Goal: Transaction & Acquisition: Purchase product/service

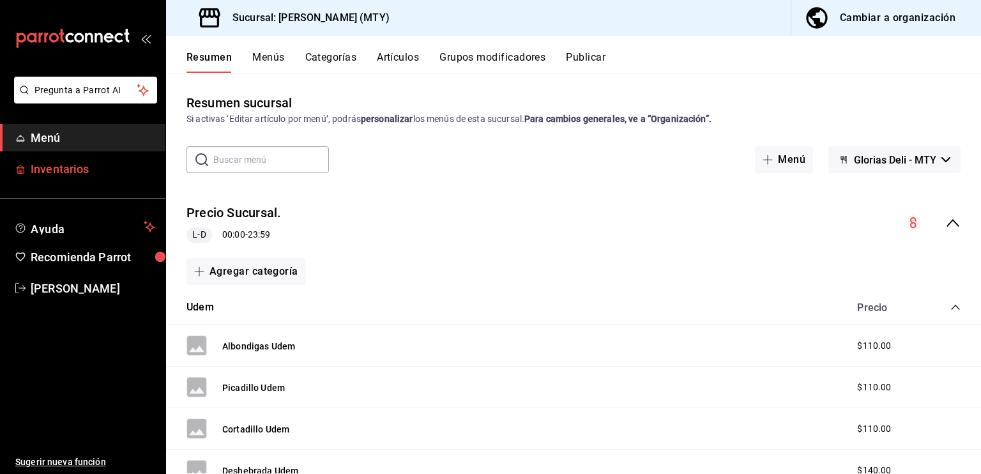
click at [75, 171] on span "Inventarios" at bounding box center [93, 168] width 125 height 17
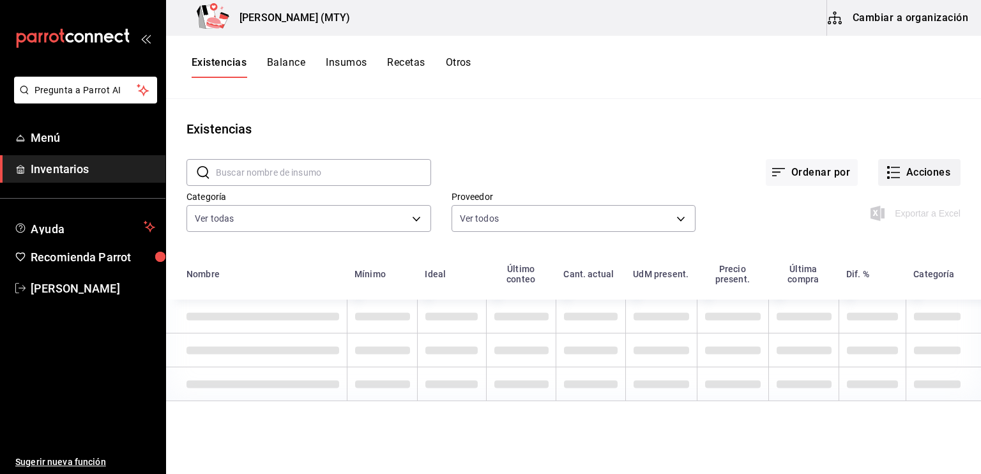
click at [894, 174] on button "Acciones" at bounding box center [919, 172] width 82 height 27
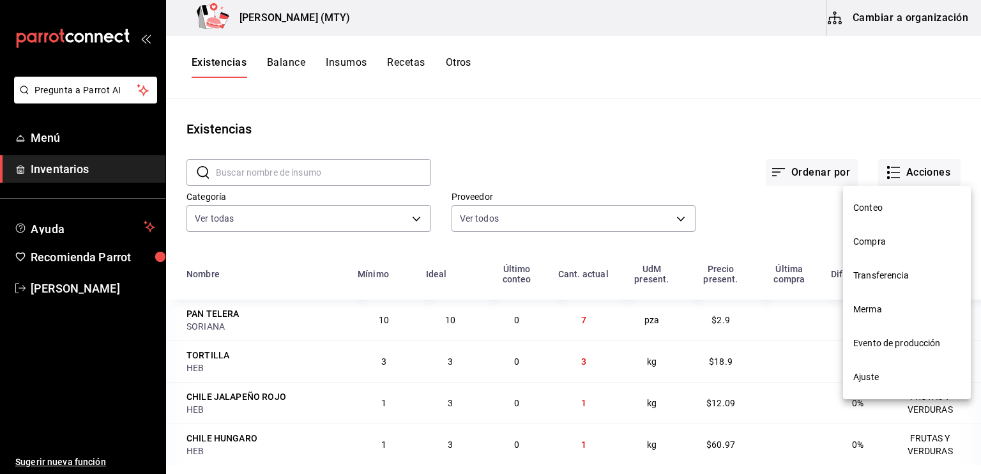
click at [874, 241] on span "Compra" at bounding box center [906, 241] width 107 height 13
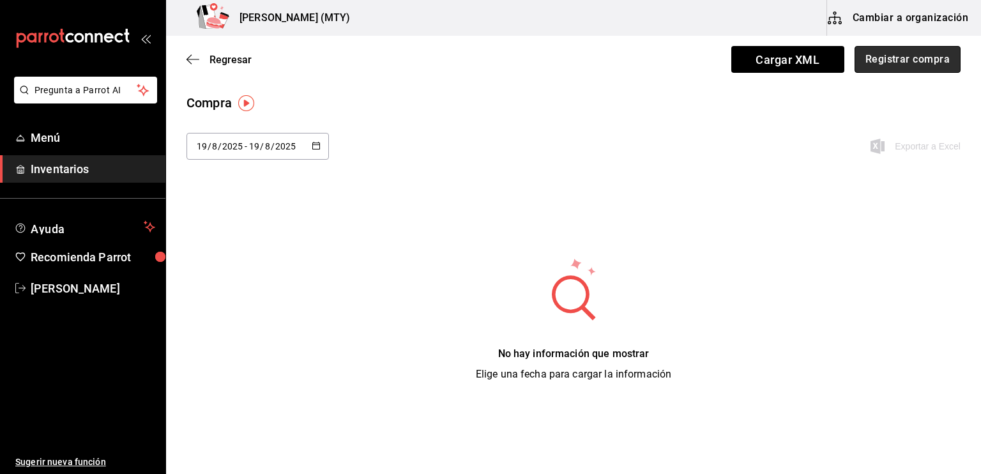
click at [889, 59] on button "Registrar compra" at bounding box center [907, 59] width 106 height 27
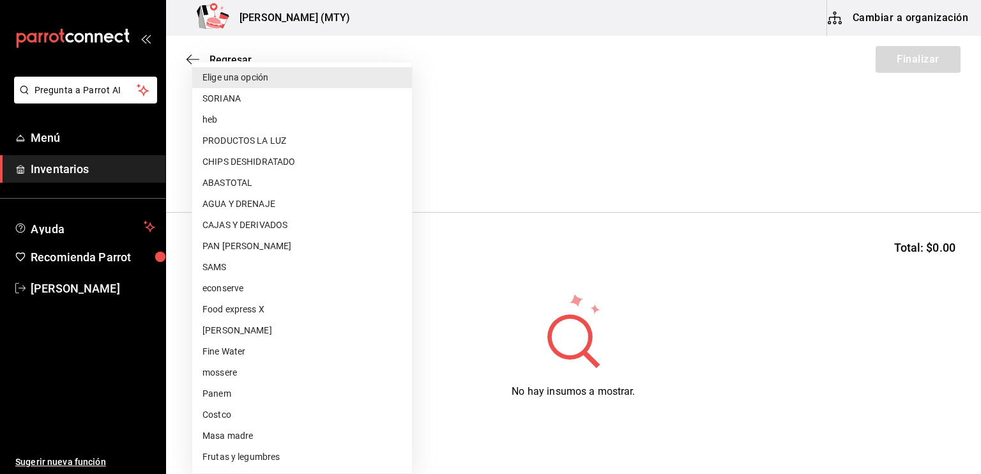
click at [212, 169] on body "Pregunta a Parrot AI Menú Inventarios Ayuda Recomienda Parrot [PERSON_NAME] Sug…" at bounding box center [490, 201] width 981 height 402
click at [243, 459] on li "Frutas y legumbres" at bounding box center [302, 456] width 220 height 21
type input "acdbefa1-1fc8-4b67-b220-00e4f3a2834b"
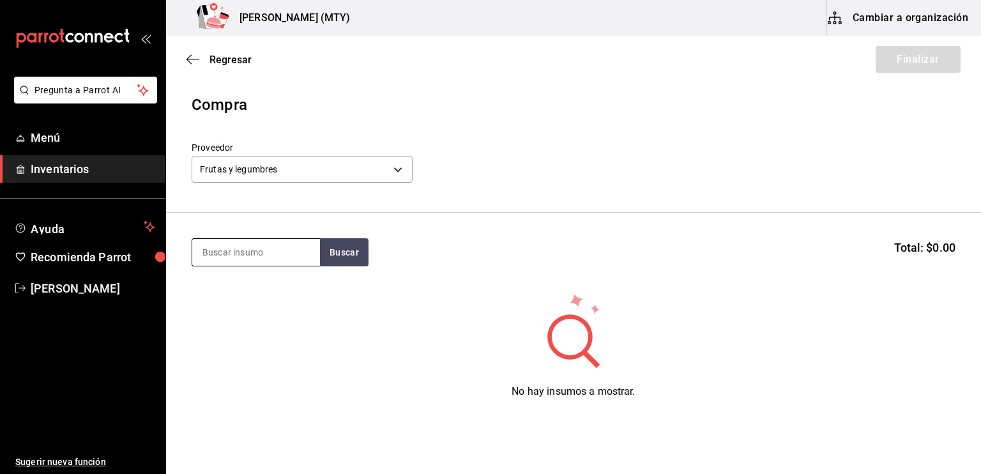
click at [194, 256] on input at bounding box center [256, 252] width 128 height 27
type input "agua"
click at [342, 250] on button "Buscar" at bounding box center [344, 252] width 49 height 28
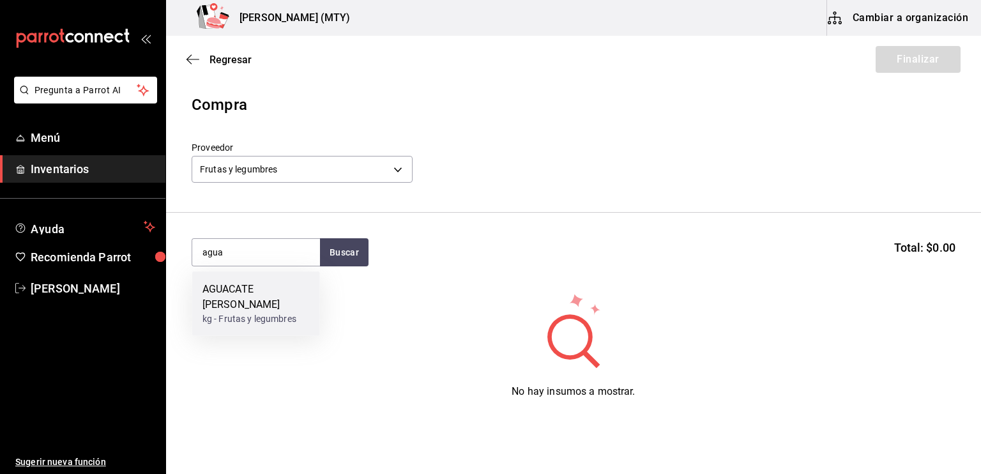
click at [263, 312] on div "kg - Frutas y legumbres" at bounding box center [255, 318] width 107 height 13
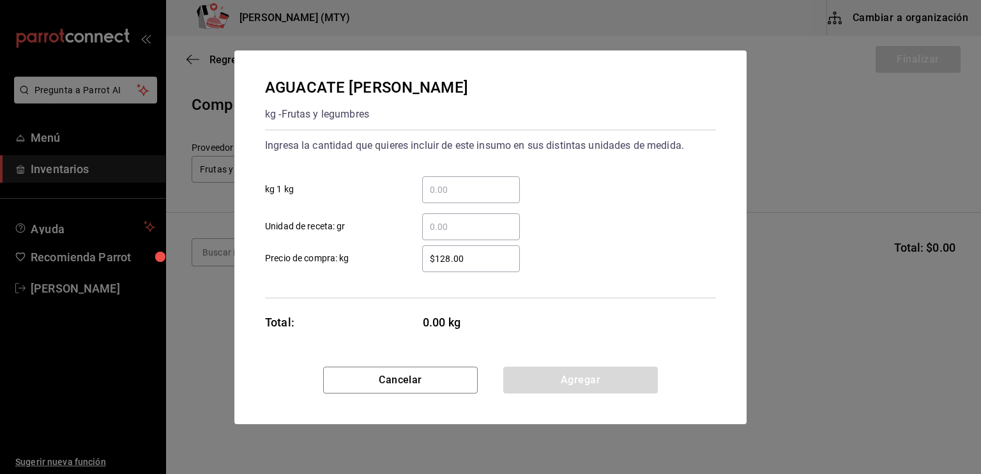
click at [433, 190] on input "​ kg 1 kg" at bounding box center [471, 189] width 98 height 15
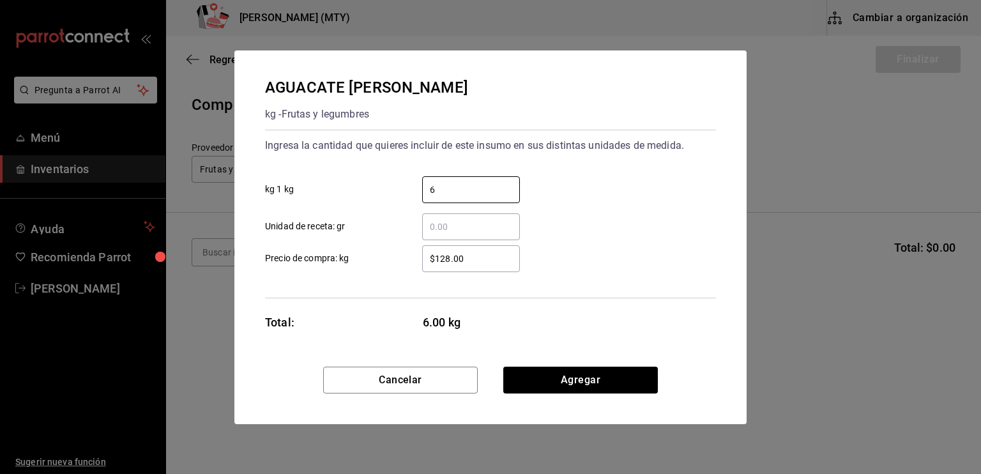
type input "6"
click at [430, 226] on input "​ Unidad de receta: gr" at bounding box center [471, 226] width 98 height 15
type input "100"
click at [444, 256] on input "$128.00" at bounding box center [471, 258] width 98 height 15
type input "$118.00"
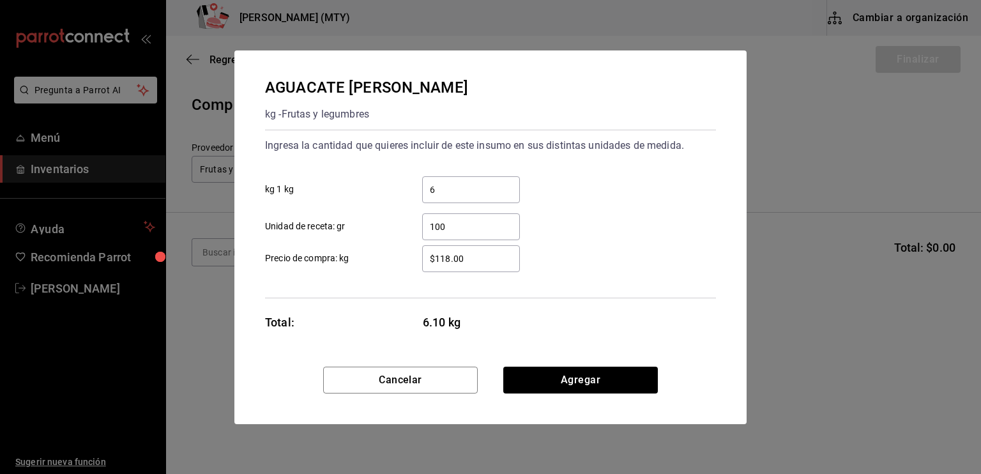
click at [483, 250] on div "$118.00 ​" at bounding box center [471, 258] width 98 height 27
click at [483, 251] on input "$118.00" at bounding box center [471, 258] width 98 height 15
click at [549, 378] on button "Agregar" at bounding box center [580, 380] width 155 height 27
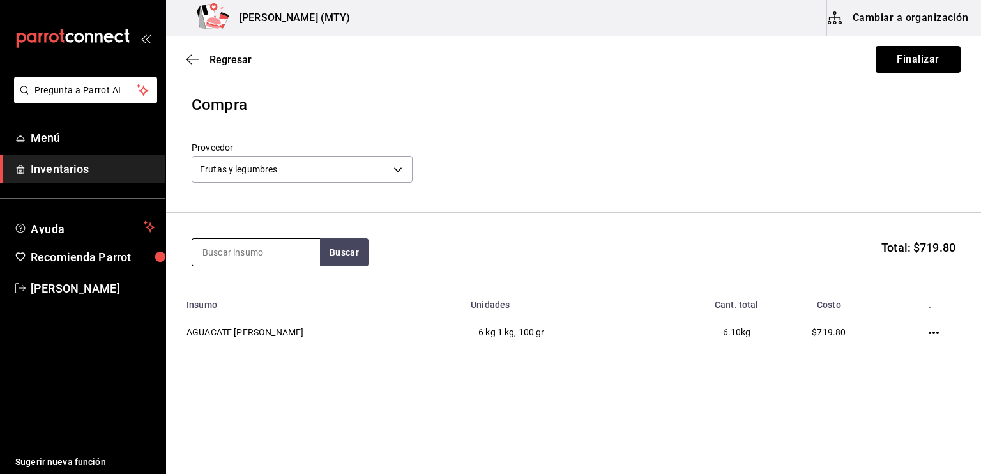
click at [211, 252] on input at bounding box center [256, 252] width 128 height 27
type input "alb"
click at [338, 244] on button "Buscar" at bounding box center [344, 252] width 49 height 28
click at [294, 283] on div "ALBAHACAR" at bounding box center [250, 289] width 96 height 15
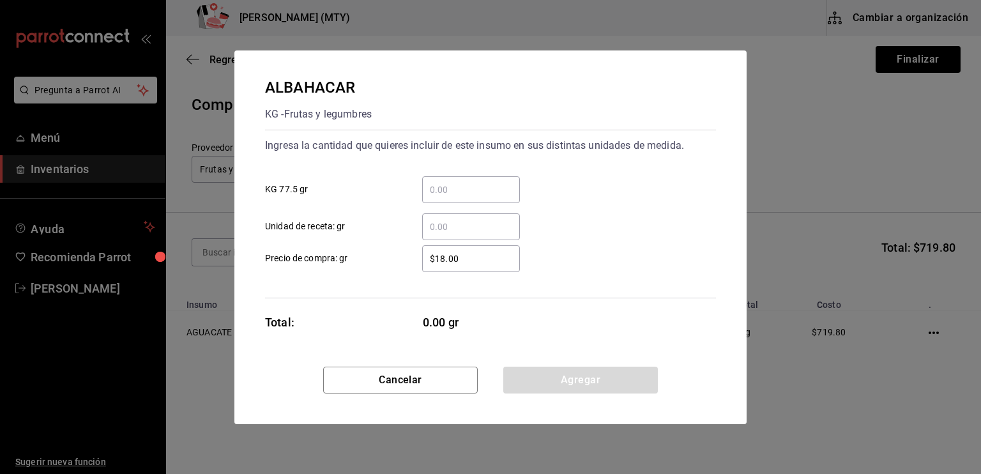
click at [424, 192] on input "​ KG 77.5 gr" at bounding box center [471, 189] width 98 height 15
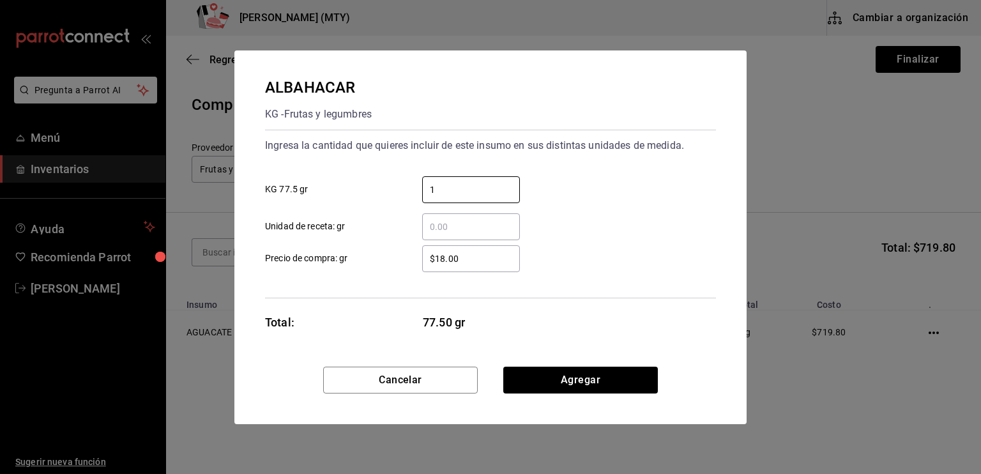
type input "1"
click at [421, 278] on div "Ingresa la cantidad que quieres incluir de este insumo en sus distintas unidade…" at bounding box center [490, 214] width 451 height 169
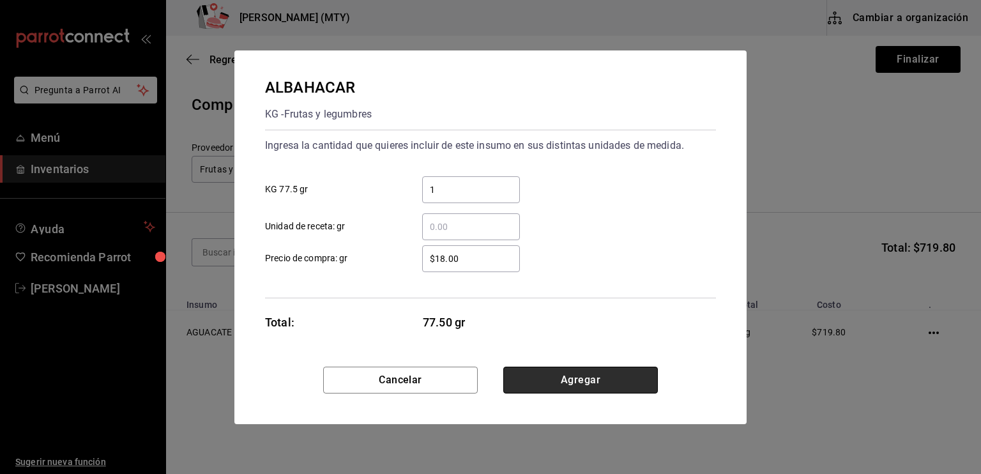
click at [600, 375] on button "Agregar" at bounding box center [580, 380] width 155 height 27
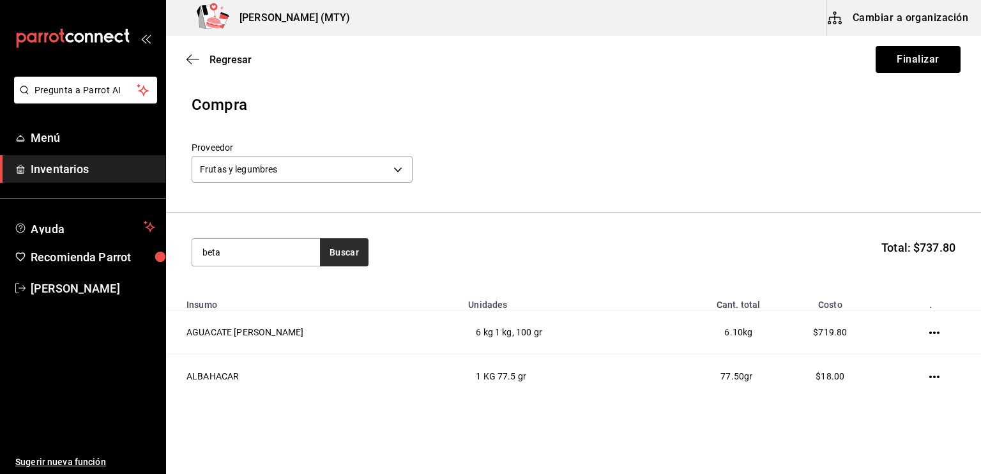
type input "beta"
click at [341, 251] on button "Buscar" at bounding box center [344, 252] width 49 height 28
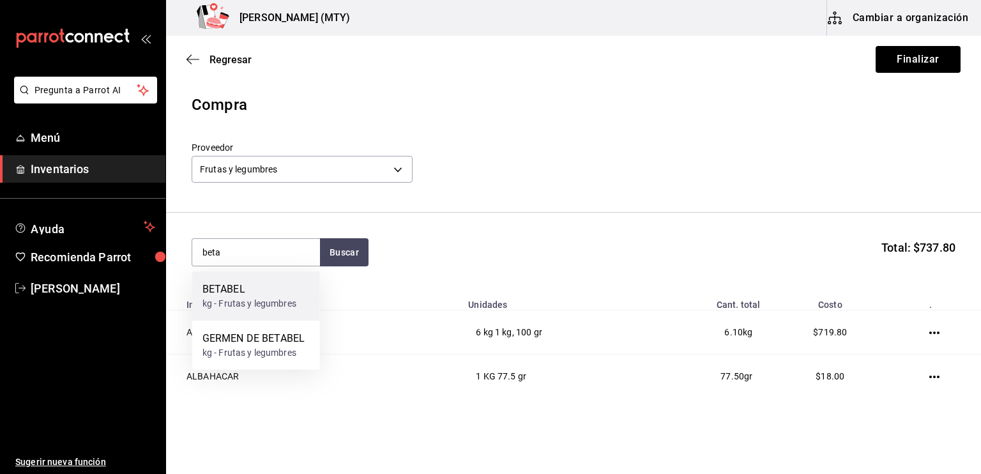
click at [243, 291] on div "BETABEL" at bounding box center [249, 289] width 94 height 15
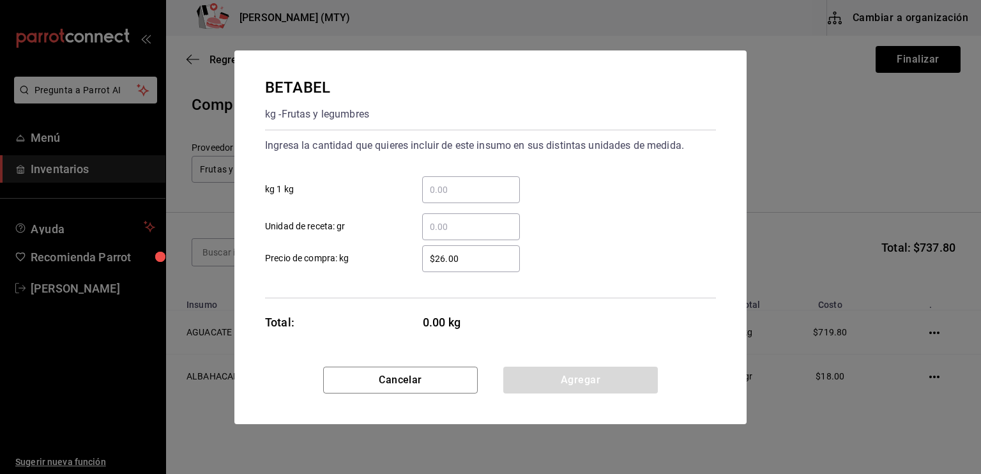
click at [434, 190] on input "​ kg 1 kg" at bounding box center [471, 189] width 98 height 15
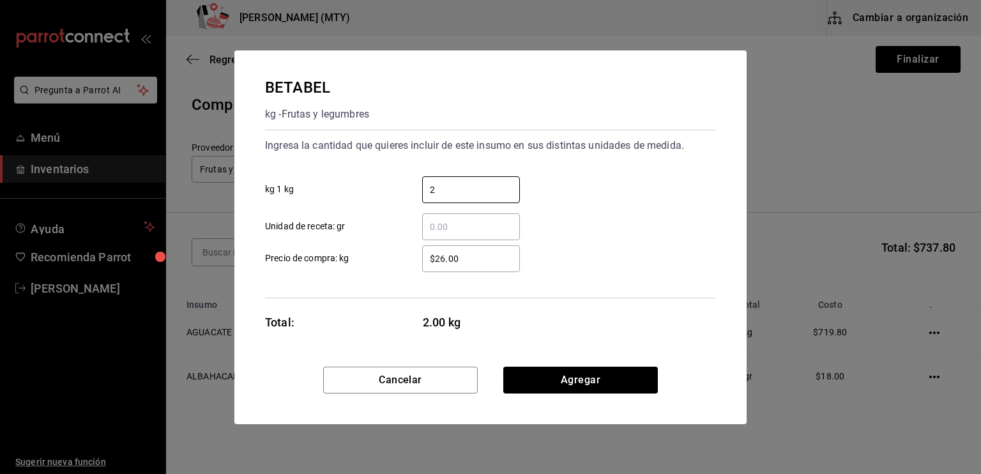
type input "2"
click at [436, 220] on input "​ Unidad de receta: gr" at bounding box center [471, 226] width 98 height 15
type input "400"
click at [444, 256] on input "$26.00" at bounding box center [471, 258] width 98 height 15
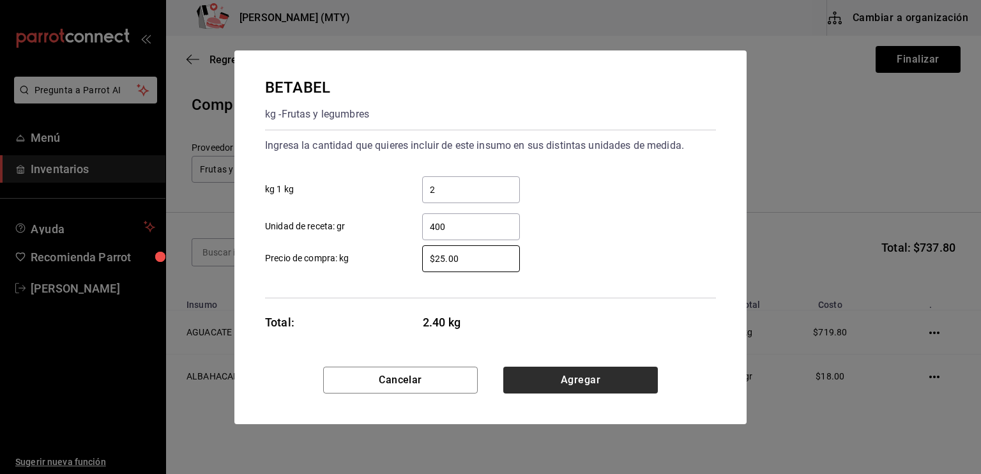
type input "$25.00"
click at [556, 384] on button "Agregar" at bounding box center [580, 380] width 155 height 27
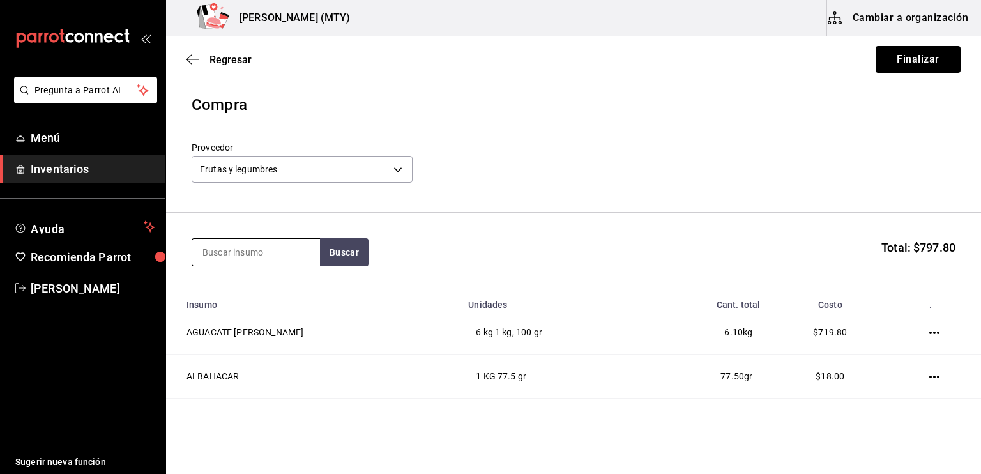
click at [232, 250] on input at bounding box center [256, 252] width 128 height 27
type input "cala"
click at [329, 249] on button "Buscar" at bounding box center [344, 252] width 49 height 28
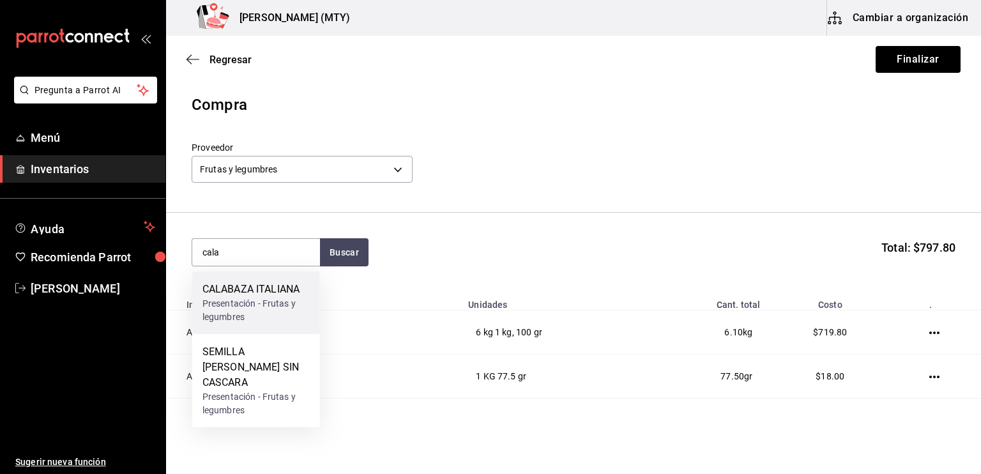
click at [280, 308] on div "Presentación - Frutas y legumbres" at bounding box center [255, 310] width 107 height 27
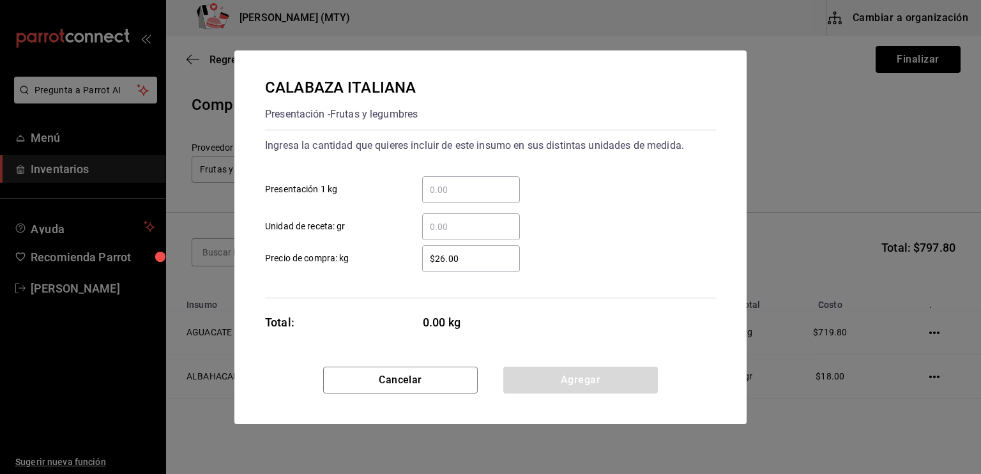
click at [431, 190] on input "​ Presentación 1 kg" at bounding box center [471, 189] width 98 height 15
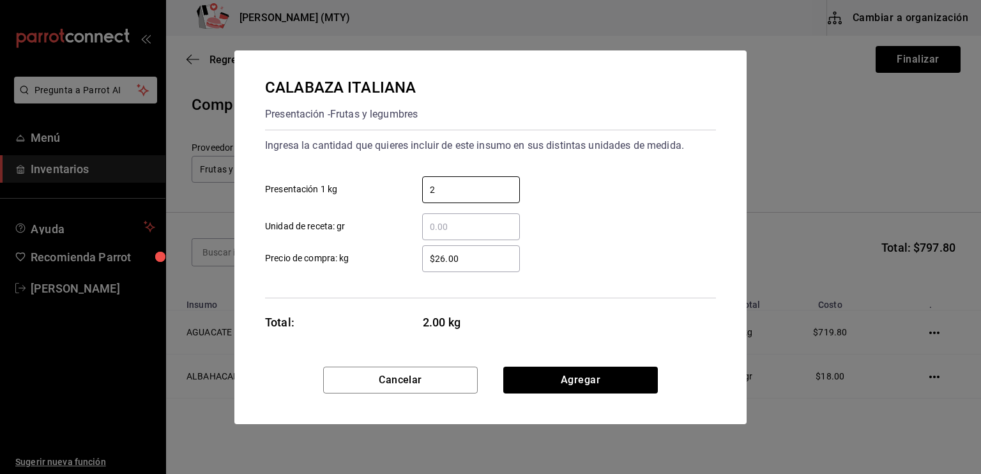
type input "2"
click at [433, 223] on input "​ Unidad de receta: gr" at bounding box center [471, 226] width 98 height 15
type input "300"
click at [444, 260] on input "$26.00" at bounding box center [471, 258] width 98 height 15
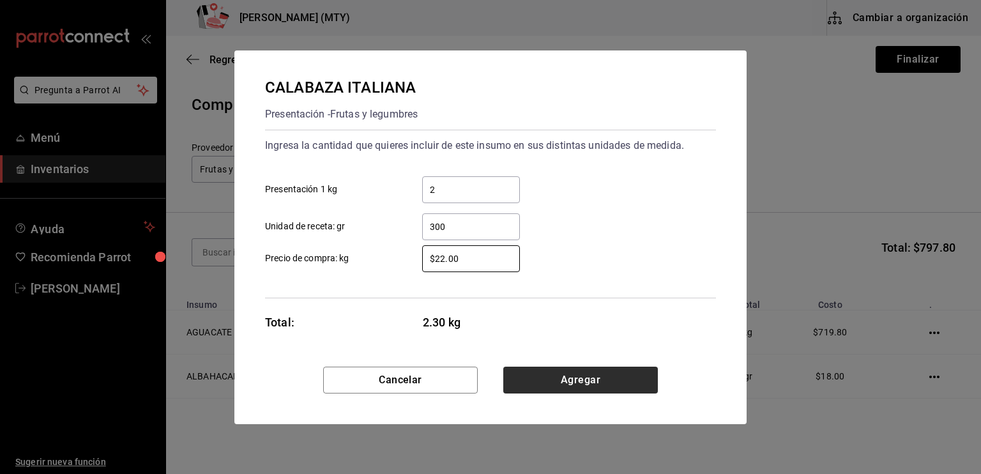
type input "$22.00"
click at [531, 381] on button "Agregar" at bounding box center [580, 380] width 155 height 27
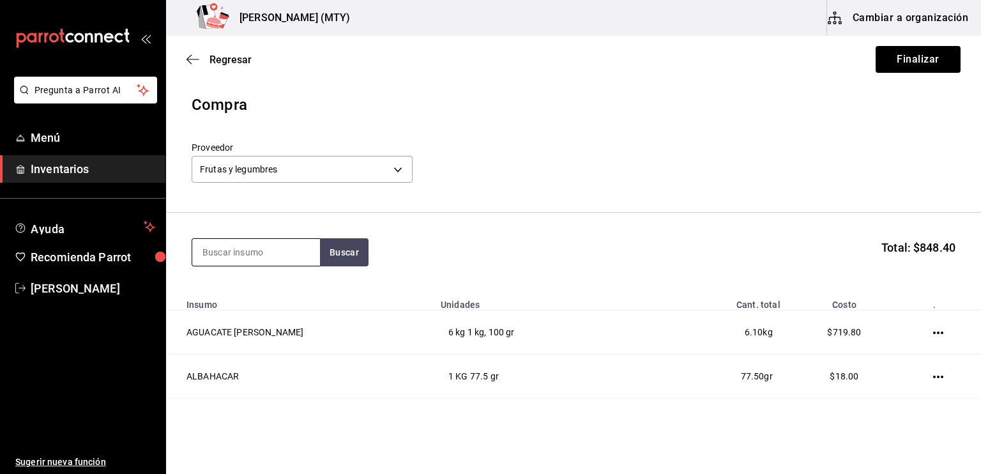
click at [245, 257] on input at bounding box center [256, 252] width 128 height 27
type input "camote"
click at [327, 252] on button "Buscar" at bounding box center [344, 252] width 49 height 28
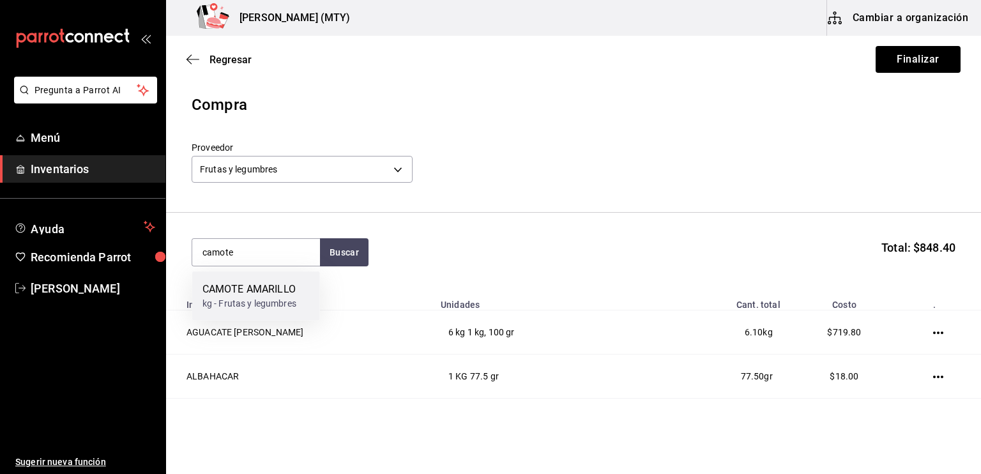
click at [232, 287] on div "CAMOTE AMARILLO" at bounding box center [249, 289] width 94 height 15
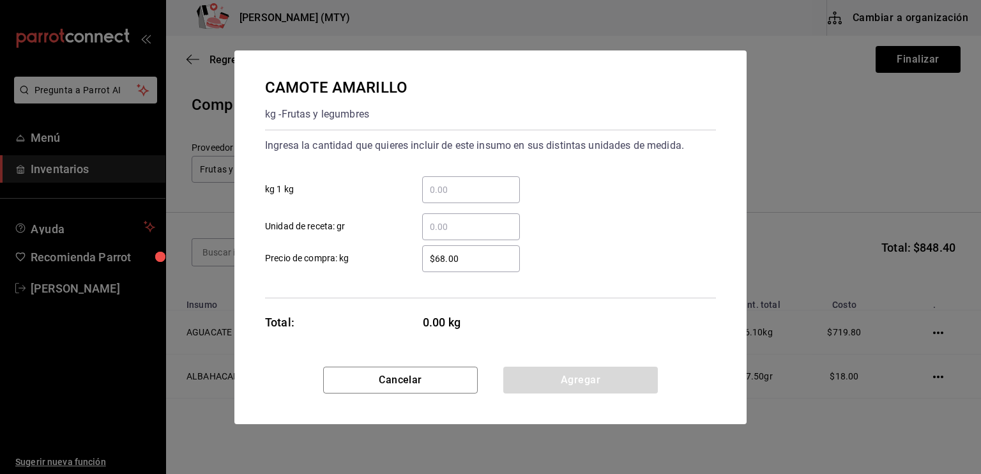
click at [427, 194] on input "​ kg 1 kg" at bounding box center [471, 189] width 98 height 15
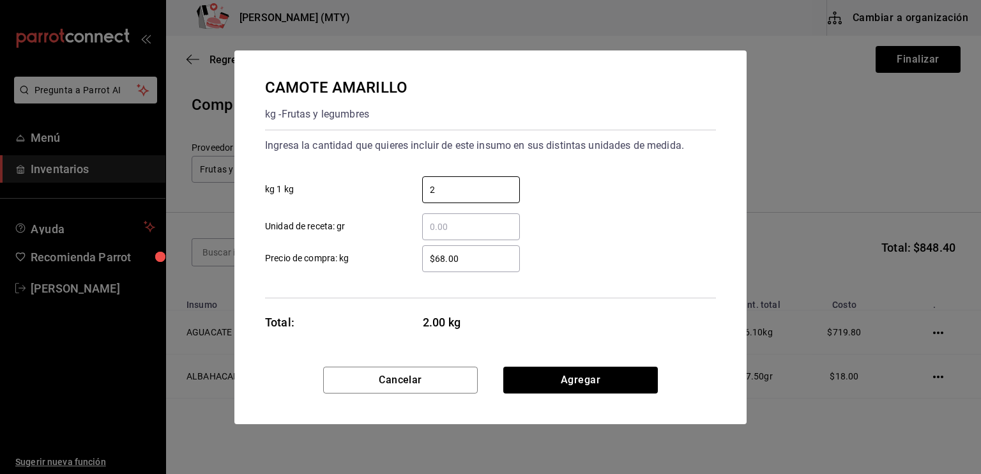
type input "2"
click at [435, 231] on input "​ Unidad de receta: gr" at bounding box center [471, 226] width 98 height 15
type input "250"
click at [446, 258] on input "$68.00" at bounding box center [471, 258] width 98 height 15
click at [478, 259] on input "$65.00" at bounding box center [471, 258] width 98 height 15
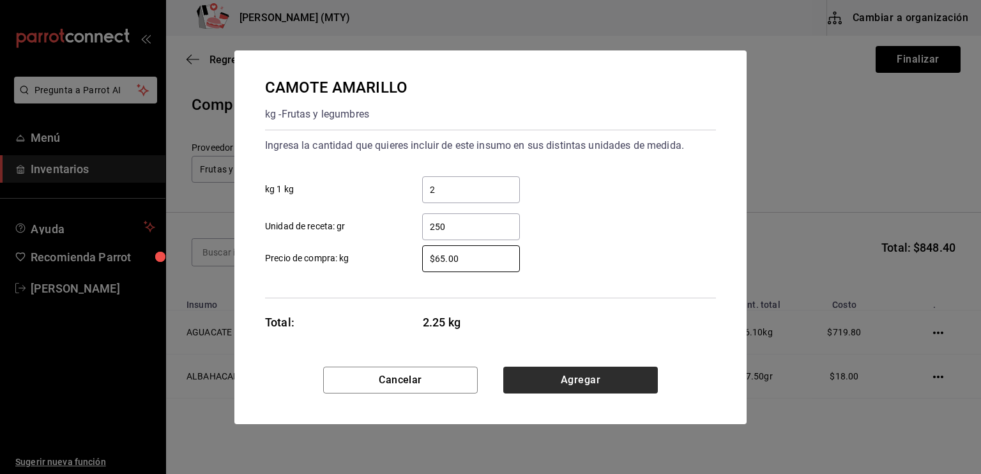
type input "$65.00"
click at [518, 374] on button "Agregar" at bounding box center [580, 380] width 155 height 27
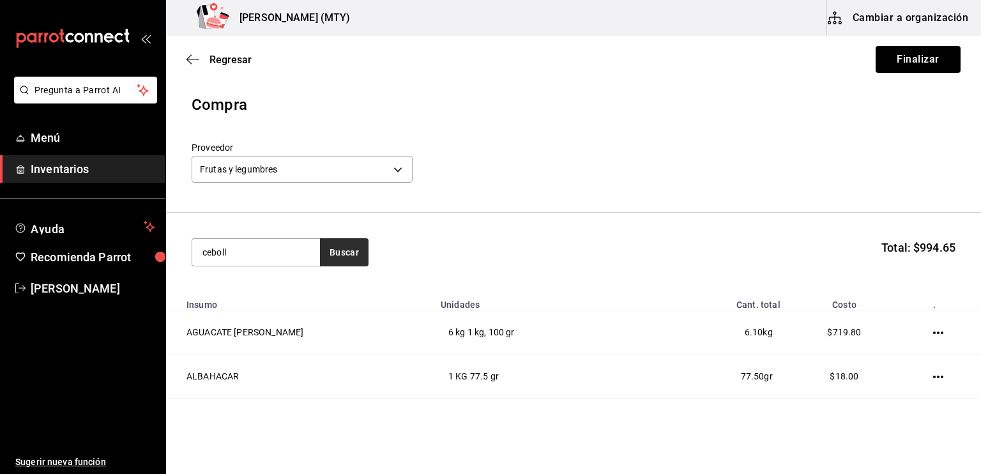
type input "ceboll"
click at [355, 257] on button "Buscar" at bounding box center [344, 252] width 49 height 28
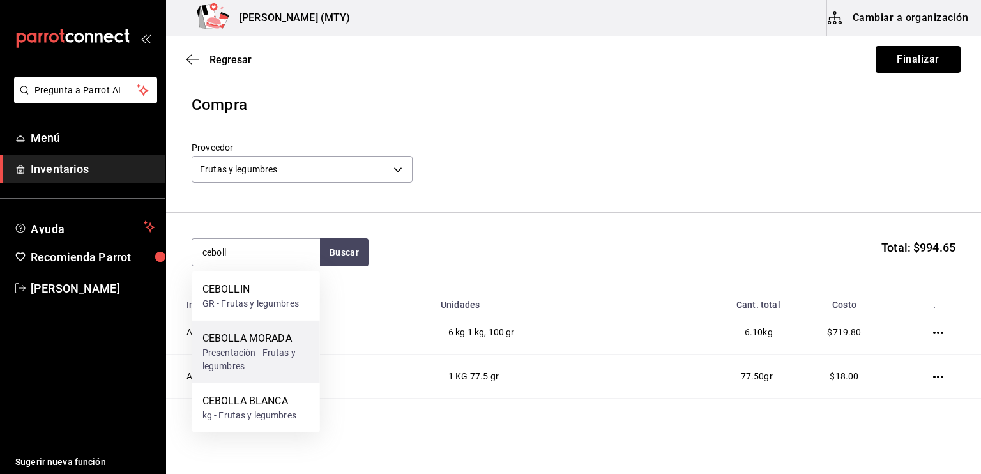
click at [268, 354] on div "Presentación - Frutas y legumbres" at bounding box center [255, 359] width 107 height 27
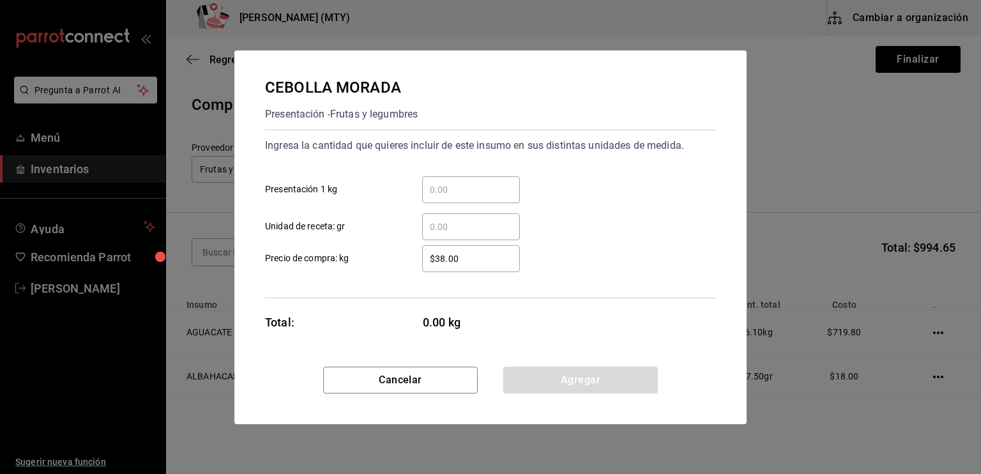
click at [431, 197] on div "​" at bounding box center [471, 189] width 98 height 27
click at [431, 197] on input "​ Presentación 1 kg" at bounding box center [471, 189] width 98 height 15
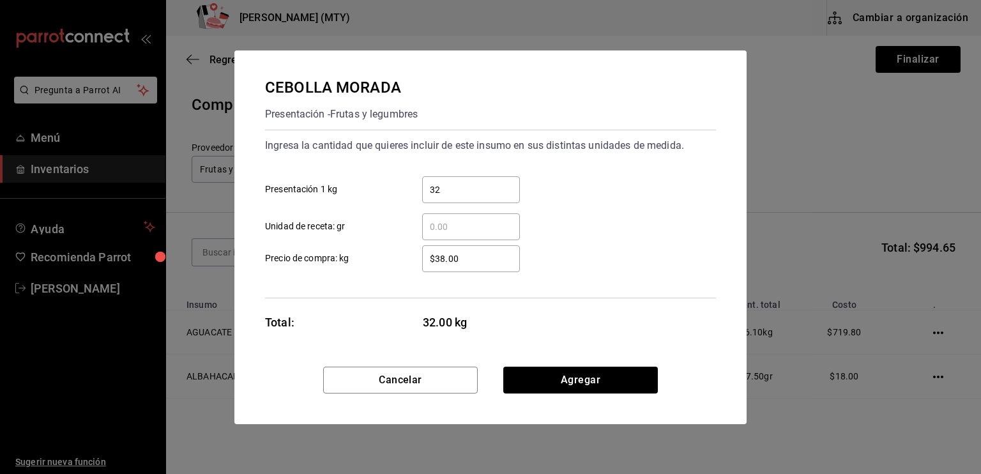
type input "3"
type input "1"
click at [430, 231] on input "​ Unidad de receta: gr" at bounding box center [471, 226] width 98 height 15
type input "200"
click at [458, 274] on div "Ingresa la cantidad que quieres incluir de este insumo en sus distintas unidade…" at bounding box center [490, 214] width 451 height 169
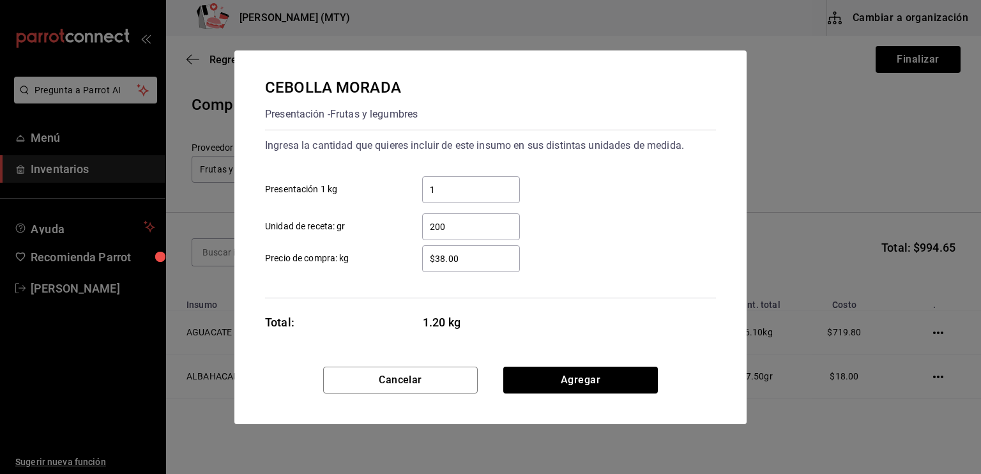
click at [443, 261] on input "$38.00" at bounding box center [471, 258] width 98 height 15
click at [467, 255] on input "$32.00" at bounding box center [471, 258] width 98 height 15
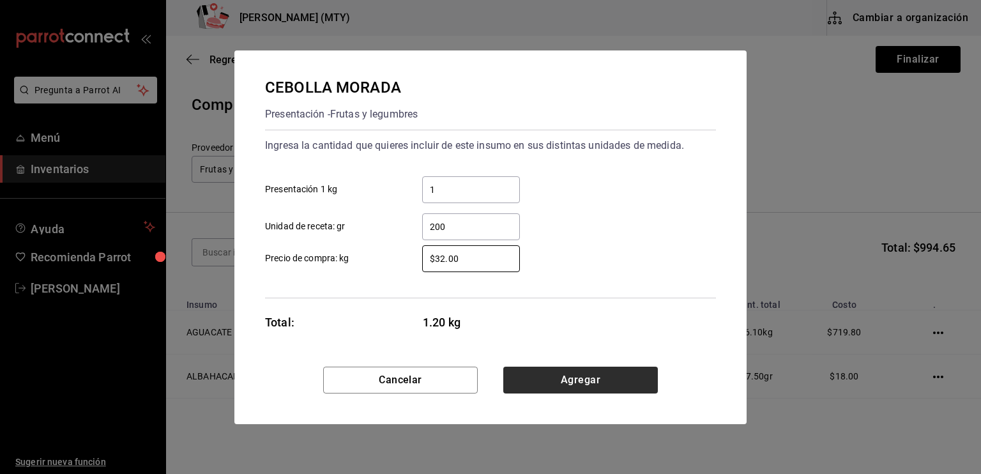
type input "$32.00"
click at [534, 376] on button "Agregar" at bounding box center [580, 380] width 155 height 27
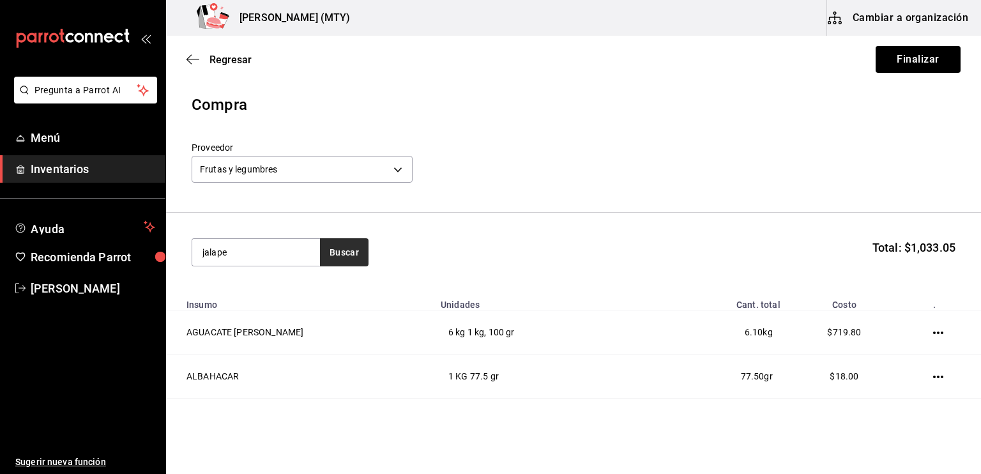
type input "jalape"
click at [335, 250] on button "Buscar" at bounding box center [344, 252] width 49 height 28
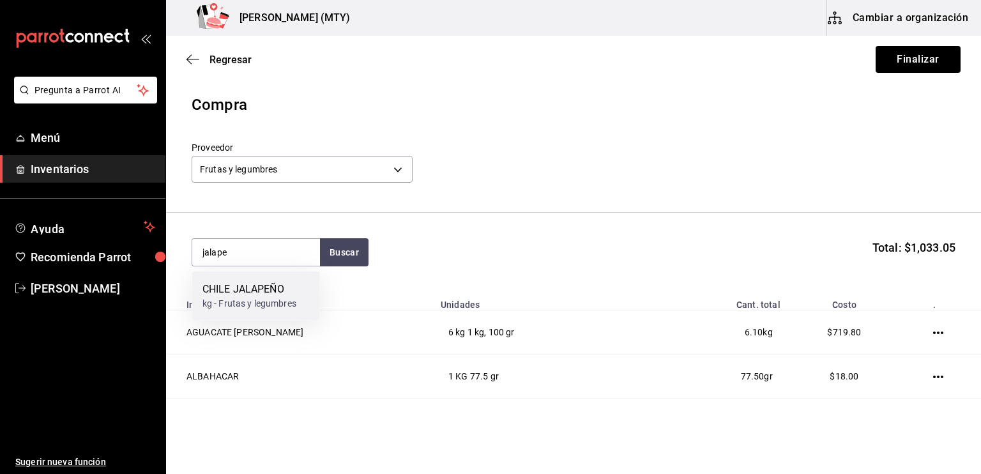
click at [301, 286] on div "CHILE JALAPEÑO kg - Frutas y legumbres" at bounding box center [256, 295] width 128 height 49
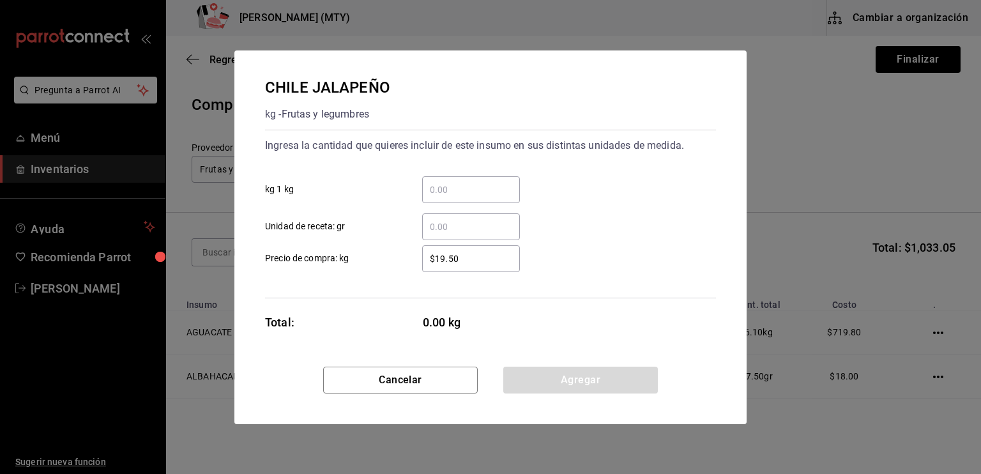
click at [437, 201] on div "​" at bounding box center [471, 189] width 98 height 27
click at [437, 197] on input "​ kg 1 kg" at bounding box center [471, 189] width 98 height 15
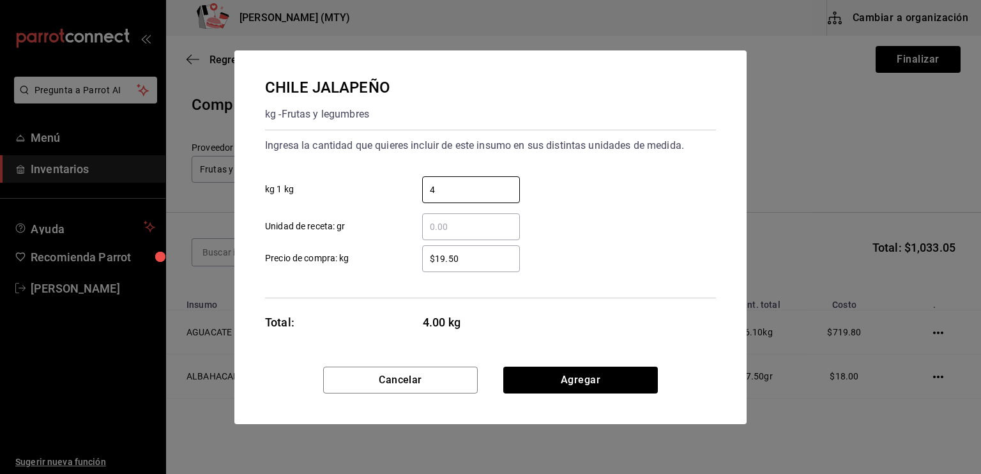
type input "4"
click at [429, 219] on input "​ Unidad de receta: gr" at bounding box center [471, 226] width 98 height 15
type input "300"
click at [462, 261] on input "$19.50" at bounding box center [471, 258] width 98 height 15
type input "$1"
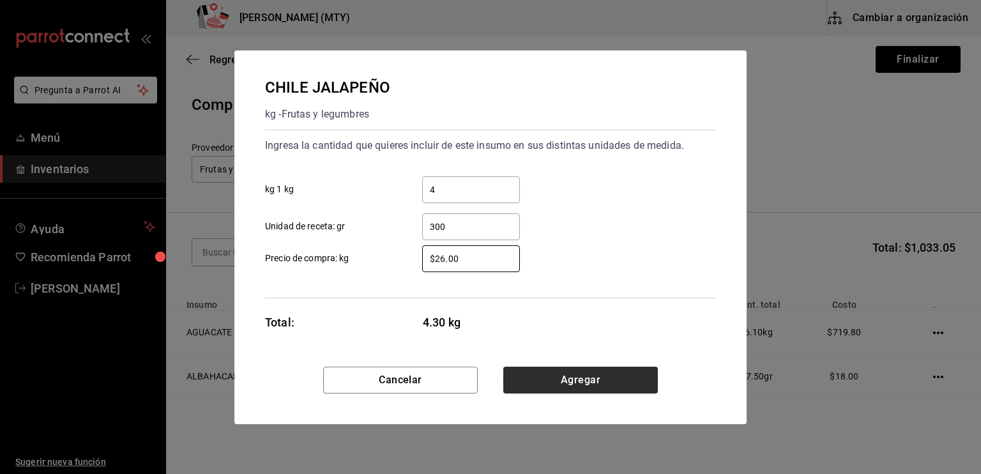
type input "$26.00"
click at [537, 376] on button "Agregar" at bounding box center [580, 380] width 155 height 27
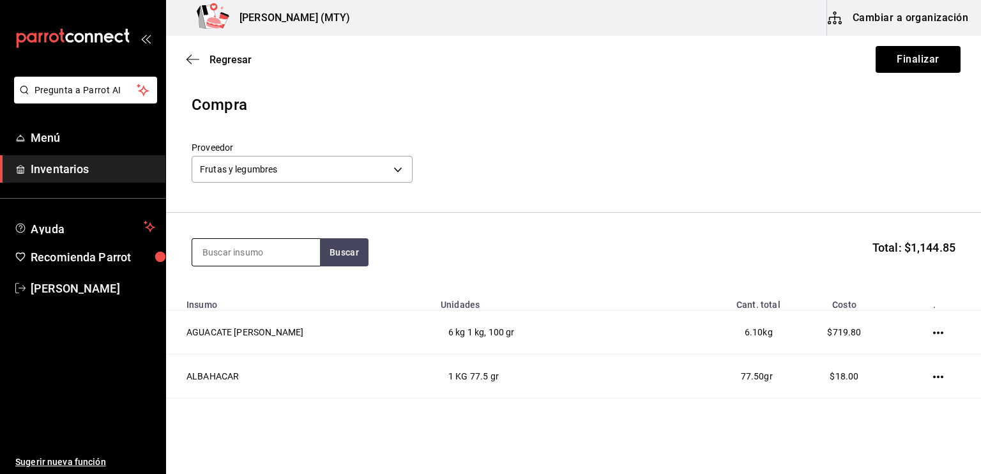
click at [292, 244] on input at bounding box center [256, 252] width 128 height 27
type input "a"
type input "alfa"
click at [340, 254] on button "Buscar" at bounding box center [344, 252] width 49 height 28
click at [277, 309] on div "kg - Frutas y legumbres" at bounding box center [252, 303] width 101 height 13
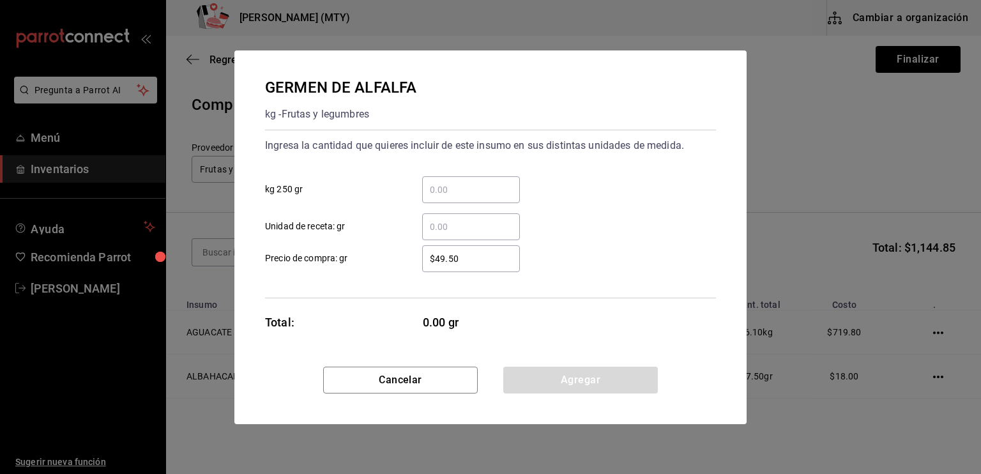
click at [439, 192] on input "​ kg 250 gr" at bounding box center [471, 189] width 98 height 15
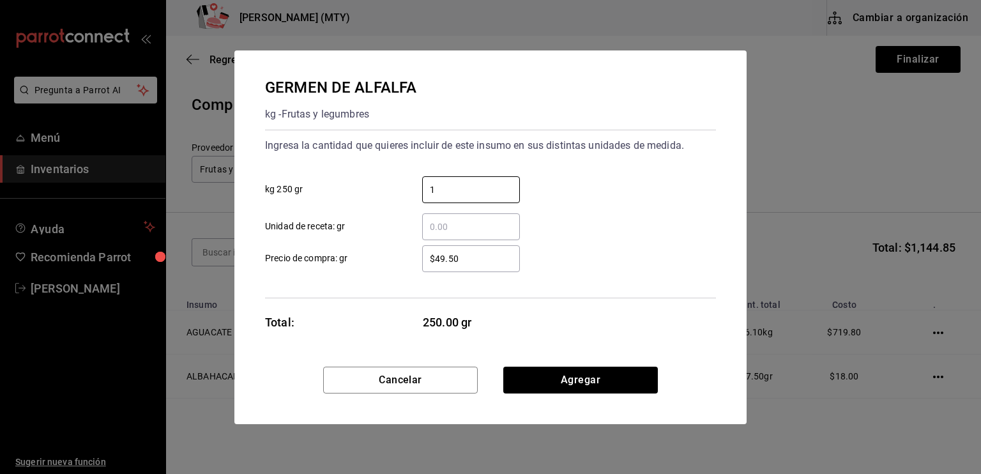
type input "1"
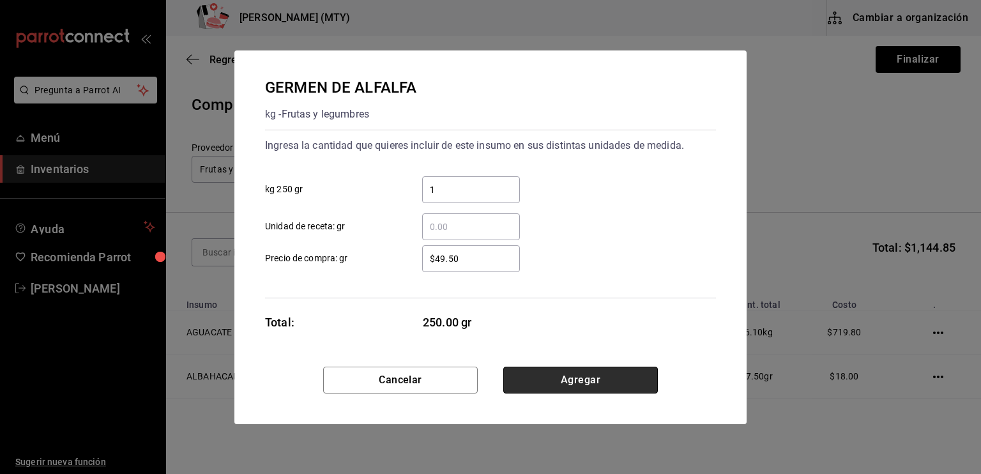
drag, startPoint x: 445, startPoint y: 255, endPoint x: 542, endPoint y: 369, distance: 149.5
click at [542, 369] on button "Agregar" at bounding box center [580, 380] width 155 height 27
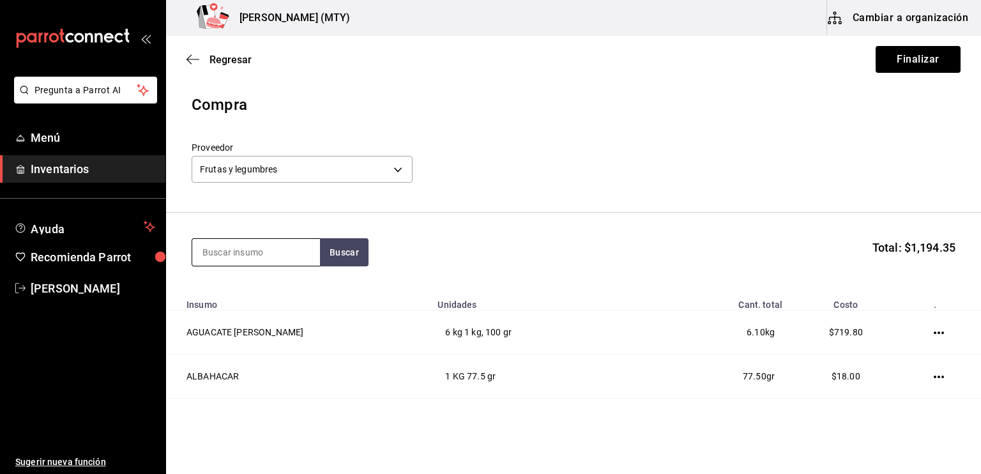
click at [257, 254] on input at bounding box center [256, 252] width 128 height 27
type input "bola"
click at [356, 253] on button "Buscar" at bounding box center [344, 252] width 49 height 28
click at [286, 301] on div "pz - Frutas y legumbres" at bounding box center [249, 303] width 94 height 13
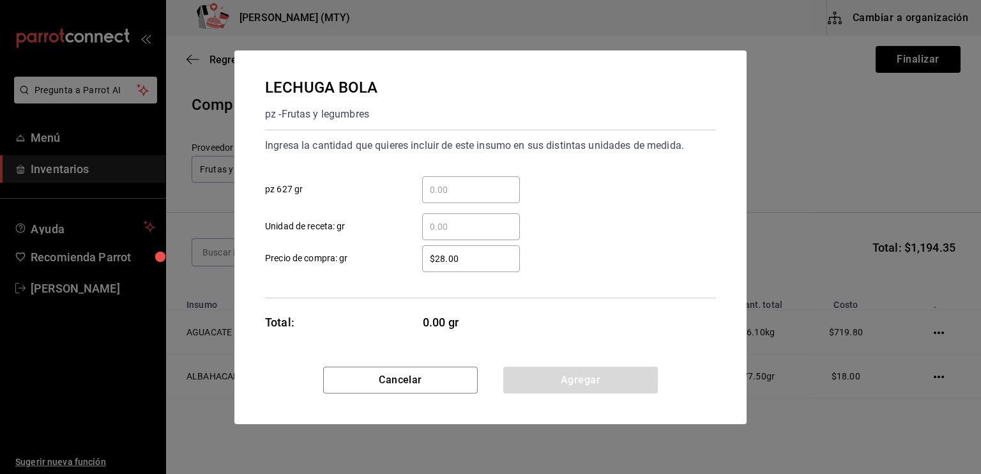
click at [428, 192] on input "​ pz 627 gr" at bounding box center [471, 189] width 98 height 15
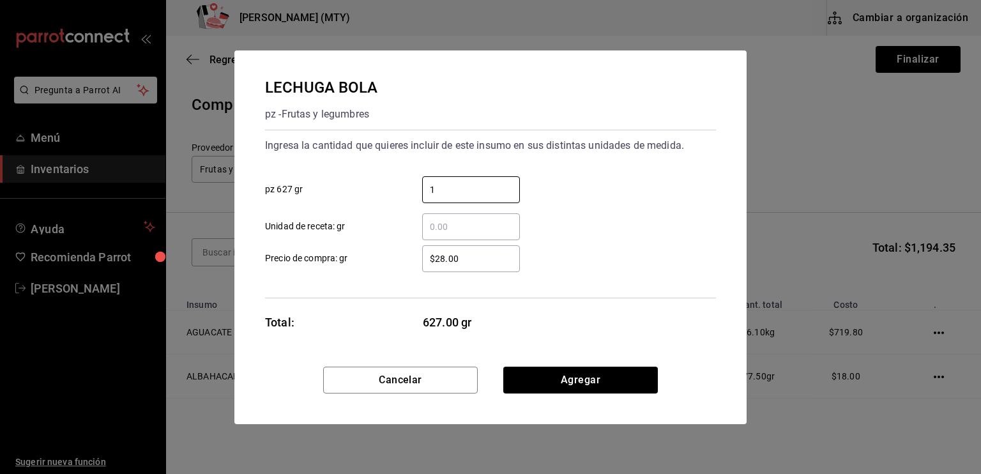
type input "1"
click at [437, 253] on input "$28.00" at bounding box center [471, 258] width 98 height 15
click at [446, 258] on input "$28.00" at bounding box center [471, 258] width 98 height 15
click at [443, 257] on input "$28.00" at bounding box center [471, 258] width 98 height 15
click at [480, 256] on input "$29.00" at bounding box center [471, 258] width 98 height 15
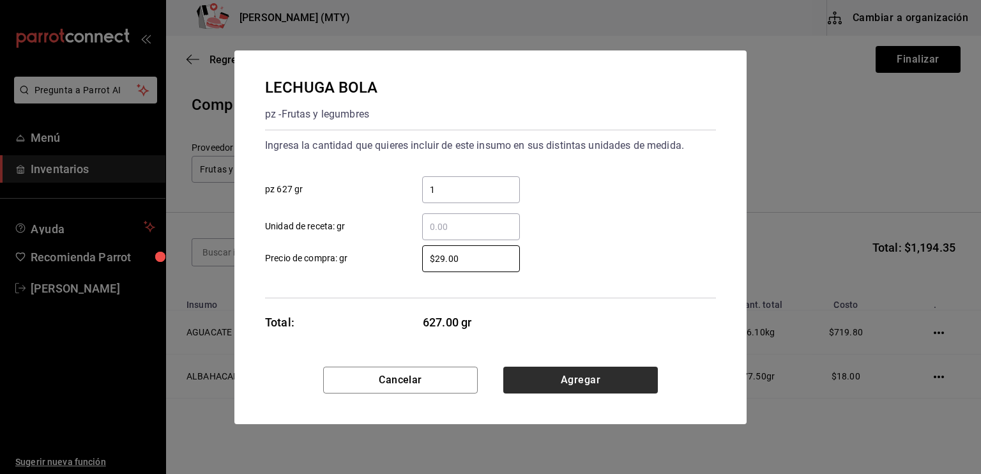
type input "$29.00"
click at [543, 374] on button "Agregar" at bounding box center [580, 380] width 155 height 27
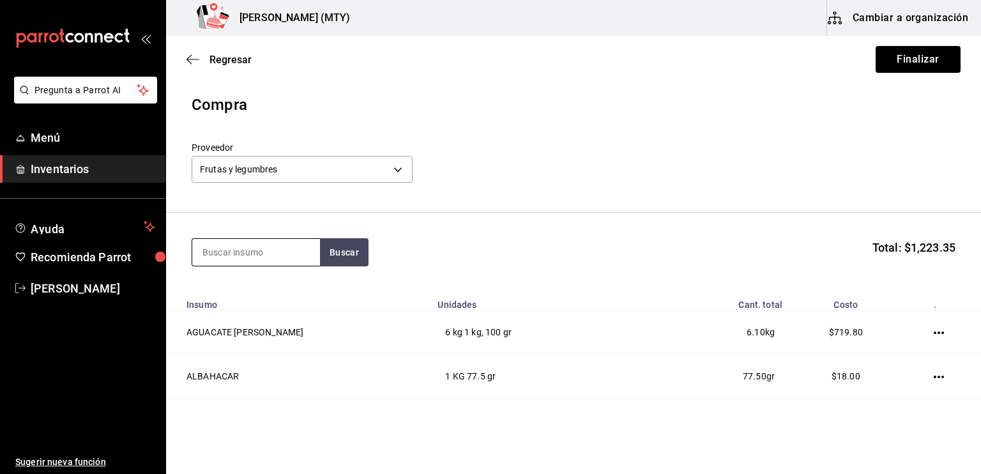
click at [264, 255] on input at bounding box center [256, 252] width 128 height 27
type input "larg"
click at [345, 250] on button "Buscar" at bounding box center [344, 252] width 49 height 28
click at [296, 285] on div "LECHUGA LARGA" at bounding box center [253, 289] width 102 height 15
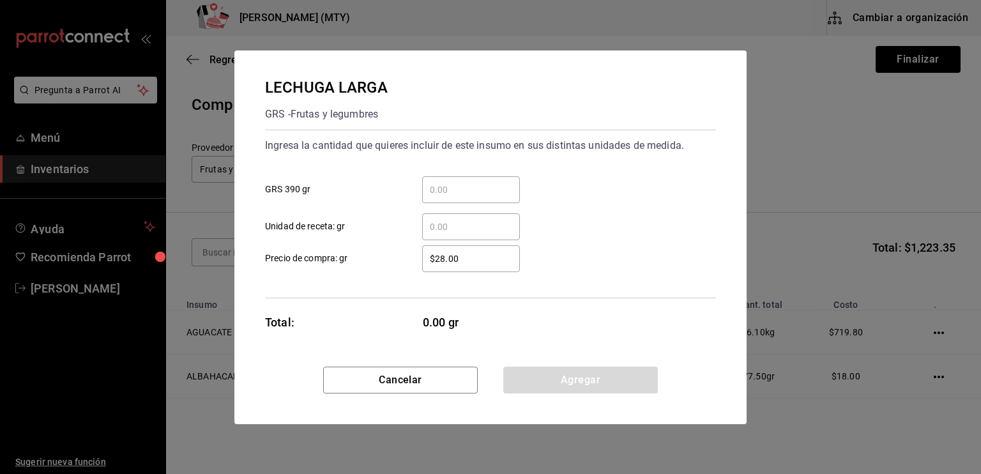
click at [427, 190] on input "​ GRS 390 gr" at bounding box center [471, 189] width 98 height 15
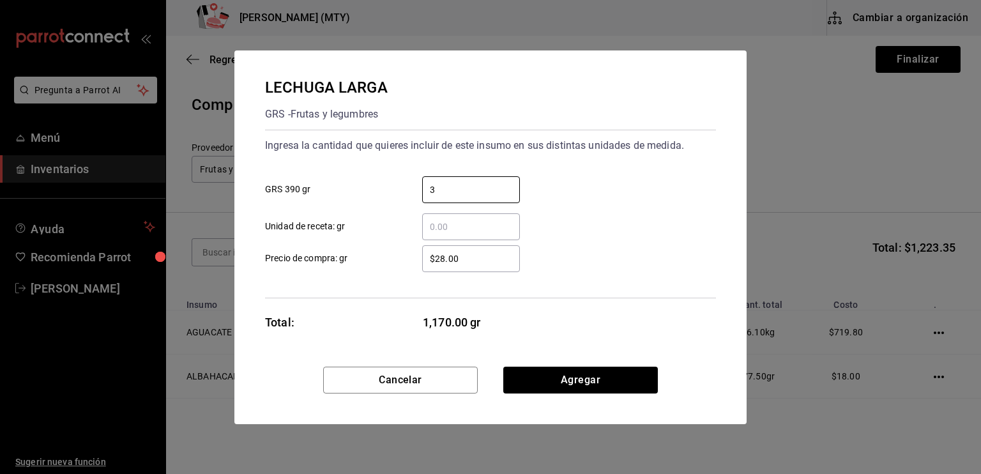
type input "3"
click at [412, 241] on div "$28.00 ​ Precio de compra: gr" at bounding box center [485, 253] width 461 height 37
click at [444, 259] on input "$28.00" at bounding box center [471, 258] width 98 height 15
type input "$2.00"
type input "$32.00"
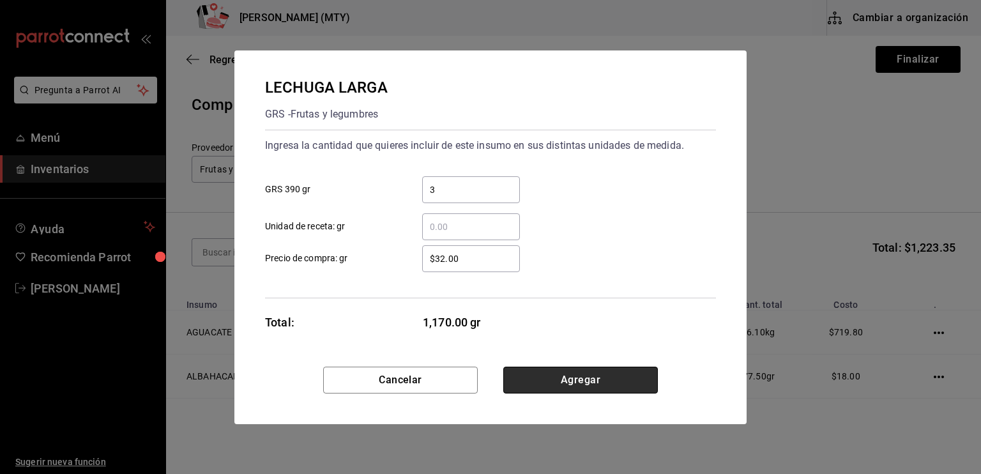
click at [543, 384] on button "Agregar" at bounding box center [580, 380] width 155 height 27
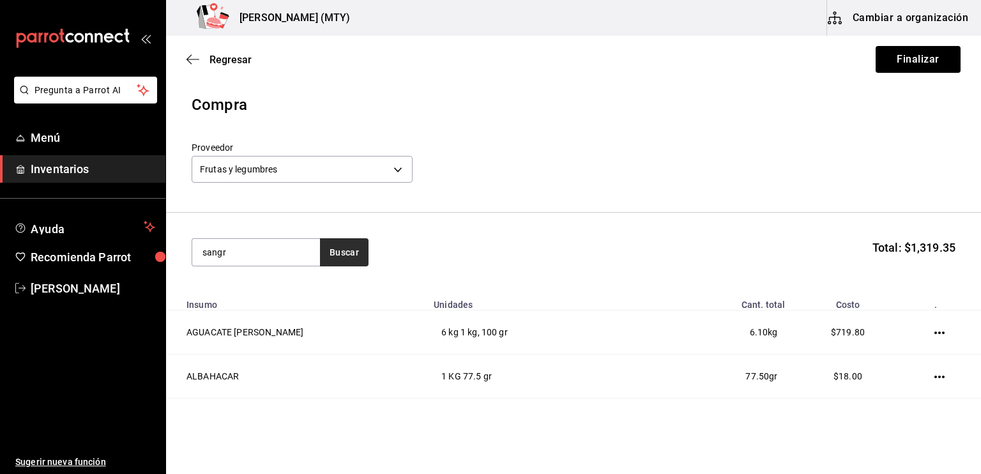
type input "sangr"
click at [347, 254] on button "Buscar" at bounding box center [344, 252] width 49 height 28
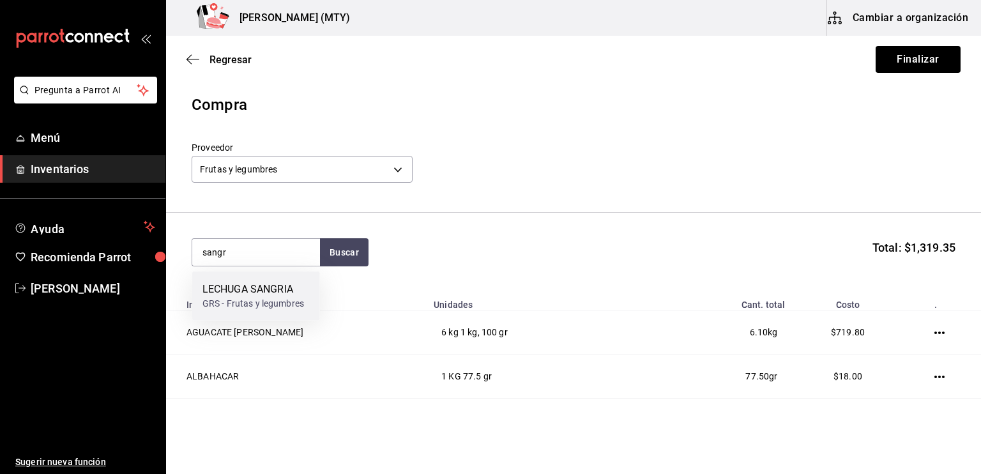
click at [285, 291] on div "LECHUGA SANGRIA" at bounding box center [253, 289] width 102 height 15
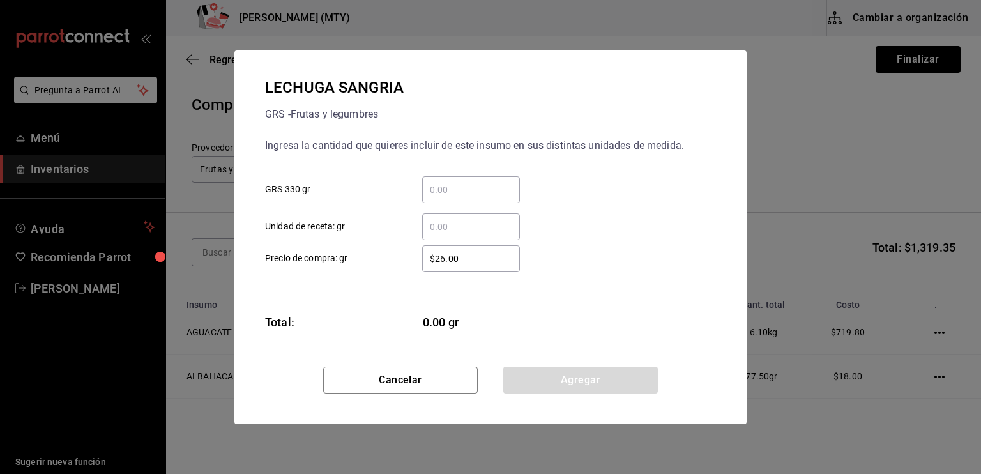
click at [435, 186] on input "​ GRS 330 gr" at bounding box center [471, 189] width 98 height 15
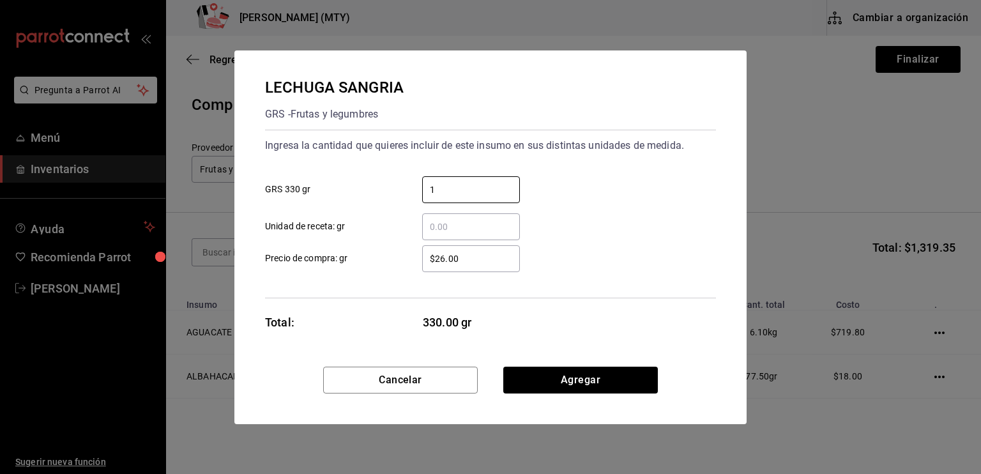
type input "1"
click at [444, 256] on input "$26.00" at bounding box center [471, 258] width 98 height 15
click at [454, 256] on input "$26.00" at bounding box center [471, 258] width 98 height 15
click at [462, 260] on input "$28.50" at bounding box center [471, 258] width 98 height 15
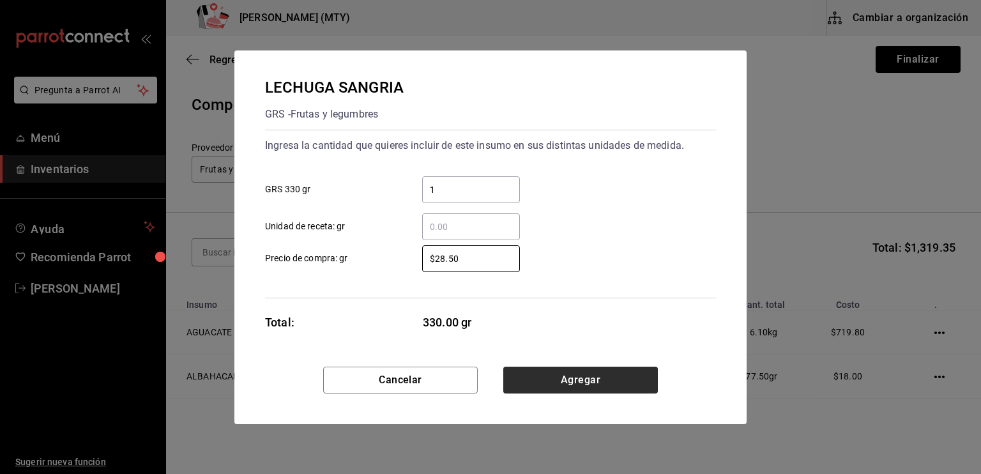
type input "$28.50"
click at [534, 382] on button "Agregar" at bounding box center [580, 380] width 155 height 27
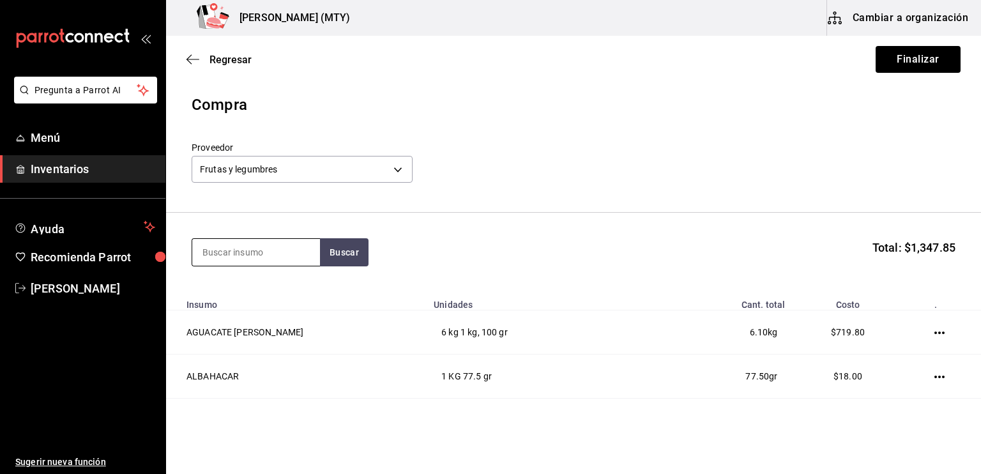
click at [258, 259] on input at bounding box center [256, 252] width 128 height 27
type input "3"
type input "zana"
click at [348, 257] on button "Buscar" at bounding box center [344, 252] width 49 height 28
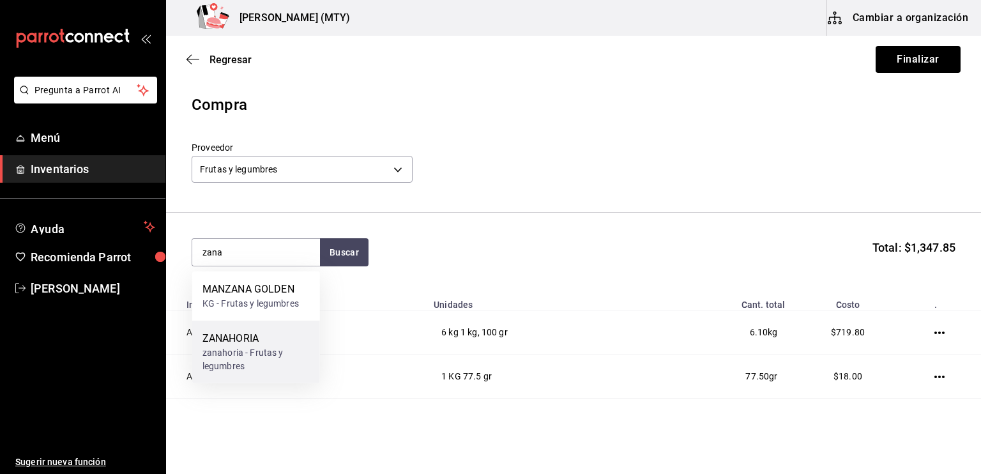
click at [278, 340] on div "ZANAHORIA" at bounding box center [255, 338] width 107 height 15
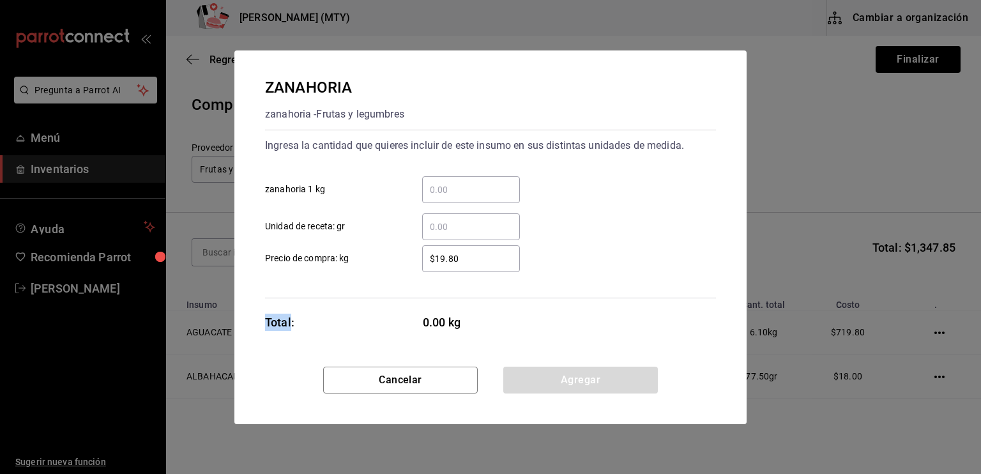
click at [278, 340] on div "ZANAHORIA zanahoria - Frutas y legumbres Ingresa la cantidad que quieres inclui…" at bounding box center [490, 208] width 512 height 316
drag, startPoint x: 278, startPoint y: 340, endPoint x: 433, endPoint y: 195, distance: 212.3
click at [433, 195] on input "​ zanahoria 1 kg" at bounding box center [471, 189] width 98 height 15
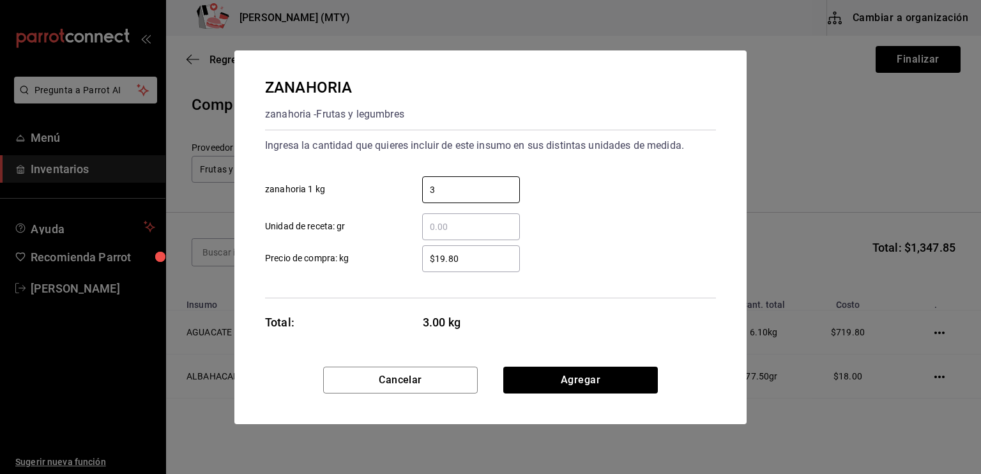
type input "3"
click at [434, 224] on input "​ Unidad de receta: gr" at bounding box center [471, 226] width 98 height 15
type input "200"
click at [460, 261] on input "$19.80" at bounding box center [471, 258] width 98 height 15
type input "$1"
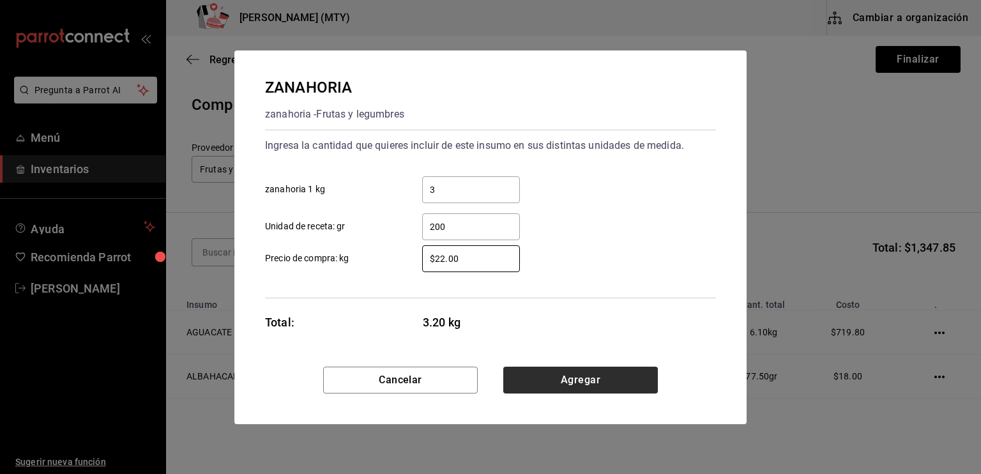
type input "$22.00"
click at [594, 384] on button "Agregar" at bounding box center [580, 380] width 155 height 27
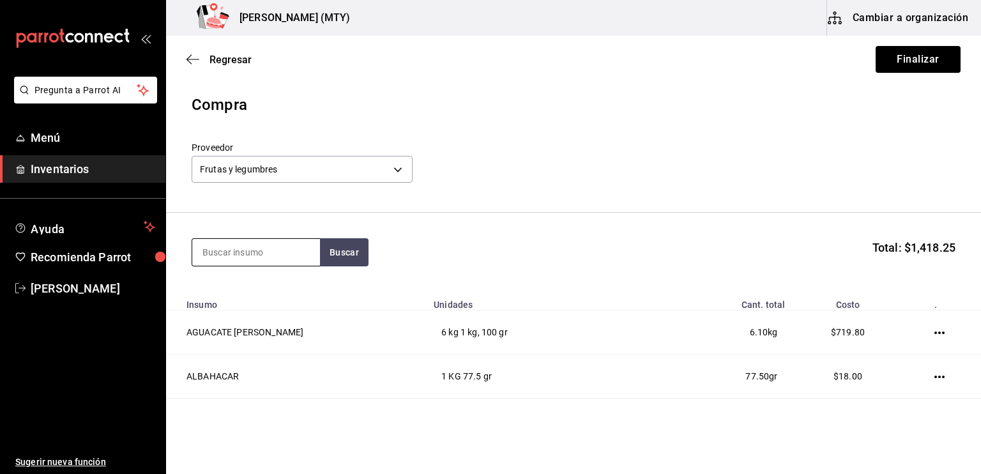
click at [222, 249] on input at bounding box center [256, 252] width 128 height 27
type input "huevo"
click at [337, 253] on button "Buscar" at bounding box center [344, 252] width 49 height 28
click at [256, 294] on div "HUEVO" at bounding box center [249, 289] width 94 height 15
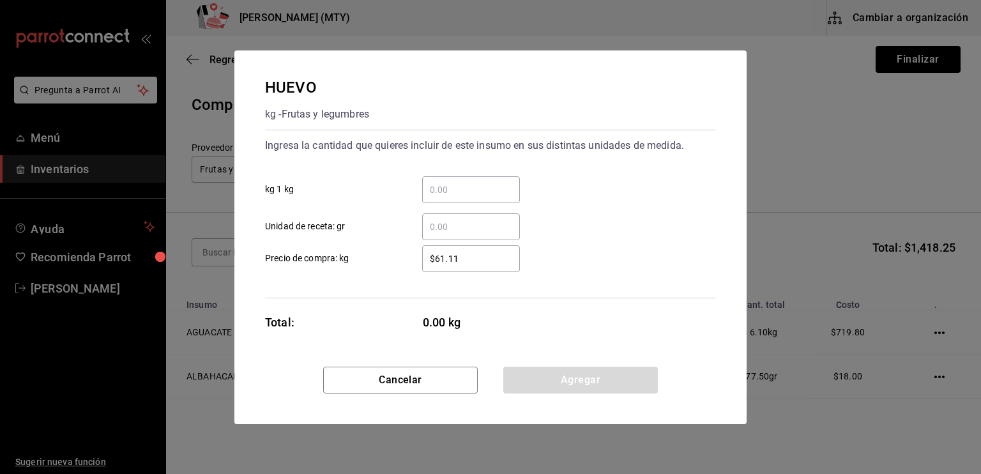
click at [429, 186] on input "​ kg 1 kg" at bounding box center [471, 189] width 98 height 15
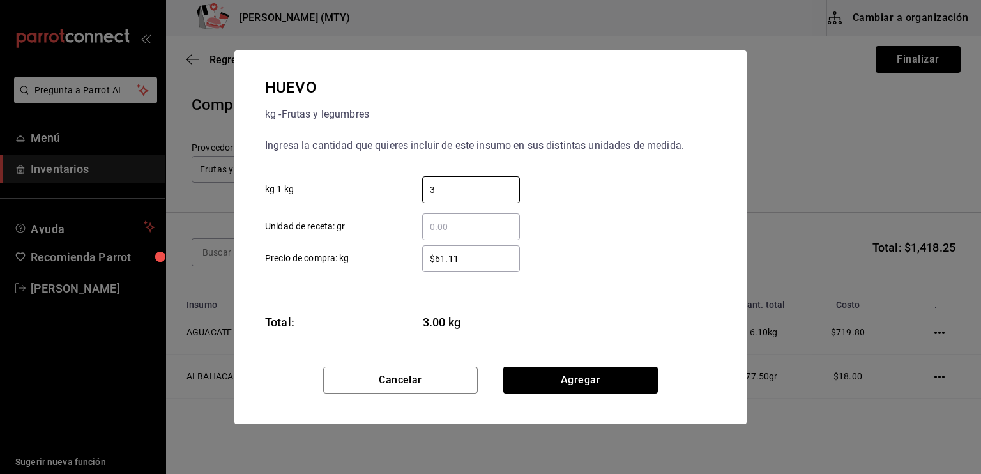
type input "3"
click at [432, 225] on input "​ Unidad de receta: gr" at bounding box center [471, 226] width 98 height 15
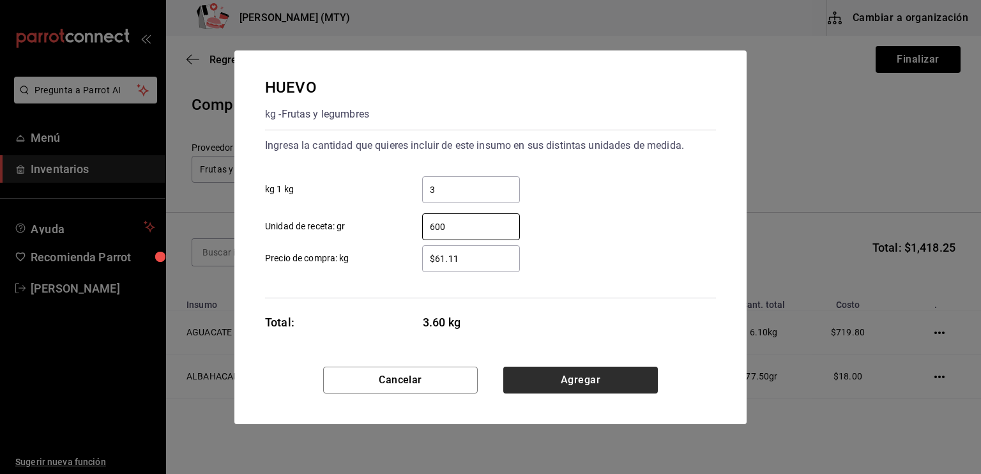
type input "600"
click at [567, 377] on button "Agregar" at bounding box center [580, 380] width 155 height 27
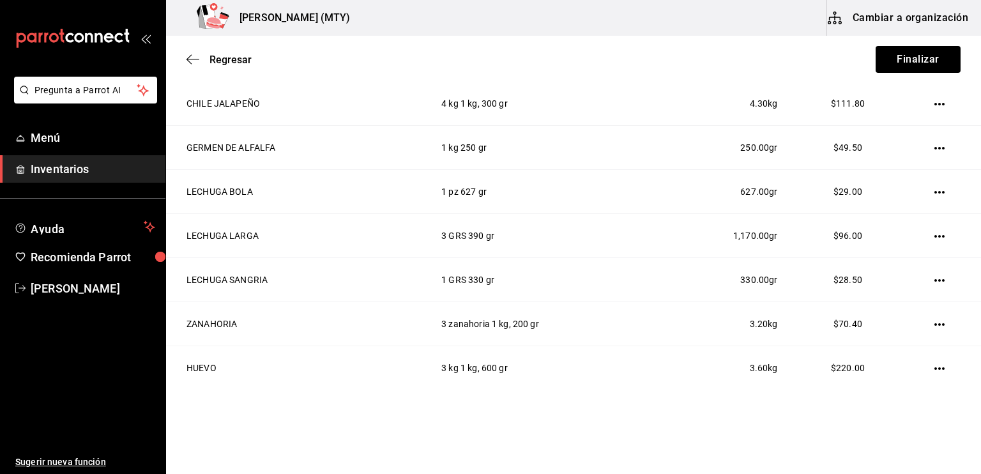
scroll to position [520, 0]
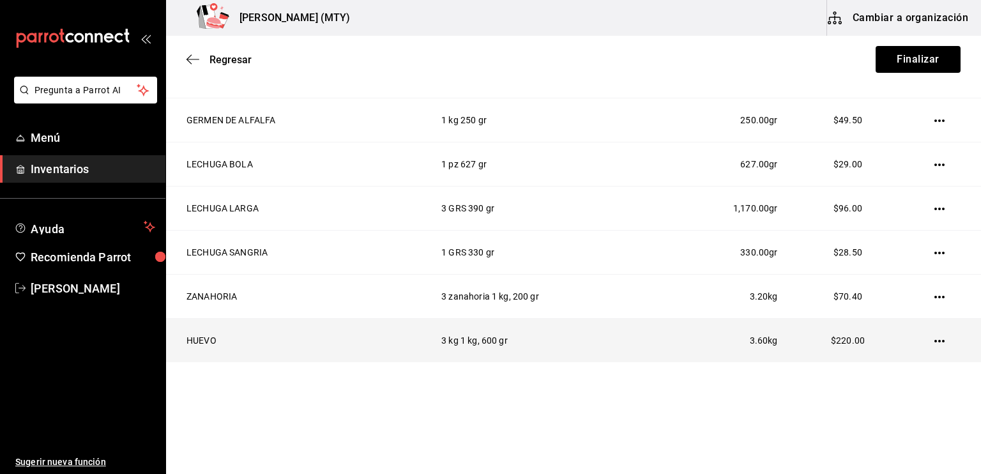
click at [934, 340] on icon "button" at bounding box center [939, 341] width 10 height 3
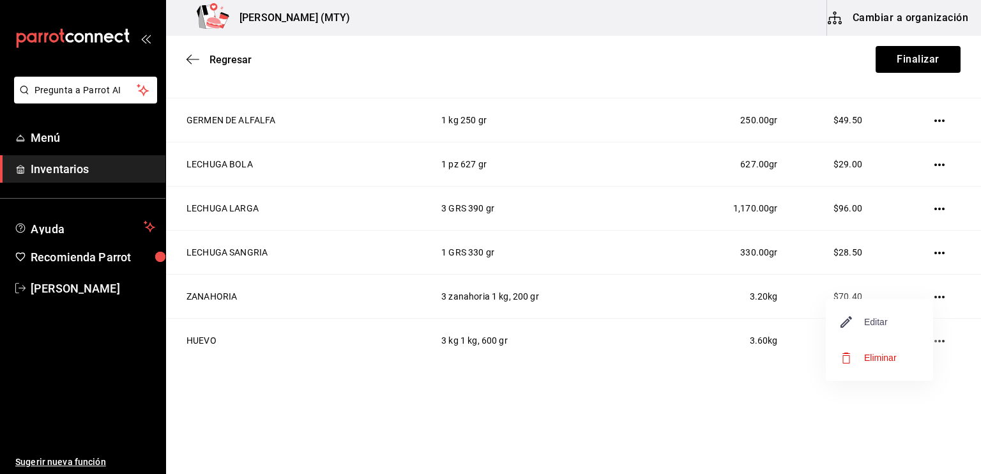
click at [879, 315] on span "Editar" at bounding box center [864, 321] width 47 height 15
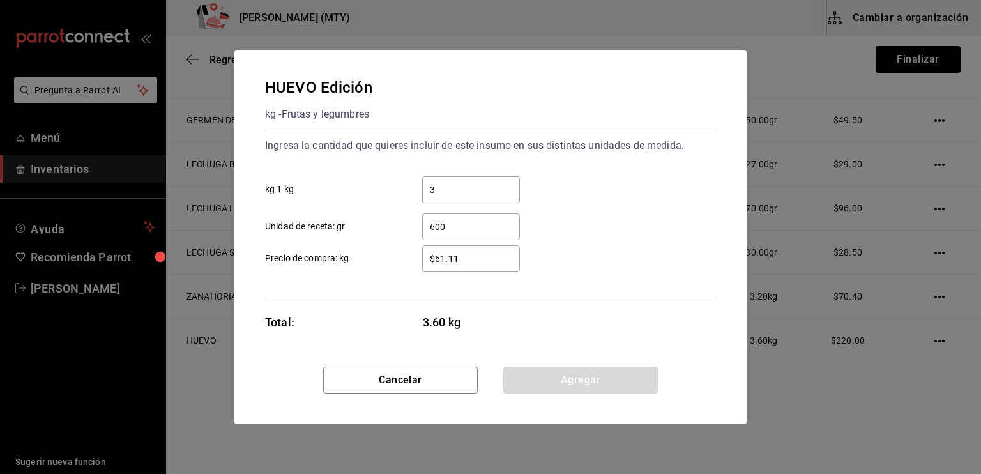
click at [457, 259] on input "$61.11" at bounding box center [471, 258] width 98 height 15
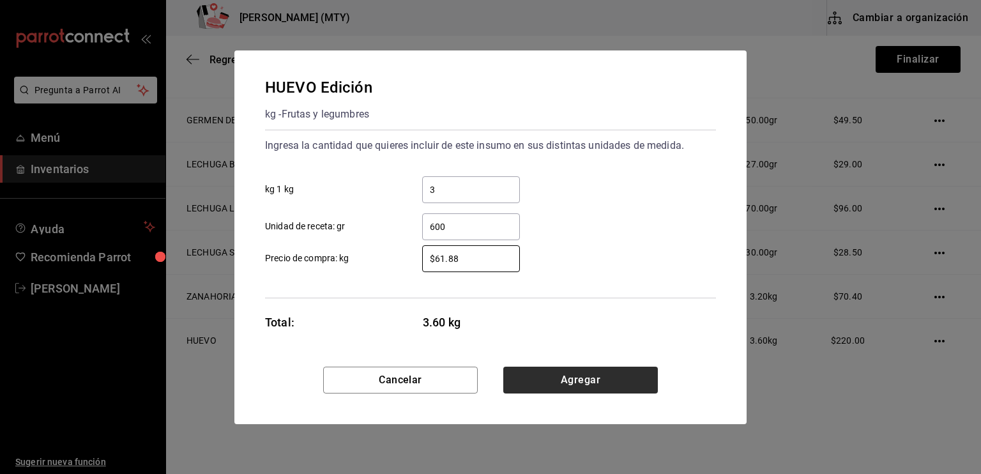
type input "$61.88"
click at [570, 384] on button "Agregar" at bounding box center [580, 380] width 155 height 27
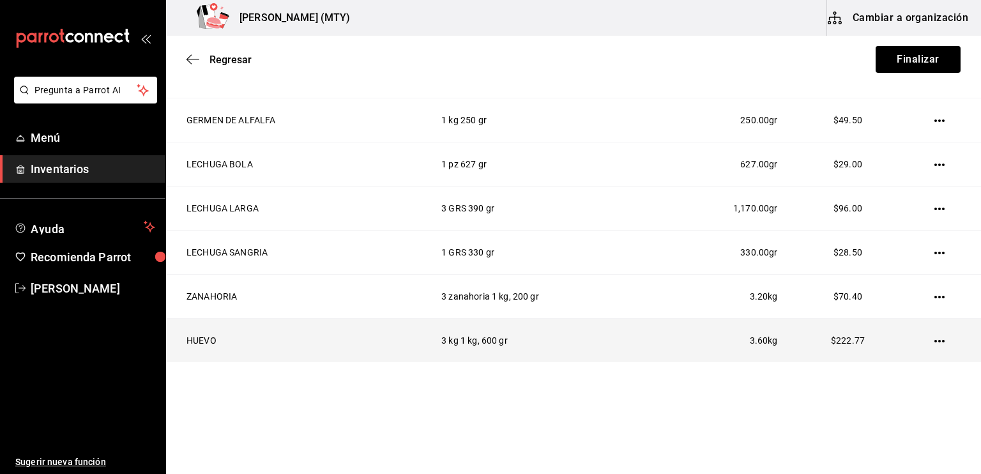
click at [934, 343] on icon "button" at bounding box center [939, 341] width 10 height 10
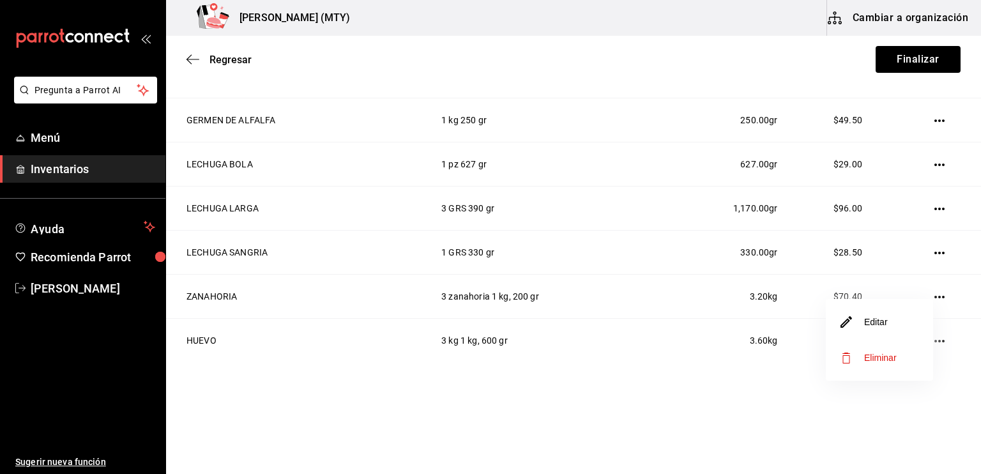
click at [891, 322] on li "Editar" at bounding box center [879, 322] width 107 height 36
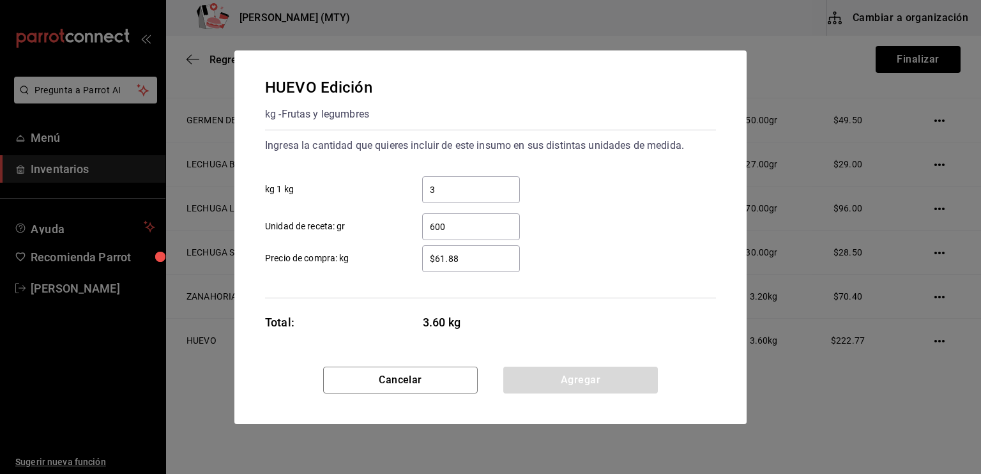
click at [439, 258] on input "$61.88" at bounding box center [471, 258] width 98 height 15
click at [470, 257] on input "$71.88" at bounding box center [471, 258] width 98 height 15
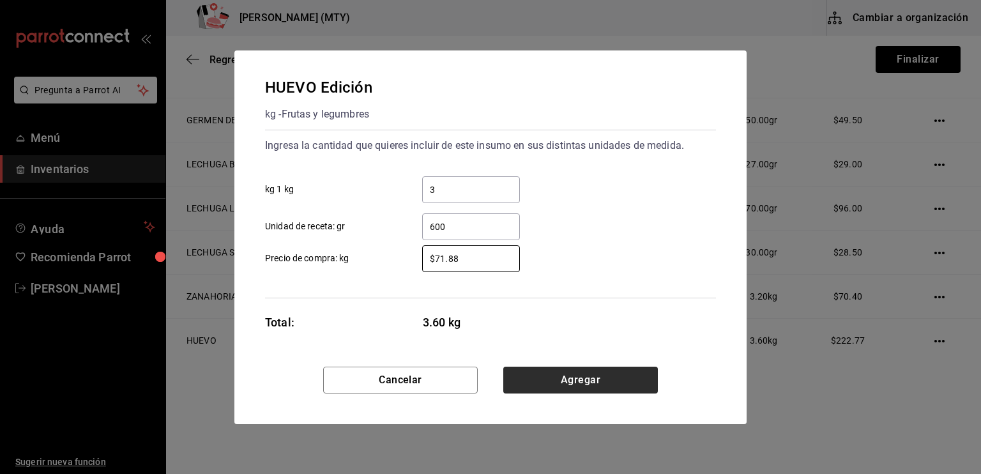
type input "$71.88"
click at [564, 389] on button "Agregar" at bounding box center [580, 380] width 155 height 27
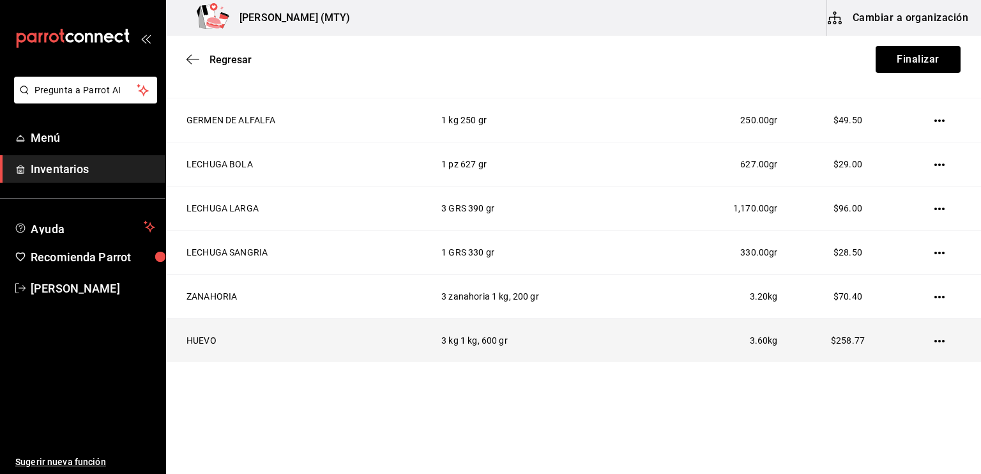
click at [934, 340] on icon "button" at bounding box center [939, 341] width 10 height 3
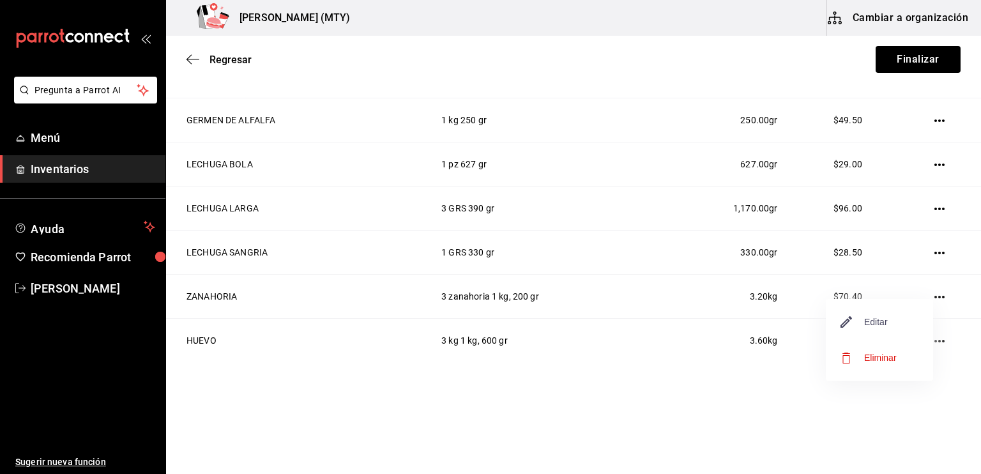
click at [881, 321] on span "Editar" at bounding box center [864, 321] width 47 height 15
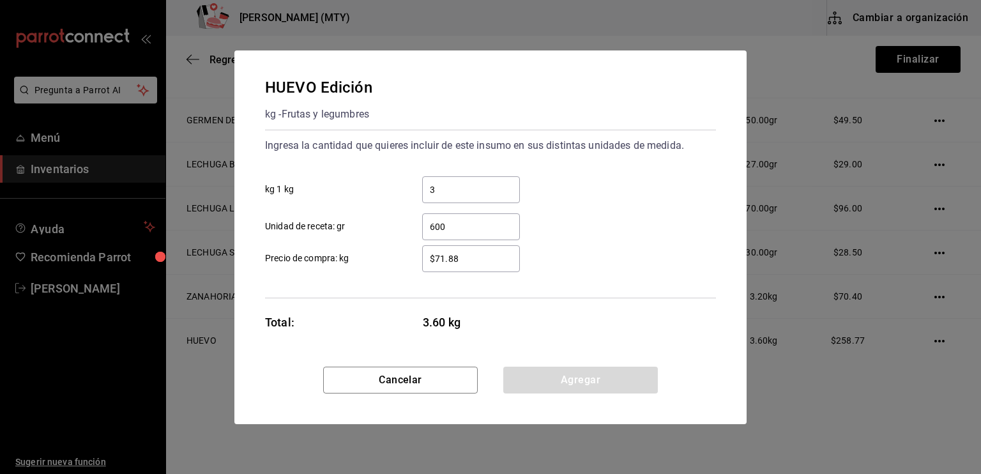
click at [458, 256] on input "$71.88" at bounding box center [471, 258] width 98 height 15
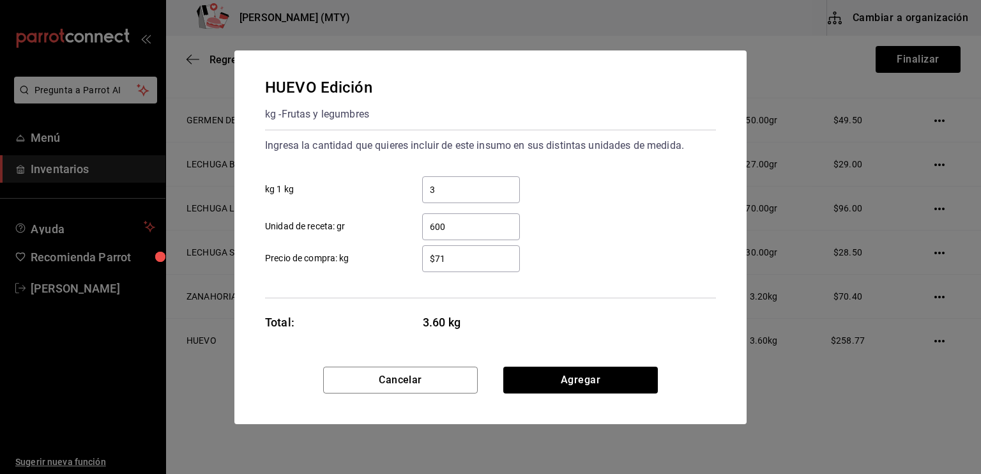
type input "$7"
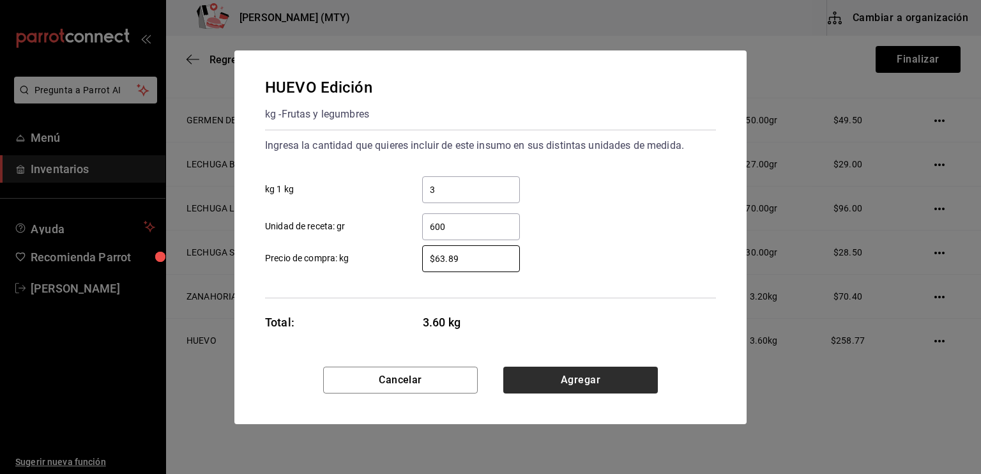
type input "$63.89"
click at [575, 379] on button "Agregar" at bounding box center [580, 380] width 155 height 27
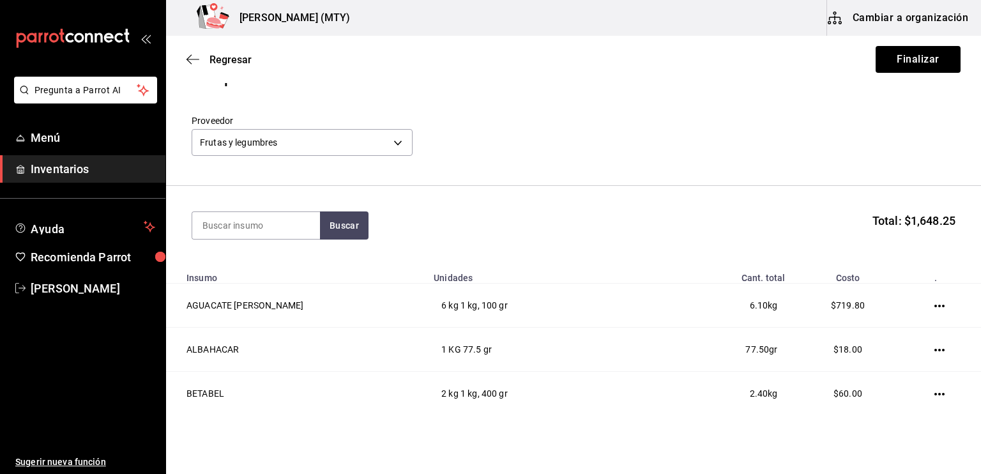
scroll to position [0, 0]
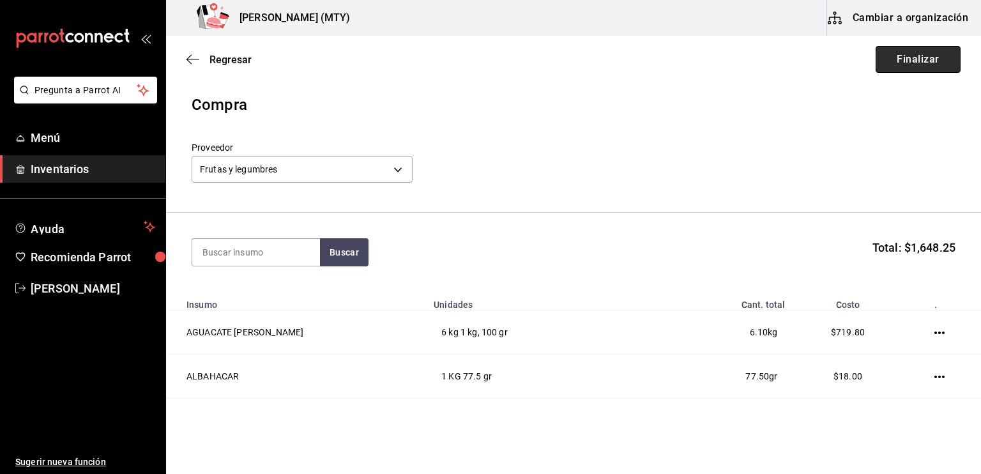
click at [912, 49] on button "Finalizar" at bounding box center [917, 59] width 85 height 27
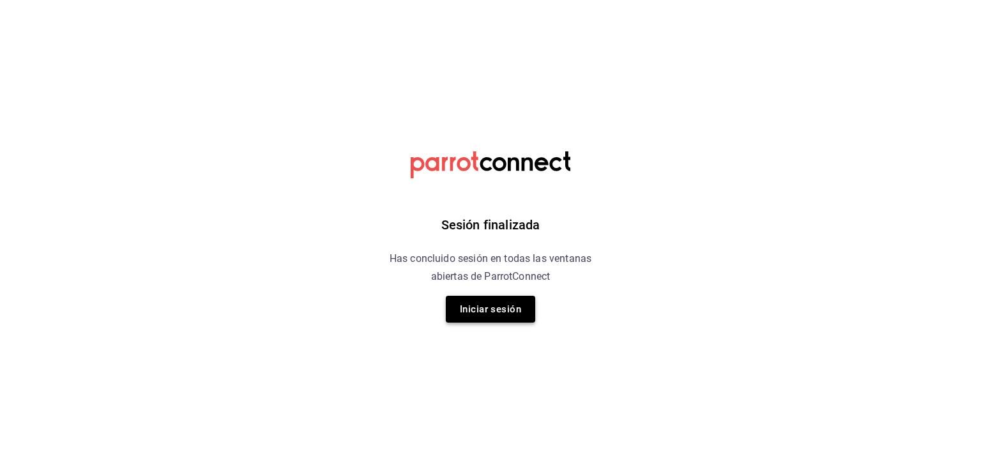
click at [472, 312] on button "Iniciar sesión" at bounding box center [490, 309] width 89 height 27
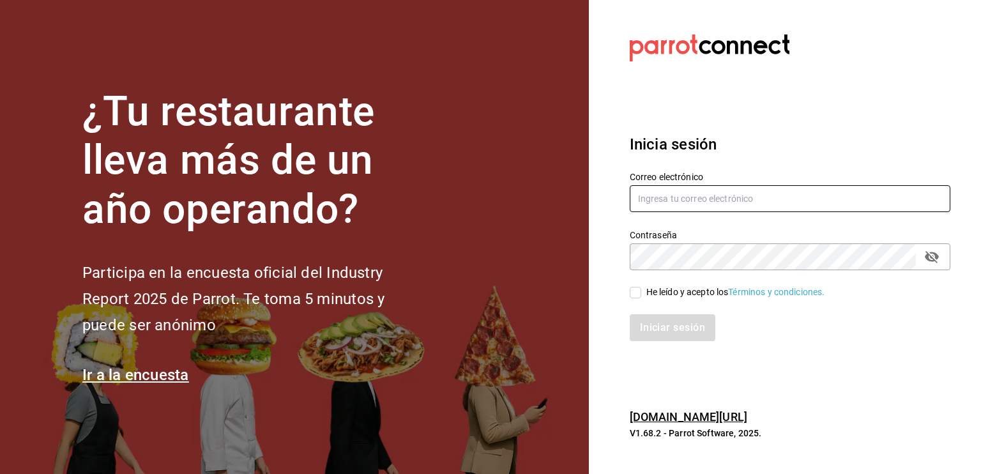
type input "info@gloriasdeli.com"
click at [633, 292] on input "He leído y acepto los Términos y condiciones." at bounding box center [635, 292] width 11 height 11
checkbox input "true"
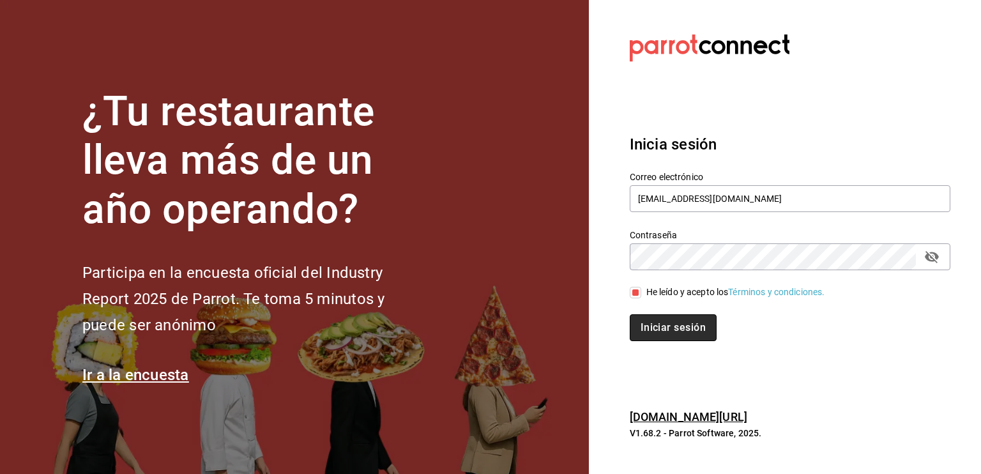
click at [664, 333] on button "Iniciar sesión" at bounding box center [673, 327] width 87 height 27
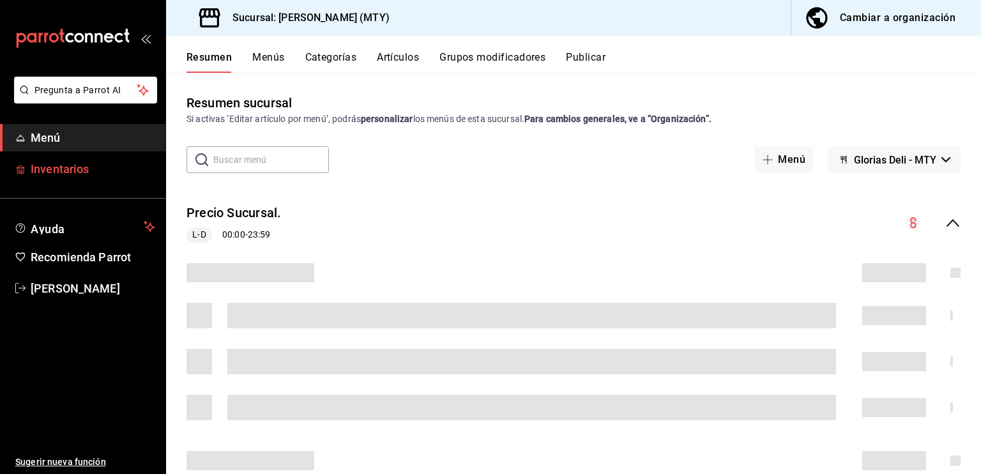
click at [53, 169] on span "Inventarios" at bounding box center [93, 168] width 125 height 17
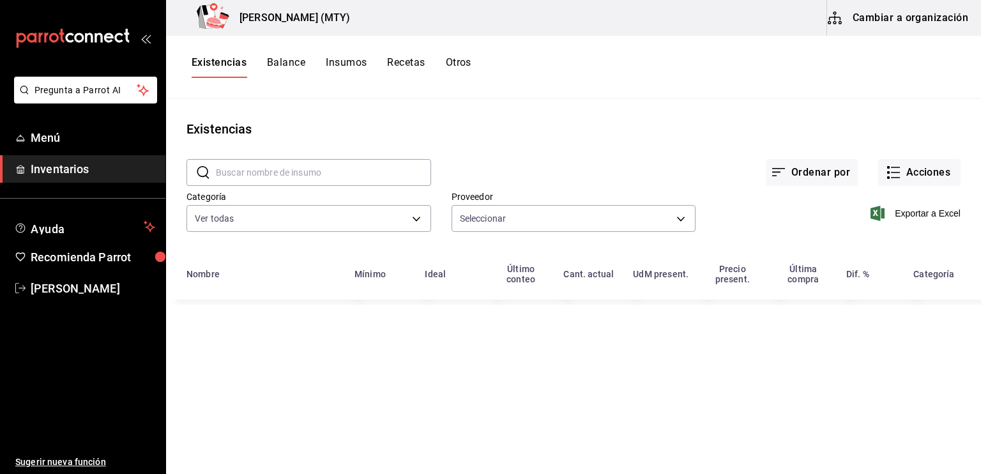
type input "e9491d11-b7f5-4d2e-b952-ee98035ffa0a,df7466d9-5ce5-469a-8092-29c80d17a5cd,7b9e2…"
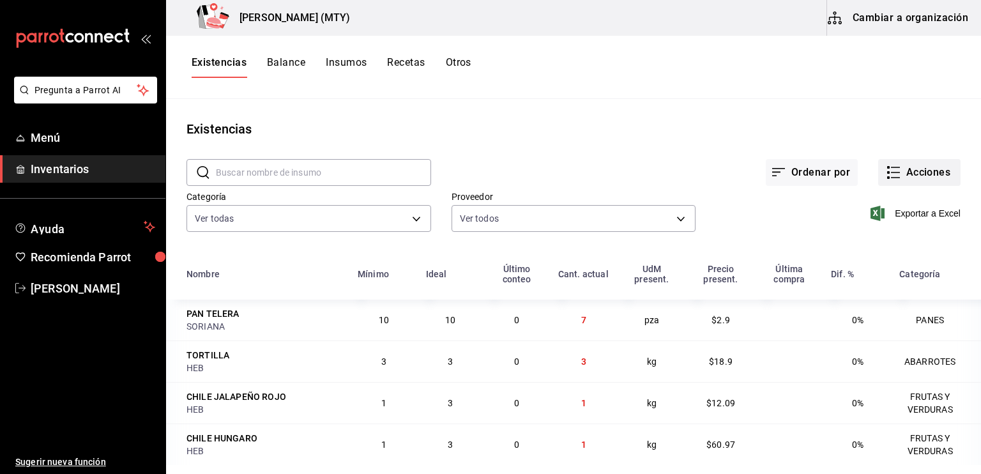
click at [887, 171] on rect "button" at bounding box center [888, 172] width 3 height 3
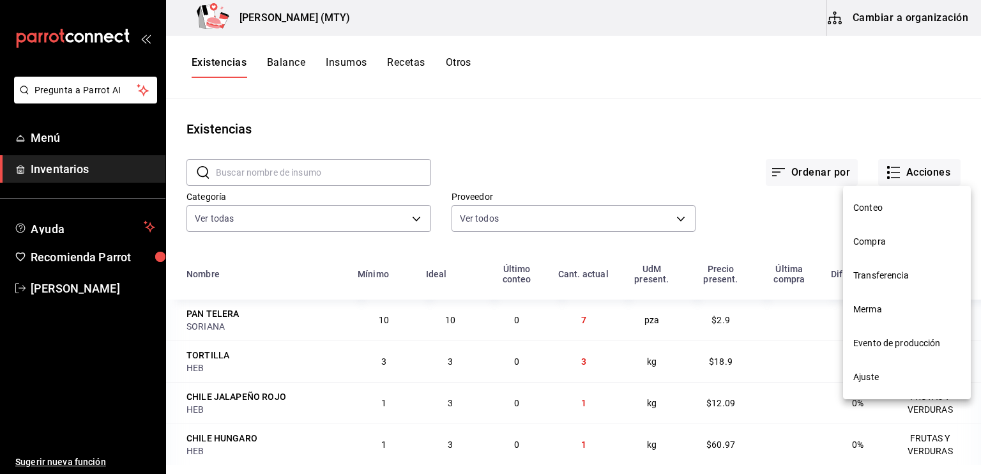
click at [882, 248] on li "Compra" at bounding box center [907, 242] width 128 height 34
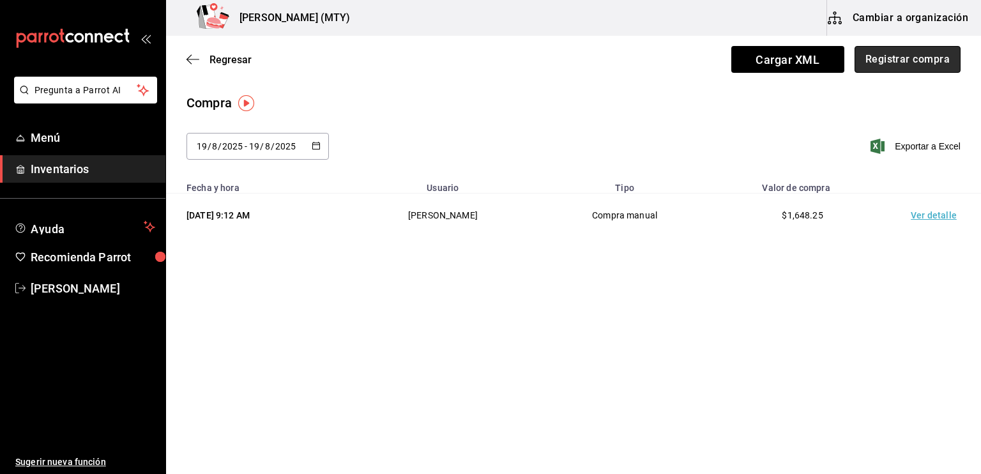
click at [893, 62] on button "Registrar compra" at bounding box center [907, 59] width 106 height 27
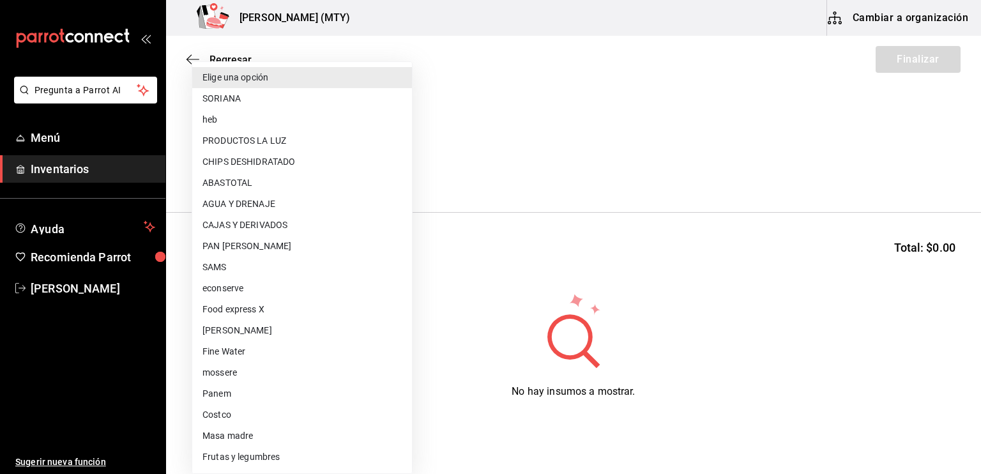
click at [206, 164] on body "Pregunta a Parrot AI Menú Inventarios Ayuda Recomienda Parrot [PERSON_NAME] Sug…" at bounding box center [490, 201] width 981 height 402
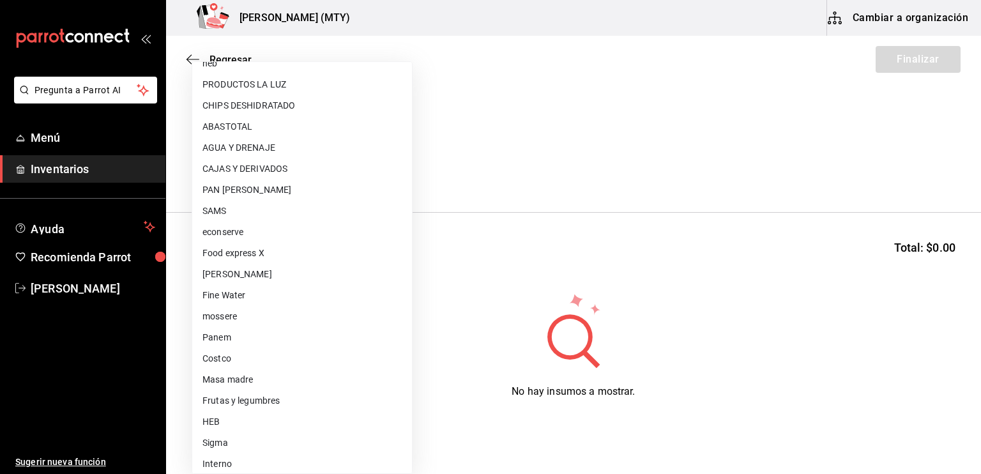
scroll to position [63, 0]
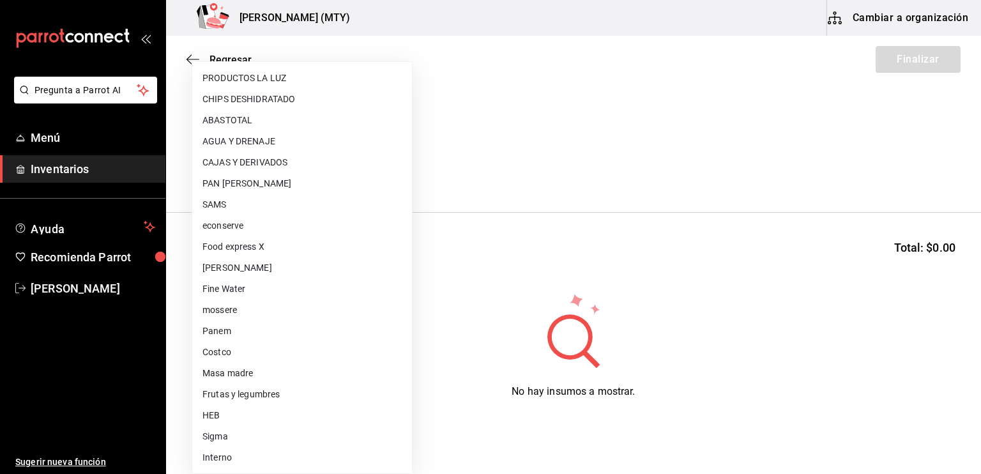
click at [234, 435] on li "Sigma" at bounding box center [302, 436] width 220 height 21
type input "95e19ff2-bbbd-4b9e-9829-e7cf965f9b6c"
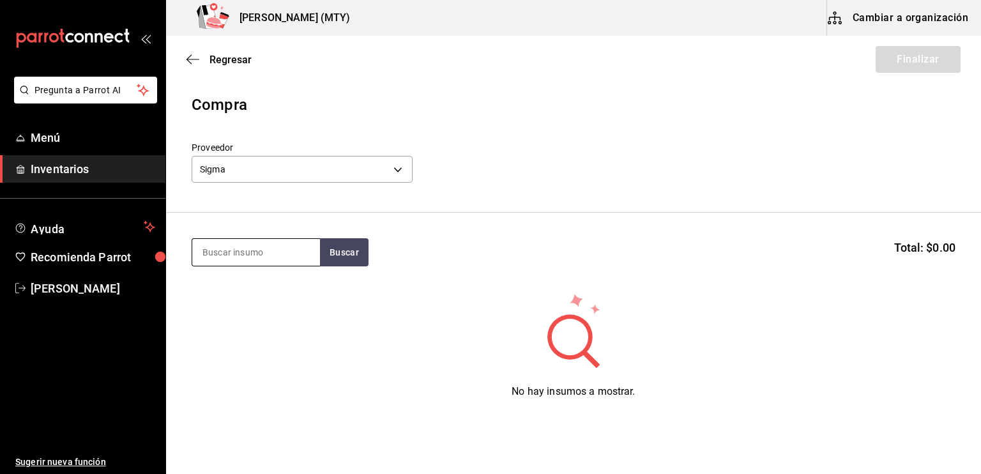
click at [221, 239] on input at bounding box center [256, 252] width 128 height 27
type input "mayonesa"
click at [342, 259] on button "Buscar" at bounding box center [344, 252] width 49 height 28
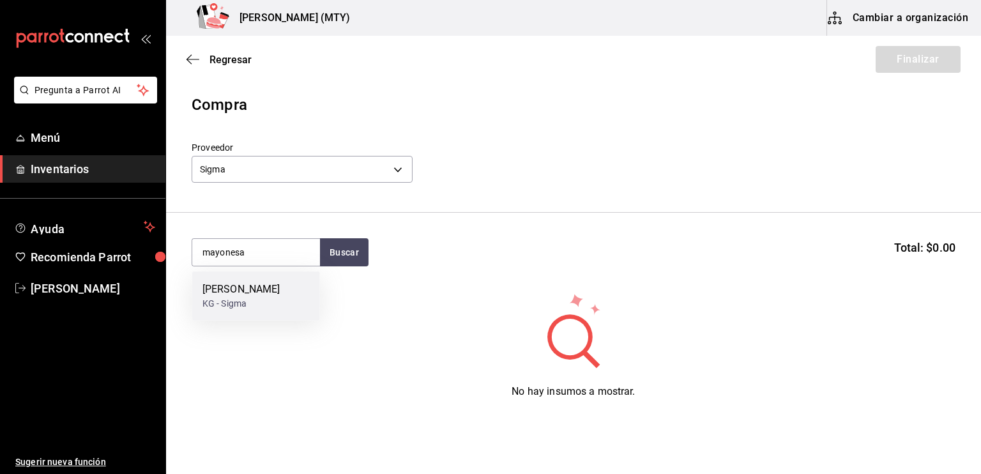
click at [268, 294] on div "[PERSON_NAME]" at bounding box center [241, 289] width 78 height 15
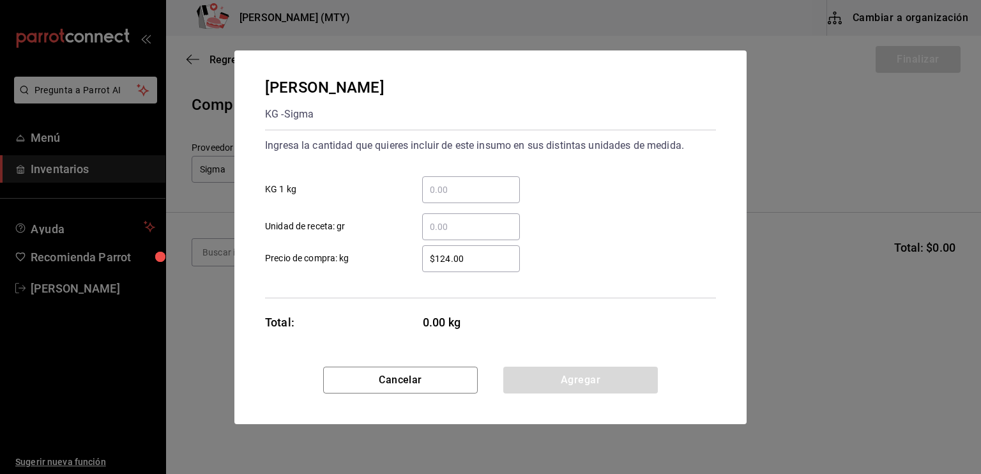
click at [442, 179] on div "​" at bounding box center [471, 189] width 98 height 27
click at [442, 182] on input "​ KG 1 kg" at bounding box center [471, 189] width 98 height 15
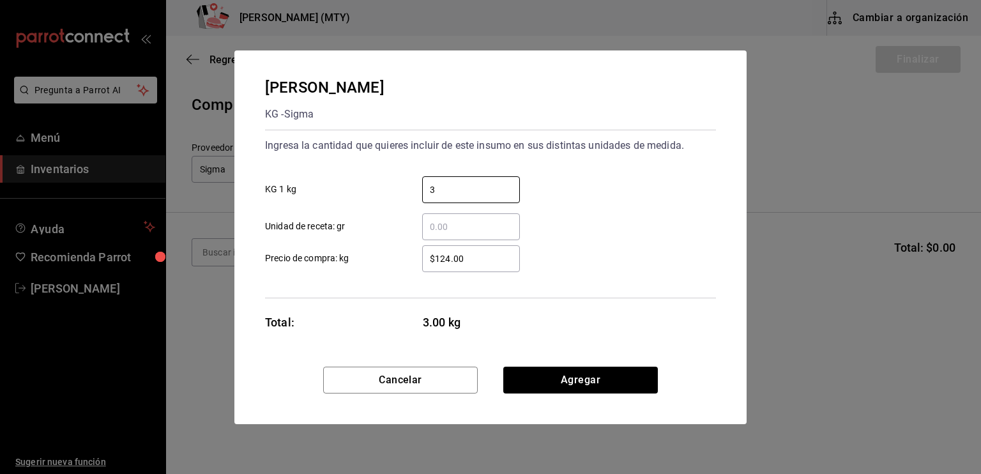
type input "3"
click at [434, 225] on input "​ Unidad de receta: gr" at bounding box center [471, 226] width 98 height 15
type input "8"
click at [421, 281] on div "Ingresa la cantidad que quieres incluir de este insumo en sus distintas unidade…" at bounding box center [490, 214] width 451 height 169
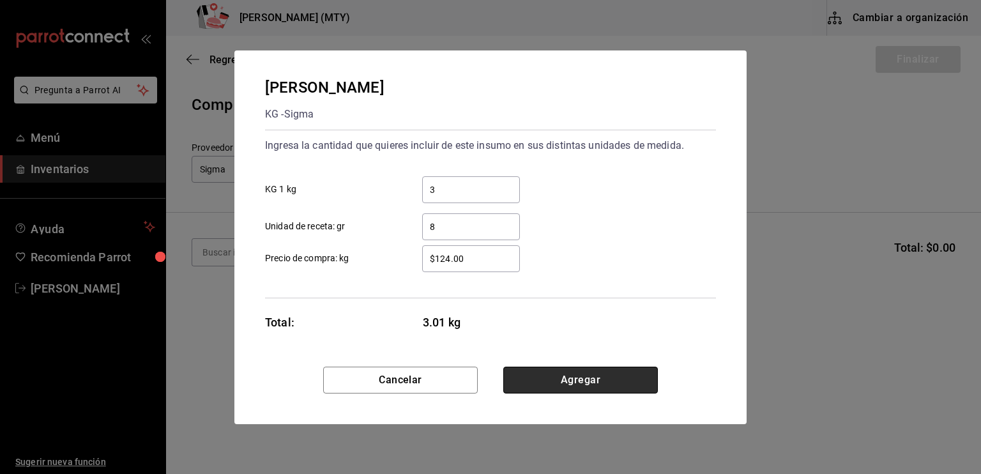
click at [548, 379] on button "Agregar" at bounding box center [580, 380] width 155 height 27
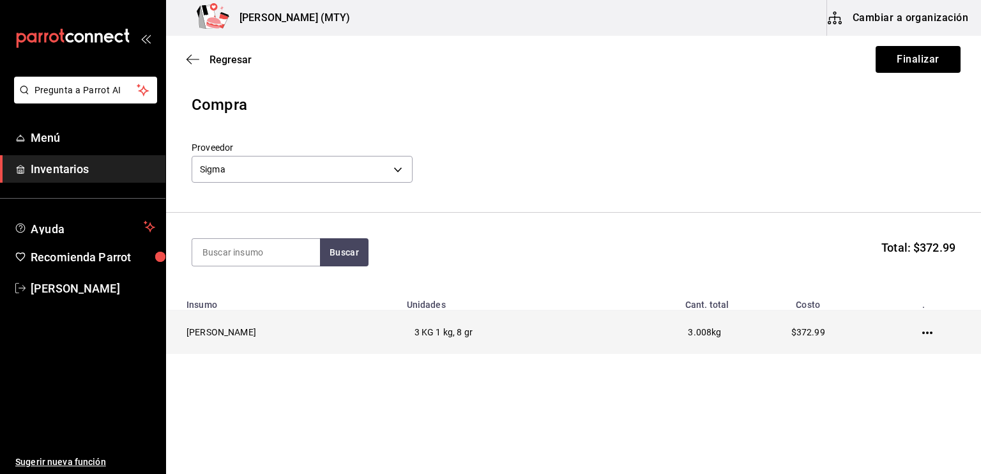
click at [935, 326] on td at bounding box center [930, 332] width 102 height 44
click at [932, 330] on icon "button" at bounding box center [927, 333] width 10 height 10
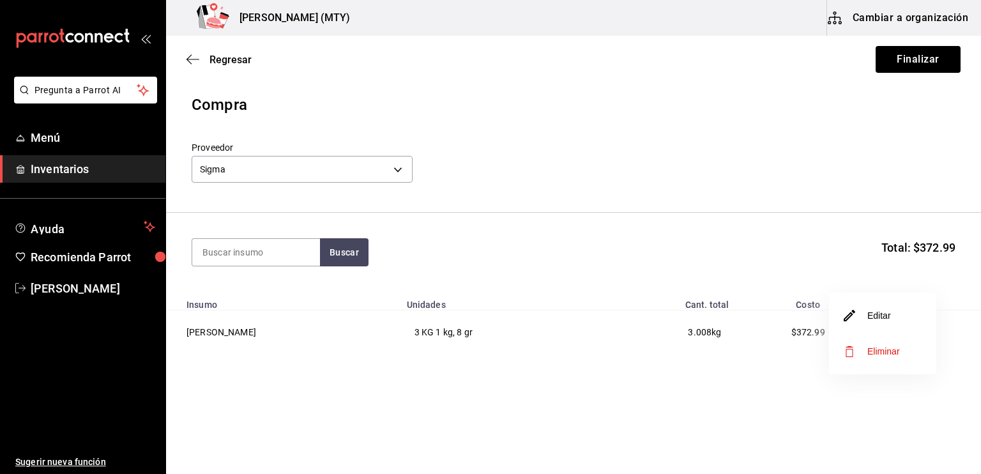
click at [914, 320] on li "Editar" at bounding box center [882, 316] width 107 height 36
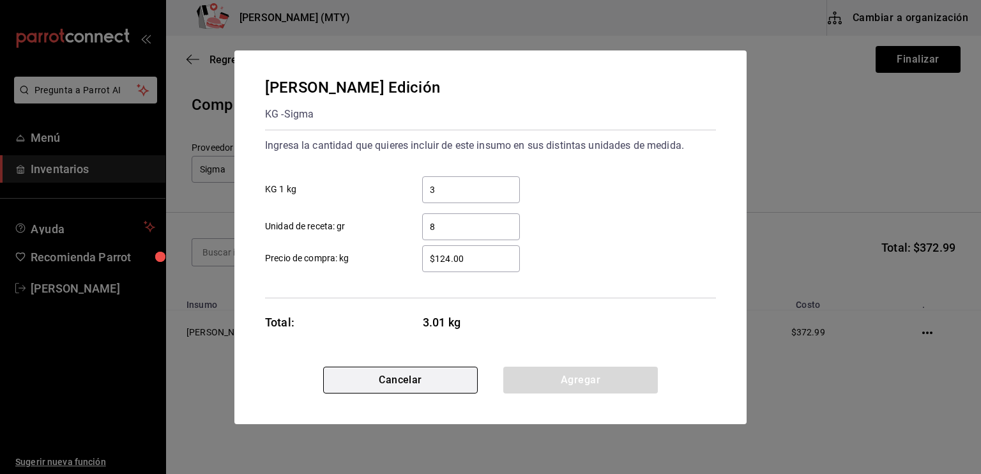
click at [426, 379] on button "Cancelar" at bounding box center [400, 380] width 155 height 27
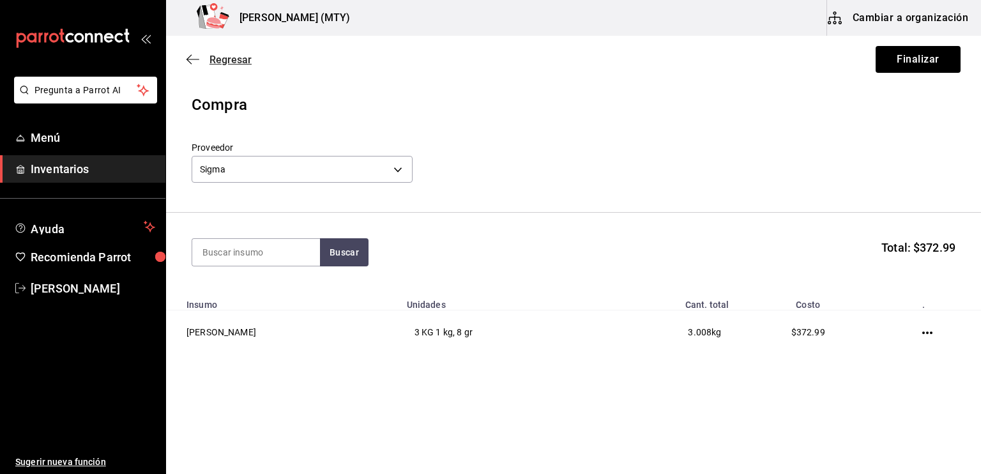
click at [187, 56] on icon "button" at bounding box center [192, 59] width 13 height 11
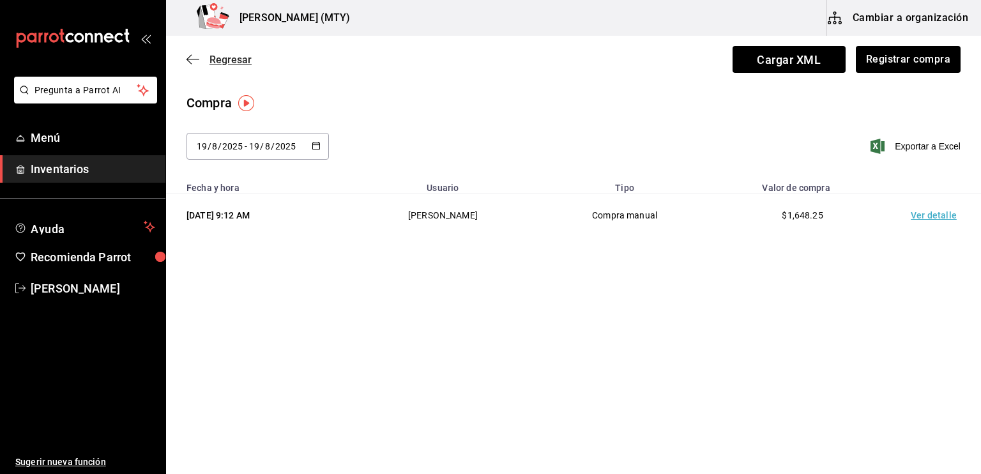
click at [188, 63] on icon "button" at bounding box center [192, 59] width 13 height 11
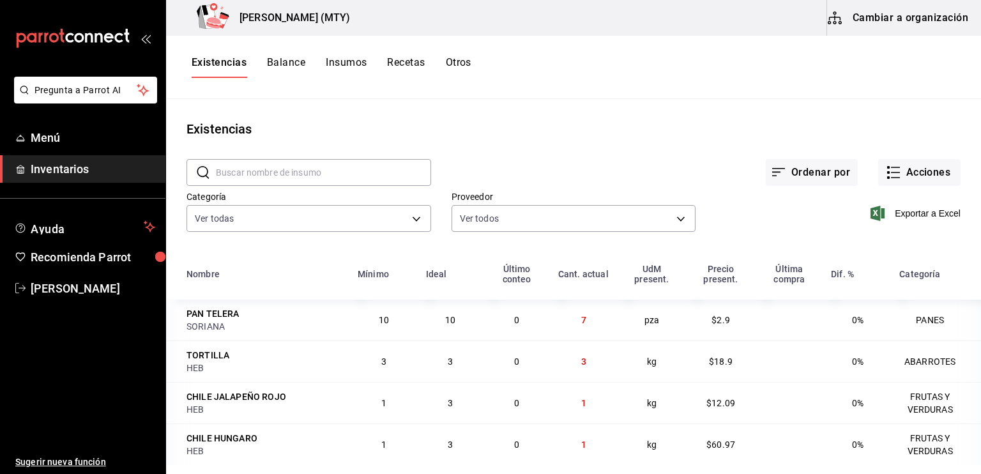
click at [340, 60] on button "Insumos" at bounding box center [346, 67] width 41 height 22
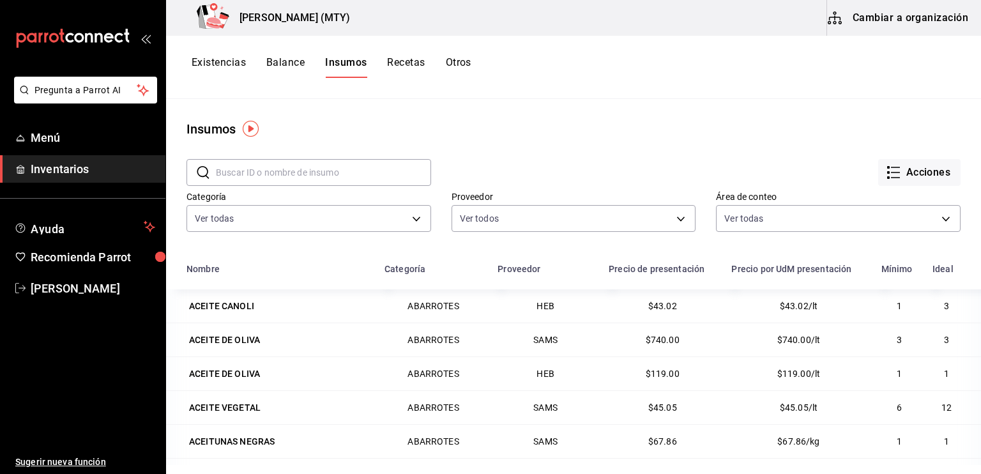
click at [236, 172] on input "text" at bounding box center [323, 173] width 215 height 26
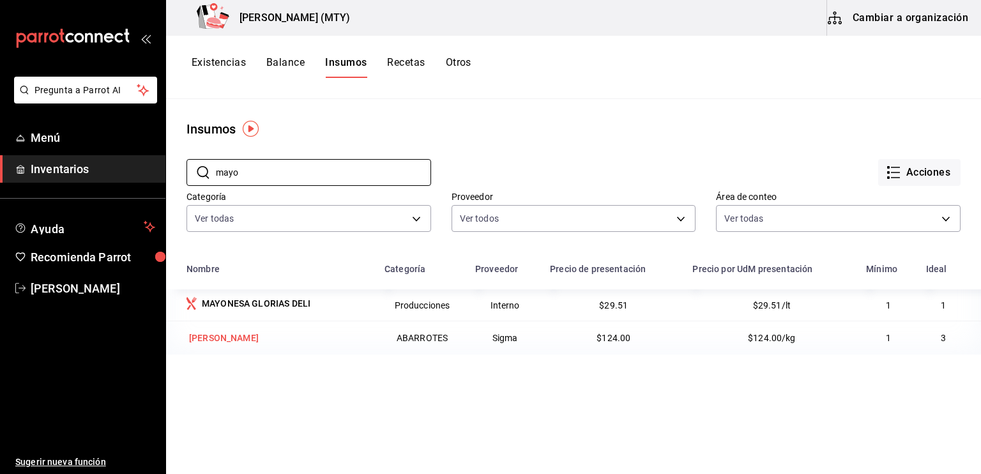
type input "mayo"
click at [247, 338] on div "[PERSON_NAME]" at bounding box center [224, 337] width 70 height 13
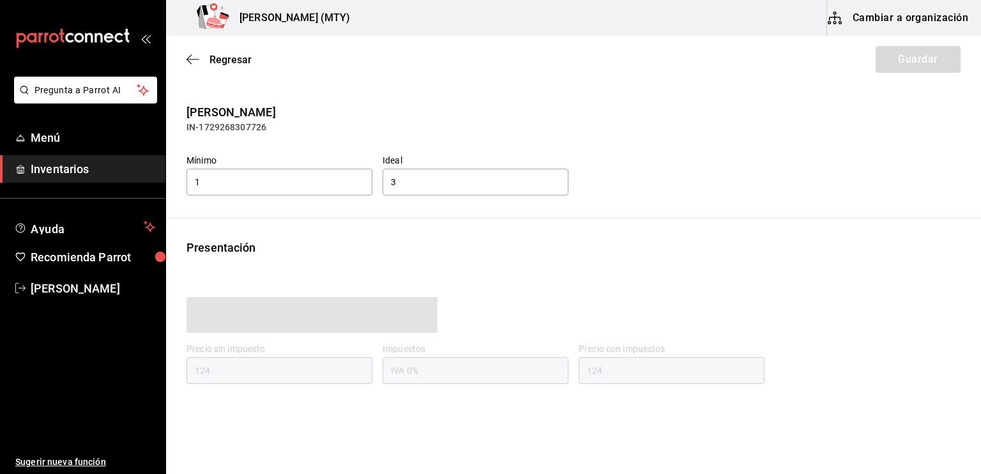
type input "124.00"
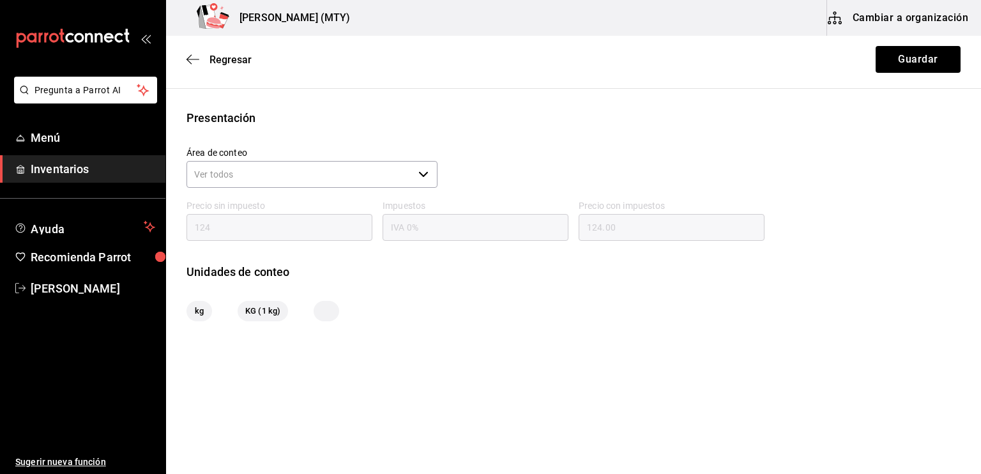
scroll to position [130, 0]
click at [920, 54] on button "Guardar" at bounding box center [917, 59] width 85 height 27
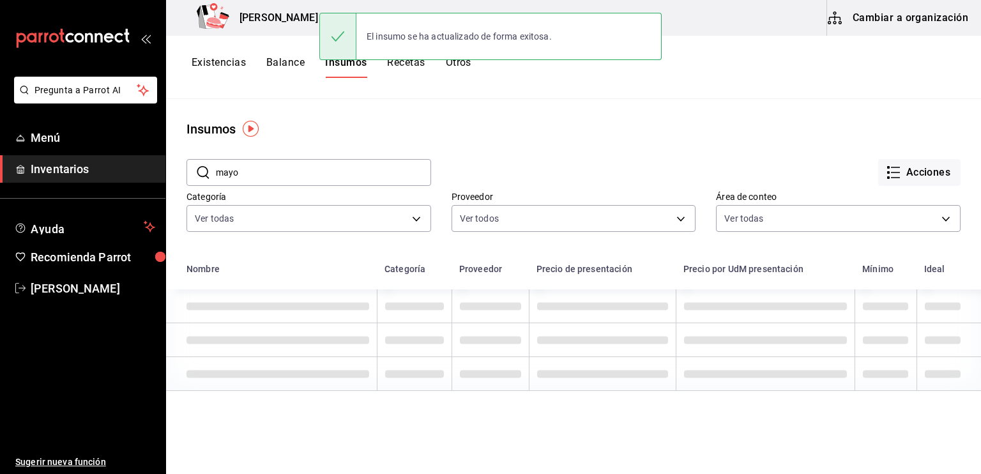
click at [252, 177] on input "mayo" at bounding box center [323, 173] width 215 height 26
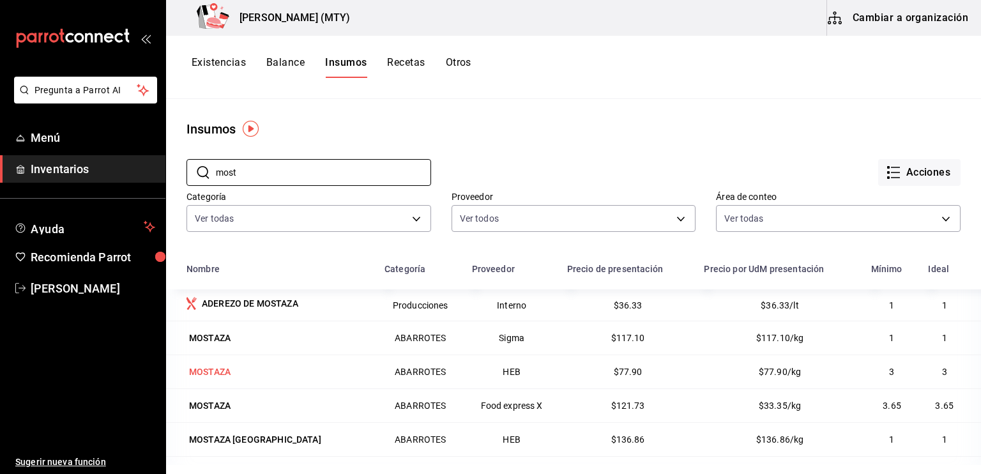
type input "most"
click at [282, 374] on div "MOSTAZA" at bounding box center [277, 372] width 183 height 18
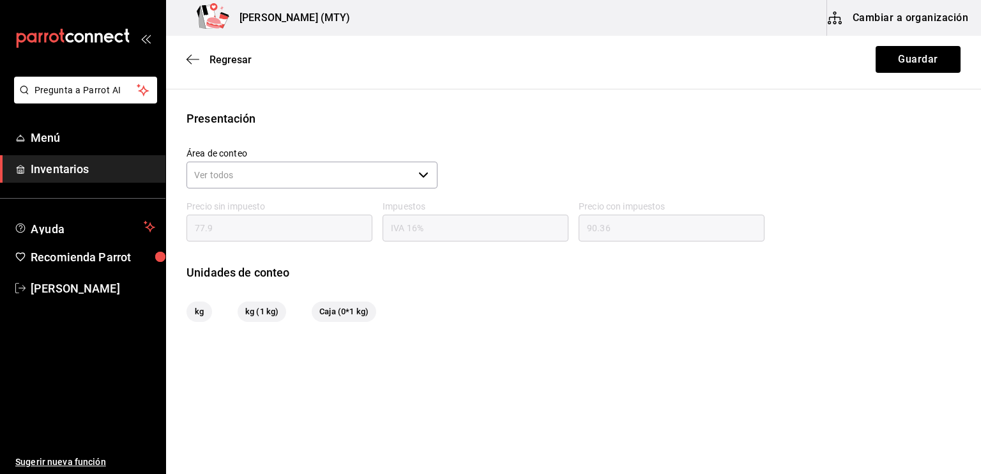
scroll to position [130, 0]
click at [898, 64] on button "Guardar" at bounding box center [917, 59] width 85 height 27
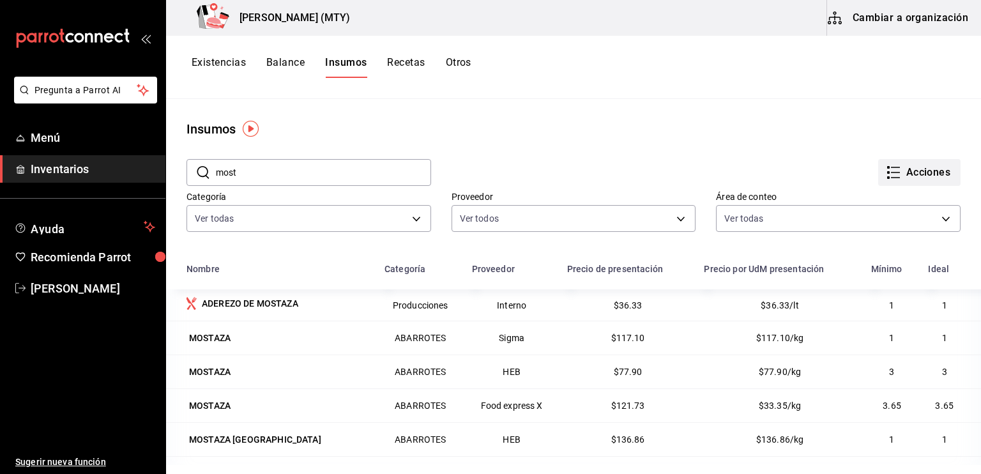
click at [886, 171] on icon "button" at bounding box center [893, 172] width 15 height 15
click at [211, 59] on div at bounding box center [490, 237] width 981 height 474
click at [886, 176] on icon "button" at bounding box center [893, 172] width 15 height 15
click at [66, 167] on div at bounding box center [490, 237] width 981 height 474
click at [450, 64] on button "Otros" at bounding box center [459, 67] width 26 height 22
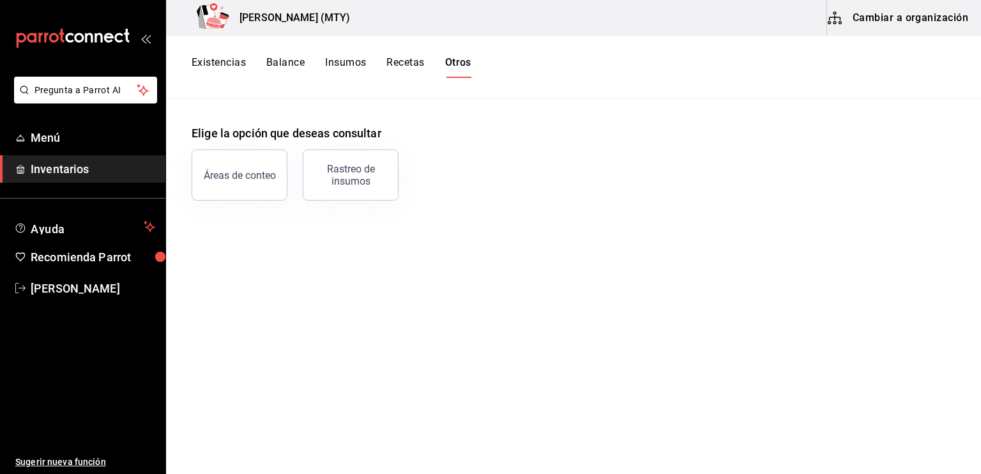
click at [276, 56] on button "Balance" at bounding box center [285, 67] width 38 height 22
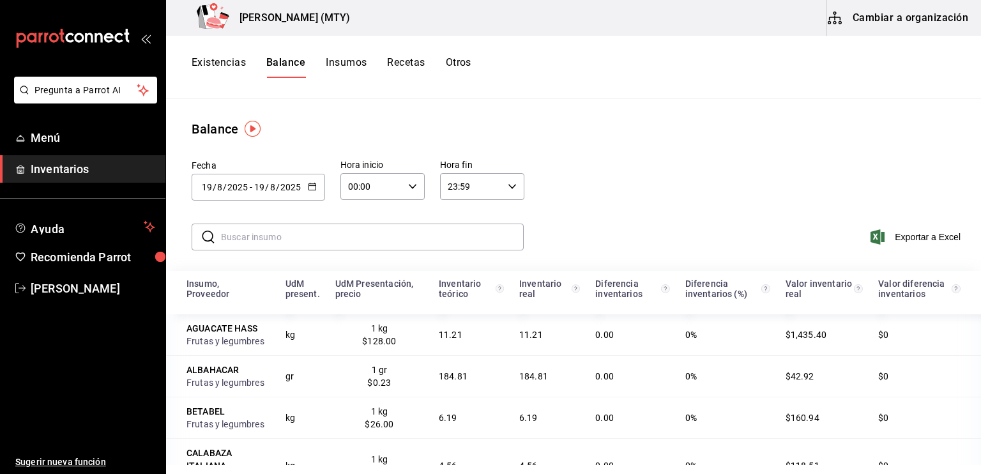
click at [219, 63] on button "Existencias" at bounding box center [219, 67] width 54 height 22
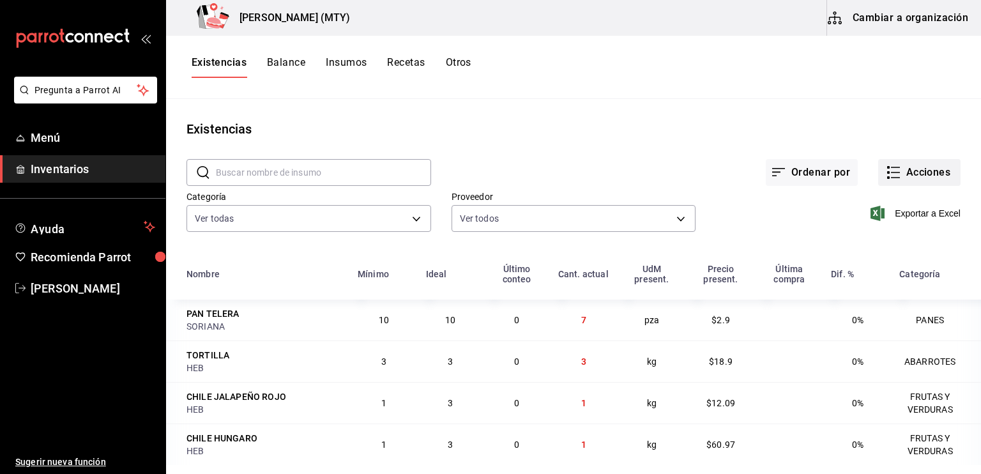
click at [886, 169] on icon "button" at bounding box center [893, 172] width 15 height 15
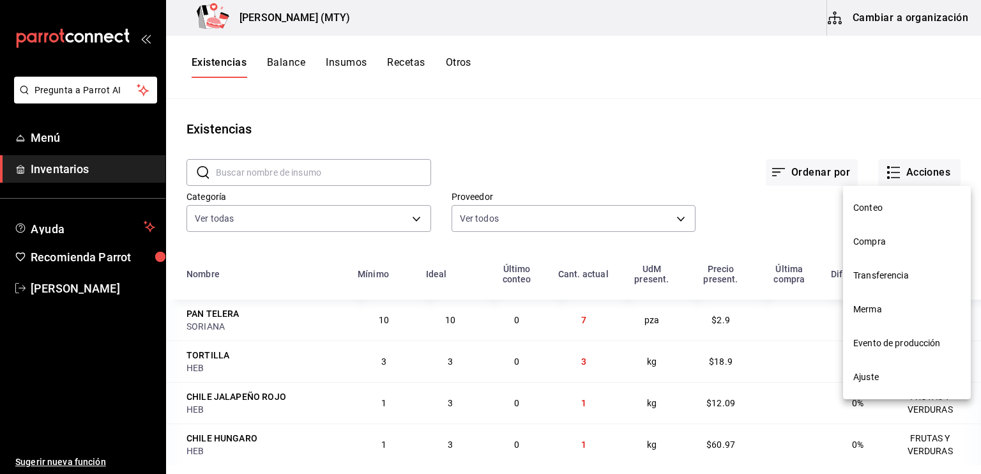
click at [879, 240] on span "Compra" at bounding box center [906, 241] width 107 height 13
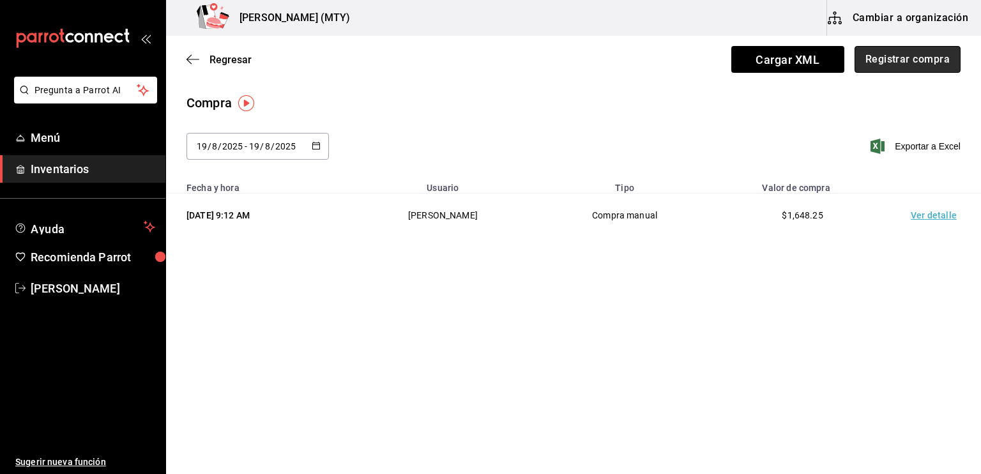
click at [902, 64] on button "Registrar compra" at bounding box center [907, 59] width 106 height 27
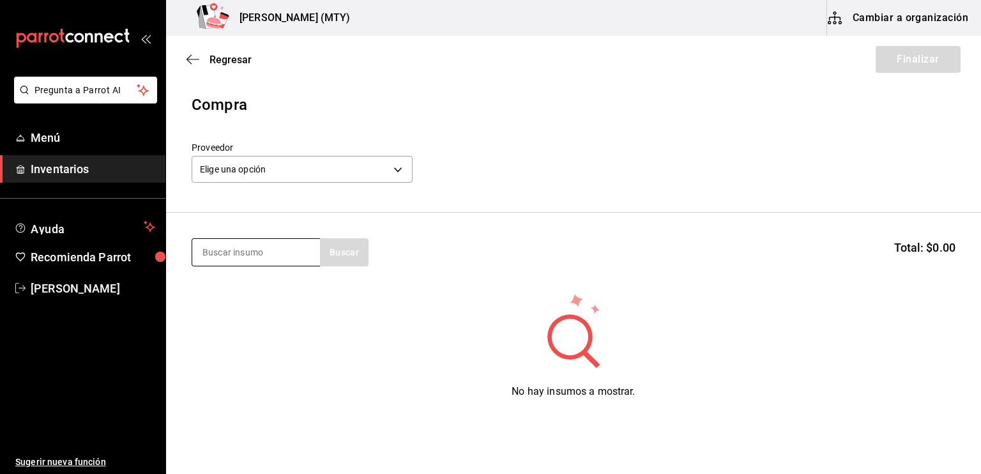
click at [259, 256] on input at bounding box center [256, 252] width 128 height 27
click at [238, 167] on body "Pregunta a Parrot AI Menú Inventarios Ayuda Recomienda Parrot [PERSON_NAME] Sug…" at bounding box center [490, 201] width 981 height 402
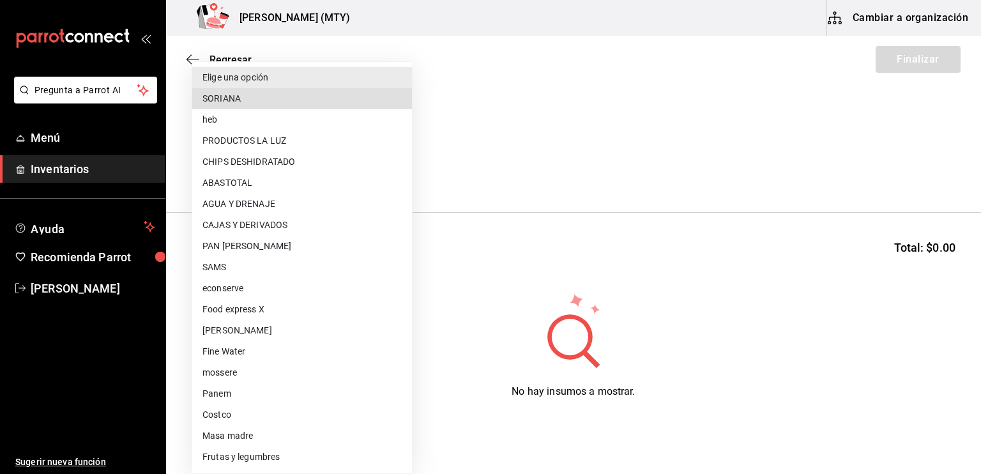
scroll to position [63, 0]
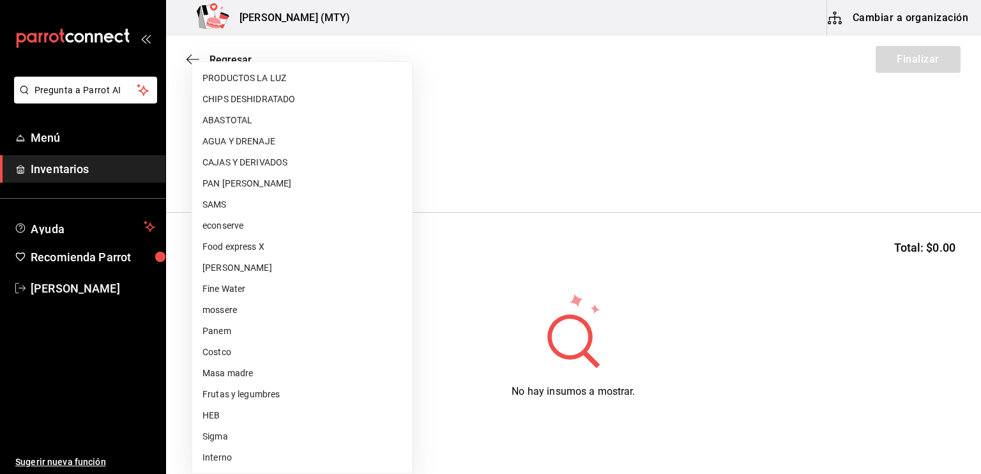
click at [218, 439] on li "Sigma" at bounding box center [302, 436] width 220 height 21
type input "95e19ff2-bbbd-4b9e-9829-e7cf965f9b6c"
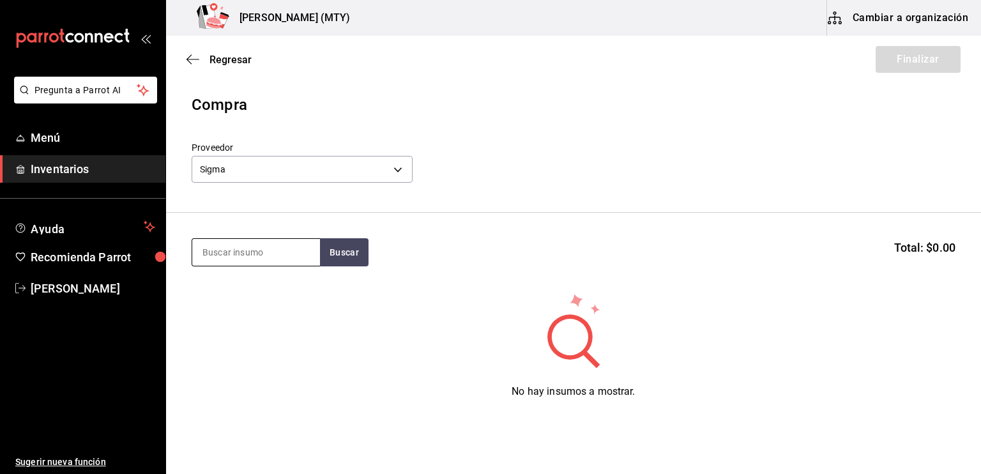
click at [233, 259] on input at bounding box center [256, 252] width 128 height 27
type input "mayo"
click at [353, 262] on button "Buscar" at bounding box center [344, 252] width 49 height 28
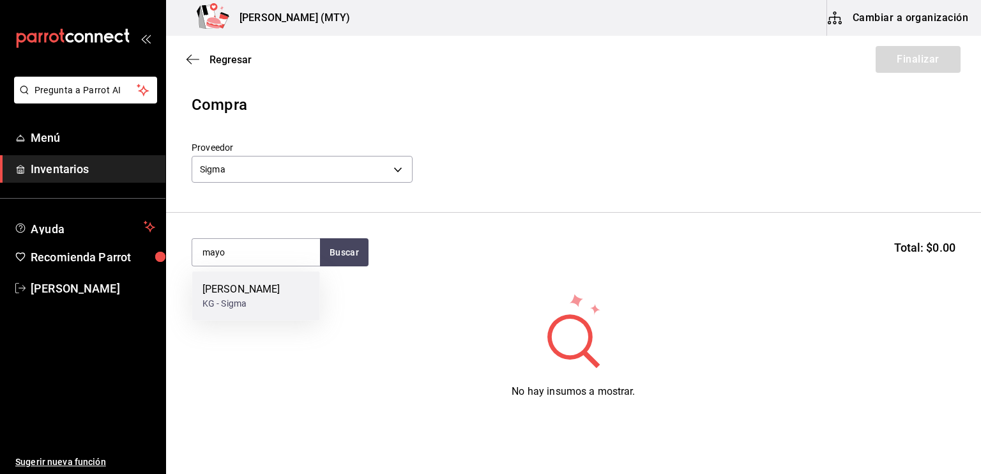
click at [269, 297] on div "[PERSON_NAME]" at bounding box center [241, 289] width 78 height 15
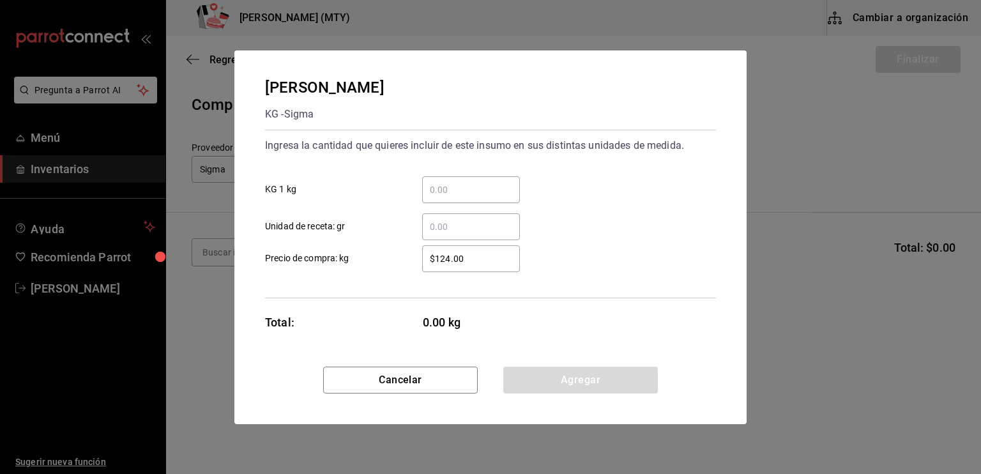
click at [437, 193] on input "​ KG 1 kg" at bounding box center [471, 189] width 98 height 15
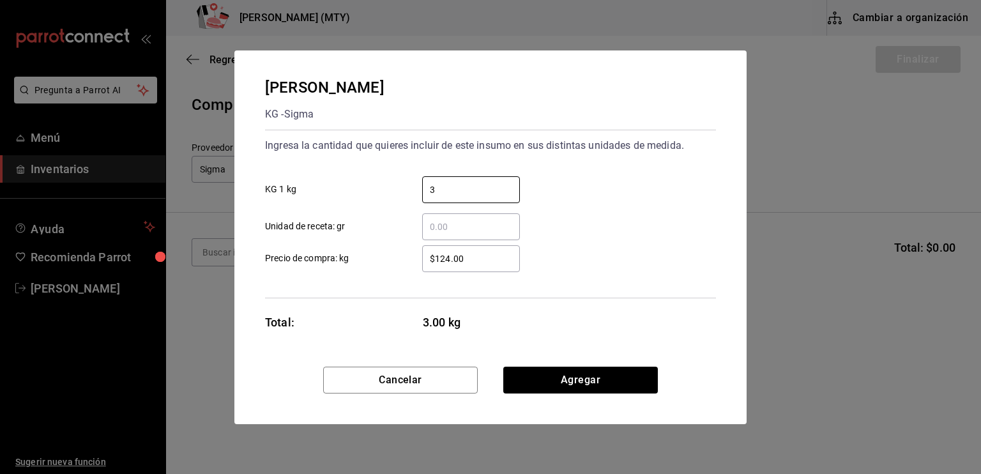
type input "3"
click at [435, 223] on input "​ Unidad de receta: gr" at bounding box center [471, 226] width 98 height 15
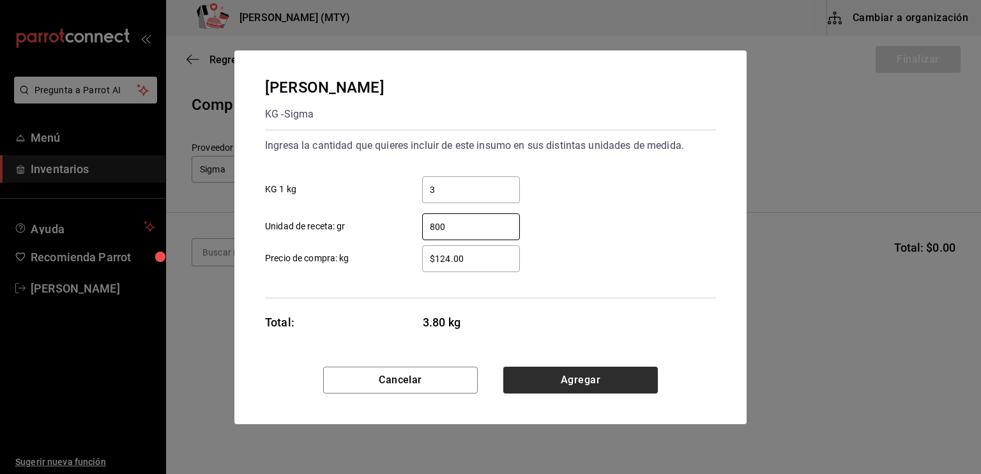
type input "800"
click at [525, 382] on button "Agregar" at bounding box center [580, 380] width 155 height 27
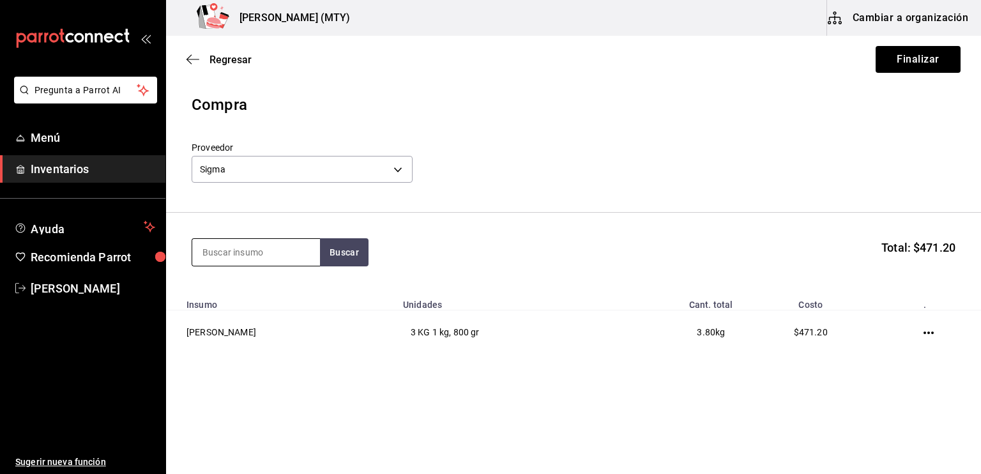
click at [225, 253] on input at bounding box center [256, 252] width 128 height 27
type input "mosta"
click at [351, 252] on button "Buscar" at bounding box center [344, 252] width 49 height 28
click at [271, 287] on div "MOSTAZA KG - Sigma" at bounding box center [256, 295] width 128 height 49
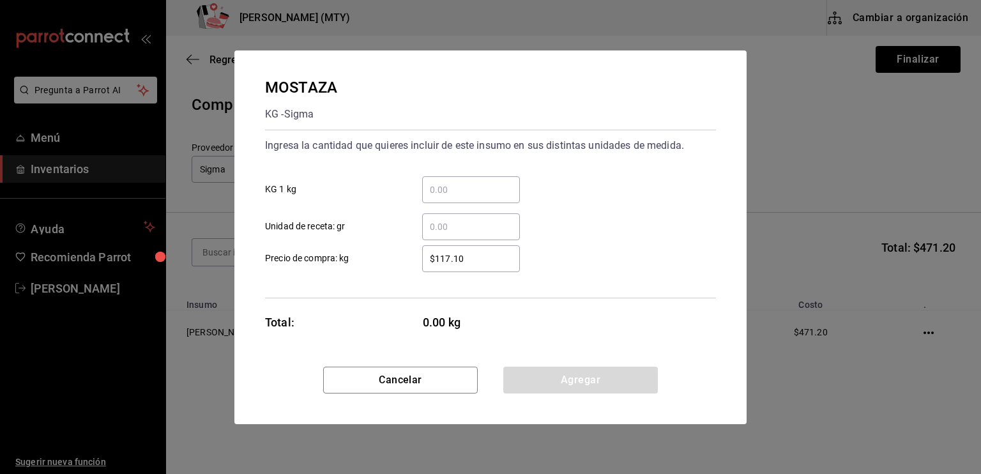
click at [450, 188] on input "​ KG 1 kg" at bounding box center [471, 189] width 98 height 15
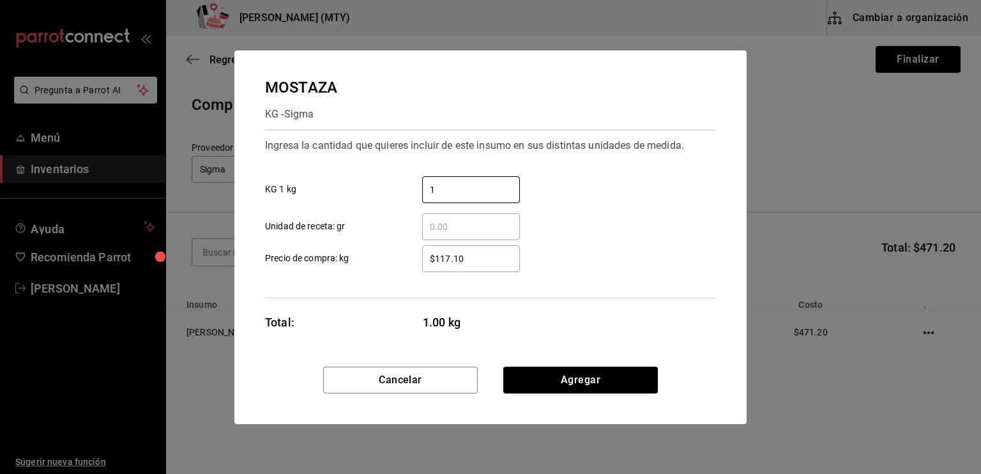
type input "1"
click at [428, 228] on input "​ Unidad de receta: gr" at bounding box center [471, 226] width 98 height 15
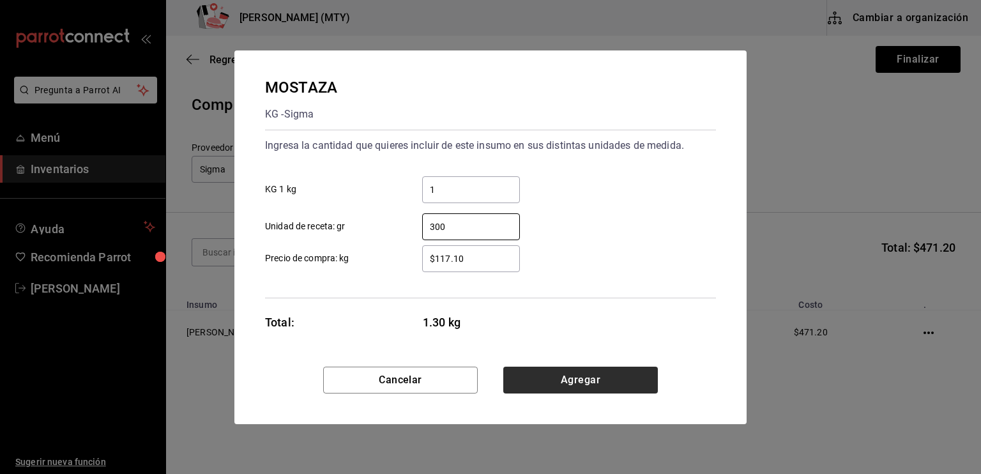
type input "300"
click at [568, 382] on button "Agregar" at bounding box center [580, 380] width 155 height 27
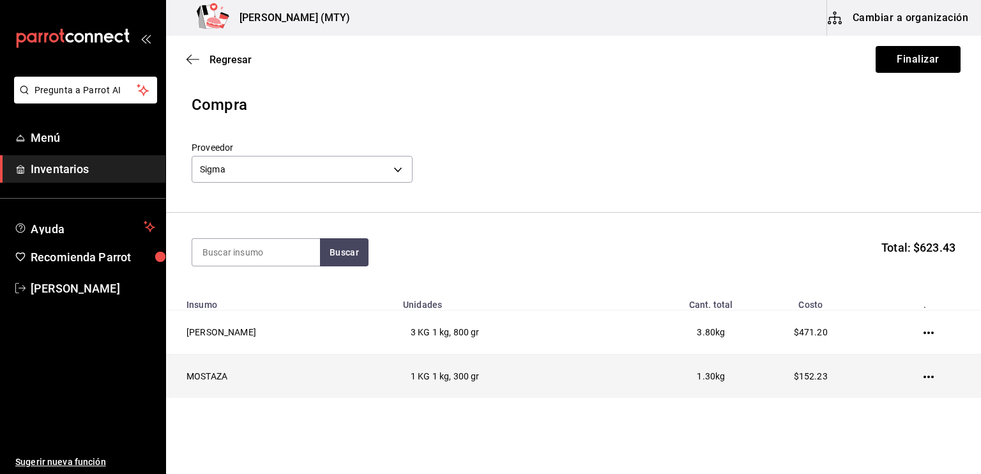
click at [923, 375] on icon "button" at bounding box center [928, 377] width 10 height 10
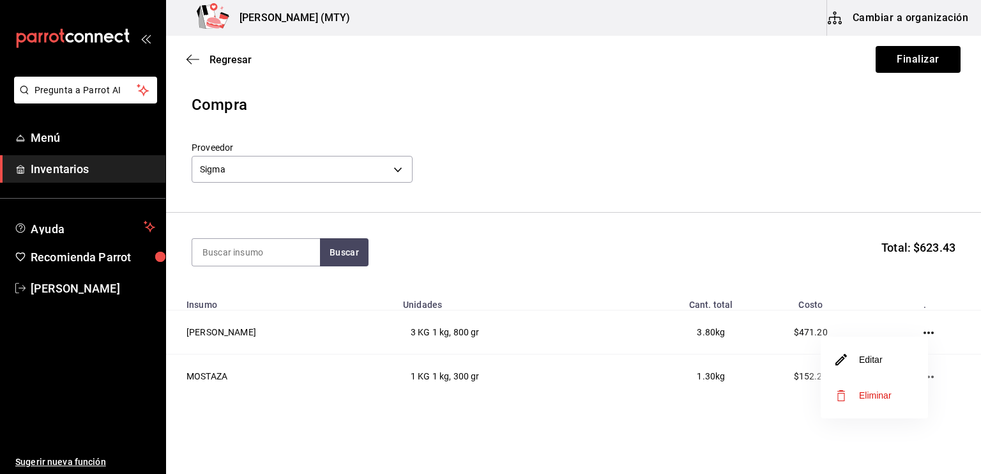
click at [893, 352] on li "Editar" at bounding box center [874, 360] width 107 height 36
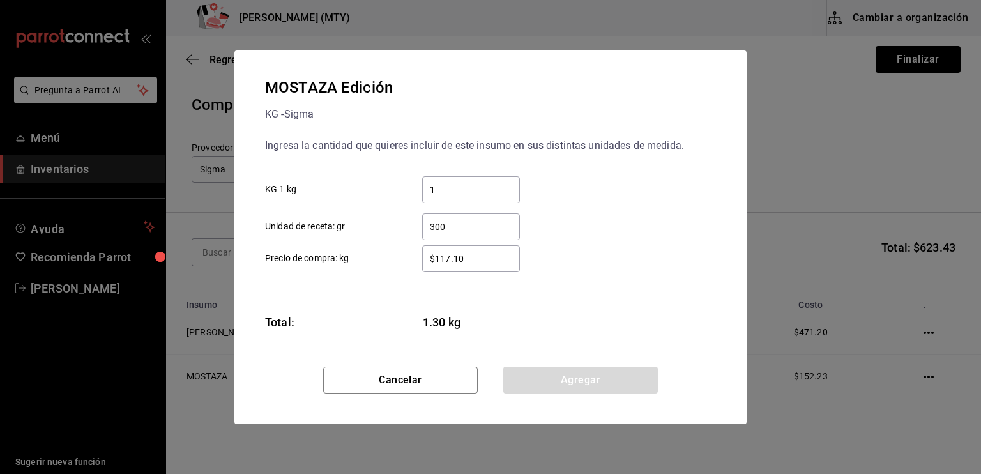
click at [464, 255] on input "$117.10" at bounding box center [471, 258] width 98 height 15
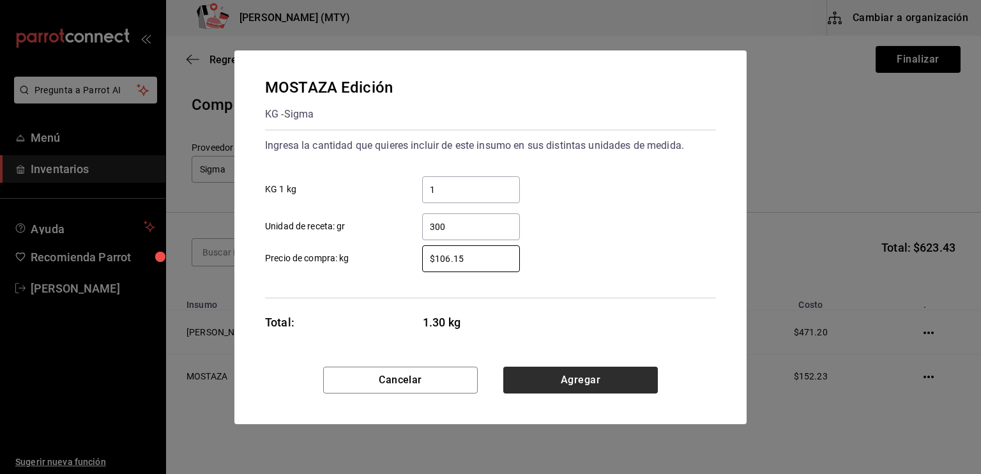
type input "$106.15"
click at [586, 378] on button "Agregar" at bounding box center [580, 380] width 155 height 27
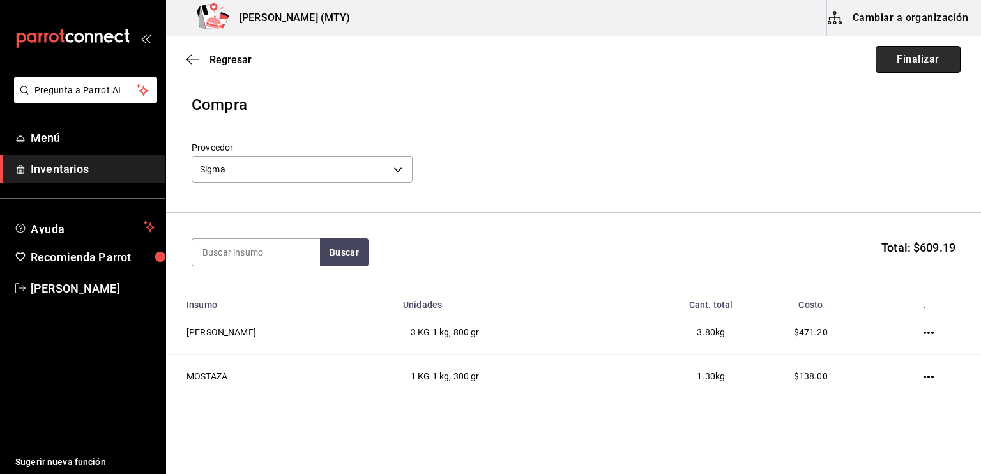
click at [877, 58] on button "Finalizar" at bounding box center [917, 59] width 85 height 27
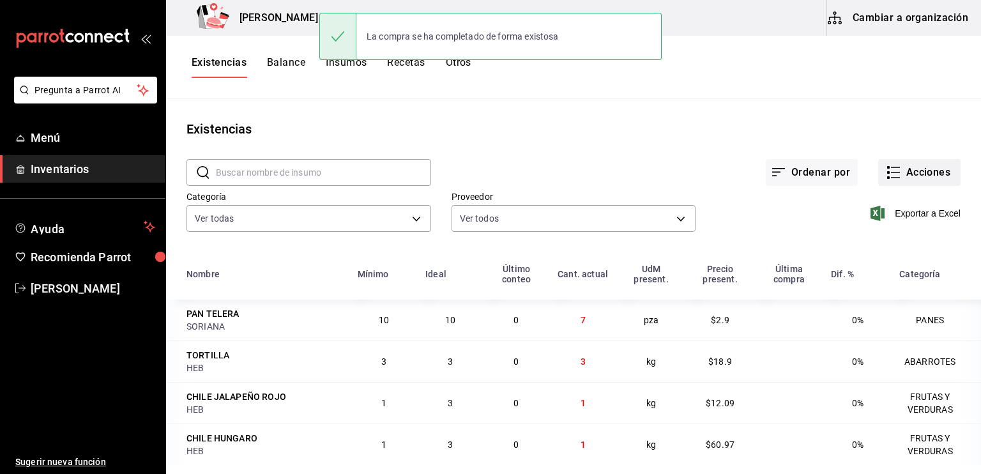
click at [886, 168] on icon "button" at bounding box center [893, 172] width 15 height 15
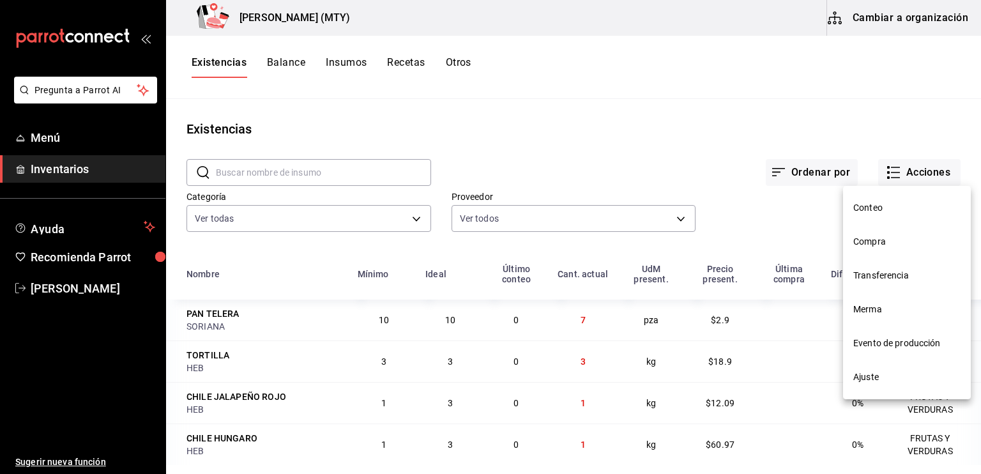
click at [860, 248] on li "Compra" at bounding box center [907, 242] width 128 height 34
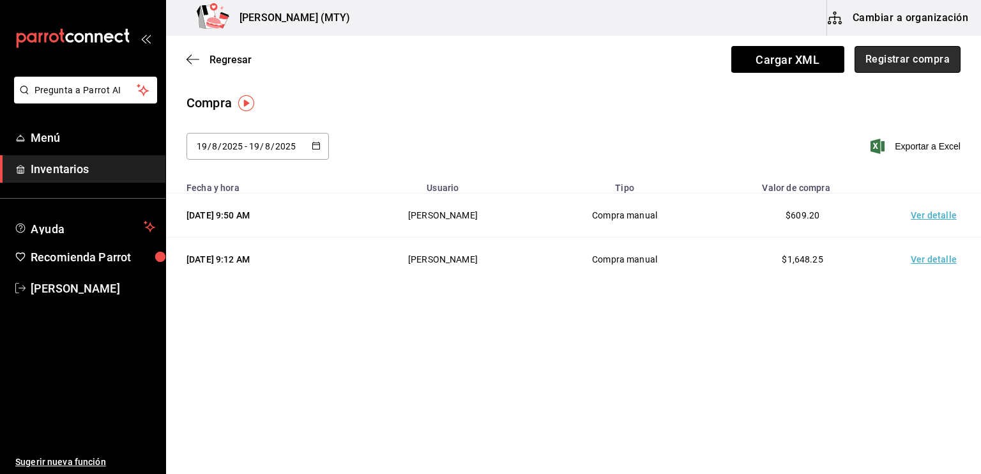
click at [902, 64] on button "Registrar compra" at bounding box center [907, 59] width 106 height 27
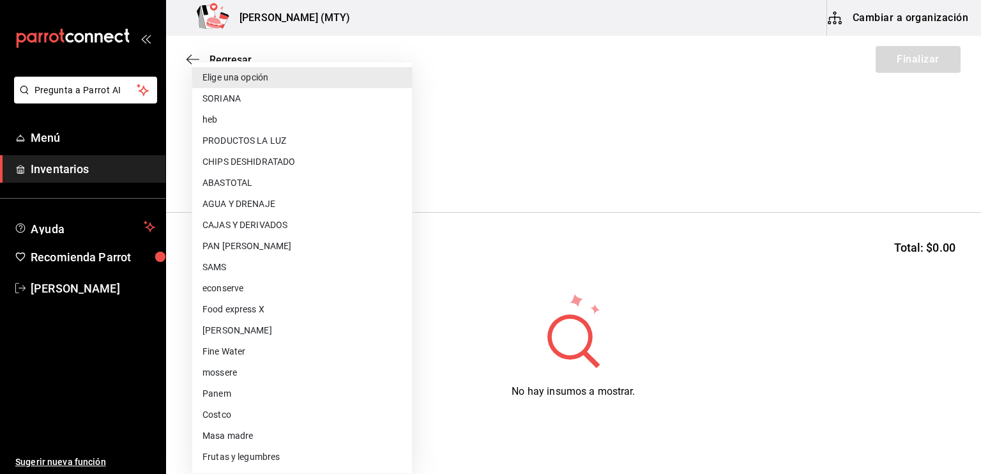
click at [212, 169] on body "Pregunta a Parrot AI Menú Inventarios Ayuda Recomienda Parrot [PERSON_NAME] Sug…" at bounding box center [490, 201] width 981 height 402
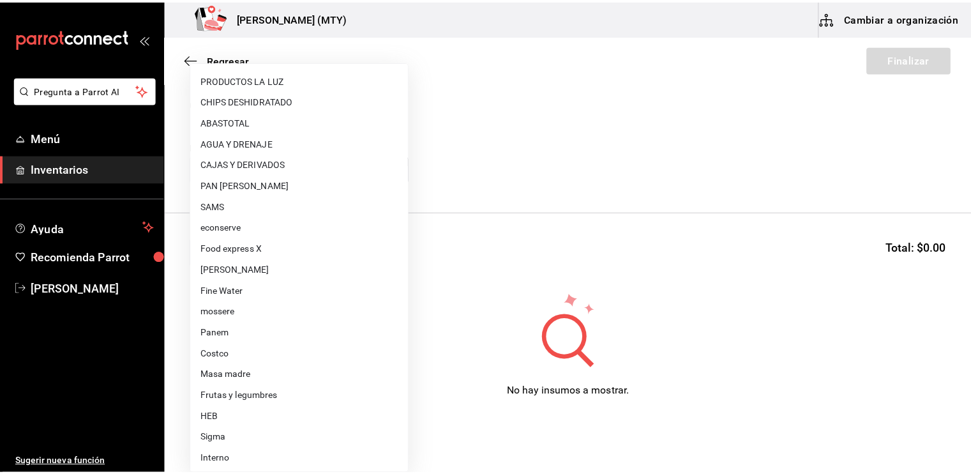
scroll to position [63, 0]
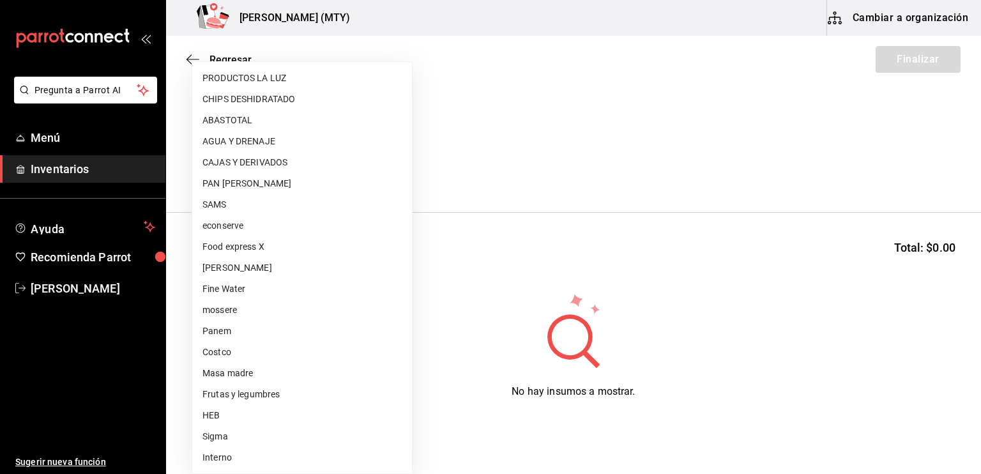
click at [250, 436] on li "Sigma" at bounding box center [302, 436] width 220 height 21
type input "95e19ff2-bbbd-4b9e-9829-e7cf965f9b6c"
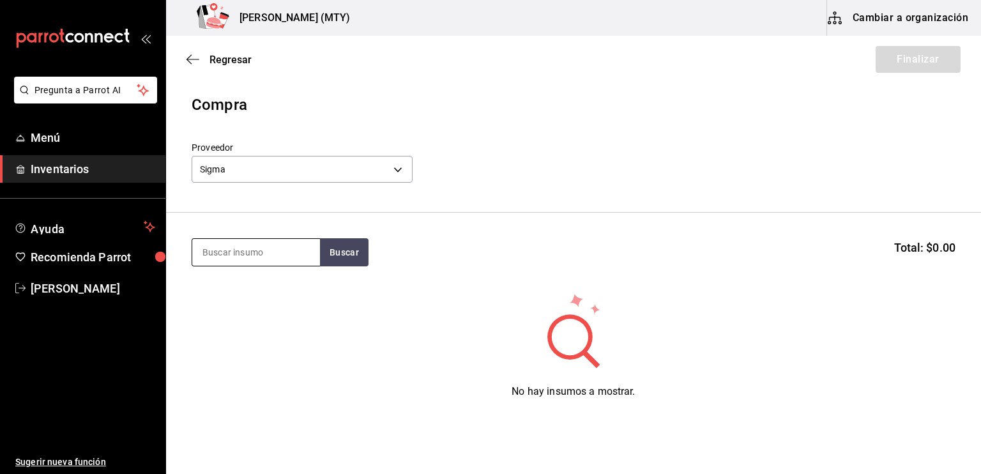
click at [218, 255] on input at bounding box center [256, 252] width 128 height 27
type input "crema"
click at [328, 255] on button "Buscar" at bounding box center [344, 252] width 49 height 28
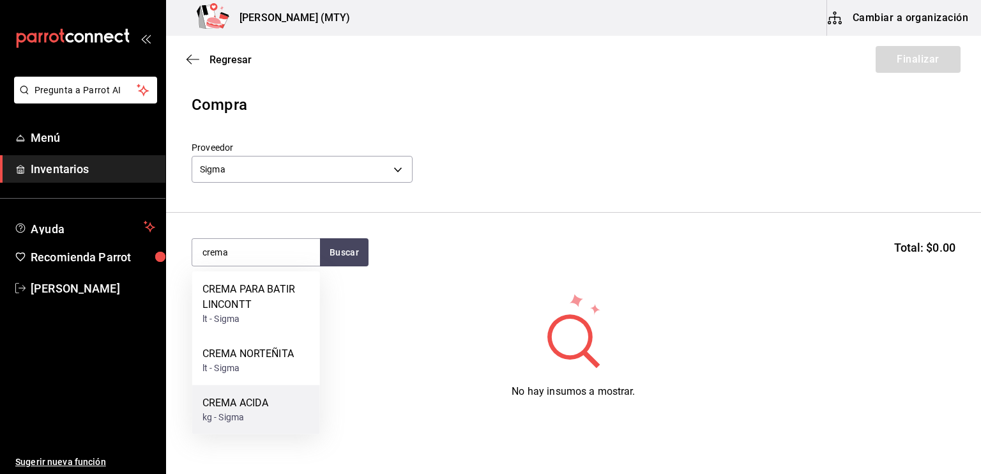
click at [278, 409] on div "CREMA ACIDA kg - Sigma" at bounding box center [256, 409] width 128 height 49
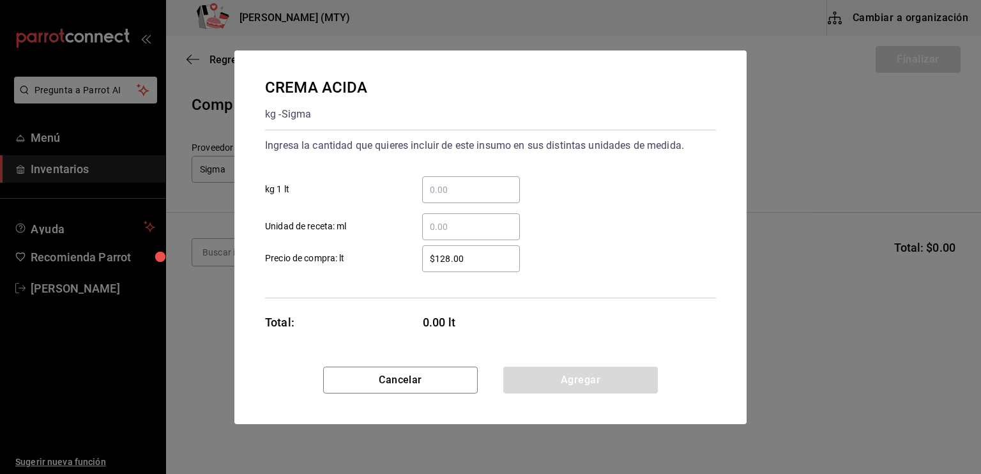
click at [443, 201] on div "​" at bounding box center [471, 189] width 98 height 27
click at [443, 197] on input "​ kg 1 lt" at bounding box center [471, 189] width 98 height 15
click at [430, 225] on input "​ Unidad de receta: ml" at bounding box center [471, 226] width 98 height 15
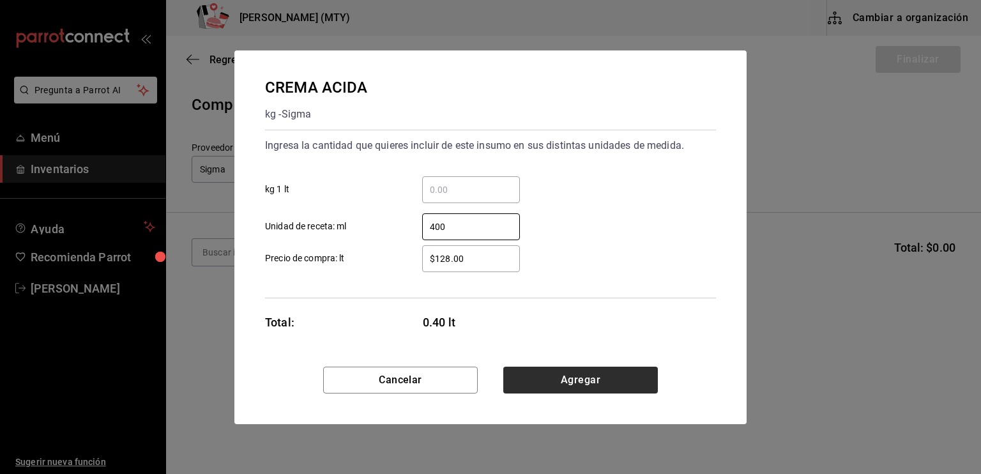
type input "400"
click at [535, 377] on button "Agregar" at bounding box center [580, 380] width 155 height 27
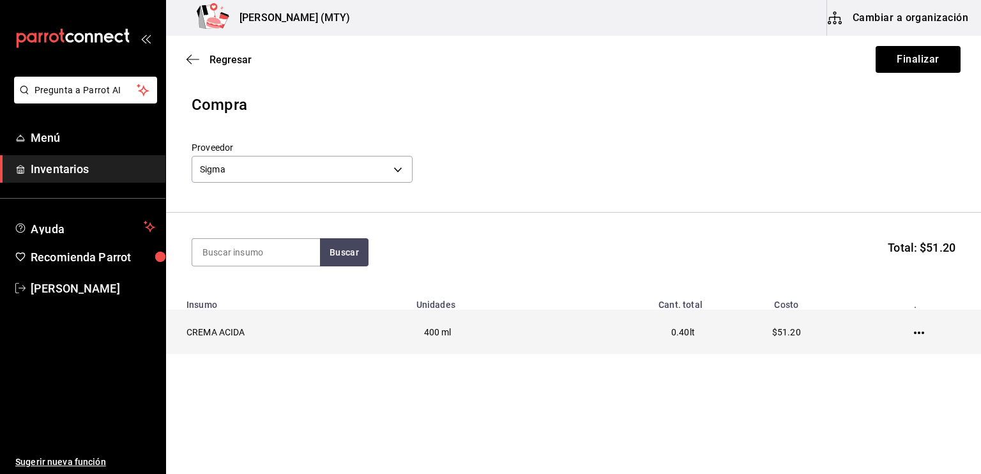
click at [914, 333] on icon "button" at bounding box center [919, 332] width 10 height 3
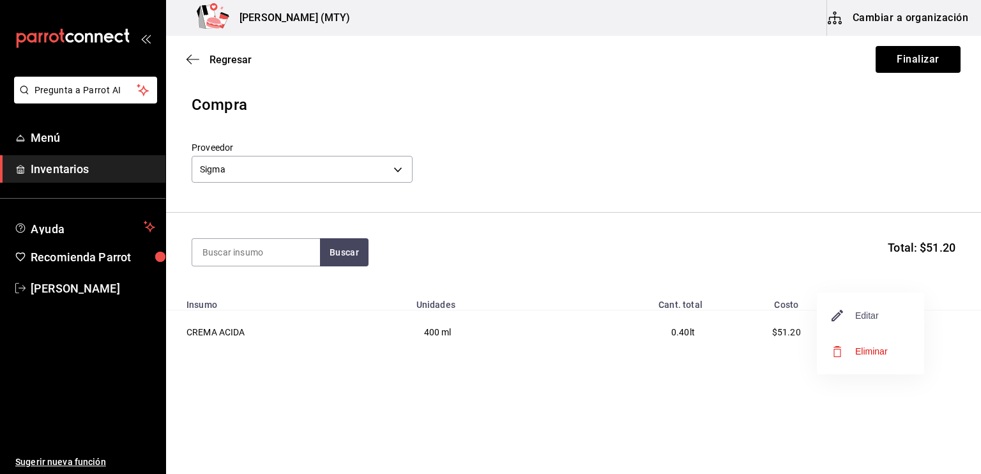
click at [852, 313] on span "Editar" at bounding box center [855, 315] width 47 height 15
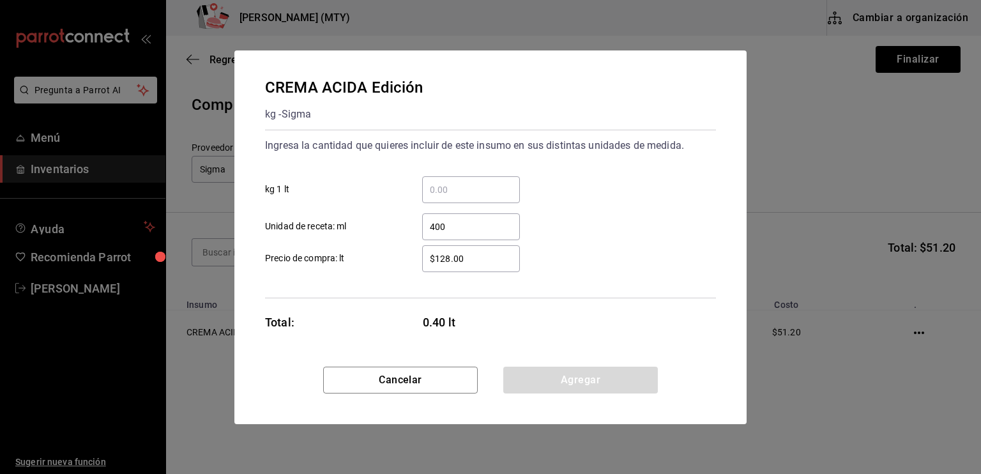
click at [467, 263] on input "$128.00" at bounding box center [471, 258] width 98 height 15
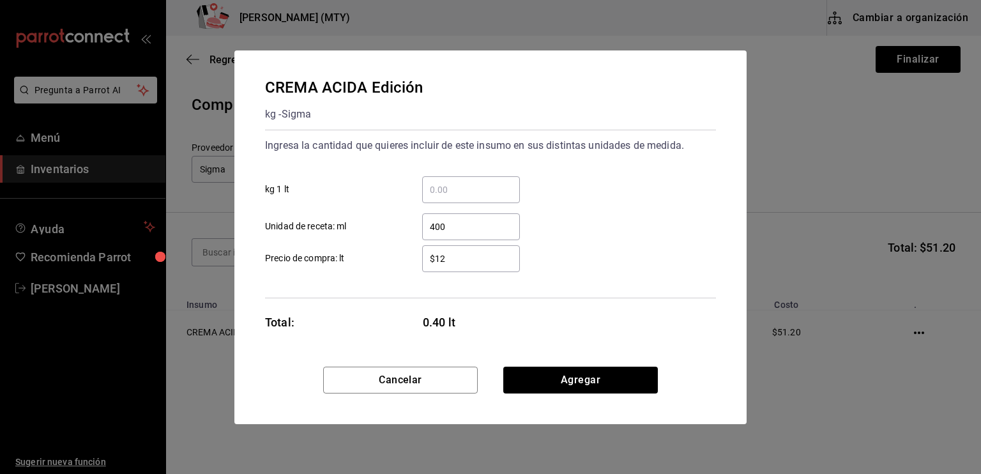
type input "$1"
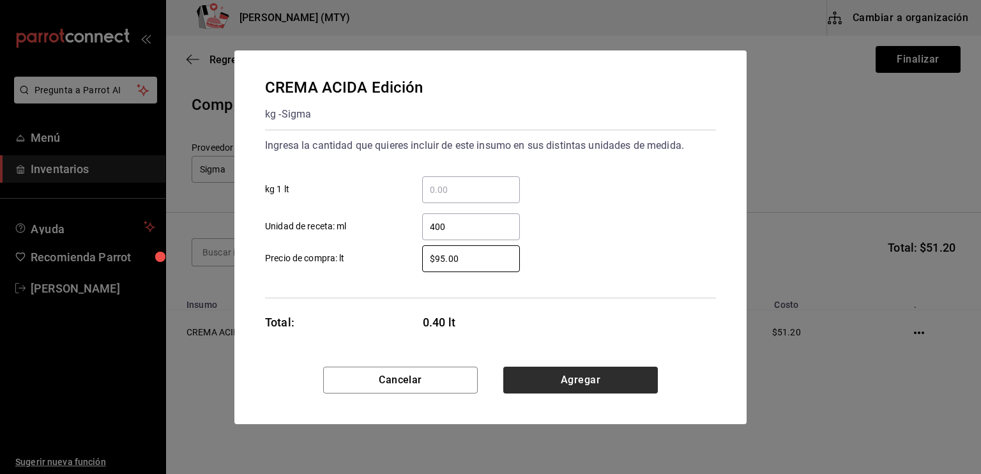
type input "$95.00"
click at [543, 387] on button "Agregar" at bounding box center [580, 380] width 155 height 27
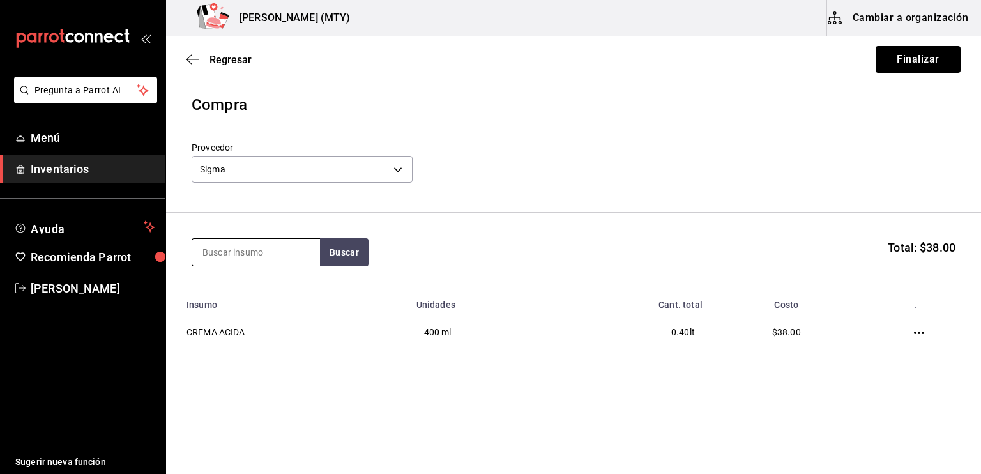
click at [211, 257] on input at bounding box center [256, 252] width 128 height 27
click at [335, 253] on button "Buscar" at bounding box center [344, 252] width 49 height 28
type input "queso"
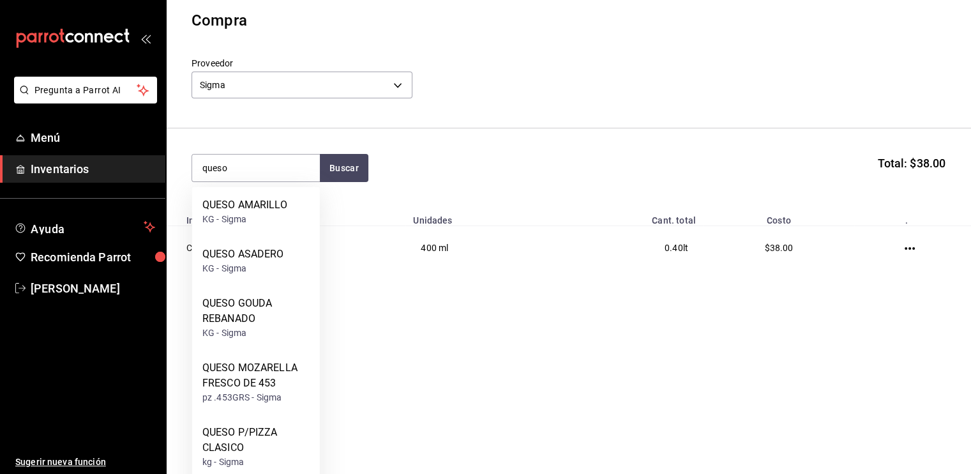
scroll to position [84, 0]
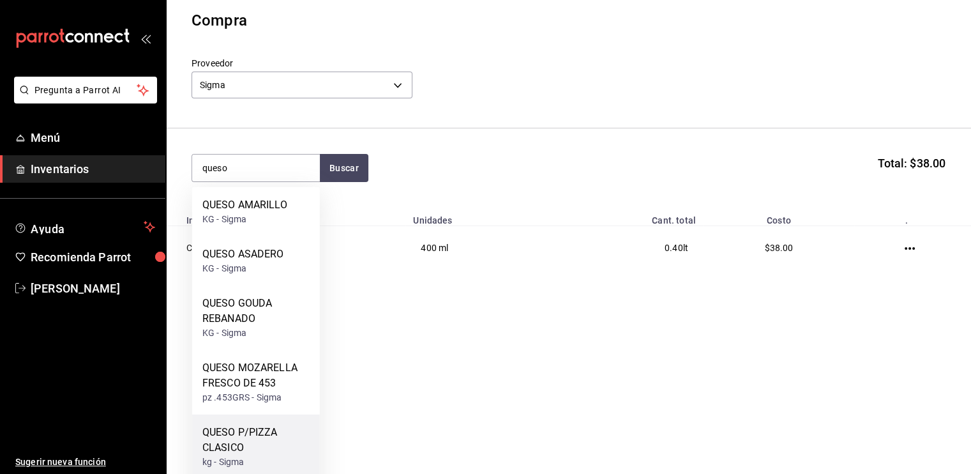
click at [230, 434] on div "QUESO P/PIZZA CLASICO" at bounding box center [255, 440] width 107 height 31
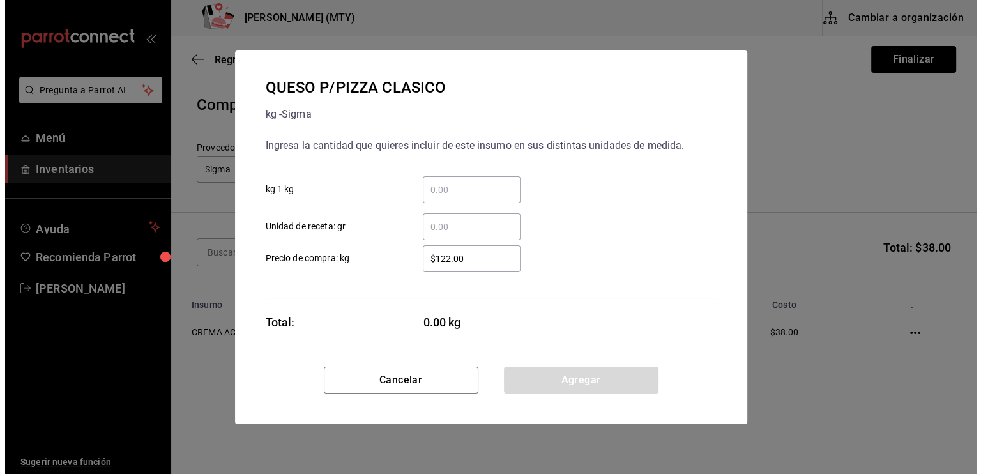
scroll to position [0, 0]
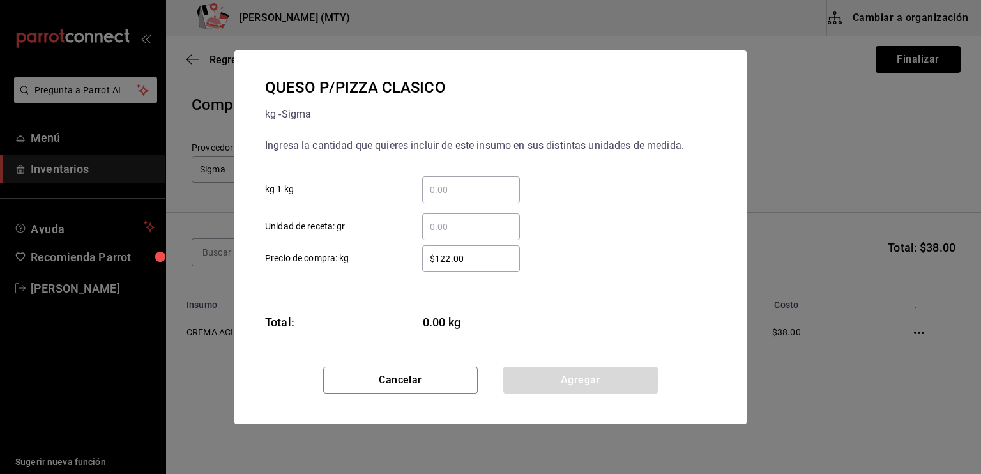
click at [428, 187] on input "​ kg 1 kg" at bounding box center [471, 189] width 98 height 15
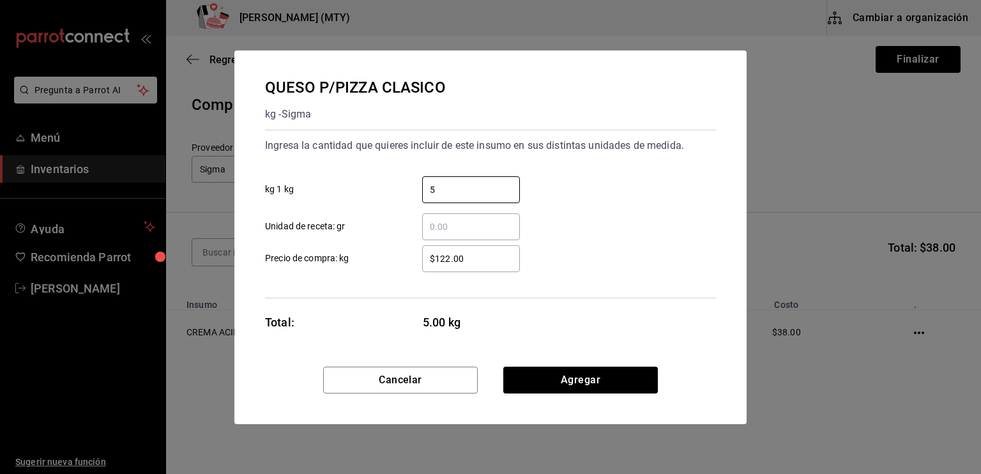
type input "5"
click at [428, 255] on input "$122.00" at bounding box center [471, 258] width 98 height 15
click at [447, 256] on input "$122.00" at bounding box center [471, 258] width 98 height 15
click at [450, 258] on input "$122.00" at bounding box center [471, 258] width 98 height 15
type input "$1.00"
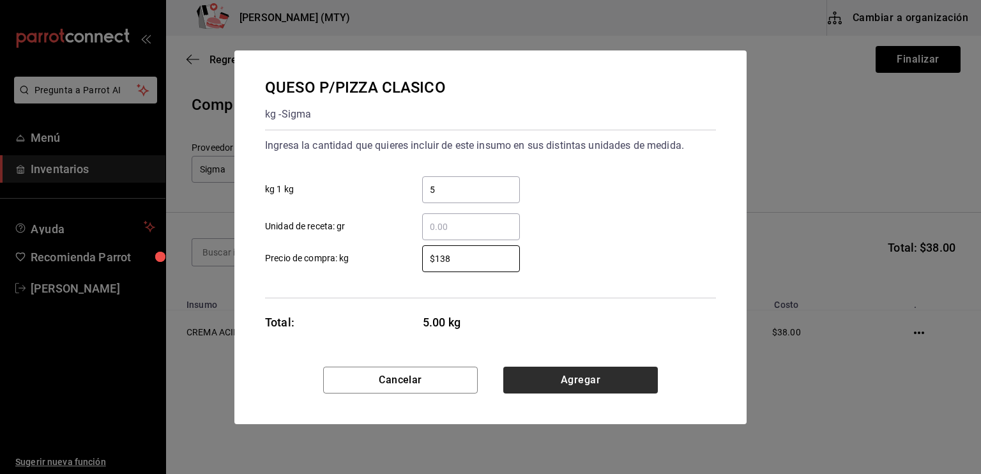
type input "$138"
click at [531, 368] on button "Agregar" at bounding box center [580, 380] width 155 height 27
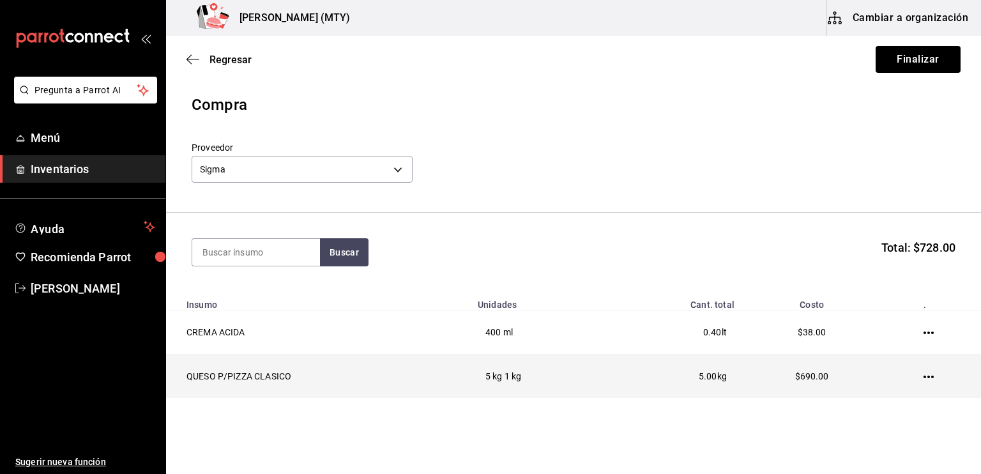
click at [923, 379] on icon "button" at bounding box center [928, 377] width 10 height 10
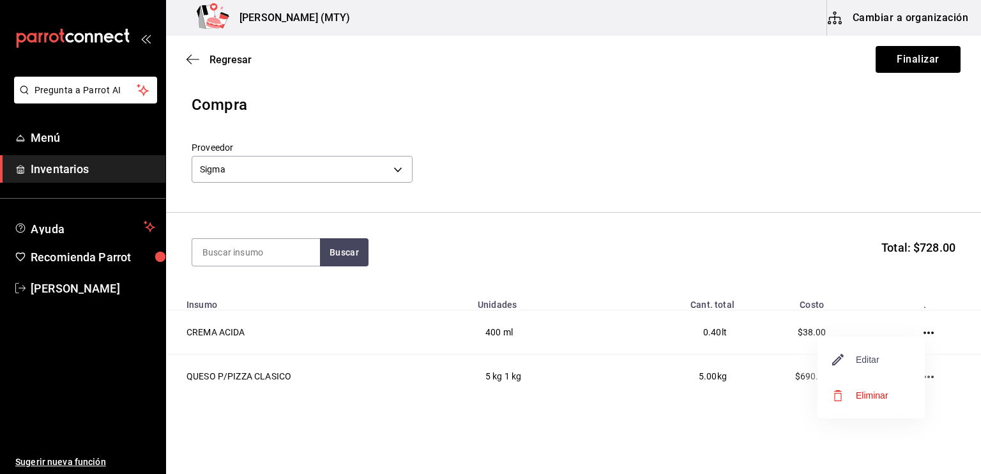
click at [877, 356] on span "Editar" at bounding box center [856, 359] width 47 height 15
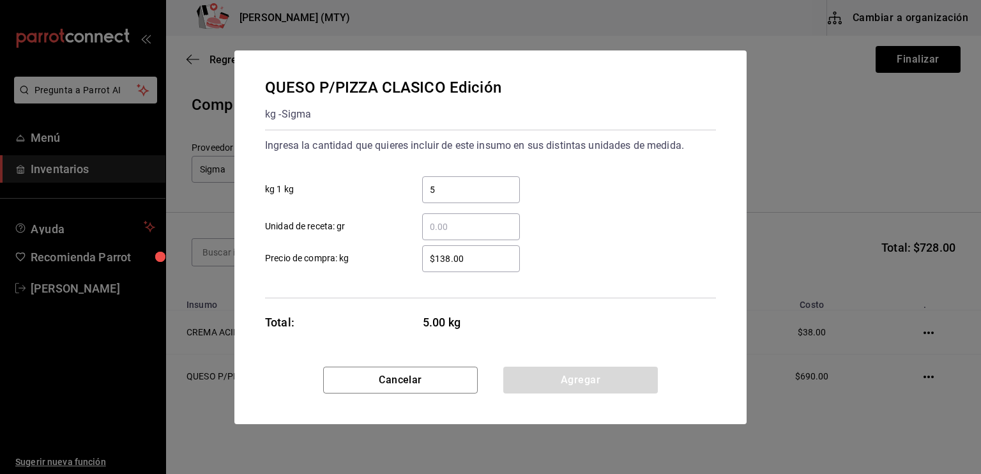
click at [465, 260] on input "$138.00" at bounding box center [471, 258] width 98 height 15
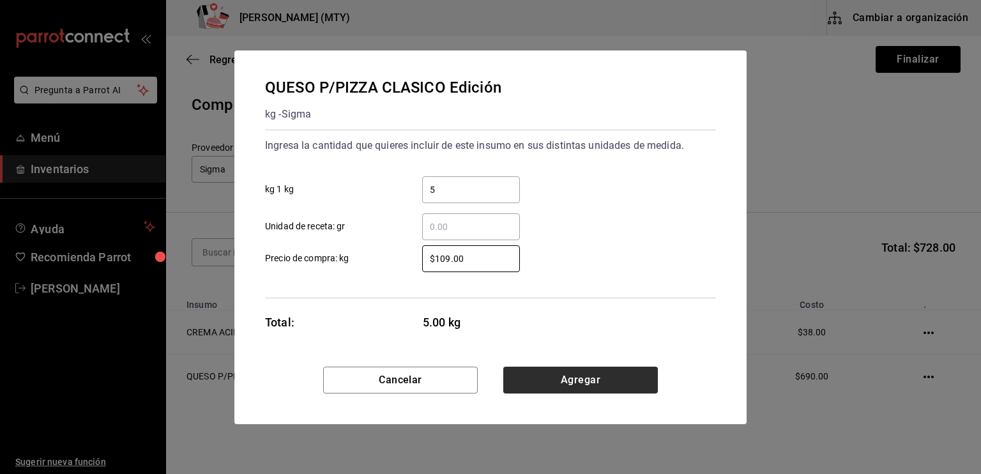
type input "$109.00"
click at [589, 379] on button "Agregar" at bounding box center [580, 380] width 155 height 27
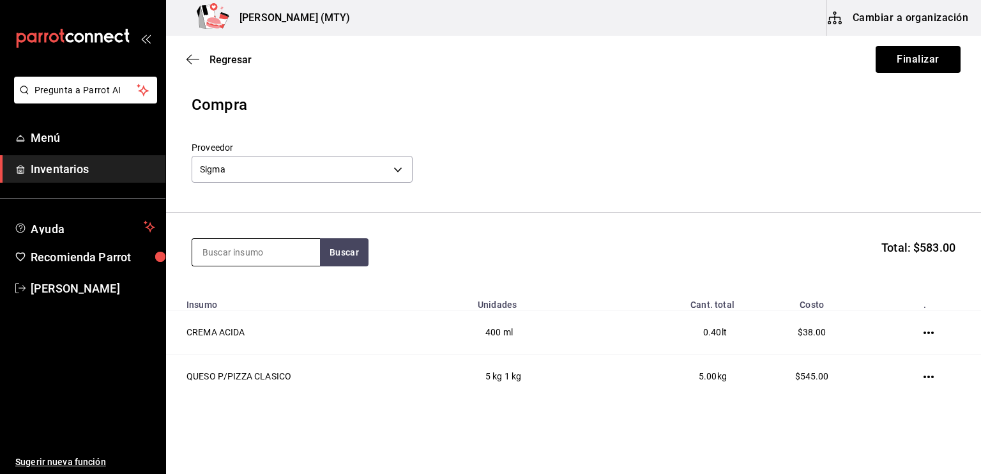
click at [215, 260] on input at bounding box center [256, 252] width 128 height 27
type input "panela"
click at [340, 251] on button "Buscar" at bounding box center [344, 252] width 49 height 28
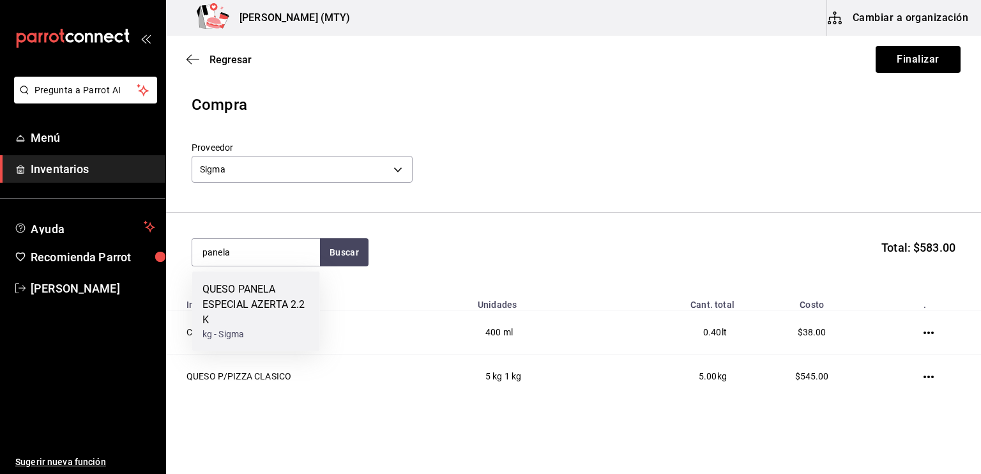
click at [286, 287] on div "QUESO PANELA ESPECIAL AZERTA 2.2 K" at bounding box center [255, 305] width 107 height 46
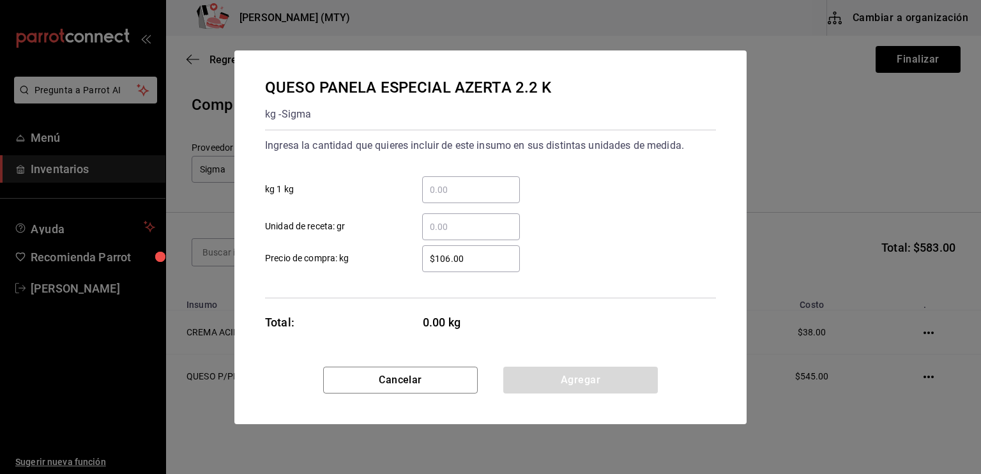
click at [450, 195] on input "​ kg 1 kg" at bounding box center [471, 189] width 98 height 15
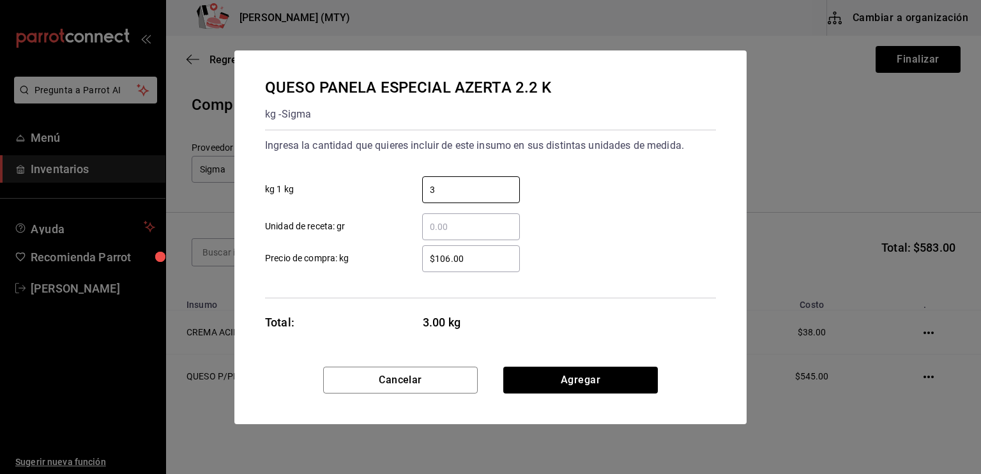
type input "3"
click at [439, 256] on input "$106.00" at bounding box center [471, 258] width 98 height 15
click at [475, 261] on input "$106.00" at bounding box center [471, 258] width 98 height 15
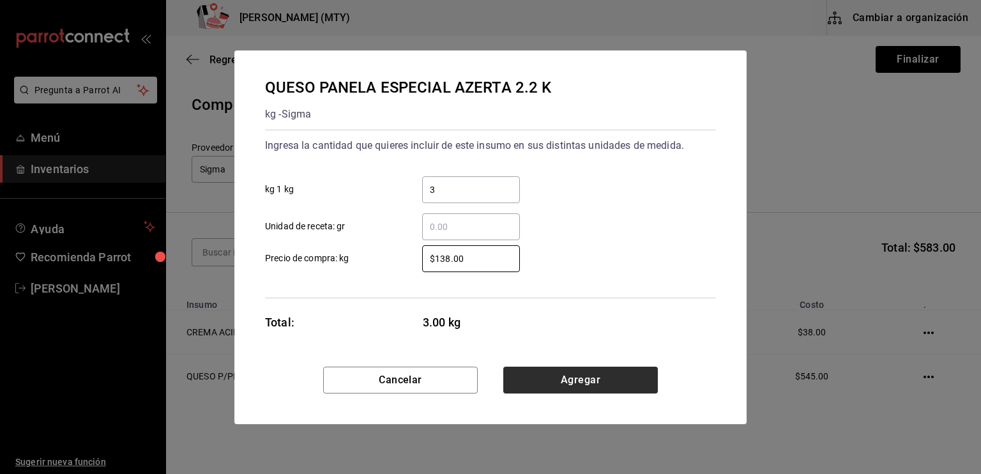
type input "$138.00"
click at [562, 382] on button "Agregar" at bounding box center [580, 380] width 155 height 27
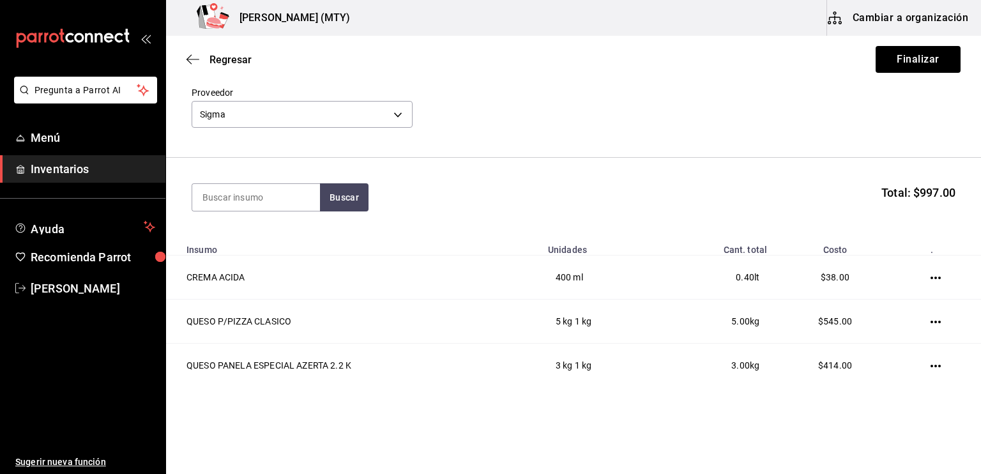
scroll to position [77, 0]
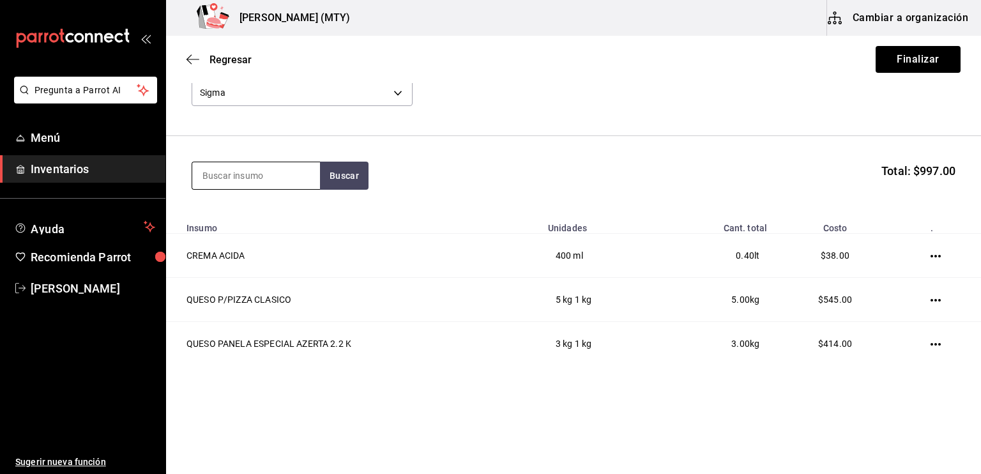
click at [207, 176] on input at bounding box center [256, 175] width 128 height 27
type input "crema"
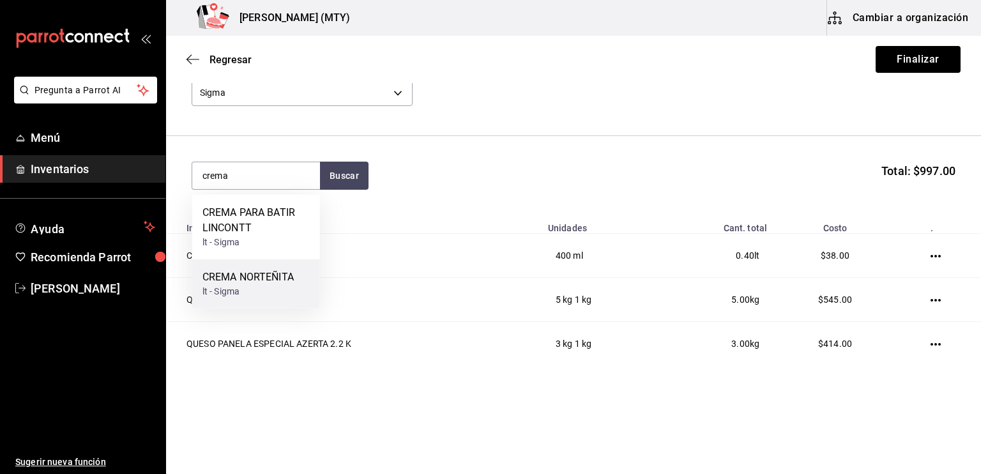
click at [281, 272] on div "CREMA NORTEÑITA" at bounding box center [247, 276] width 91 height 15
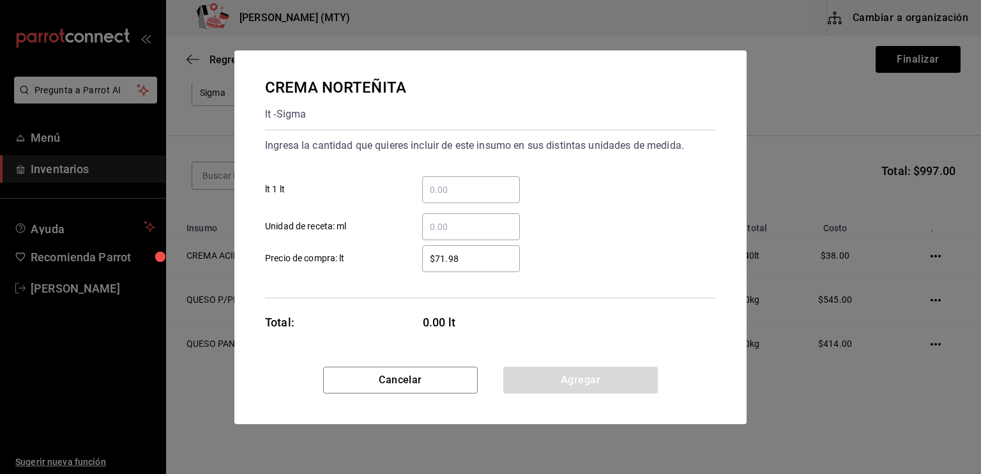
click at [444, 187] on input "​ lt 1 lt" at bounding box center [471, 189] width 98 height 15
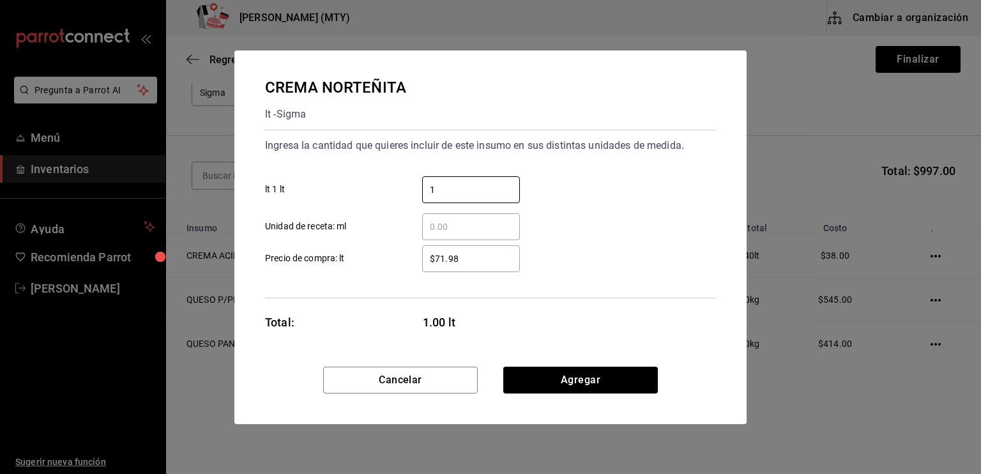
type input "1"
click at [439, 261] on input "$71.98" at bounding box center [471, 258] width 98 height 15
click at [462, 265] on input "$71.98" at bounding box center [471, 258] width 98 height 15
type input "$70.00"
click at [442, 185] on input "1" at bounding box center [471, 189] width 98 height 15
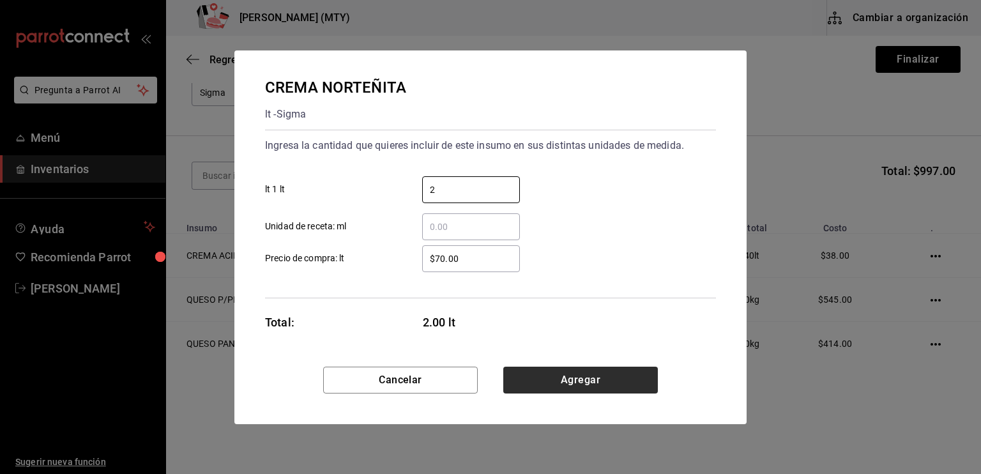
type input "2"
click at [528, 379] on button "Agregar" at bounding box center [580, 380] width 155 height 27
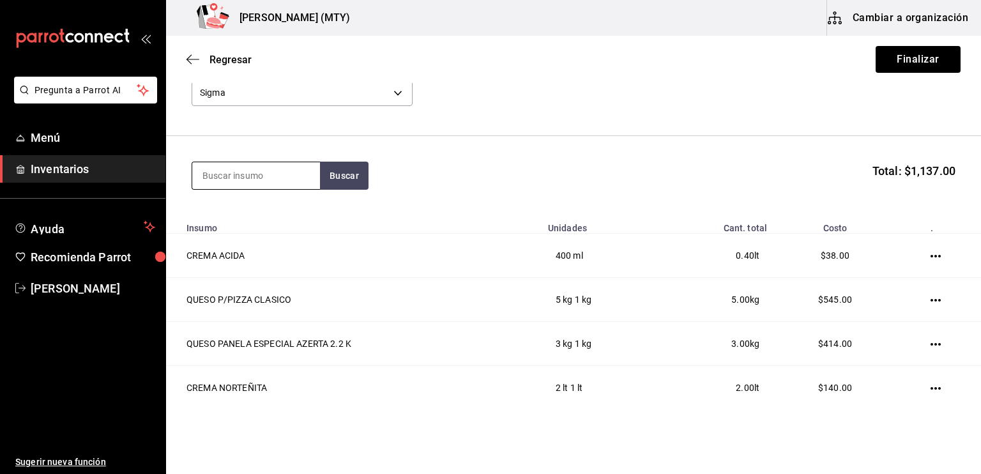
click at [220, 173] on input at bounding box center [256, 175] width 128 height 27
type input "pechuga"
click at [332, 187] on button "Buscar" at bounding box center [344, 176] width 49 height 28
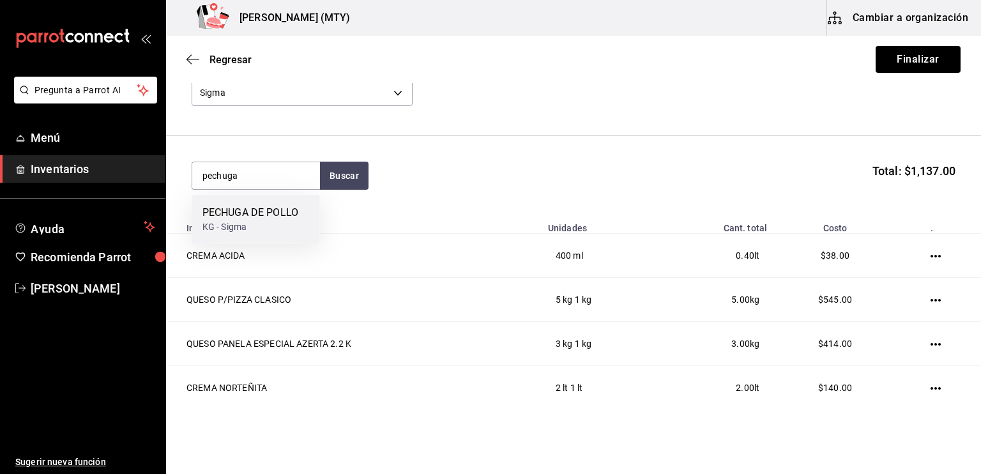
click at [286, 212] on div "PECHUGA DE POLLO" at bounding box center [250, 212] width 96 height 15
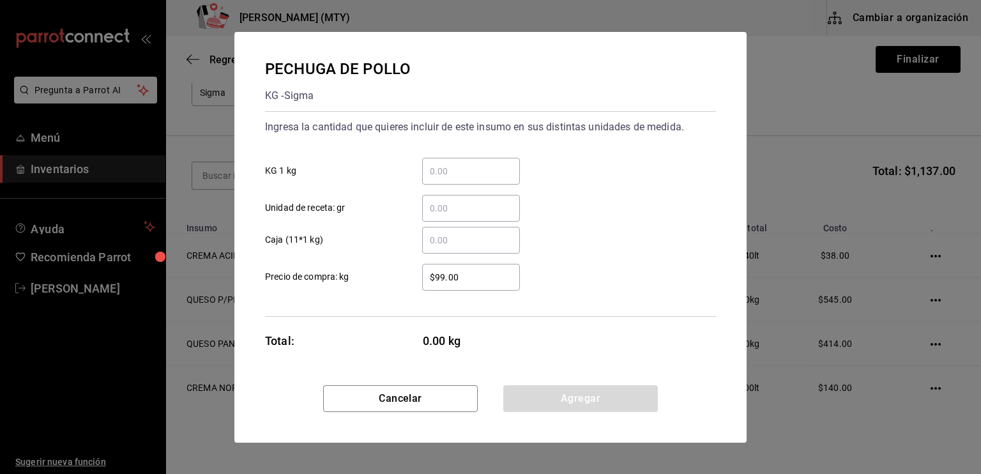
click at [432, 172] on input "​ KG 1 kg" at bounding box center [471, 170] width 98 height 15
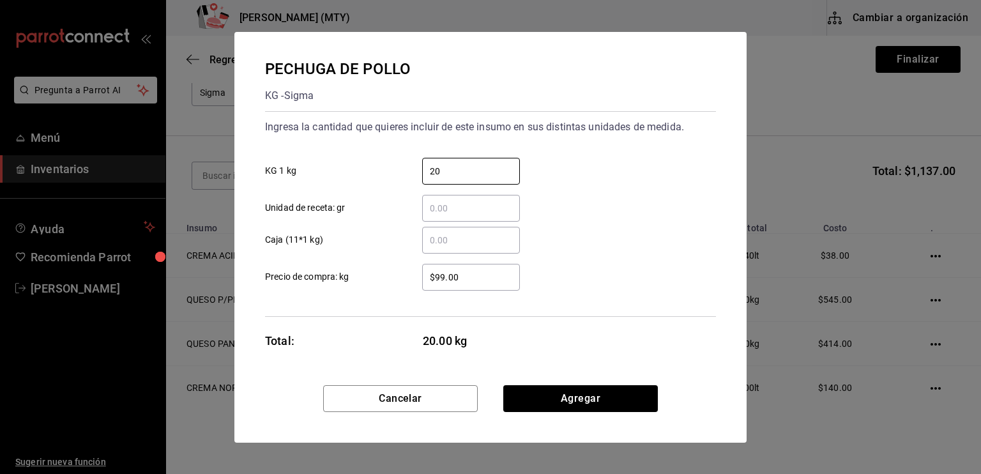
type input "20"
click at [460, 275] on input "$99.00" at bounding box center [471, 276] width 98 height 15
type input "$9"
type input "$110"
click at [567, 396] on button "Agregar" at bounding box center [580, 398] width 155 height 27
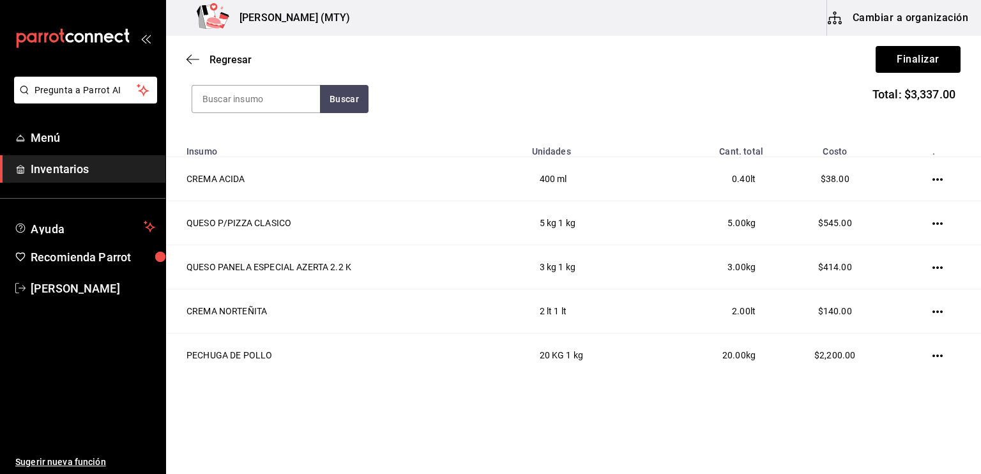
scroll to position [169, 0]
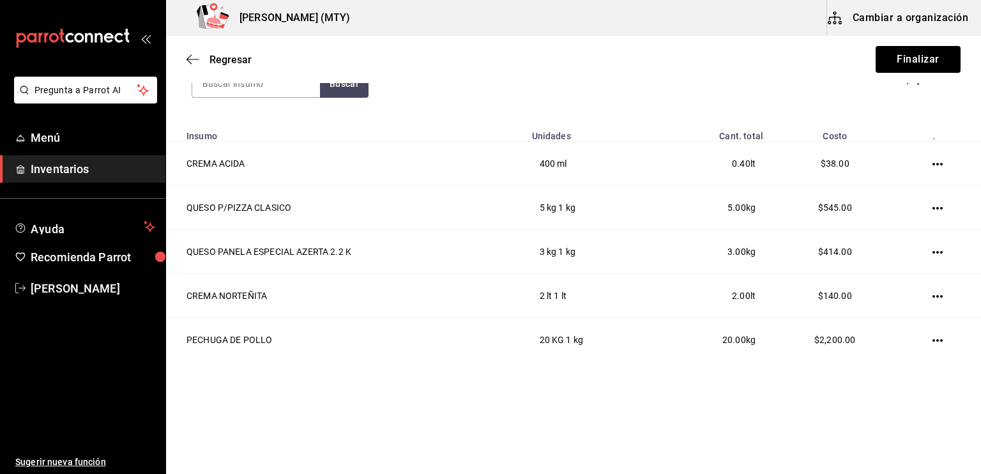
click at [918, 8] on button "Cambiar a organización" at bounding box center [899, 18] width 144 height 36
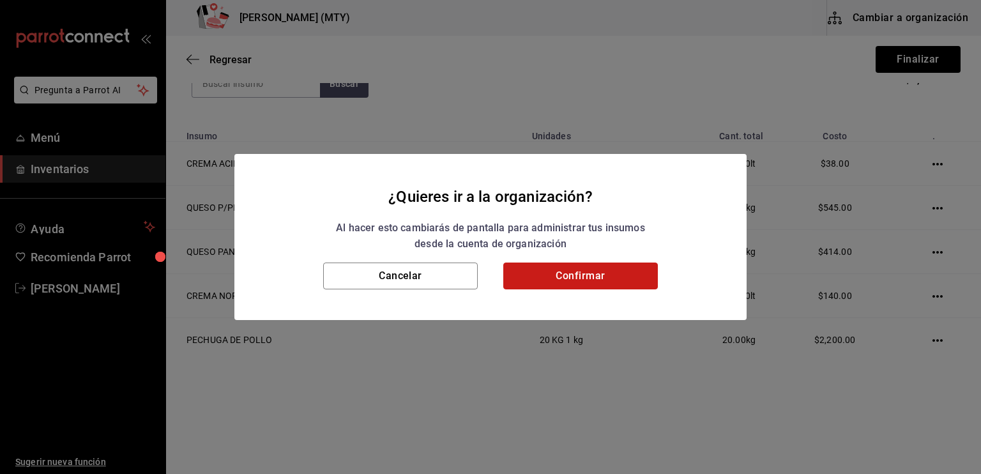
click at [585, 281] on button "Confirmar" at bounding box center [580, 275] width 155 height 27
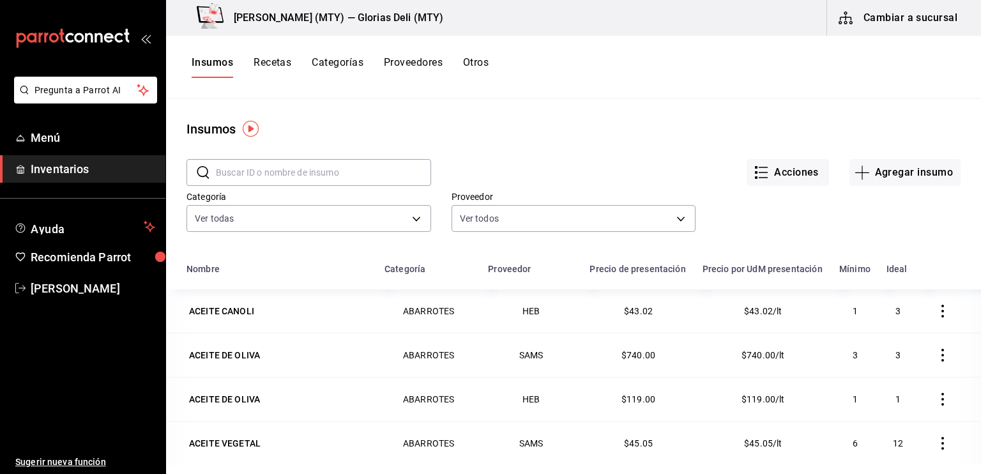
click at [102, 177] on span "Inventarios" at bounding box center [93, 168] width 125 height 17
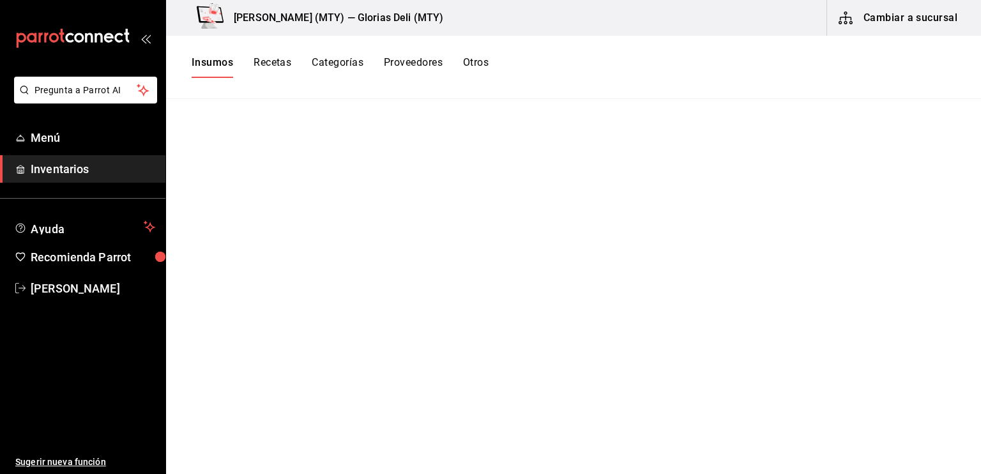
click at [54, 170] on span "Inventarios" at bounding box center [93, 168] width 125 height 17
click at [863, 28] on button "Cambiar a sucursal" at bounding box center [899, 18] width 144 height 36
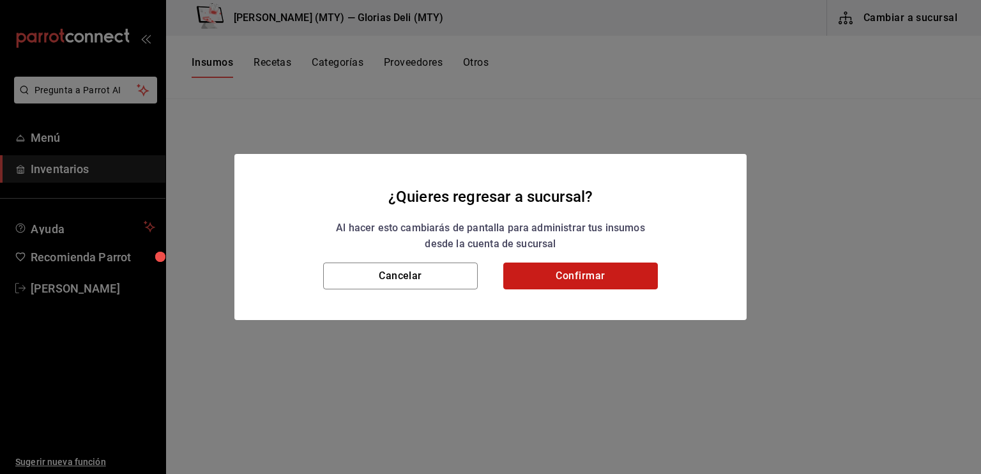
click at [612, 278] on button "Confirmar" at bounding box center [580, 275] width 155 height 27
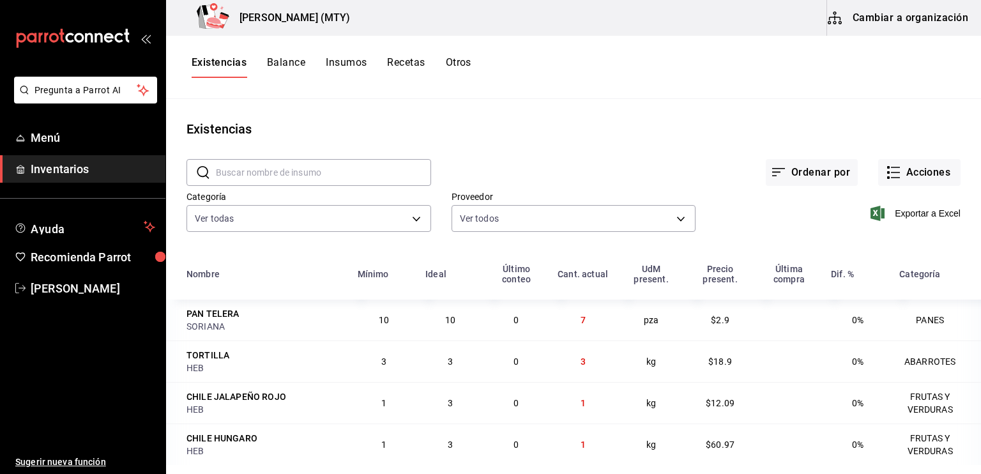
click at [886, 187] on div "Exportar a Excel" at bounding box center [827, 202] width 265 height 65
click at [891, 178] on icon "button" at bounding box center [895, 178] width 9 height 0
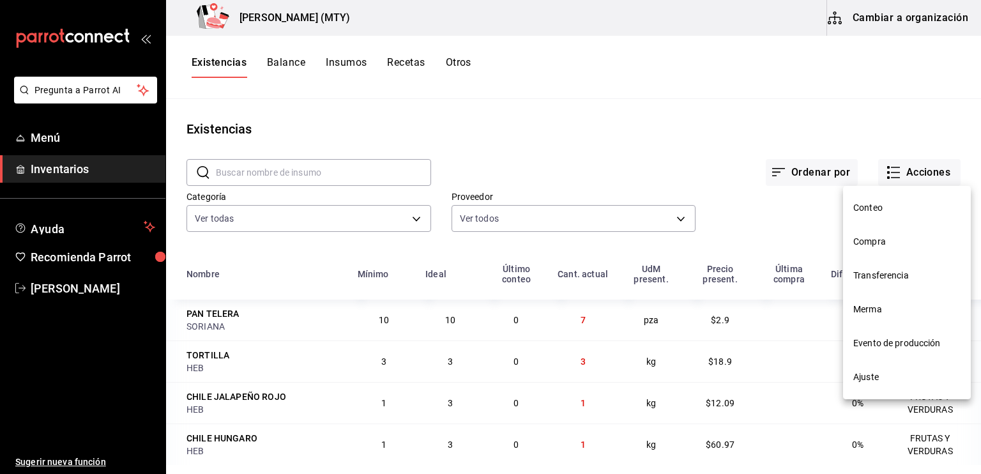
click at [882, 240] on span "Compra" at bounding box center [906, 241] width 107 height 13
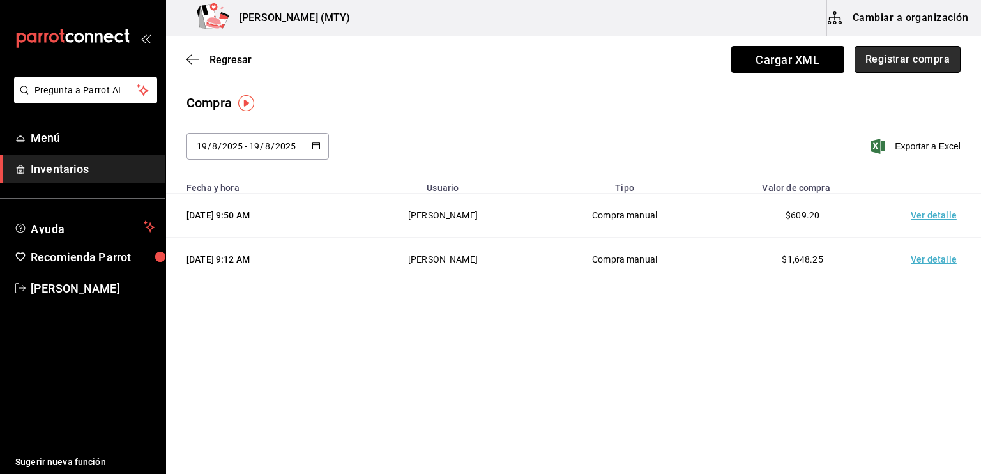
click at [885, 68] on button "Registrar compra" at bounding box center [907, 59] width 106 height 27
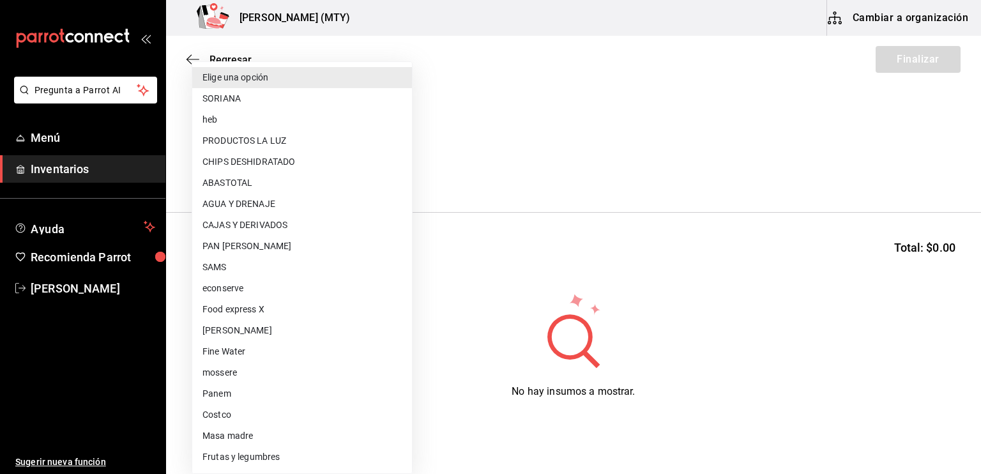
click at [222, 169] on body "Pregunta a Parrot AI Menú Inventarios Ayuda Recomienda Parrot [PERSON_NAME] Sug…" at bounding box center [490, 201] width 981 height 402
click at [260, 222] on li "CAJAS Y DERIVADOS" at bounding box center [302, 225] width 220 height 21
type input "e6b88a78-e70d-41a6-9ac9-c66455ca6a5c"
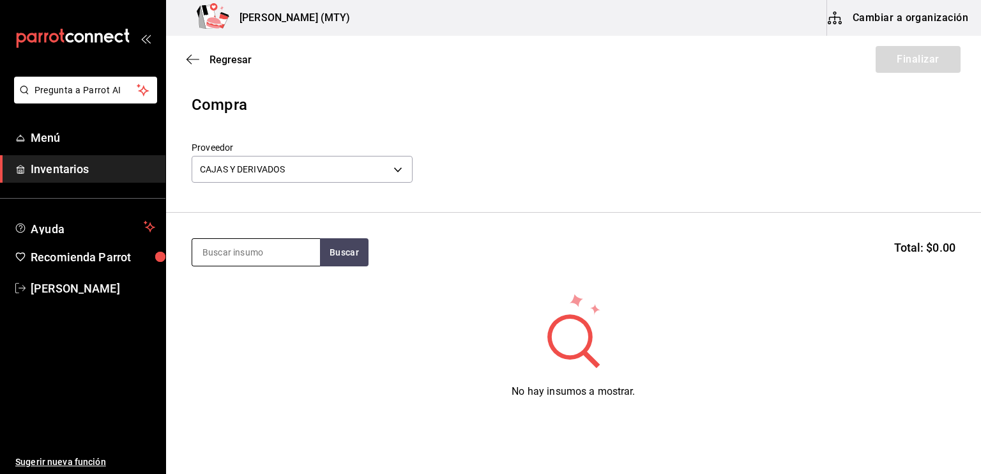
click at [215, 252] on input at bounding box center [256, 252] width 128 height 27
type input "caja"
click at [355, 257] on button "Buscar" at bounding box center [344, 252] width 49 height 28
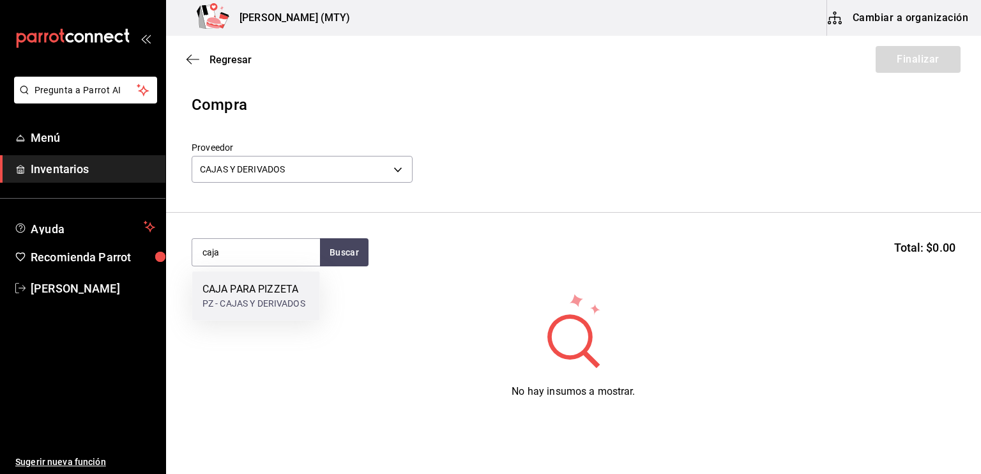
click at [305, 283] on div "CAJA PARA PIZZETA" at bounding box center [253, 289] width 103 height 15
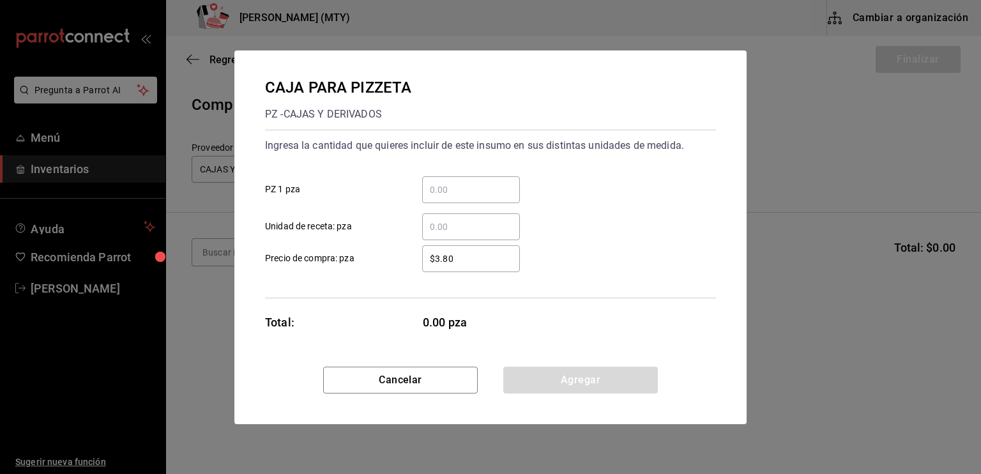
click at [450, 200] on div "​" at bounding box center [471, 189] width 98 height 27
click at [450, 197] on input "​ PZ 1 pza" at bounding box center [471, 189] width 98 height 15
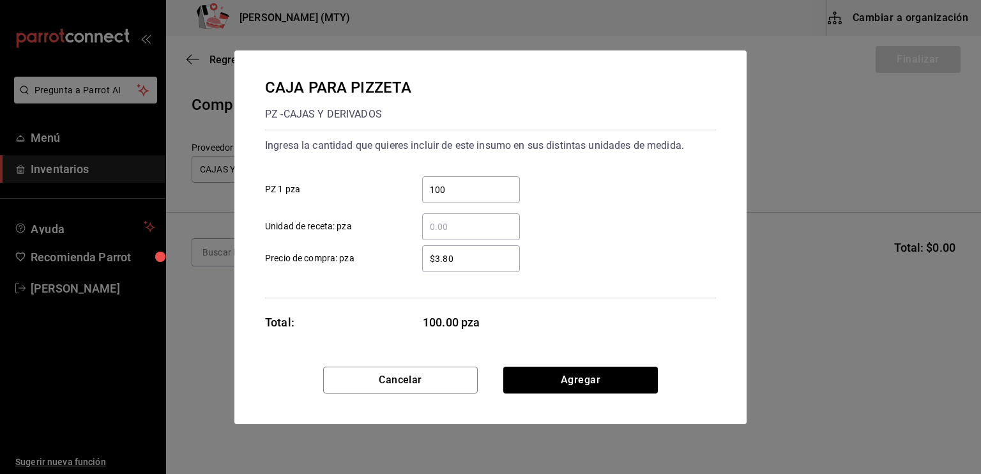
type input "100"
click at [450, 201] on div "100 ​" at bounding box center [471, 189] width 98 height 27
click at [450, 197] on input "100" at bounding box center [471, 189] width 98 height 15
drag, startPoint x: 450, startPoint y: 201, endPoint x: 522, endPoint y: 266, distance: 97.2
click at [522, 266] on div "Ingresa la cantidad que quieres incluir de este insumo en sus distintas unidade…" at bounding box center [490, 214] width 451 height 169
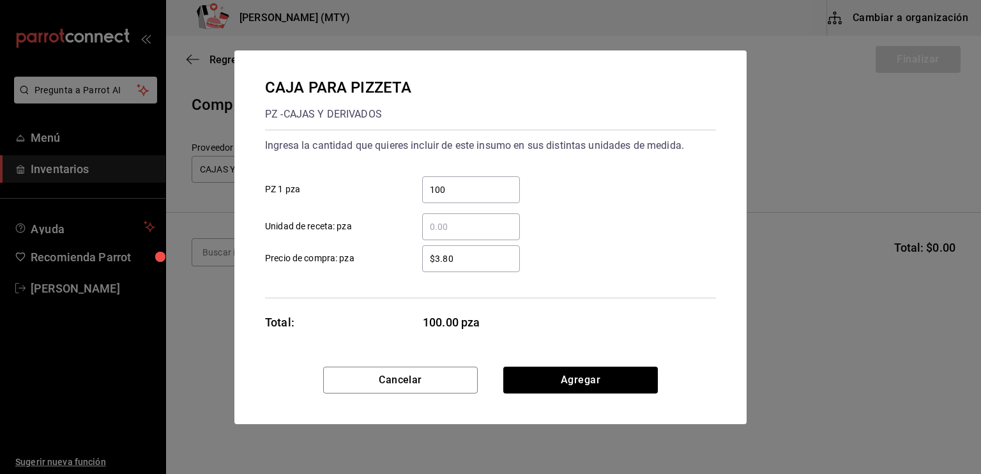
click at [324, 321] on div "Total: 100.00 pza" at bounding box center [392, 322] width 255 height 17
click at [547, 376] on button "Agregar" at bounding box center [580, 380] width 155 height 27
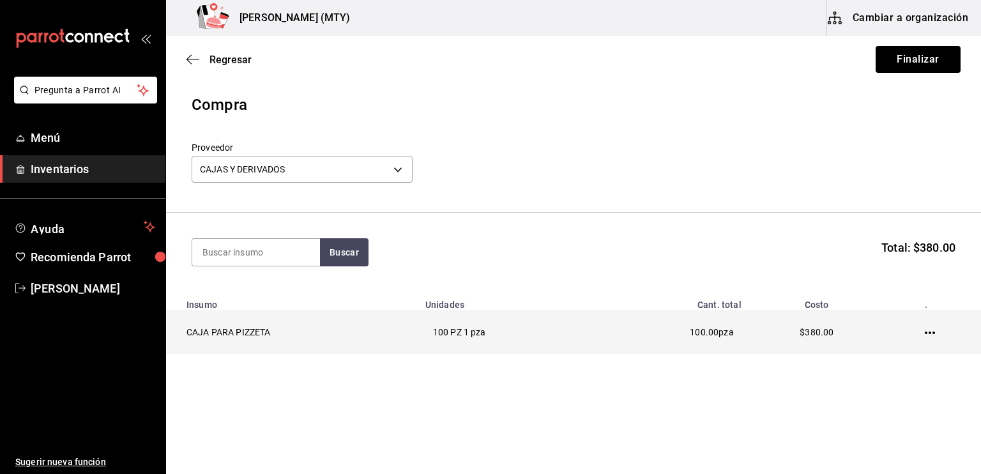
click at [929, 340] on td at bounding box center [932, 332] width 96 height 44
click at [928, 330] on icon "button" at bounding box center [930, 333] width 10 height 10
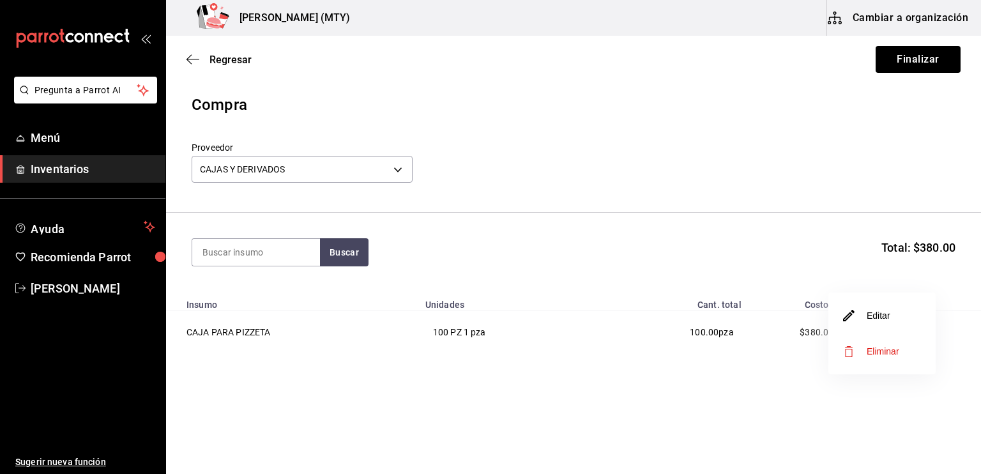
click at [866, 357] on span "Eliminar" at bounding box center [872, 351] width 56 height 15
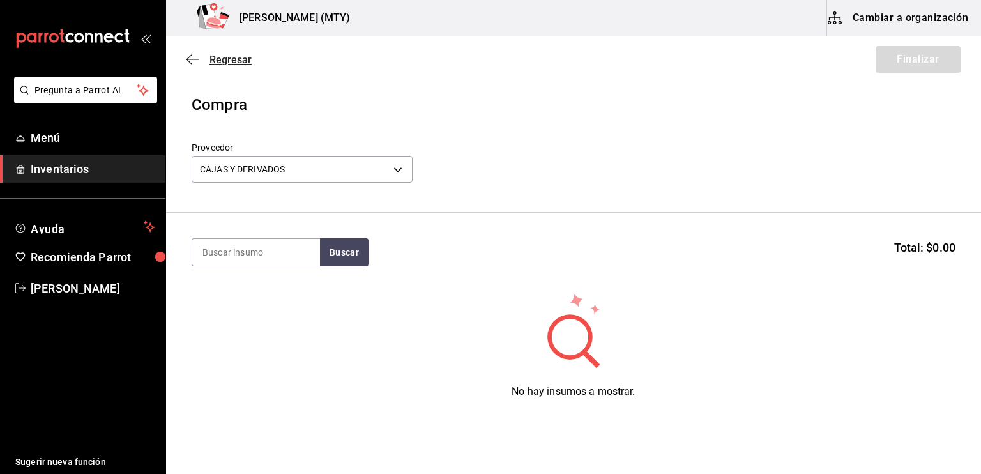
click at [194, 58] on icon "button" at bounding box center [192, 59] width 13 height 11
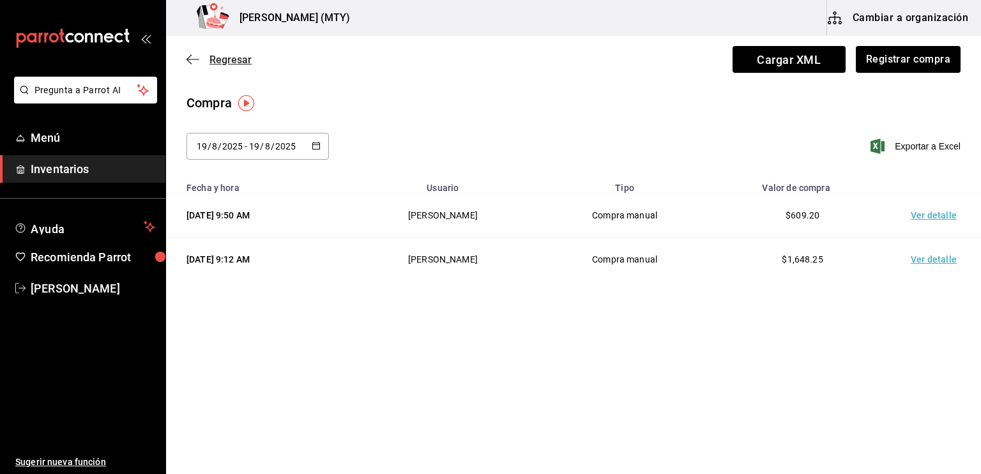
click at [192, 57] on icon "button" at bounding box center [192, 59] width 13 height 11
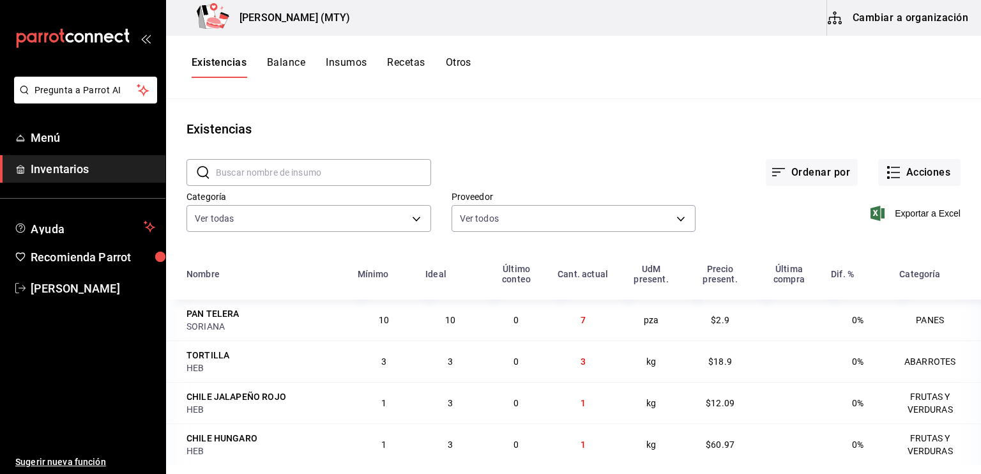
click at [342, 62] on button "Insumos" at bounding box center [346, 67] width 41 height 22
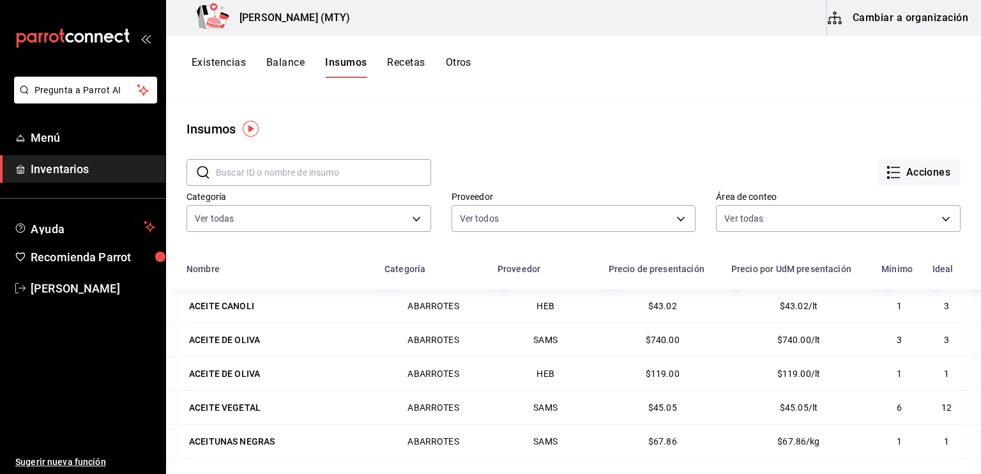
click at [235, 171] on input "text" at bounding box center [323, 173] width 215 height 26
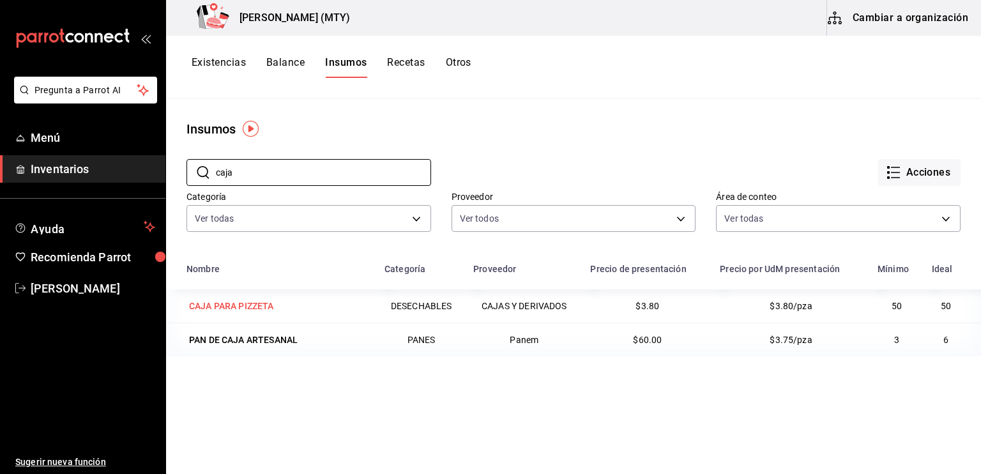
type input "caja"
click at [259, 305] on div "CAJA PARA PIZZETA" at bounding box center [231, 305] width 85 height 13
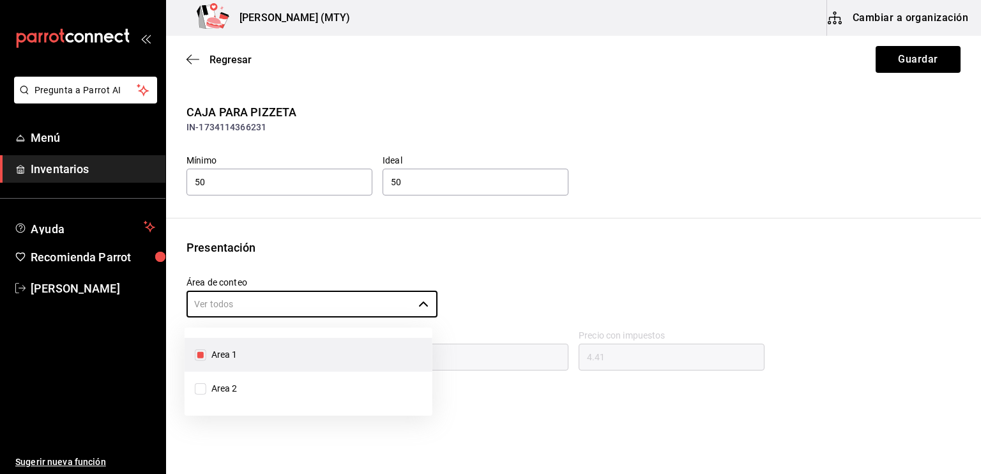
drag, startPoint x: 259, startPoint y: 305, endPoint x: 518, endPoint y: 255, distance: 263.2
click at [518, 255] on div "Presentación Área de conteo ​ Precio sin impuesto 3.8 Impuestos IVA 16% Precio …" at bounding box center [573, 345] width 815 height 212
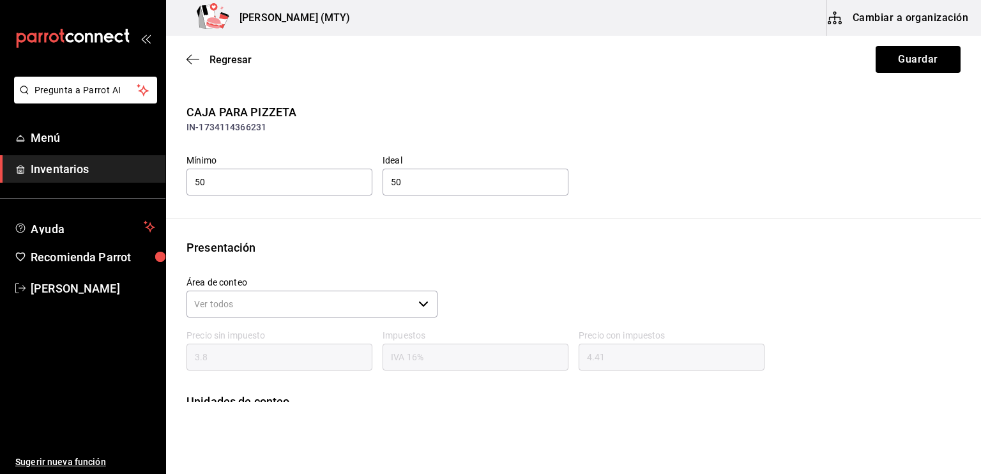
click at [458, 211] on div "CAJA PARA PIZZETA IN-1734114366231 Mínimo 50 Ideal 50 Presentación Área de cont…" at bounding box center [573, 276] width 815 height 347
click at [439, 179] on input "50" at bounding box center [475, 182] width 186 height 27
click at [423, 301] on icon "button" at bounding box center [423, 304] width 10 height 10
click at [319, 363] on li "Area 1" at bounding box center [309, 355] width 248 height 34
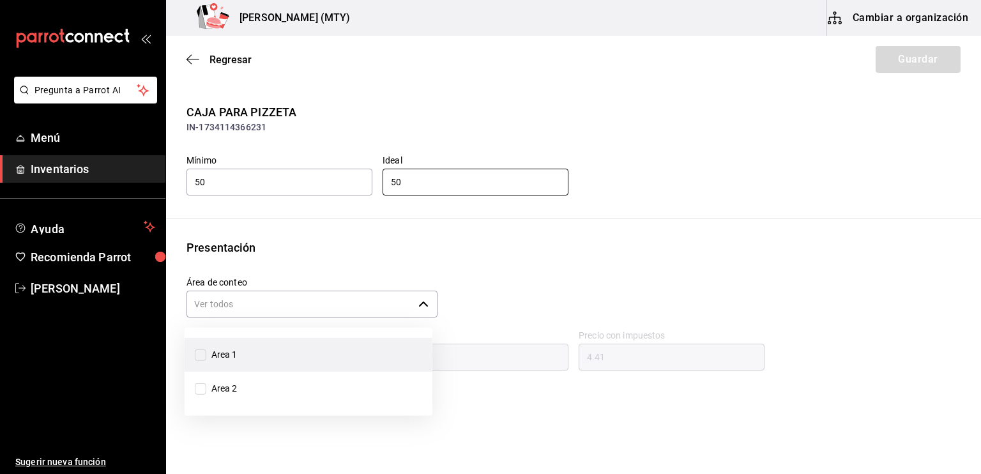
click at [319, 363] on li "Area 1" at bounding box center [309, 355] width 248 height 34
checkbox input "true"
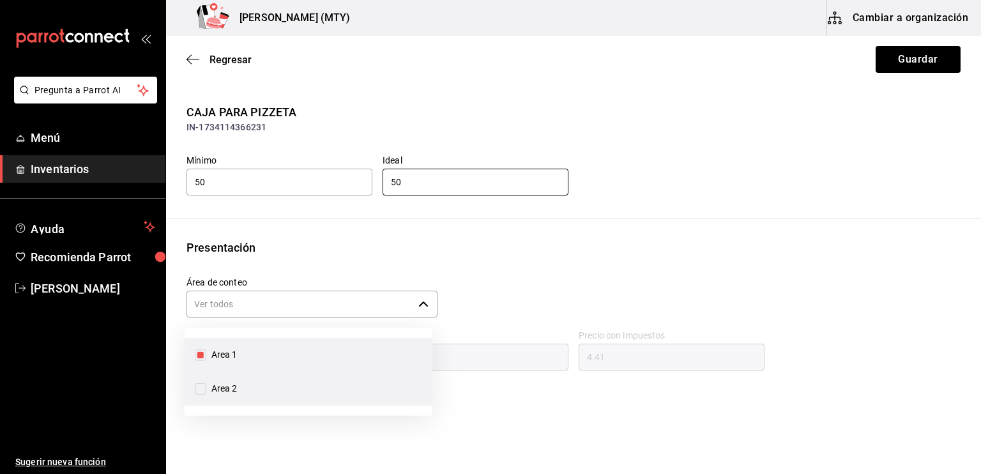
click at [308, 386] on li "Area 2" at bounding box center [309, 389] width 248 height 34
checkbox input "true"
click at [481, 246] on div "Presentación" at bounding box center [573, 247] width 774 height 17
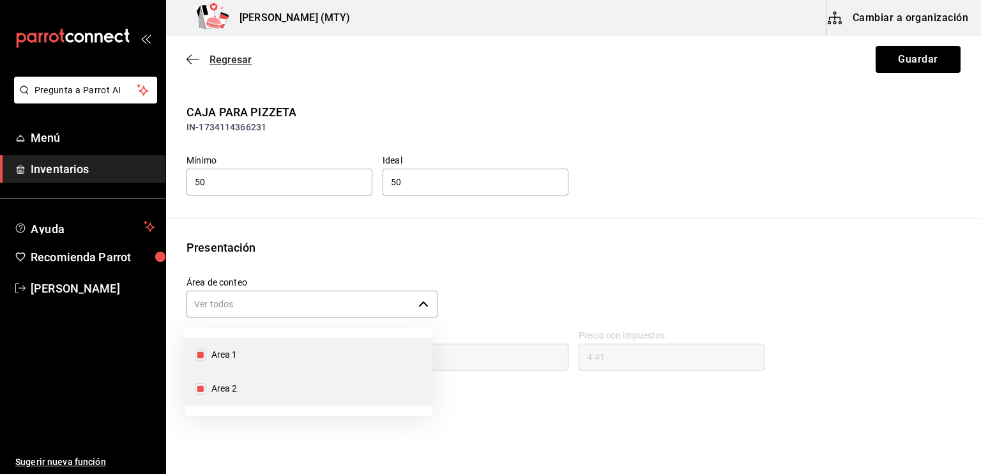
click at [189, 57] on icon "button" at bounding box center [188, 60] width 5 height 10
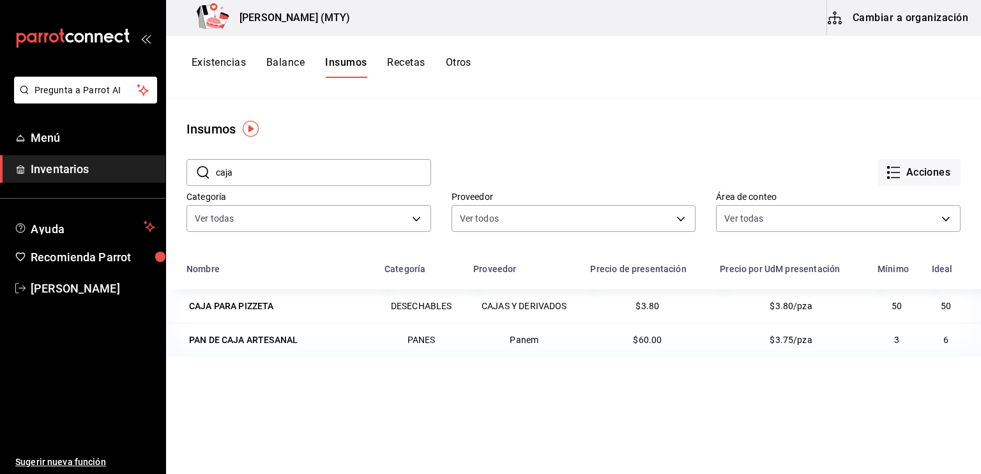
click at [59, 170] on span "Inventarios" at bounding box center [93, 168] width 125 height 17
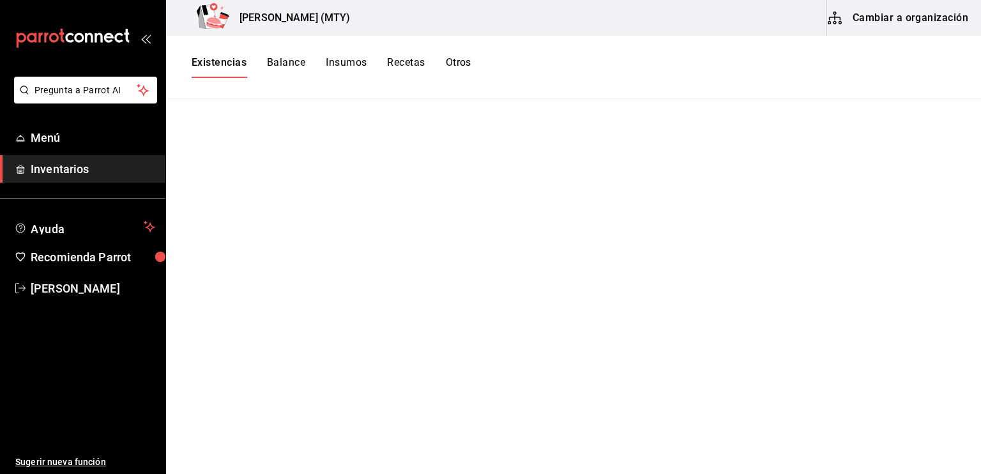
click at [346, 64] on button "Insumos" at bounding box center [346, 67] width 41 height 22
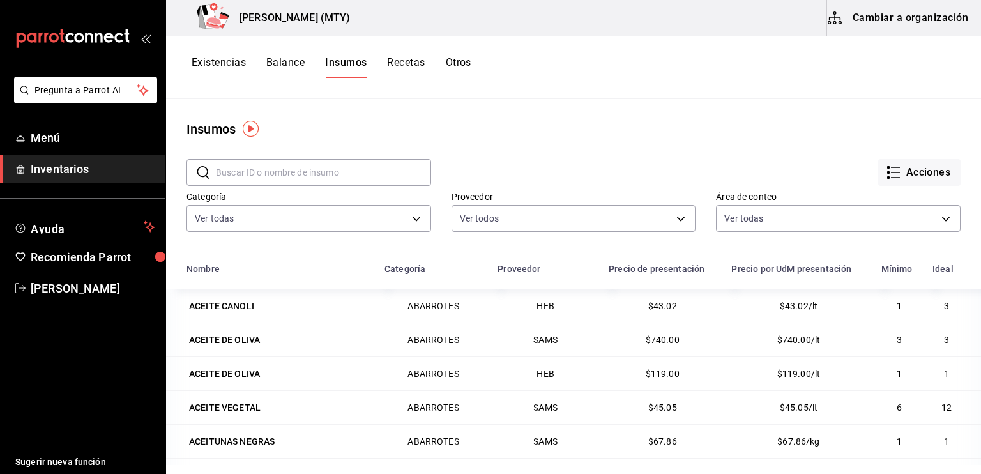
click at [244, 167] on input "text" at bounding box center [323, 173] width 215 height 26
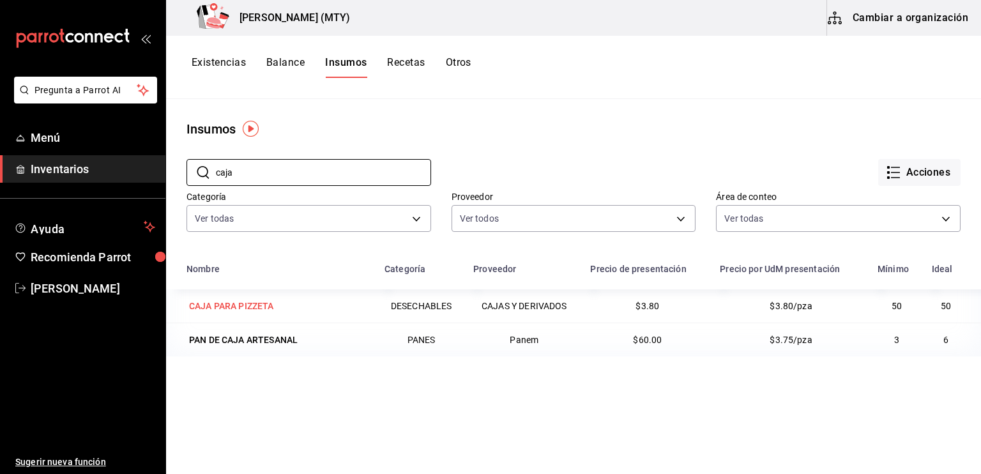
type input "caja"
click at [258, 300] on div "CAJA PARA PIZZETA" at bounding box center [231, 305] width 85 height 13
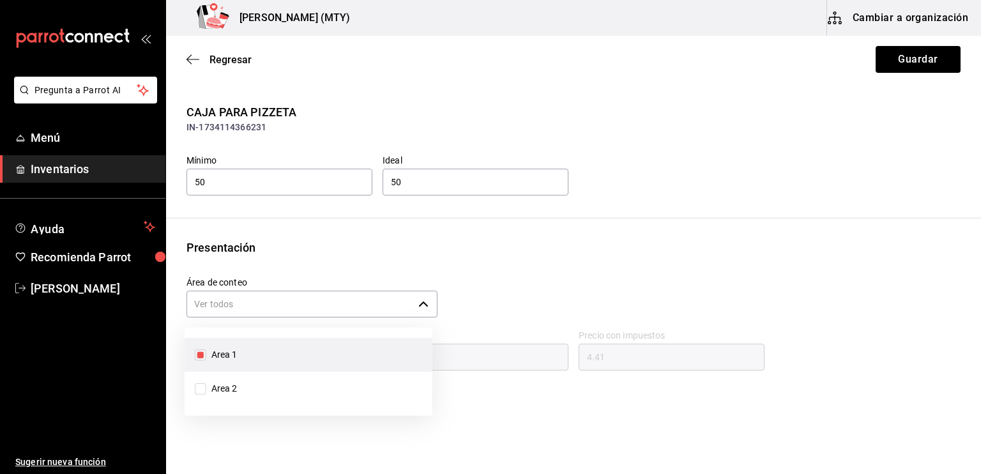
click at [248, 305] on input "Área de conteo" at bounding box center [299, 304] width 227 height 27
click at [424, 239] on div "Presentación" at bounding box center [573, 247] width 774 height 17
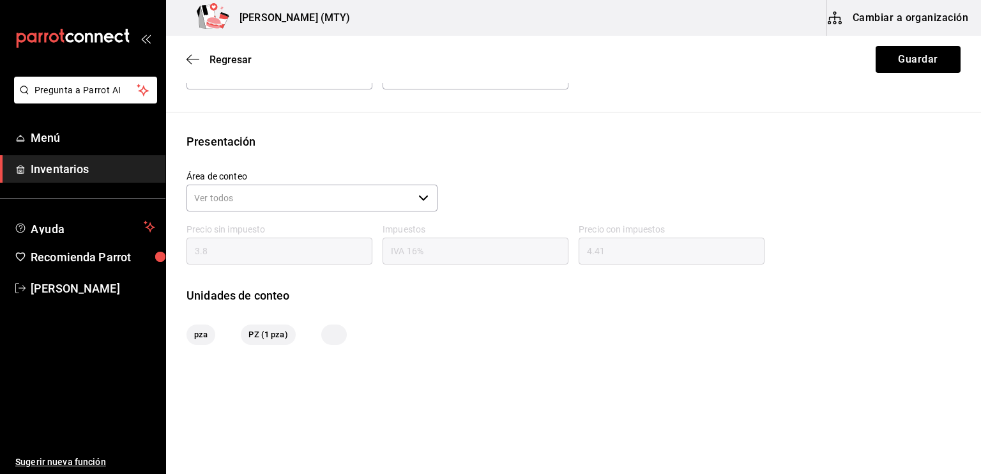
scroll to position [105, 0]
click at [193, 63] on icon "button" at bounding box center [192, 59] width 13 height 11
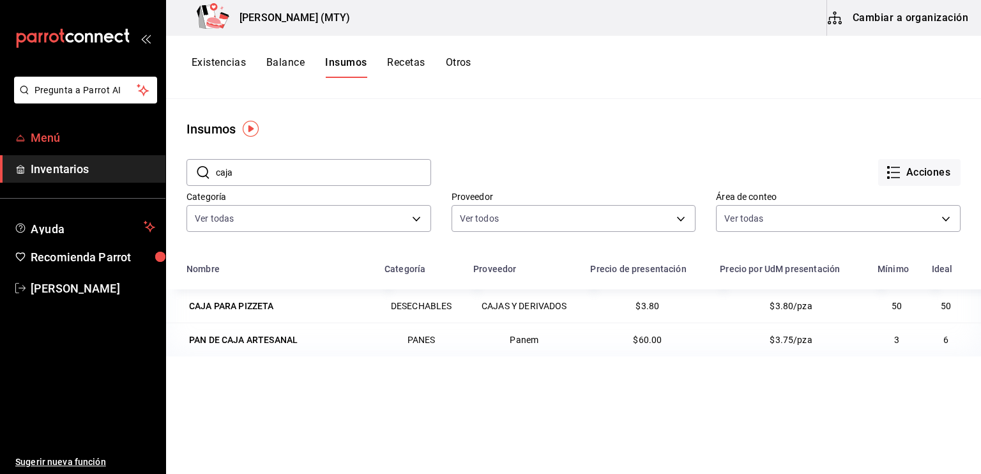
click at [65, 144] on span "Menú" at bounding box center [93, 137] width 125 height 17
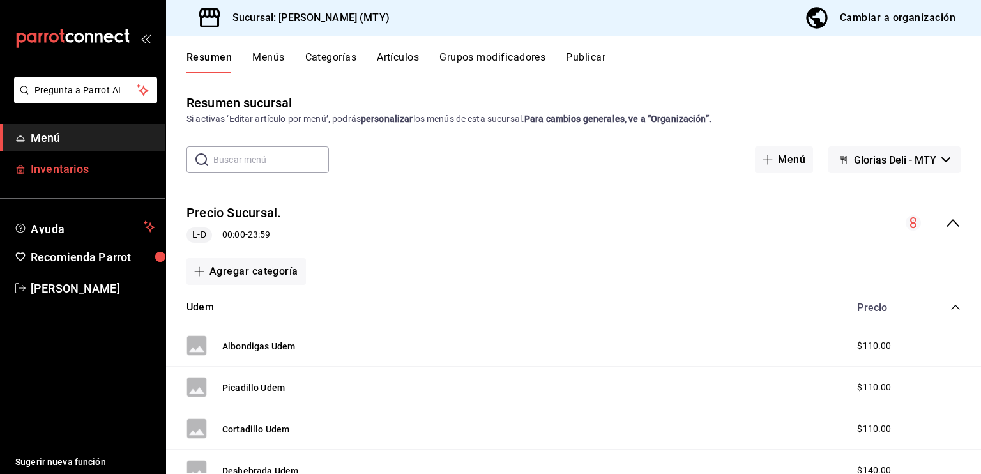
click at [73, 169] on span "Inventarios" at bounding box center [93, 168] width 125 height 17
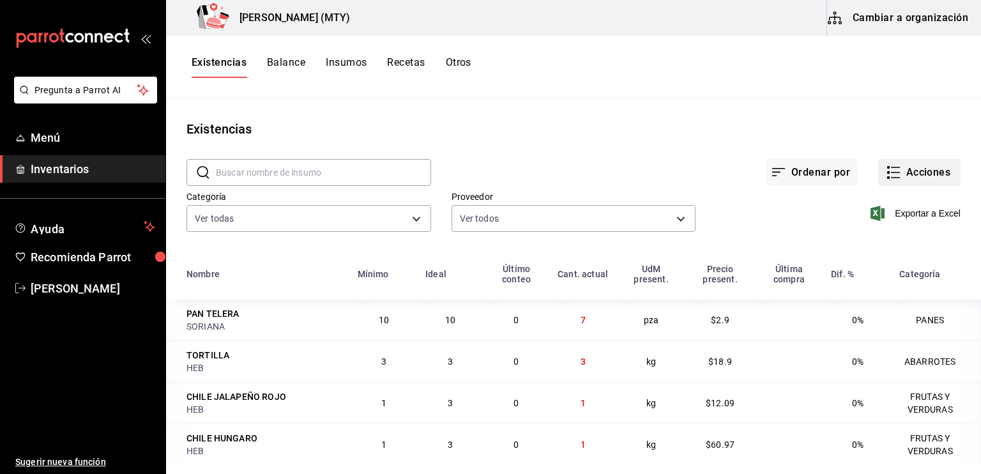
click at [891, 172] on button "Acciones" at bounding box center [919, 172] width 82 height 27
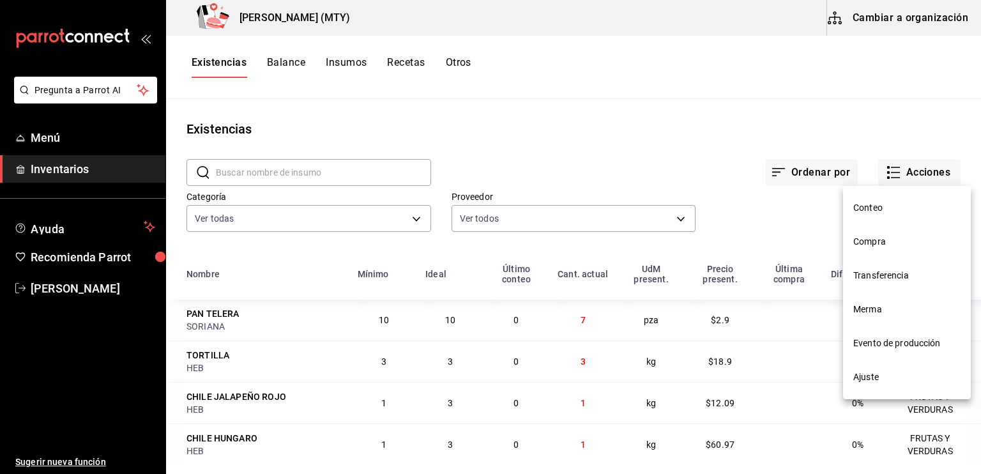
click at [803, 116] on div at bounding box center [490, 237] width 981 height 474
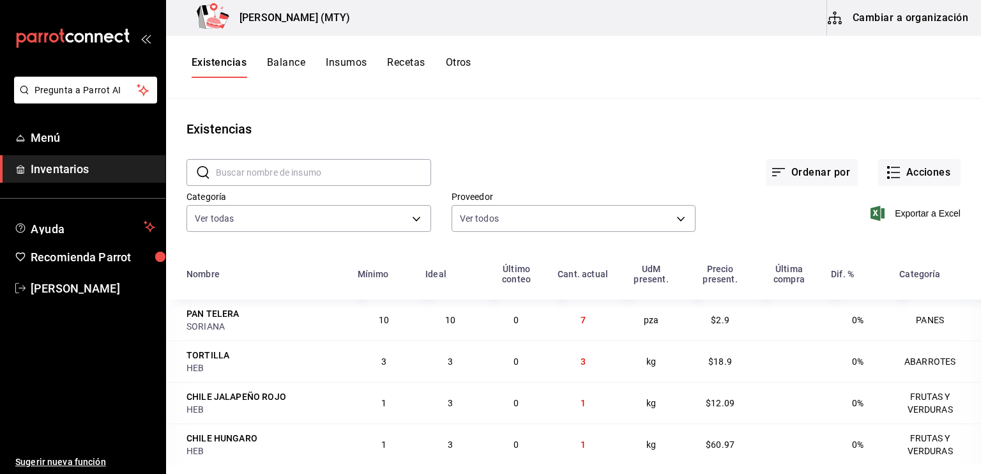
click at [225, 167] on input "text" at bounding box center [323, 173] width 215 height 26
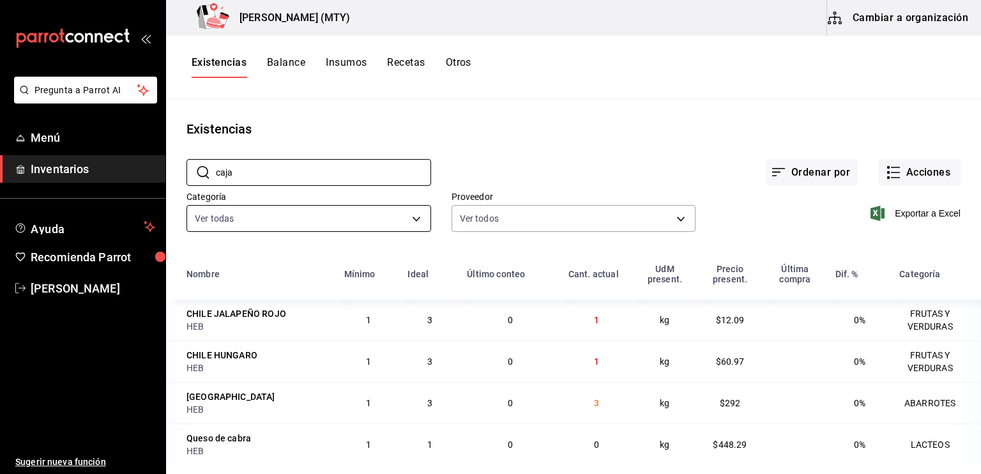
type input "CAJA"
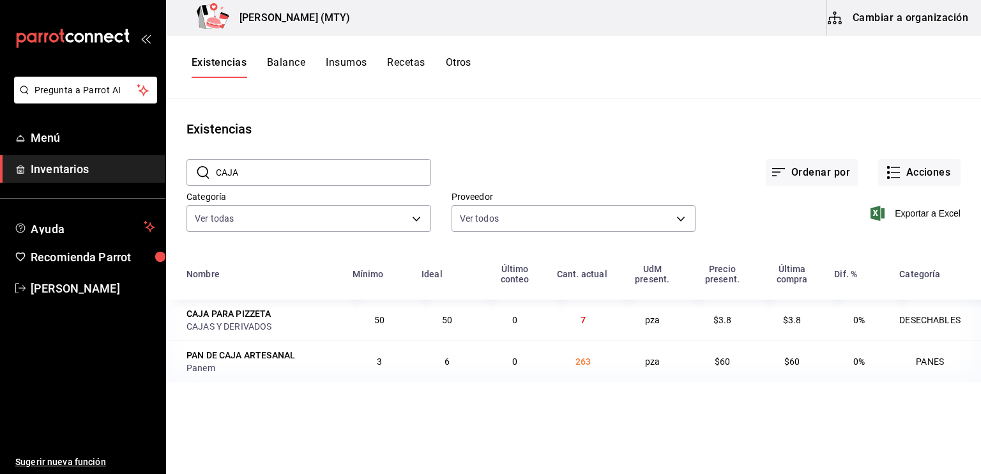
click at [342, 59] on button "Insumos" at bounding box center [346, 67] width 41 height 22
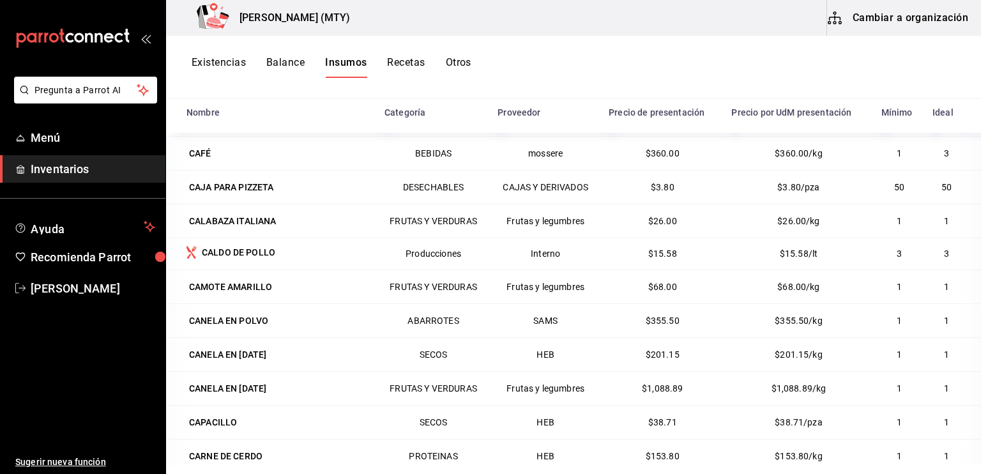
scroll to position [1737, 0]
click at [215, 181] on div "CAJA PARA PIZZETA" at bounding box center [231, 187] width 85 height 13
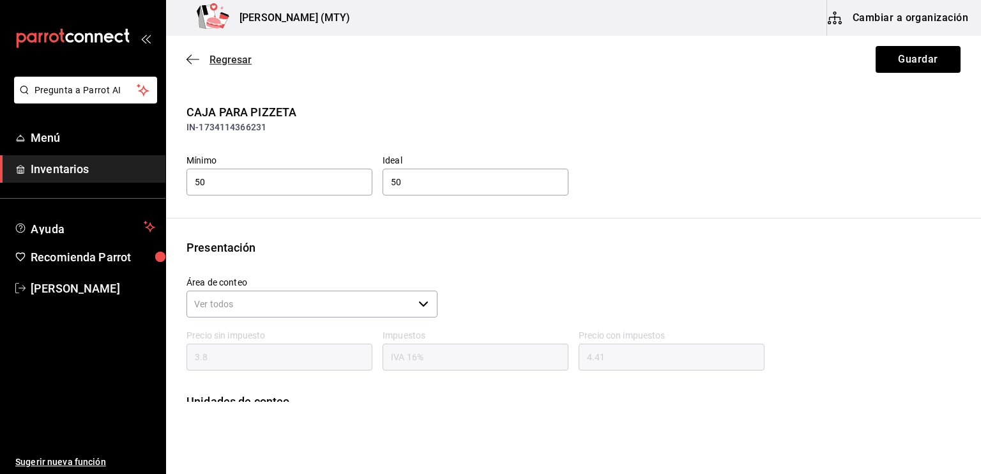
click at [193, 59] on icon "button" at bounding box center [192, 59] width 13 height 11
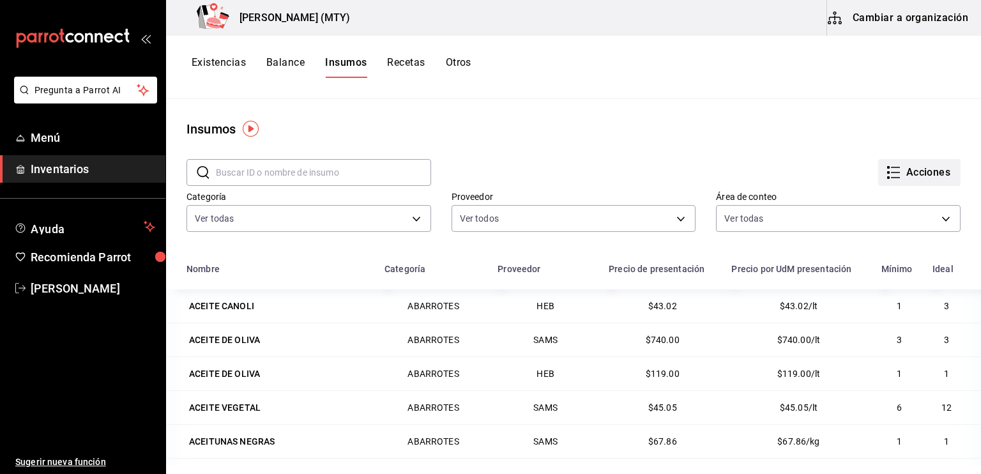
click at [886, 167] on icon "button" at bounding box center [893, 172] width 15 height 15
click at [605, 153] on div at bounding box center [490, 237] width 981 height 474
click at [238, 63] on button "Existencias" at bounding box center [219, 67] width 54 height 22
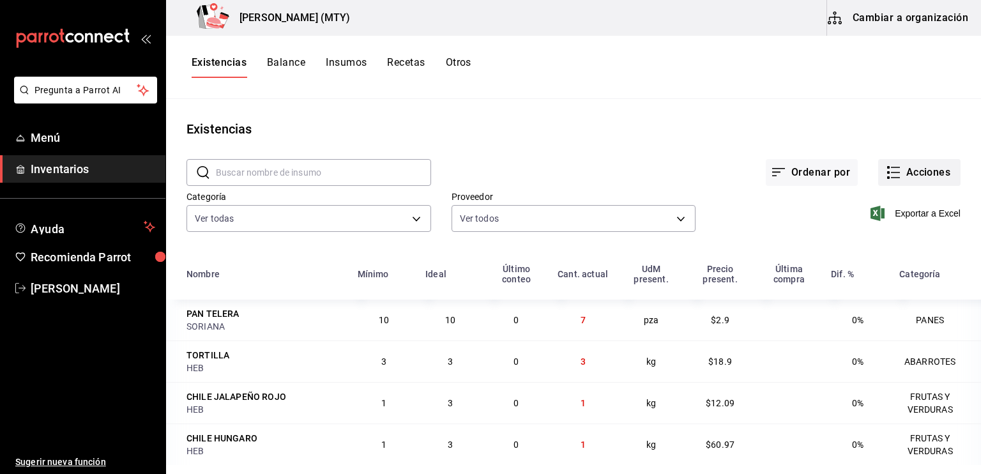
click at [886, 170] on icon "button" at bounding box center [893, 172] width 15 height 15
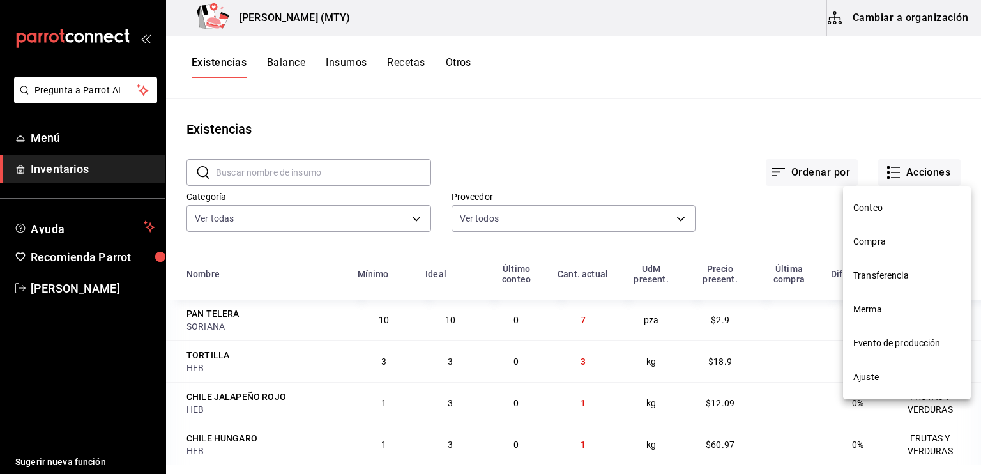
click at [884, 246] on span "Compra" at bounding box center [906, 241] width 107 height 13
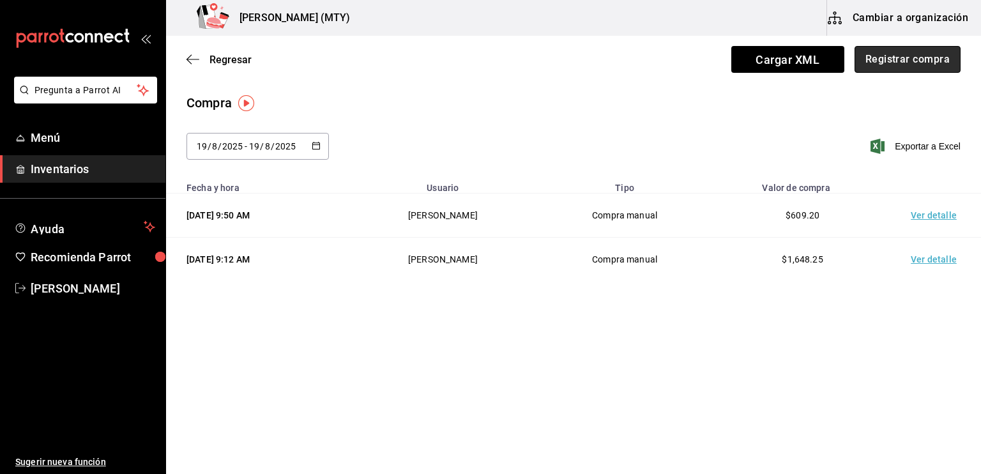
click at [900, 64] on button "Registrar compra" at bounding box center [907, 59] width 106 height 27
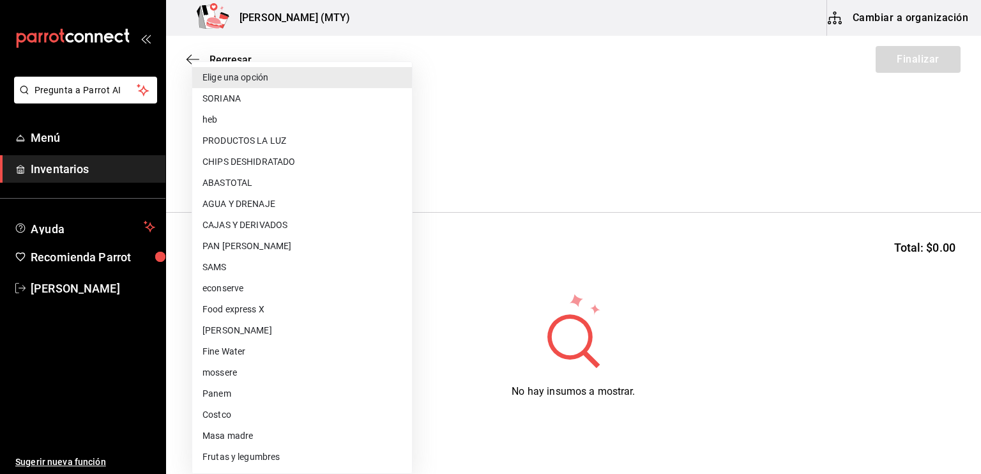
click at [269, 165] on body "Pregunta a Parrot AI Menú Inventarios Ayuda Recomienda Parrot [PERSON_NAME] Sug…" at bounding box center [490, 201] width 981 height 402
click at [284, 223] on li "CAJAS Y DERIVADOS" at bounding box center [302, 225] width 220 height 21
type input "e6b88a78-e70d-41a6-9ac9-c66455ca6a5c"
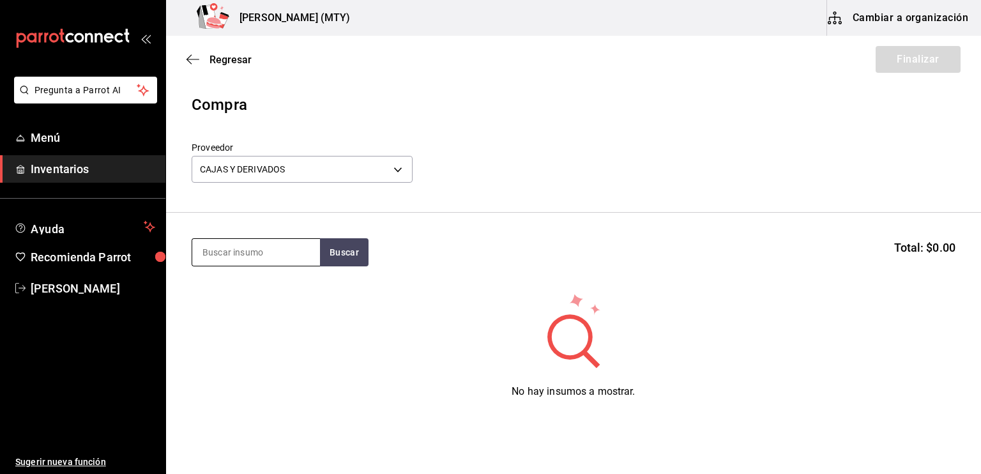
click at [203, 259] on input at bounding box center [256, 252] width 128 height 27
type input "caja"
click at [348, 247] on button "Buscar" at bounding box center [344, 252] width 49 height 28
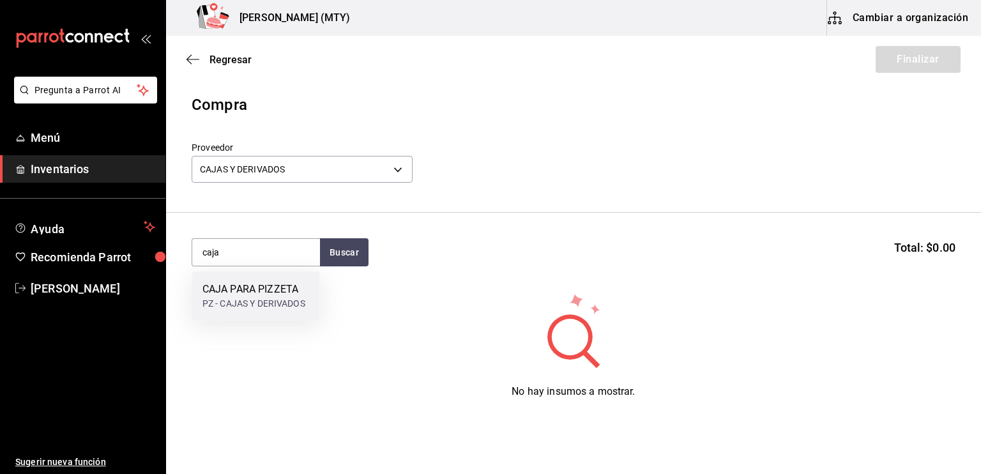
click at [299, 287] on div "CAJA PARA PIZZETA" at bounding box center [253, 289] width 103 height 15
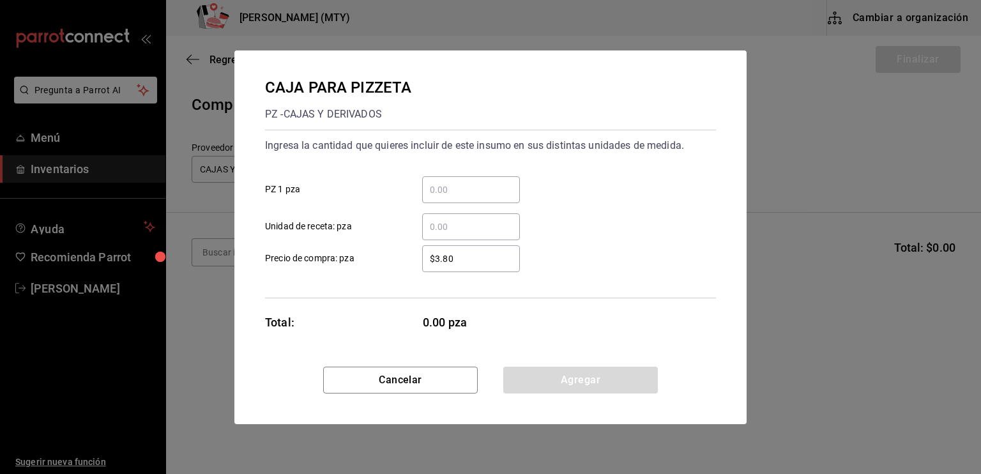
click at [430, 190] on input "​ PZ 1 pza" at bounding box center [471, 189] width 98 height 15
type input "100"
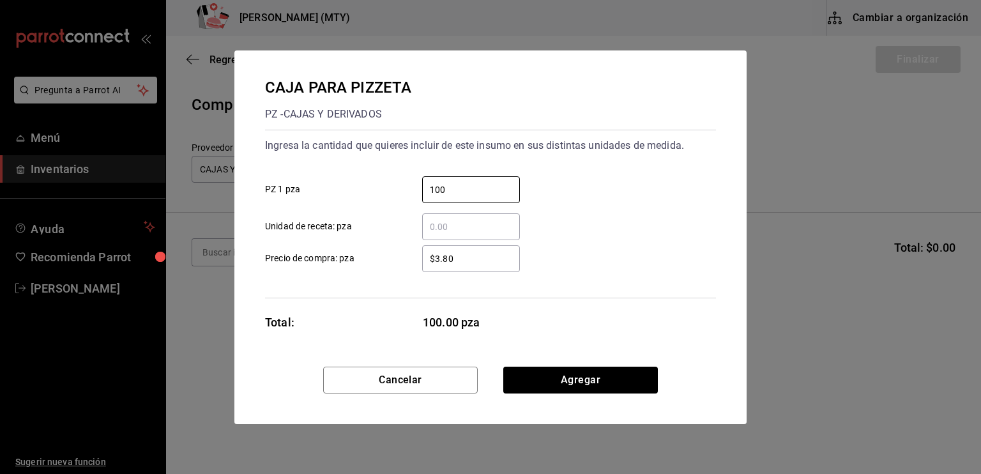
click at [463, 256] on input "$3.80" at bounding box center [471, 258] width 98 height 15
type input "$3"
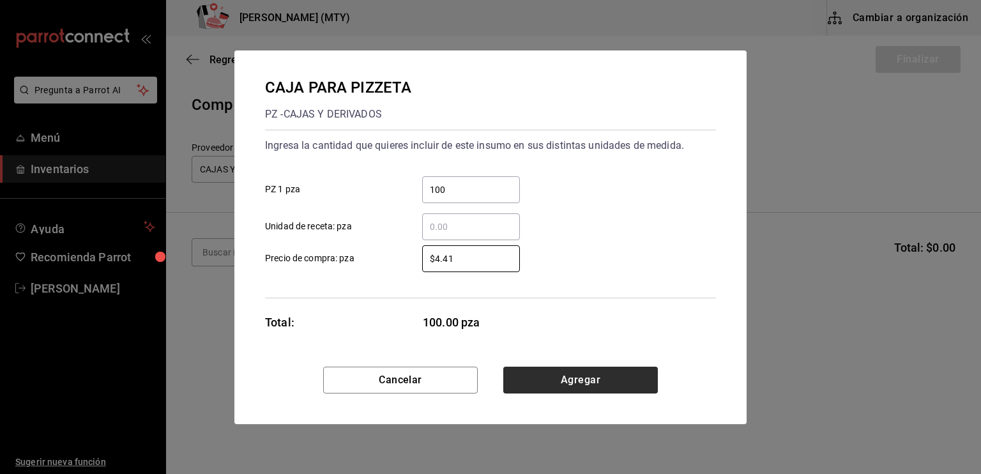
type input "$4.41"
click at [572, 386] on button "Agregar" at bounding box center [580, 380] width 155 height 27
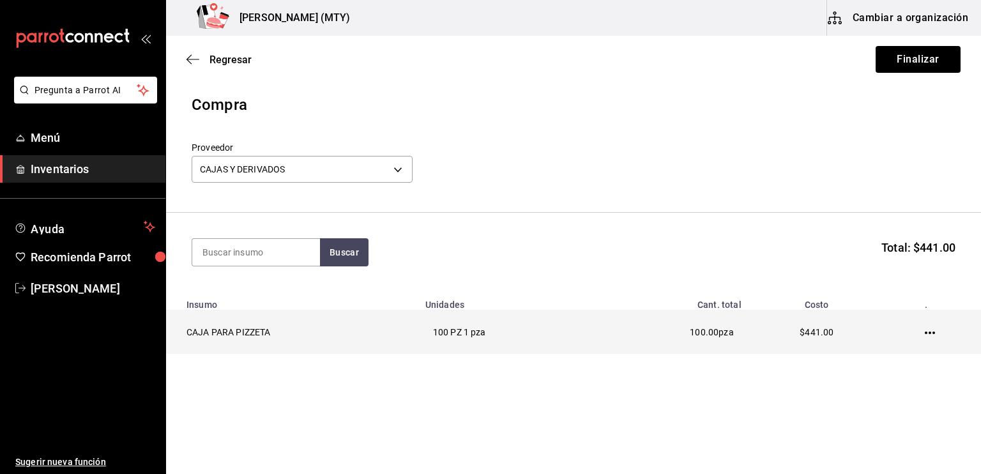
click at [927, 329] on icon "button" at bounding box center [930, 333] width 10 height 10
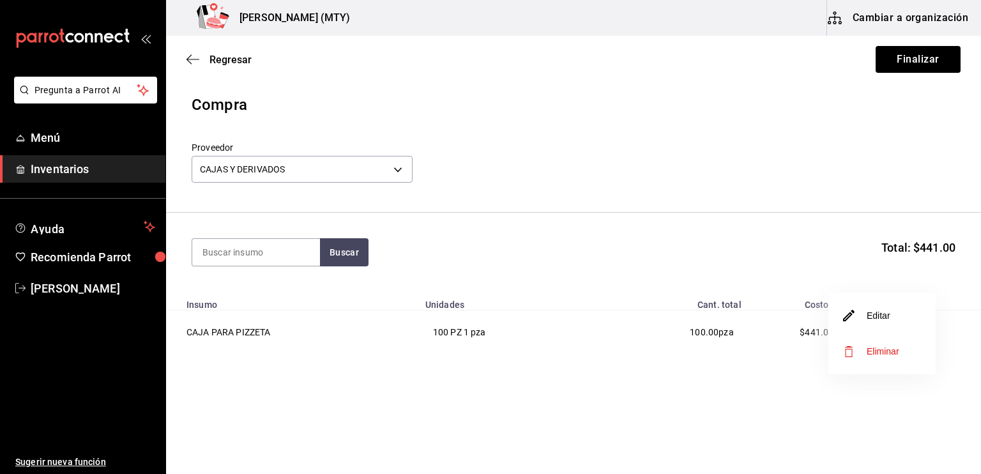
click at [898, 308] on li "Editar" at bounding box center [881, 316] width 107 height 36
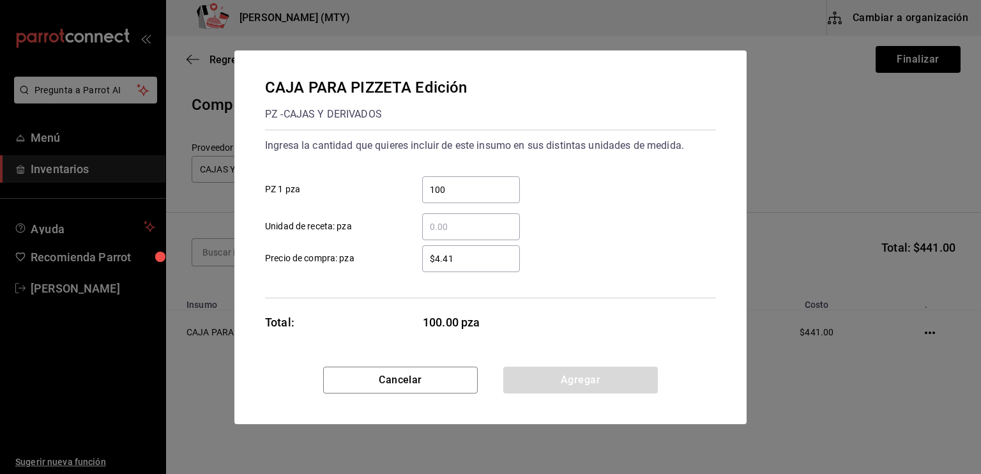
click at [474, 254] on input "$4.41" at bounding box center [471, 258] width 98 height 15
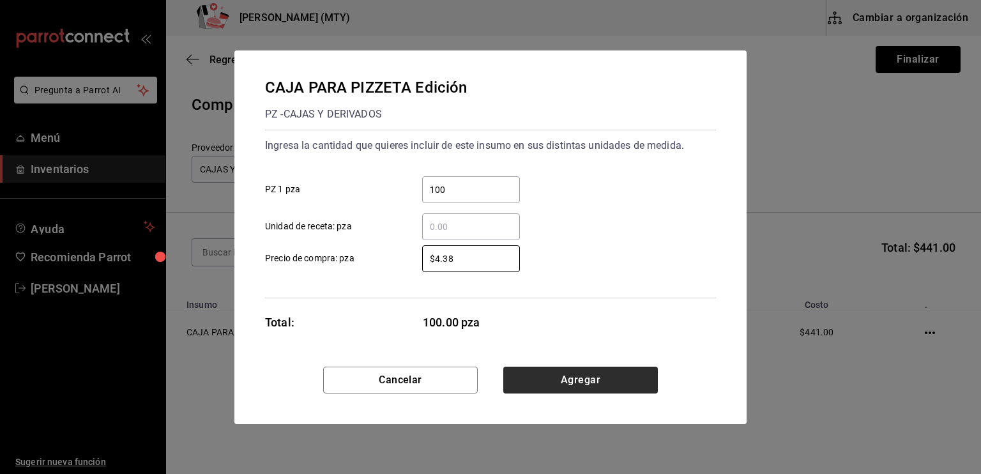
type input "$4.38"
click at [557, 376] on button "Agregar" at bounding box center [580, 380] width 155 height 27
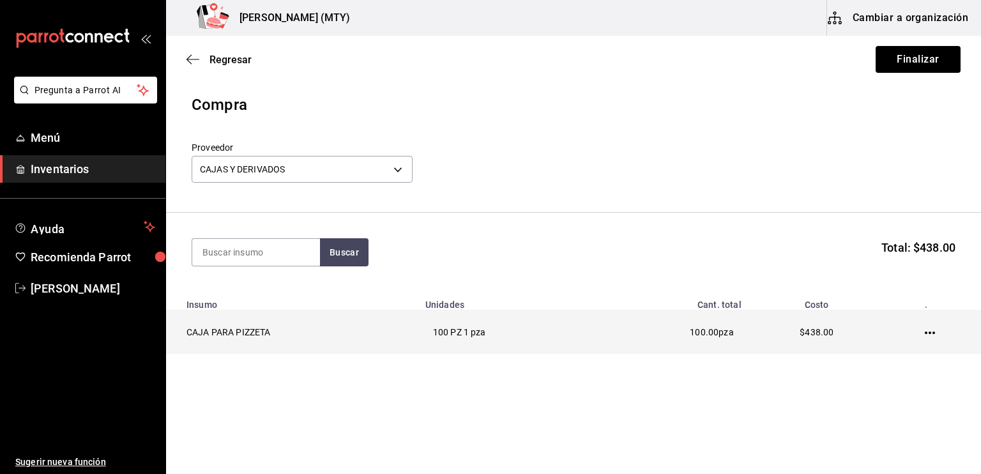
click at [930, 332] on icon "button" at bounding box center [930, 332] width 10 height 3
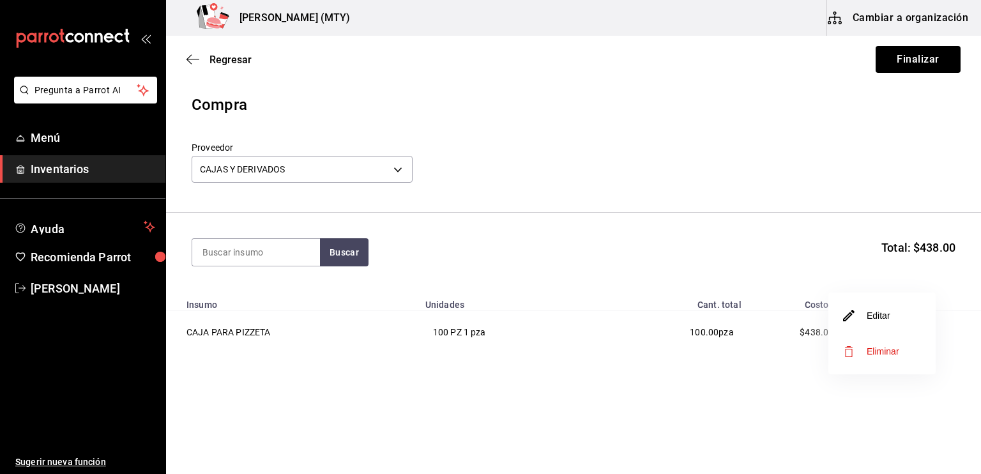
click at [909, 312] on li "Editar" at bounding box center [881, 316] width 107 height 36
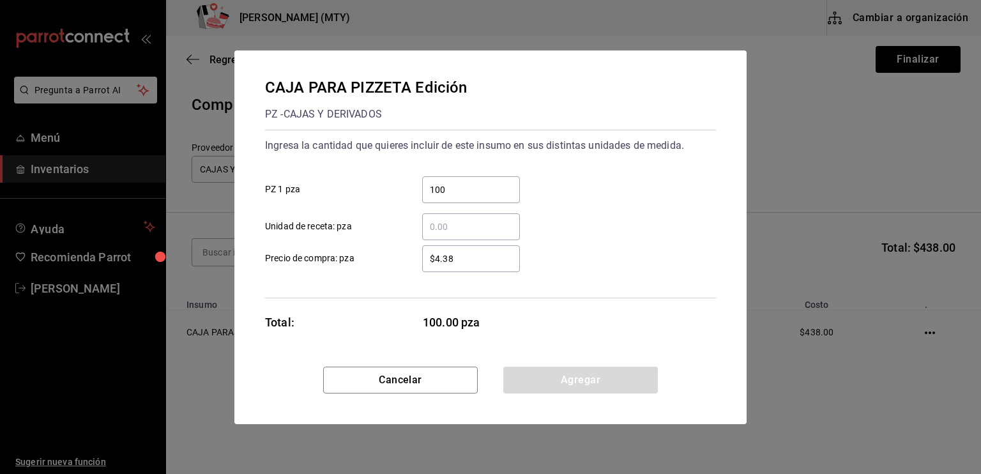
click at [457, 258] on input "$4.38" at bounding box center [471, 258] width 98 height 15
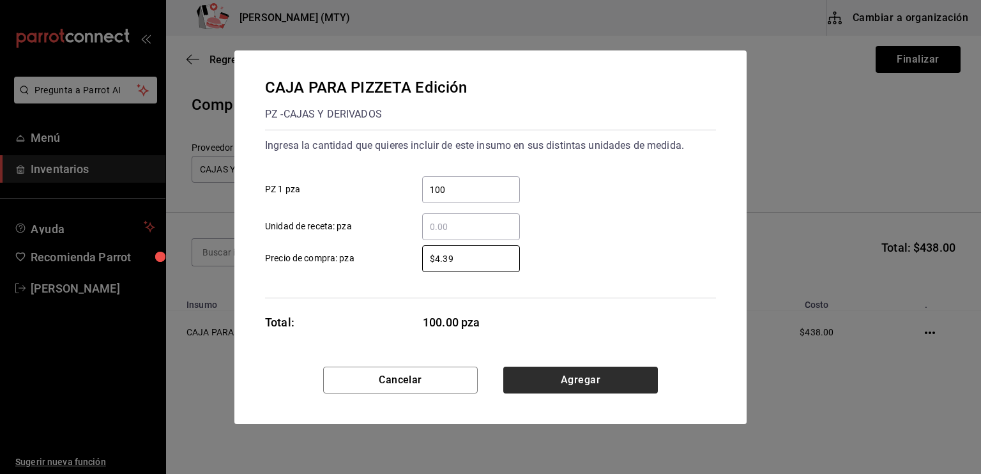
type input "$4.39"
click at [538, 375] on button "Agregar" at bounding box center [580, 380] width 155 height 27
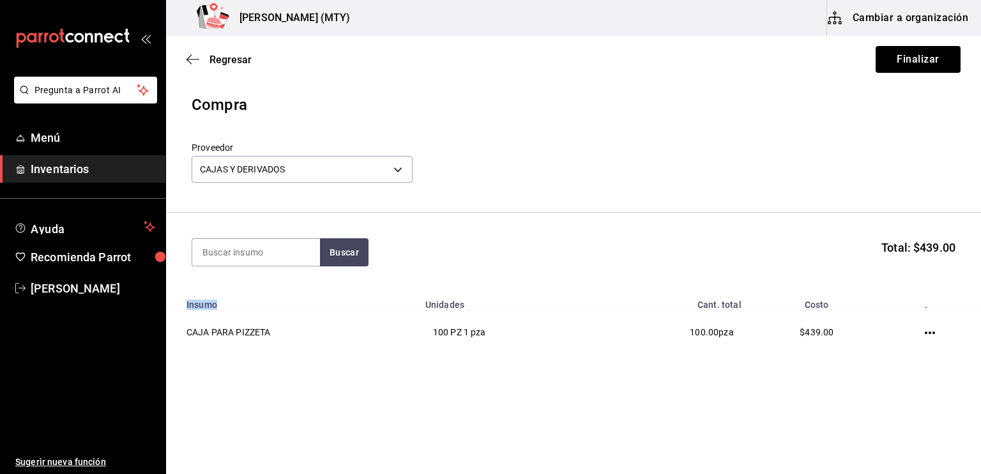
click at [538, 375] on main "Regresar Finalizar Compra Proveedor CAJAS Y DERIVADOS e6b88a78-e70d-41a6-9ac9-c…" at bounding box center [573, 215] width 815 height 359
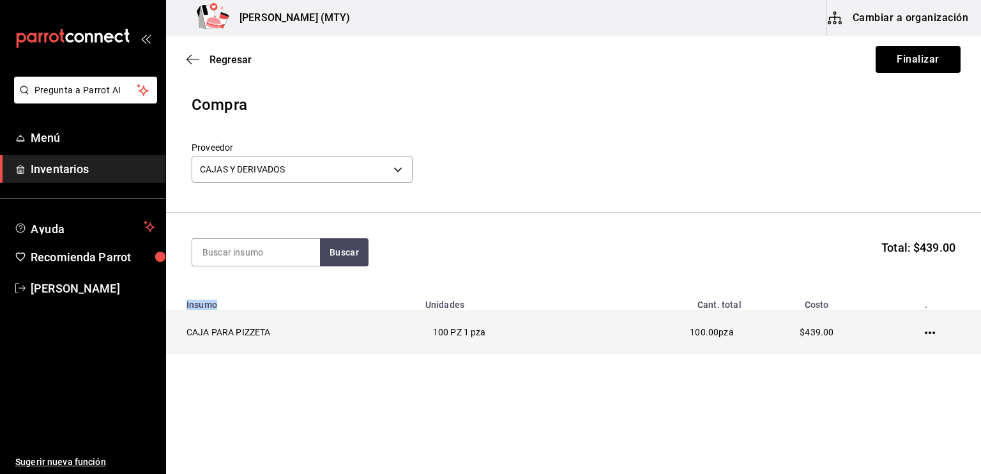
click at [928, 335] on icon "button" at bounding box center [930, 333] width 10 height 10
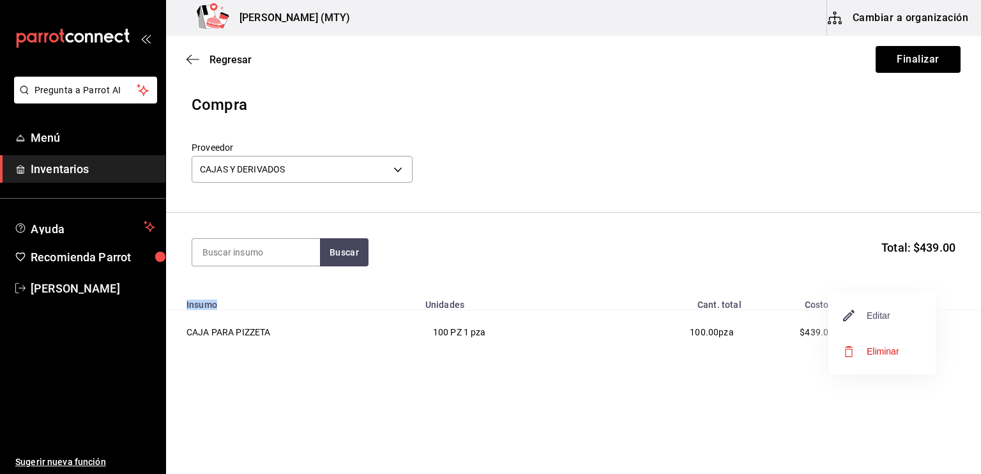
click at [886, 317] on span "Editar" at bounding box center [867, 315] width 47 height 15
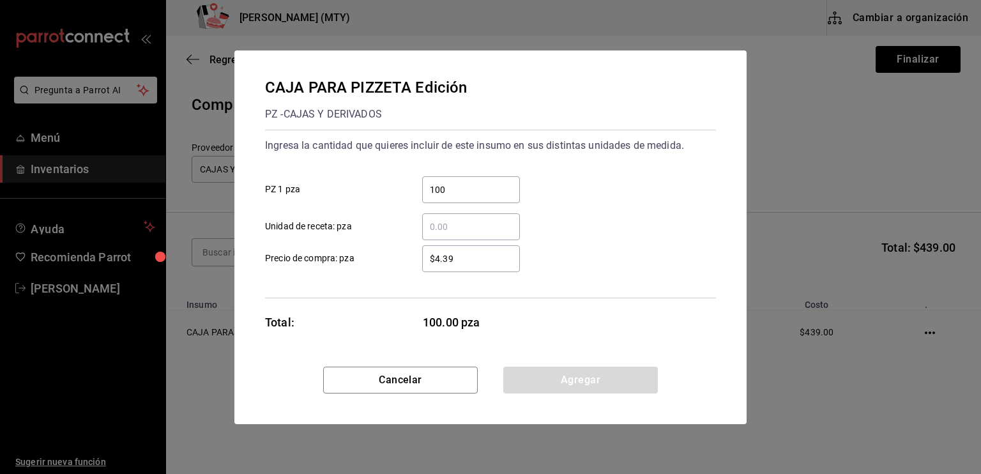
click at [457, 259] on input "$4.39" at bounding box center [471, 258] width 98 height 15
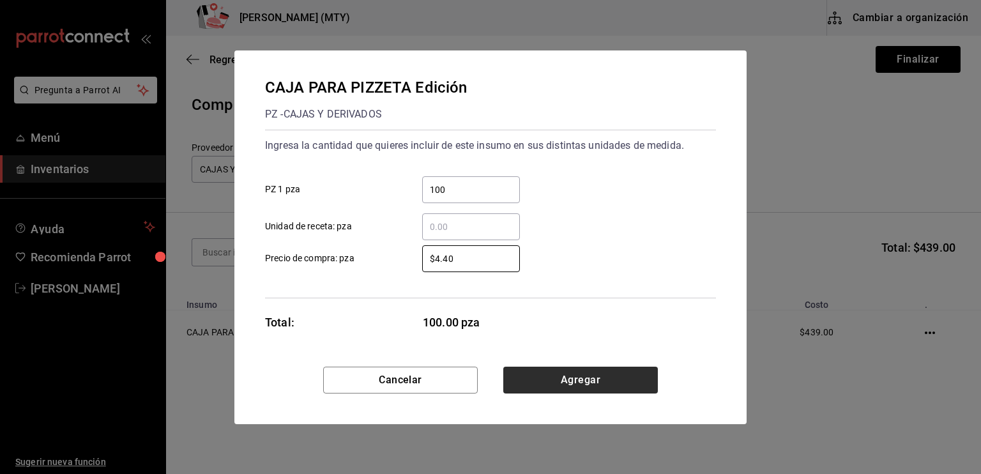
type input "$4.40"
click at [544, 376] on button "Agregar" at bounding box center [580, 380] width 155 height 27
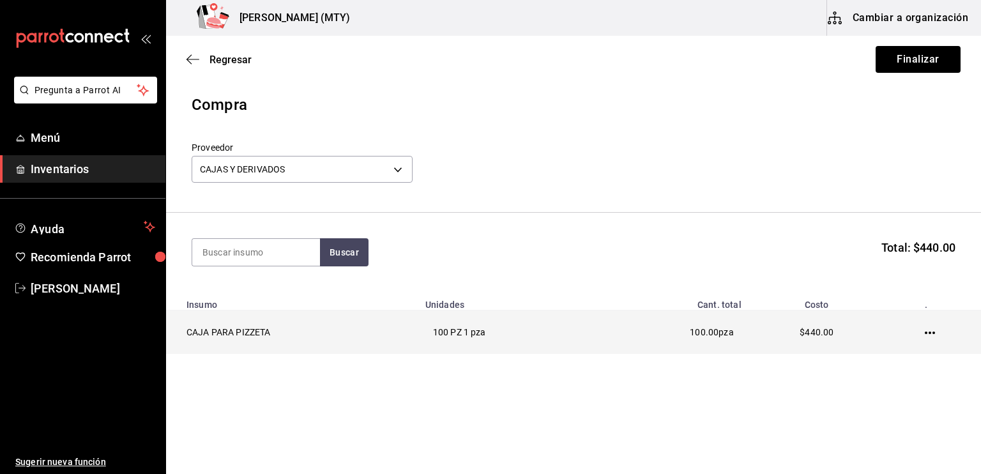
click at [923, 335] on td at bounding box center [932, 332] width 96 height 44
click at [928, 329] on icon "button" at bounding box center [930, 333] width 10 height 10
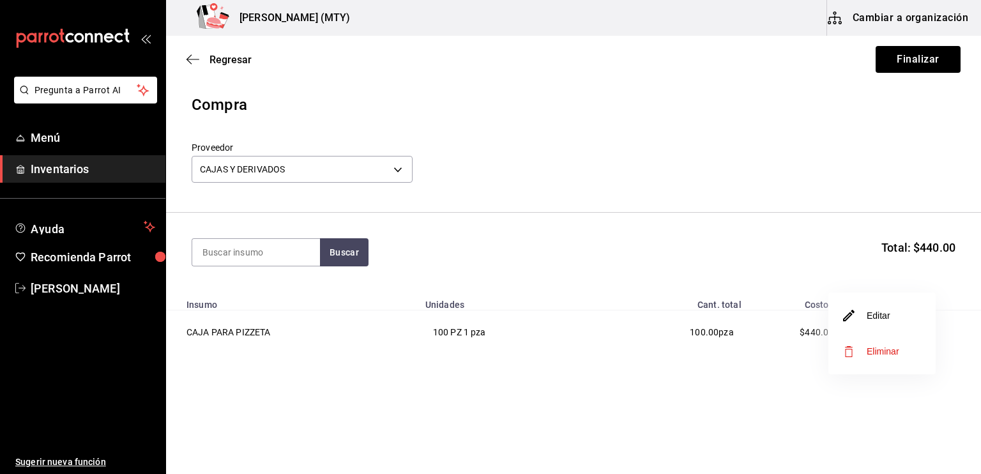
click at [898, 315] on li "Editar" at bounding box center [881, 316] width 107 height 36
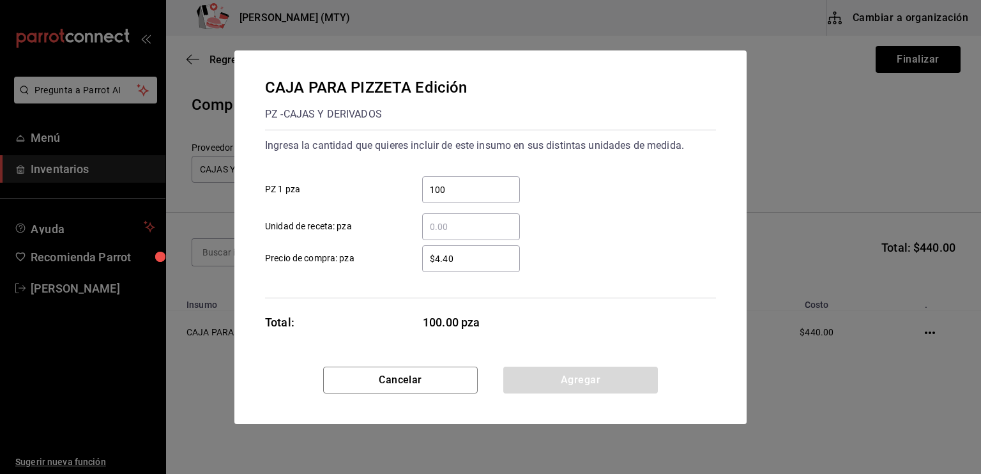
click at [456, 257] on input "$4.40" at bounding box center [471, 258] width 98 height 15
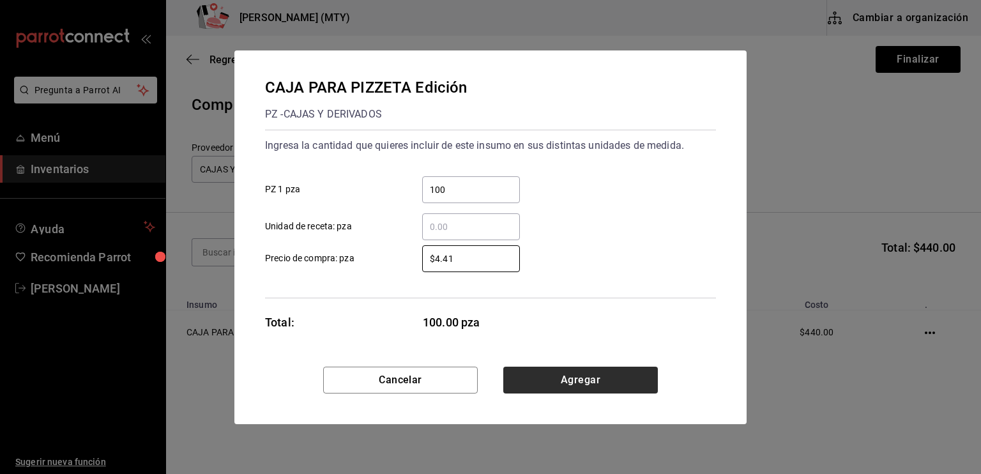
type input "$4.41"
click at [538, 376] on button "Agregar" at bounding box center [580, 380] width 155 height 27
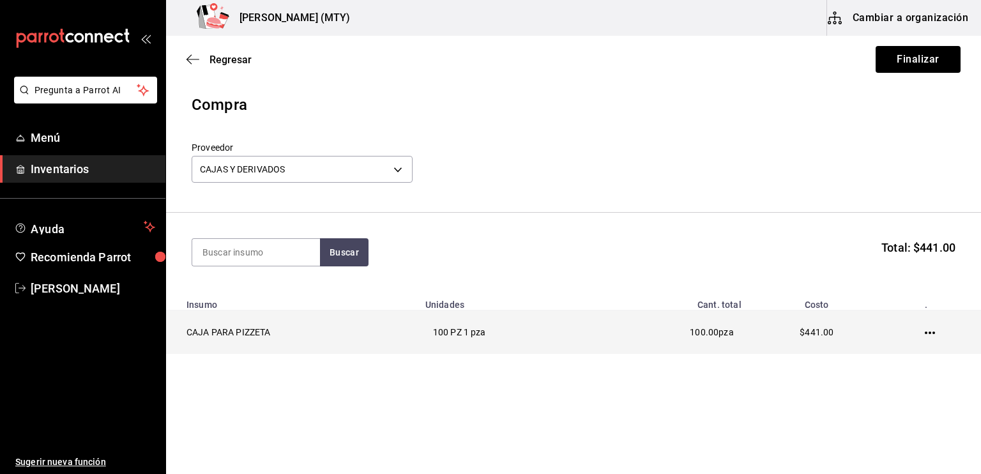
click at [928, 331] on icon "button" at bounding box center [930, 333] width 10 height 10
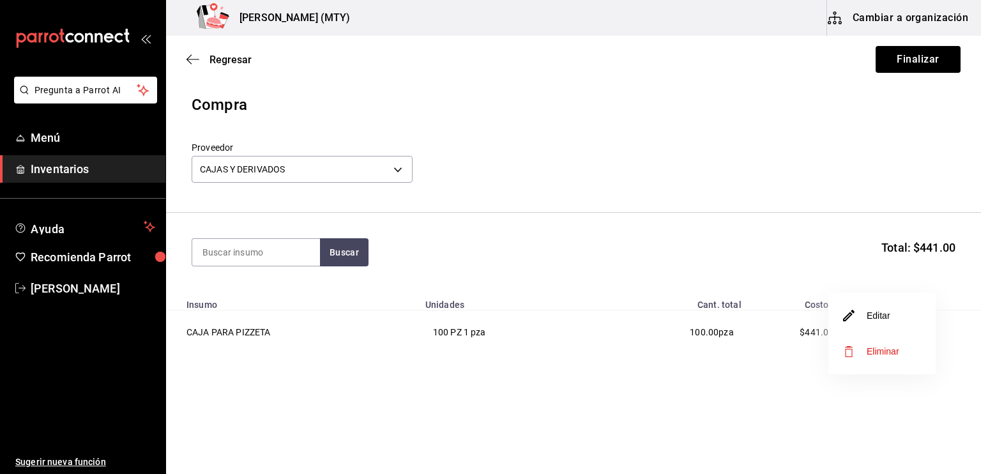
click at [898, 317] on li "Editar" at bounding box center [881, 316] width 107 height 36
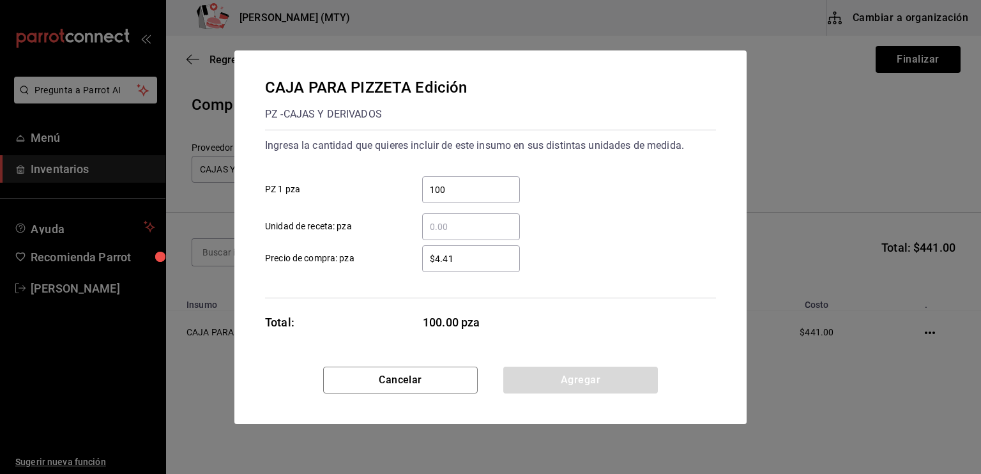
click at [457, 264] on input "$4.41" at bounding box center [471, 258] width 98 height 15
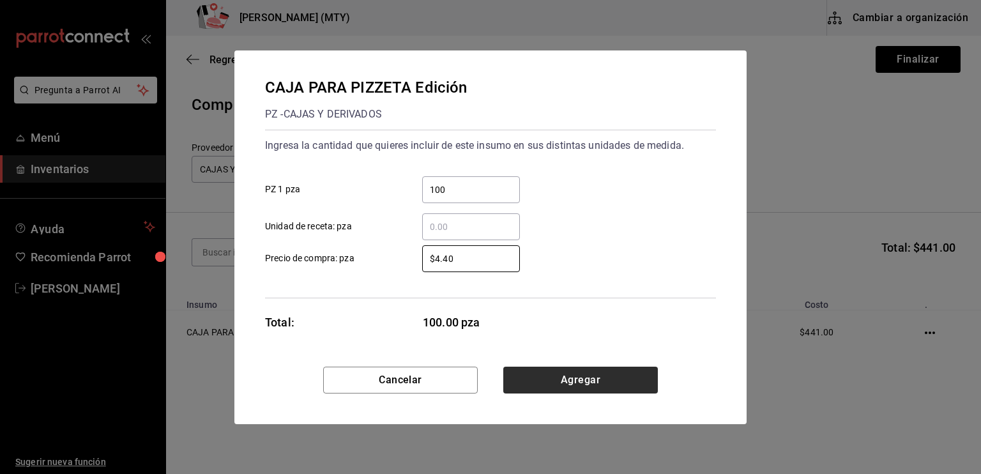
type input "$4.40"
click at [545, 389] on button "Agregar" at bounding box center [580, 380] width 155 height 27
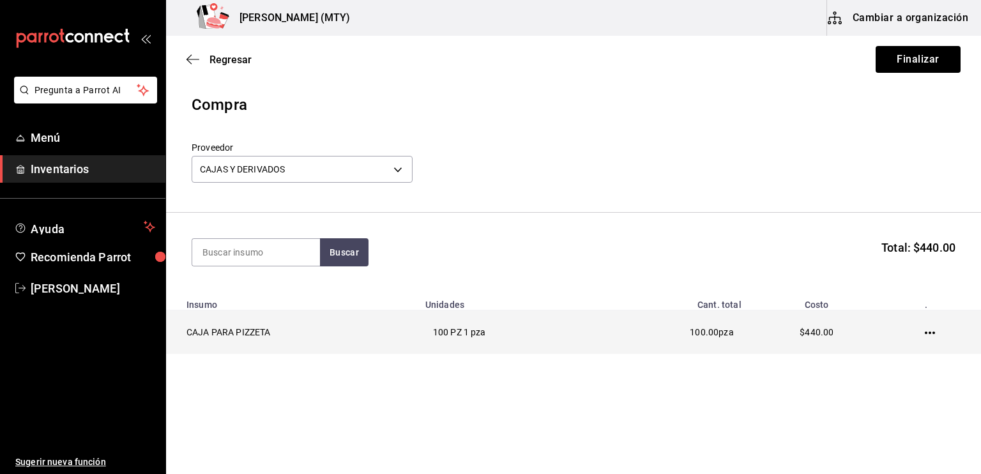
click at [932, 332] on icon "button" at bounding box center [930, 333] width 10 height 10
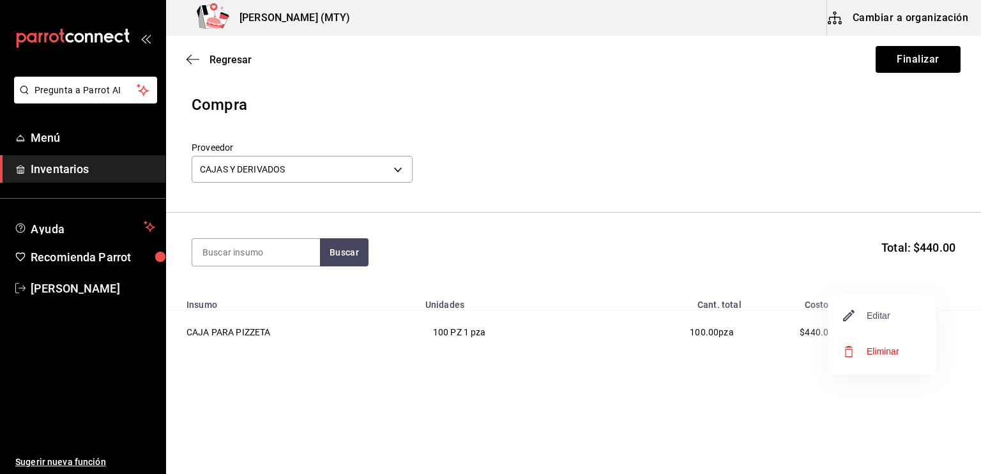
click at [867, 315] on span "Editar" at bounding box center [867, 315] width 47 height 15
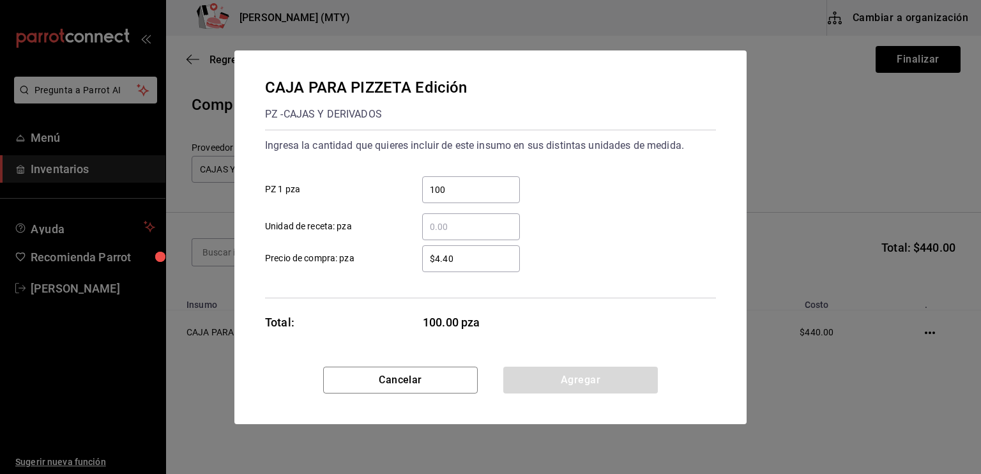
click at [467, 248] on div "$4.40 ​" at bounding box center [471, 258] width 98 height 27
click at [467, 251] on input "$4.40" at bounding box center [471, 258] width 98 height 15
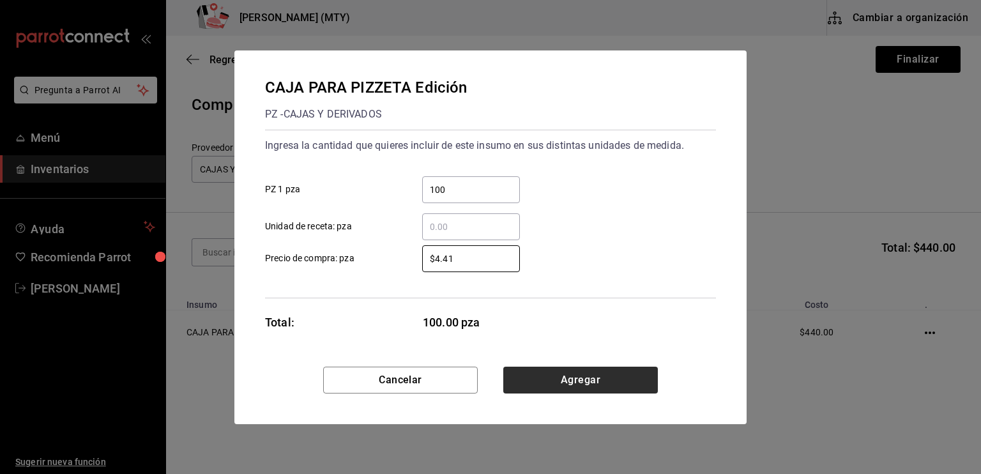
type input "$4.41"
click at [577, 384] on button "Agregar" at bounding box center [580, 380] width 155 height 27
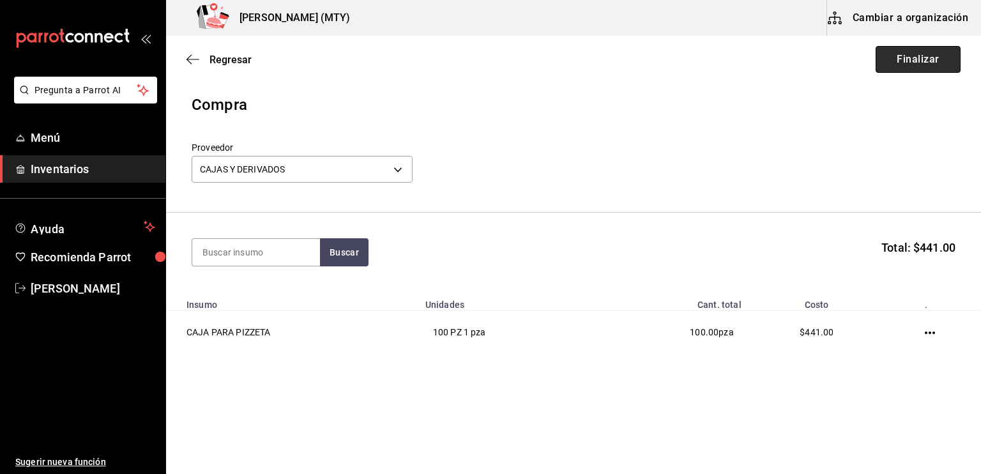
click at [889, 63] on button "Finalizar" at bounding box center [917, 59] width 85 height 27
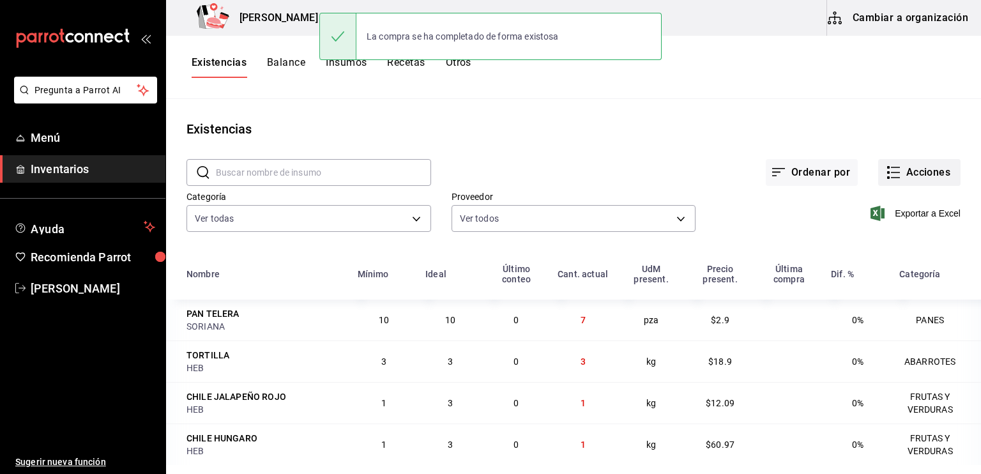
click at [897, 178] on button "Acciones" at bounding box center [919, 172] width 82 height 27
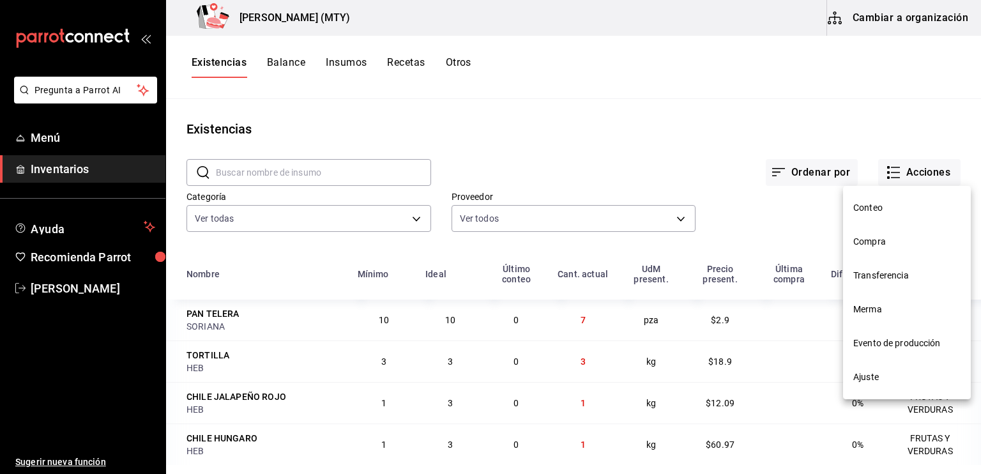
click at [885, 240] on span "Compra" at bounding box center [906, 241] width 107 height 13
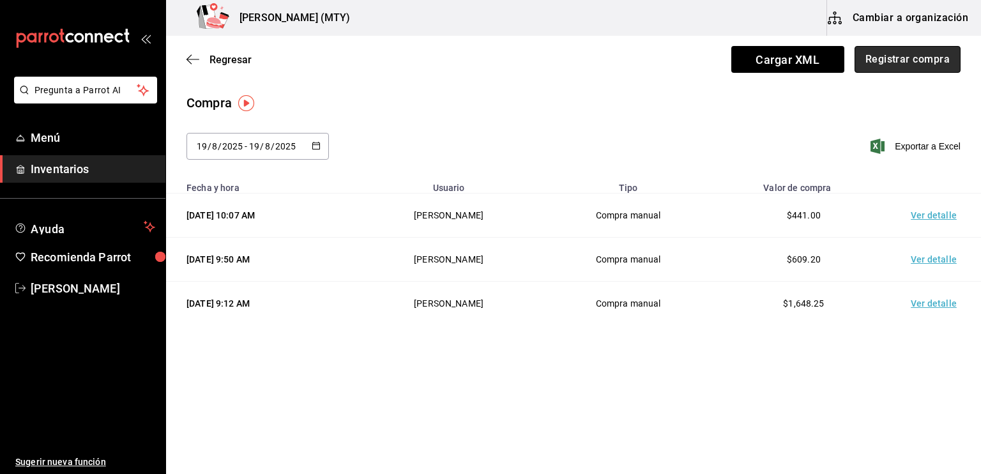
click at [870, 54] on button "Registrar compra" at bounding box center [907, 59] width 106 height 27
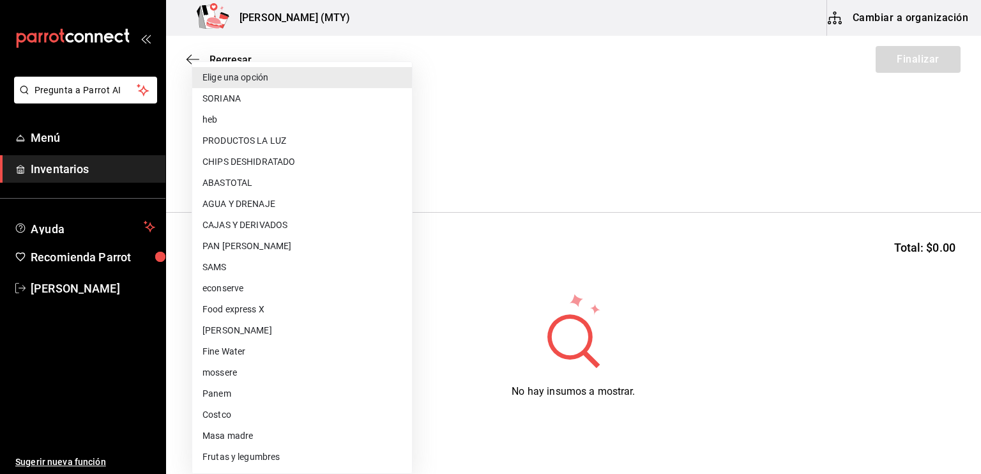
click at [238, 170] on body "Pregunta a Parrot AI Menú Inventarios Ayuda Recomienda Parrot [PERSON_NAME] Sug…" at bounding box center [490, 201] width 981 height 402
click at [243, 179] on li "ABASTOTAL" at bounding box center [302, 182] width 220 height 21
type input "18d7f114-ee57-4d39-8ab6-36c93e48e9a0"
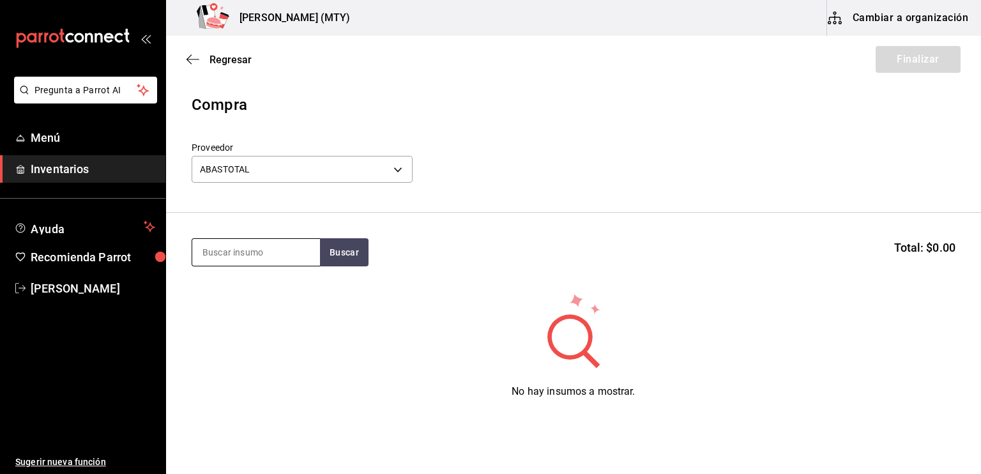
click at [220, 259] on input at bounding box center [256, 252] width 128 height 27
type input "servilletas"
click at [336, 253] on button "Buscar" at bounding box center [344, 252] width 49 height 28
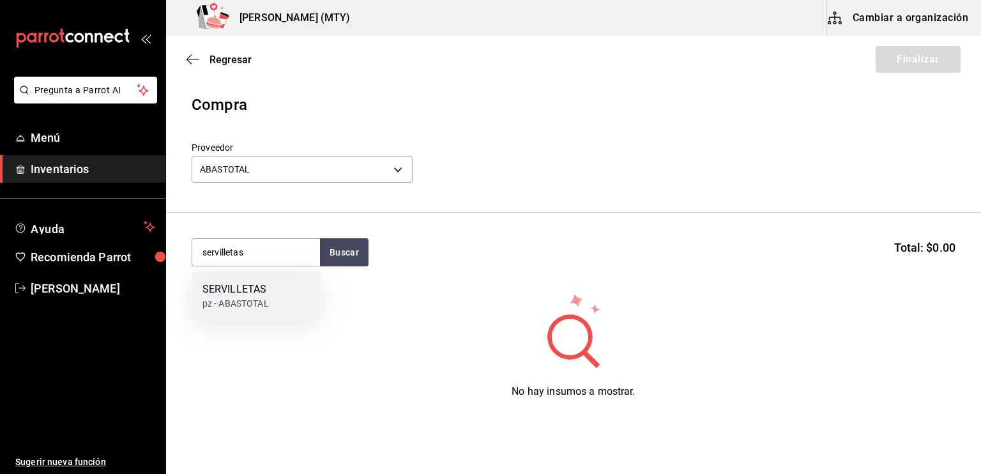
click at [225, 295] on div "SERVILLETAS" at bounding box center [235, 289] width 66 height 15
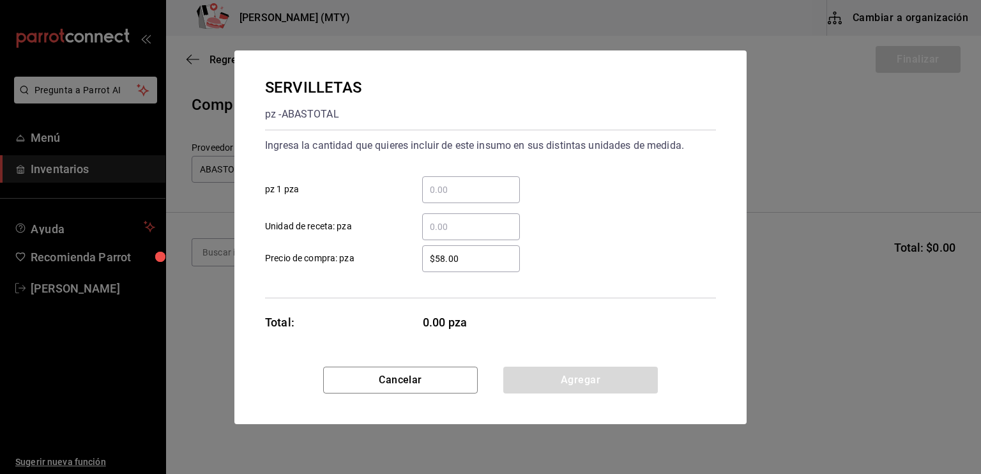
click at [437, 193] on input "​ pz 1 pza" at bounding box center [471, 189] width 98 height 15
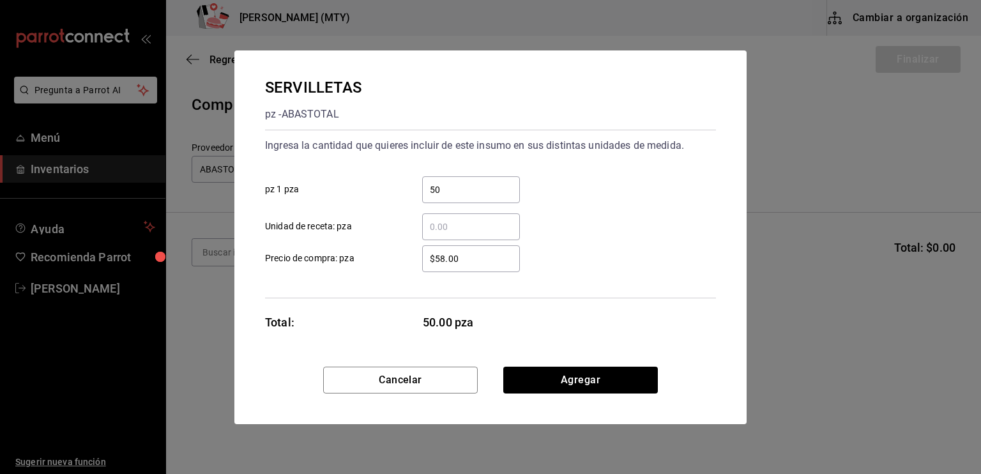
type input "5"
type input "1"
type input "2"
click at [434, 261] on input "$58.00" at bounding box center [471, 258] width 98 height 15
click at [584, 376] on button "Agregar" at bounding box center [580, 380] width 155 height 27
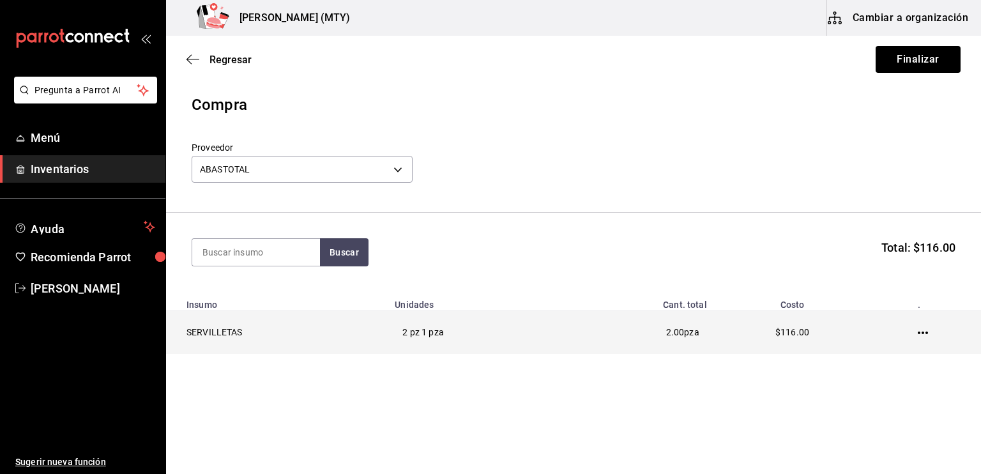
click at [925, 334] on icon "button" at bounding box center [923, 333] width 10 height 10
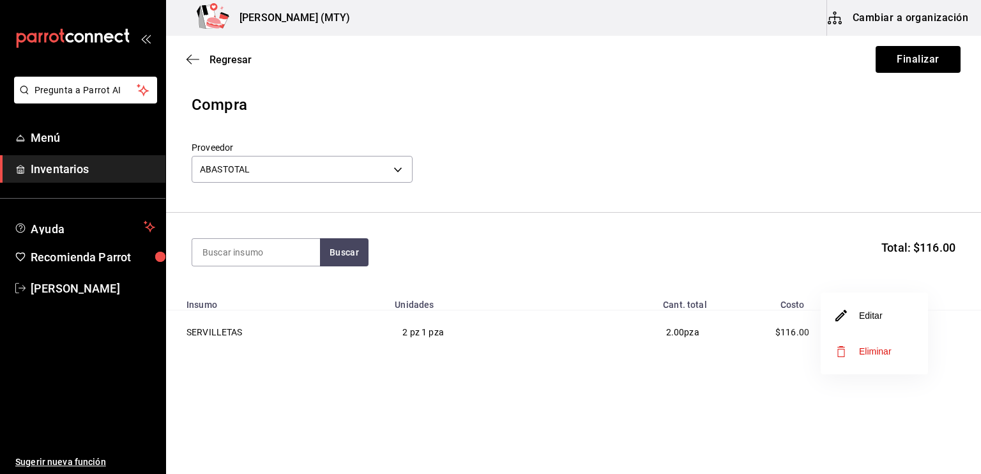
click at [868, 351] on span "Eliminar" at bounding box center [875, 351] width 33 height 10
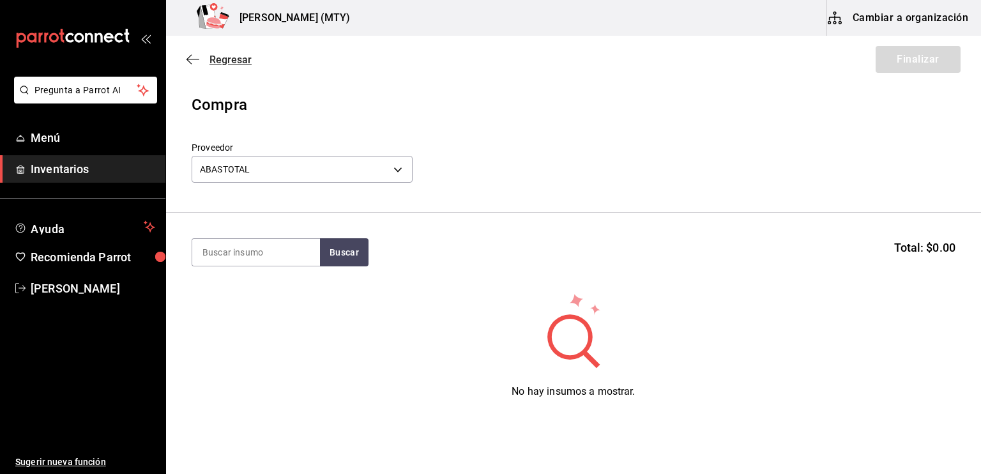
click at [192, 57] on icon "button" at bounding box center [192, 59] width 13 height 11
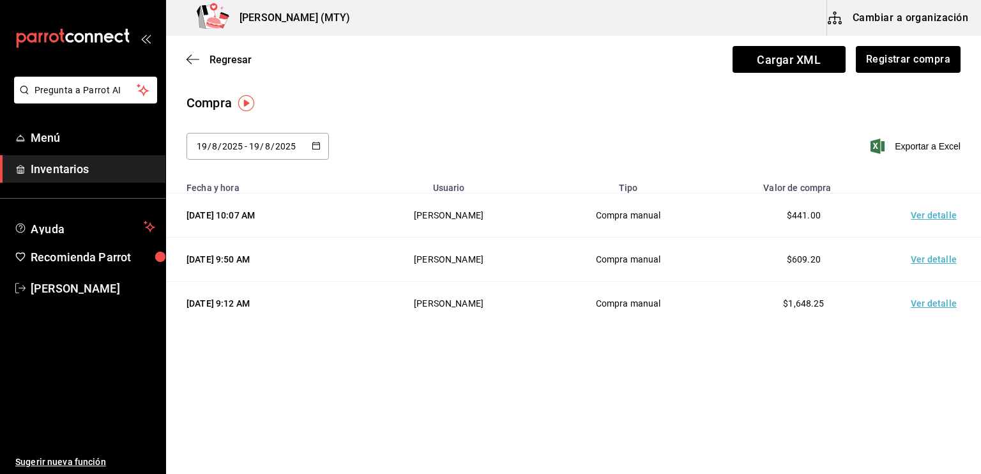
click at [192, 57] on icon "button" at bounding box center [192, 59] width 13 height 11
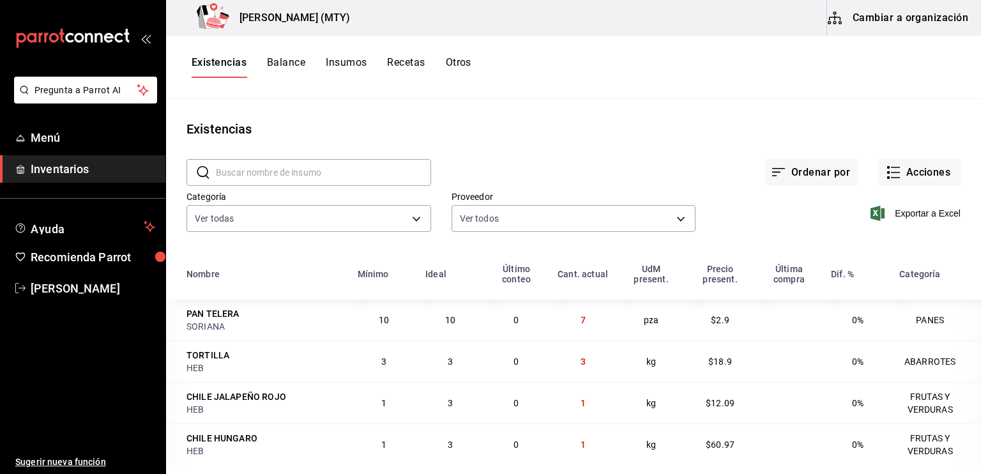
click at [344, 58] on button "Insumos" at bounding box center [346, 67] width 41 height 22
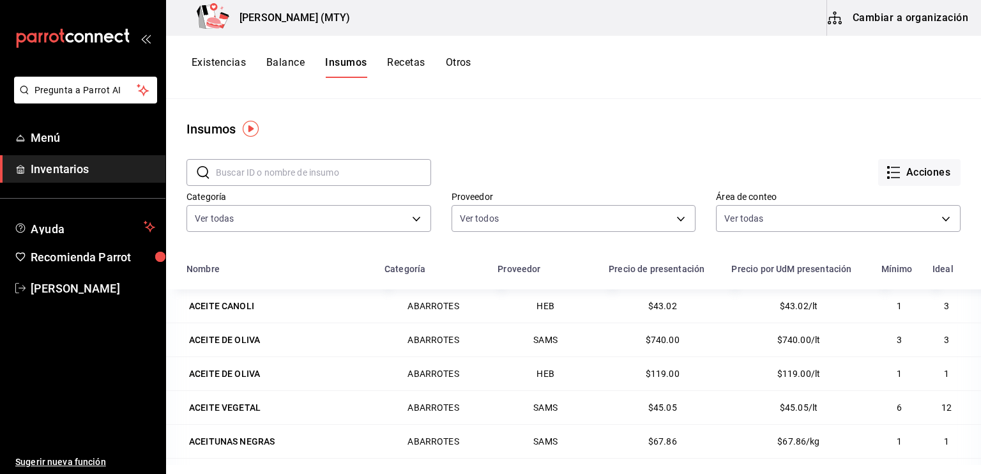
click at [890, 20] on button "Cambiar a organización" at bounding box center [899, 18] width 144 height 36
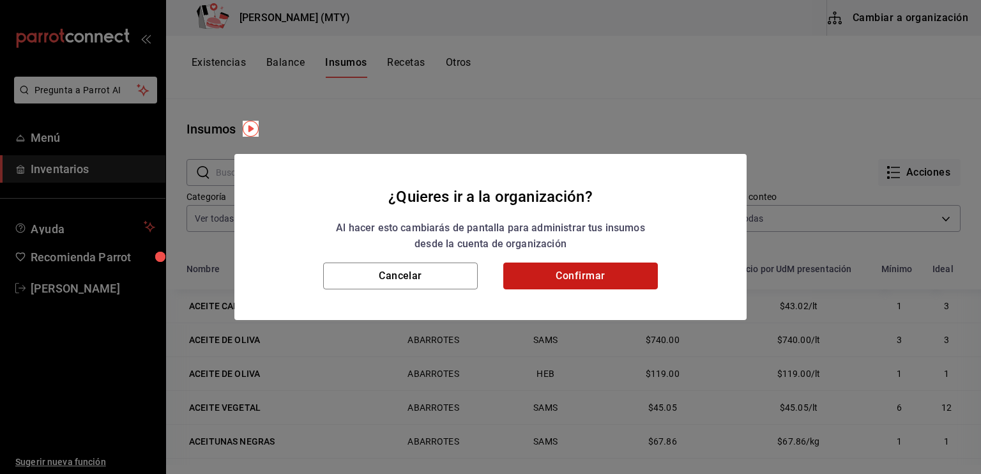
click at [630, 282] on button "Confirmar" at bounding box center [580, 275] width 155 height 27
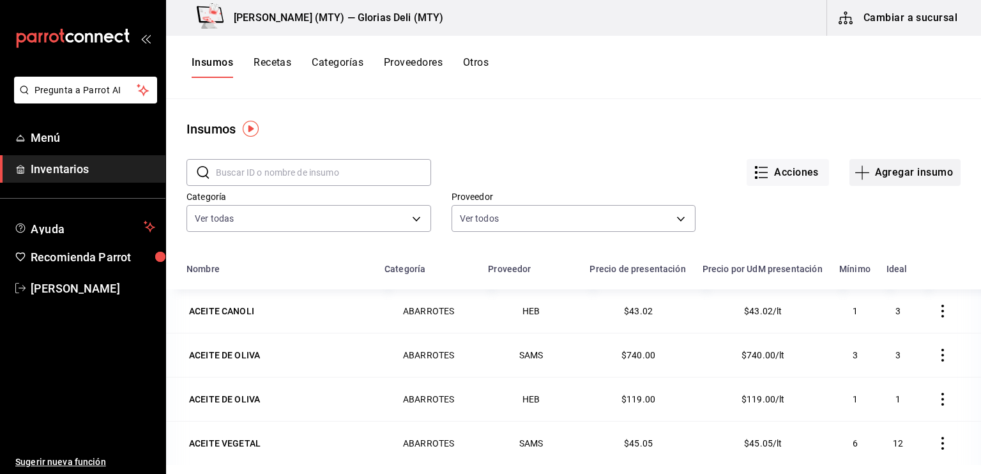
click at [854, 179] on icon "button" at bounding box center [861, 172] width 15 height 15
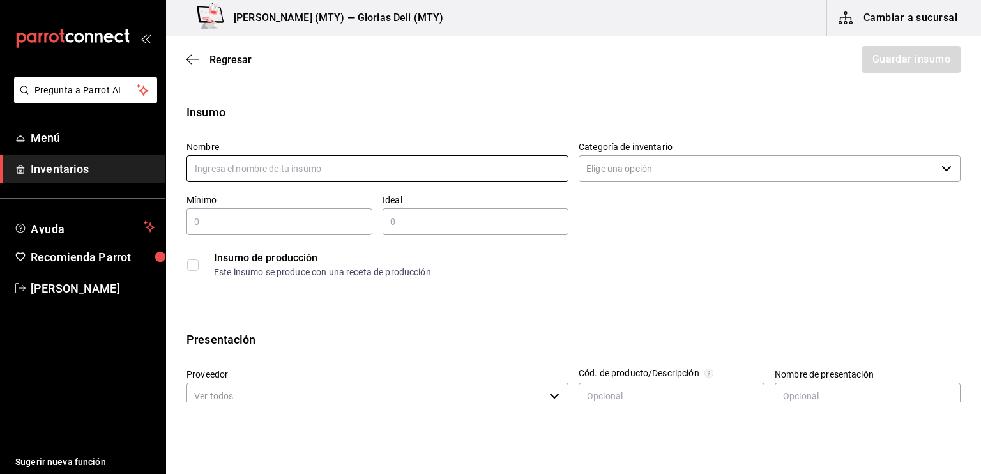
click at [195, 172] on input "text" at bounding box center [377, 168] width 382 height 27
type input "b"
type input "BOLSA CELOFAN 14 X 30"
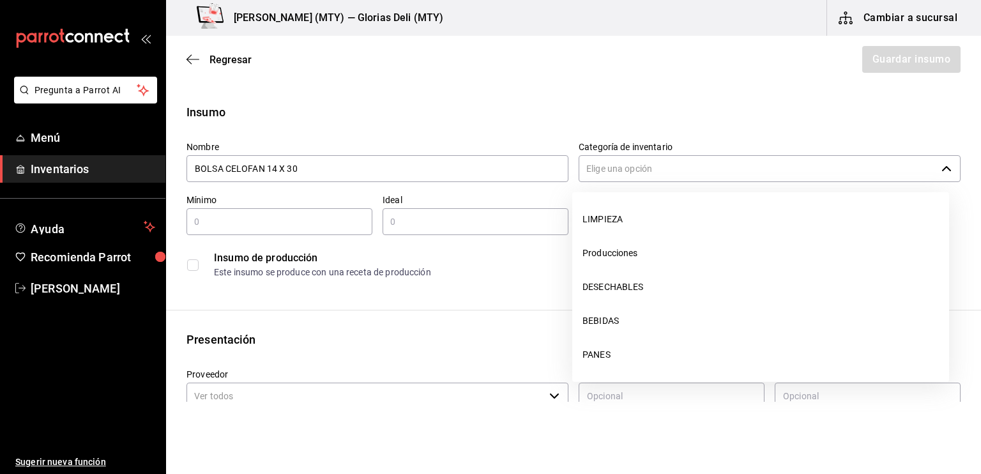
click at [605, 172] on input "Categoría de inventario" at bounding box center [758, 168] width 358 height 27
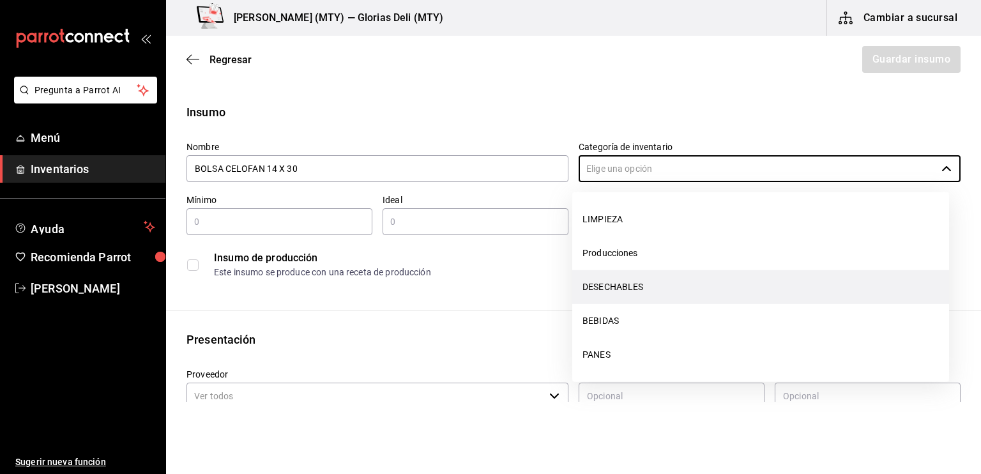
click at [769, 281] on li "DESECHABLES" at bounding box center [760, 287] width 377 height 34
type input "DESECHABLES"
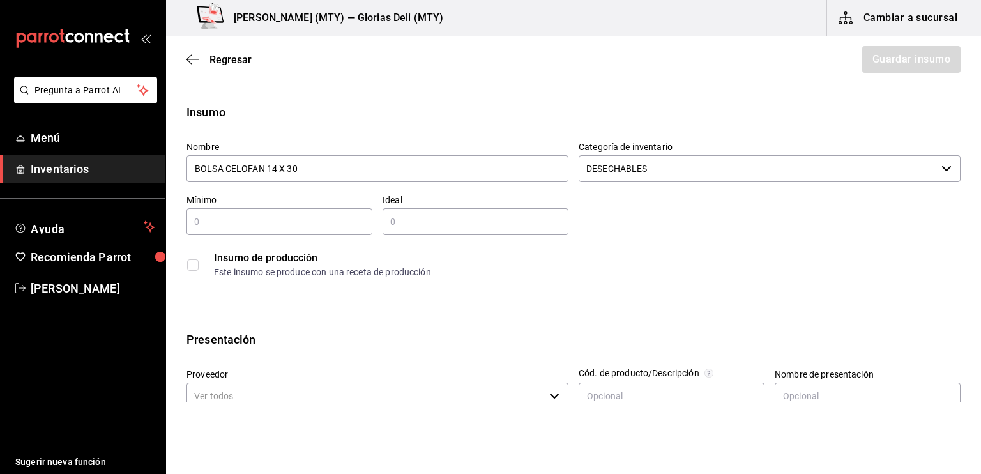
click at [198, 222] on input "text" at bounding box center [279, 221] width 186 height 15
type input "3"
click at [396, 216] on input "text" at bounding box center [475, 221] width 186 height 15
type input "5"
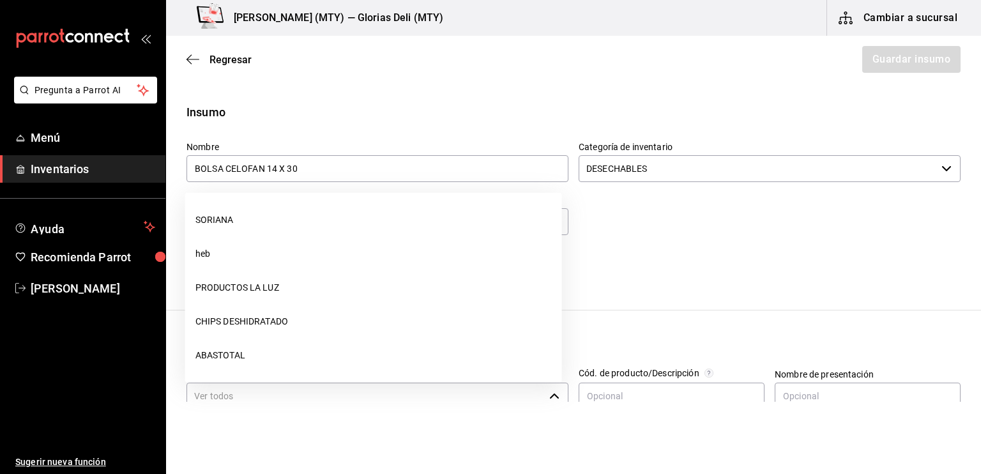
click at [200, 393] on input "Proveedor" at bounding box center [365, 395] width 358 height 27
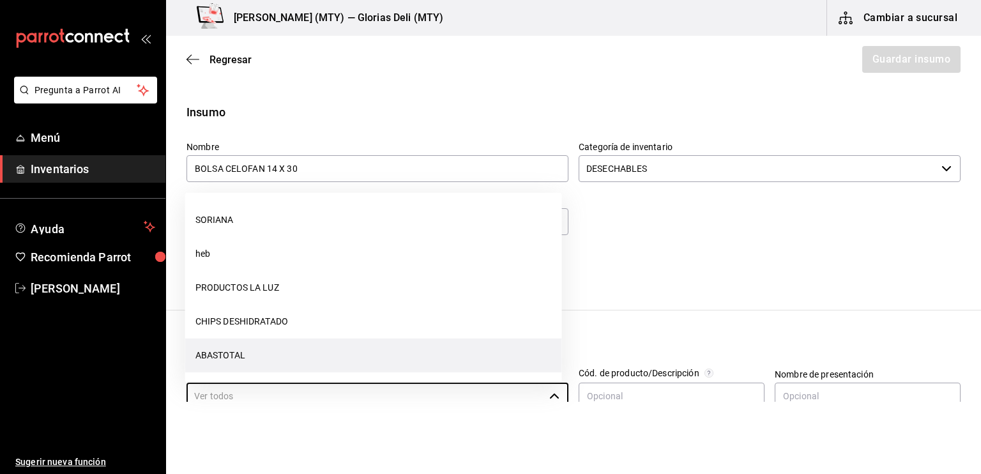
click at [211, 353] on li "ABASTOTAL" at bounding box center [373, 355] width 377 height 34
type input "ABASTOTAL"
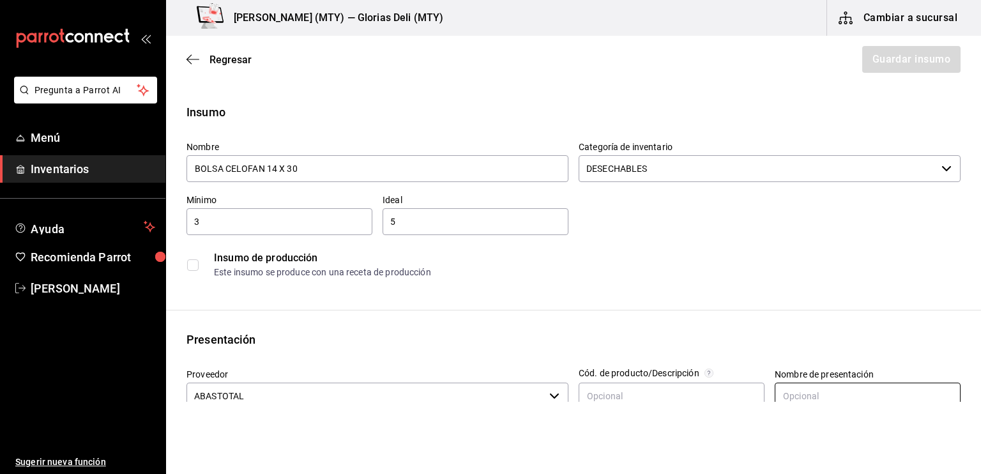
click at [778, 393] on input "text" at bounding box center [868, 395] width 186 height 27
type input "PZ"
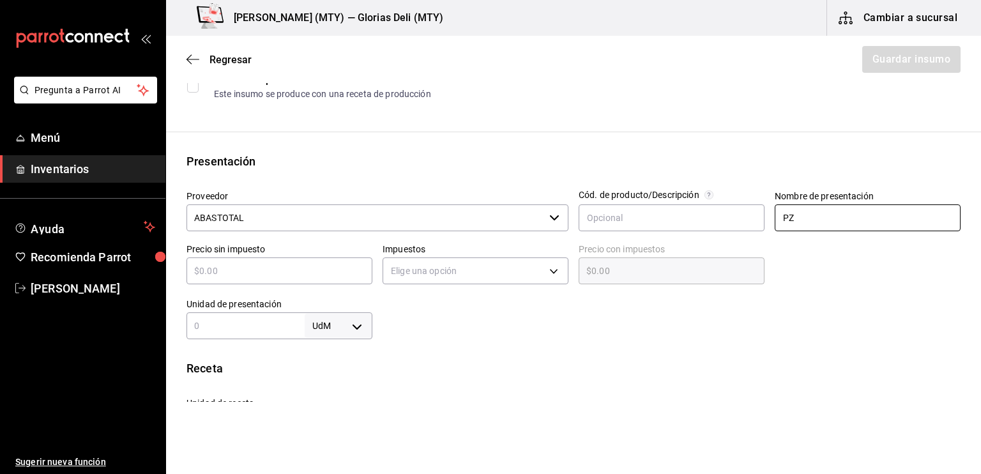
scroll to position [179, 0]
click at [206, 271] on input "text" at bounding box center [279, 269] width 186 height 15
type input "$1"
type input "$1.00"
type input "$10"
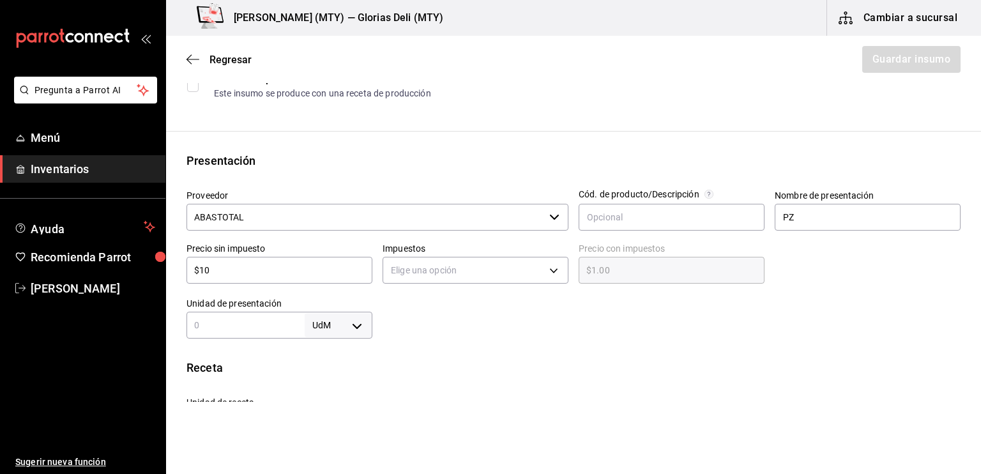
type input "$10.00"
type input "$105"
type input "$105.00"
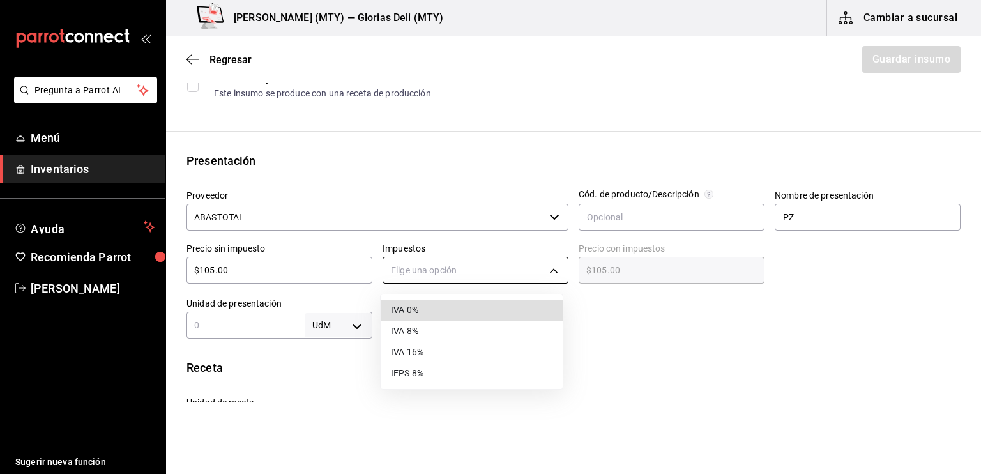
click at [551, 269] on body "Pregunta a Parrot AI Menú Inventarios Ayuda Recomienda Parrot Cesar Barrera Sug…" at bounding box center [490, 201] width 981 height 402
click at [450, 349] on li "IVA 16%" at bounding box center [472, 352] width 182 height 21
type input "IVA_16"
type input "$121.80"
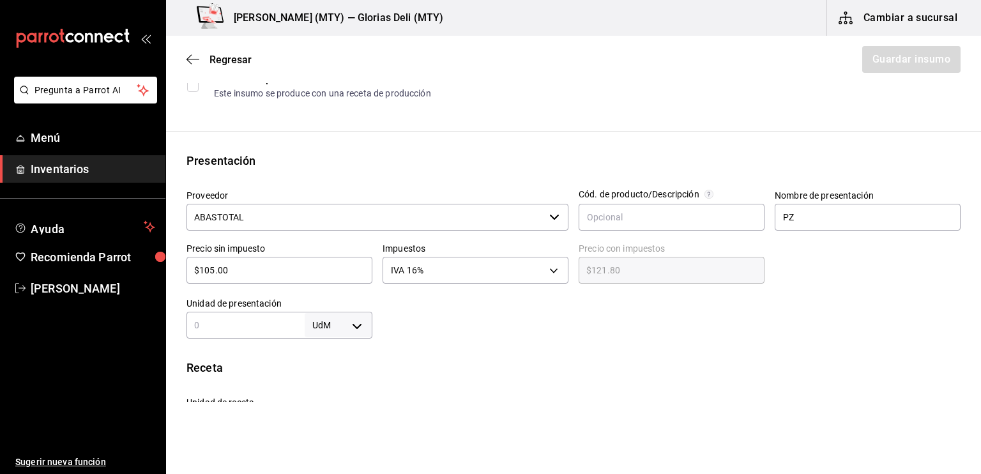
click at [199, 321] on input "text" at bounding box center [245, 324] width 118 height 15
type input "1"
click at [356, 326] on body "Pregunta a Parrot AI Menú Inventarios Ayuda Recomienda Parrot Cesar Barrera Sug…" at bounding box center [490, 201] width 981 height 402
click at [332, 435] on li "pza" at bounding box center [336, 436] width 66 height 21
type input "UNIT"
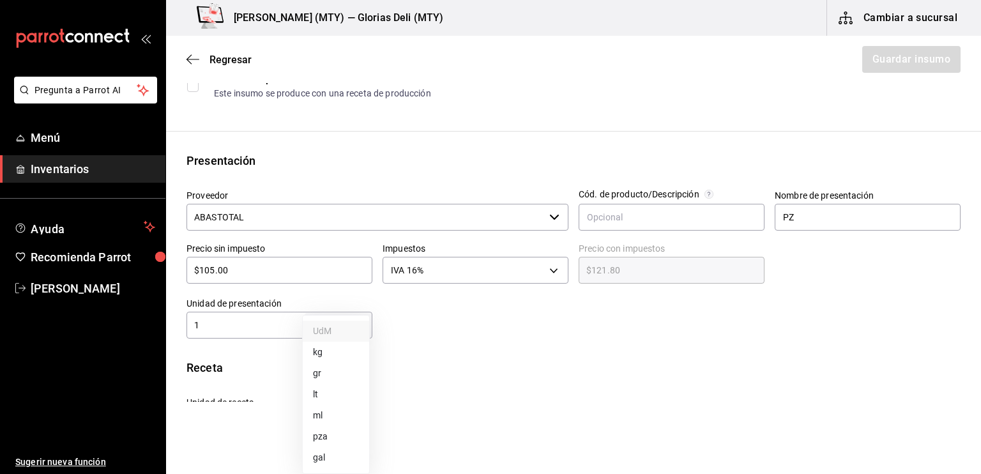
type input "UNIT"
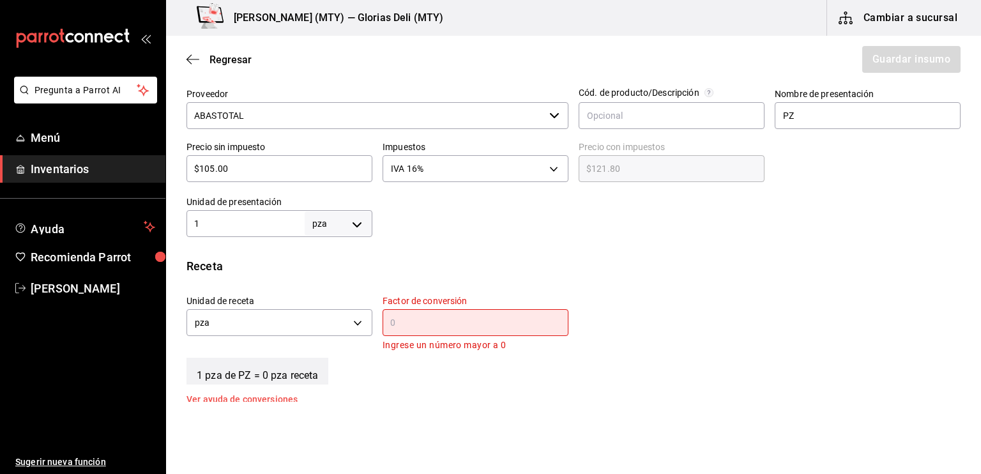
scroll to position [281, 0]
click at [397, 318] on input "text" at bounding box center [475, 321] width 186 height 15
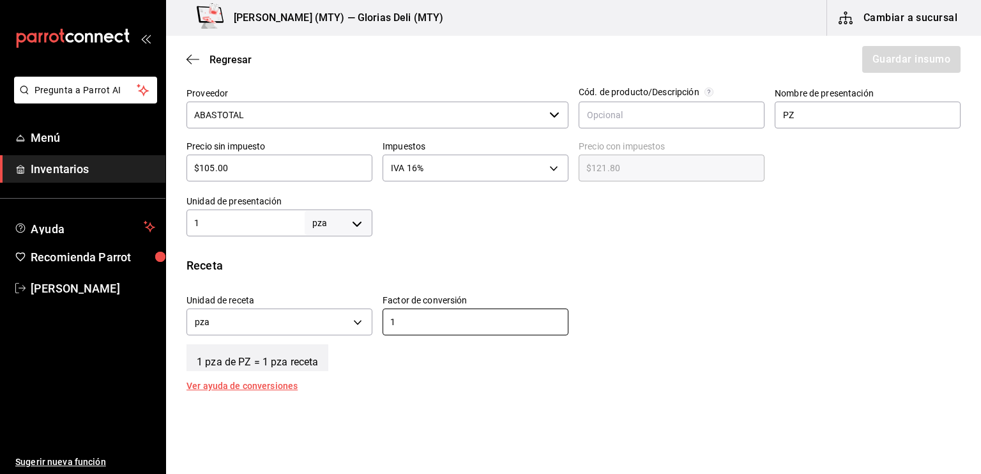
type input "1"
click at [358, 377] on div "Receta Unidad de receta pza UNIT Factor de conversión 1 ​ 1 pza de PZ = 1 pza r…" at bounding box center [573, 323] width 815 height 133
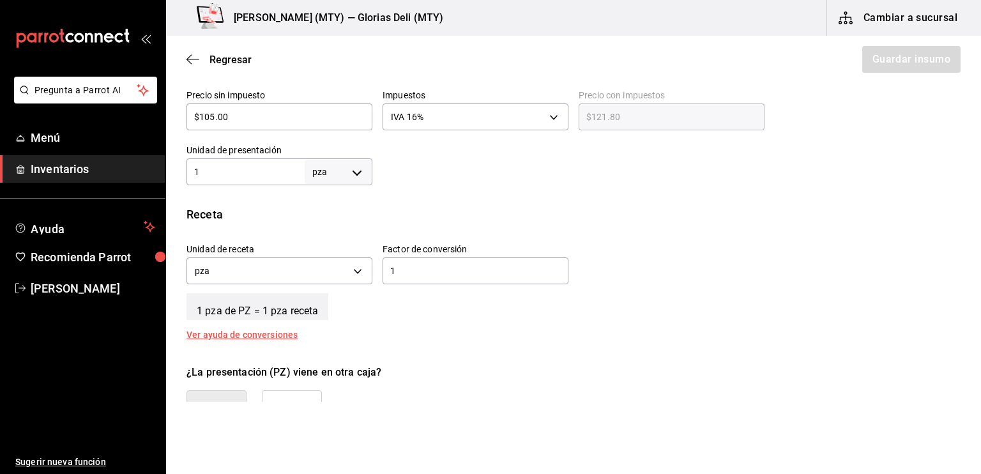
scroll to position [404, 0]
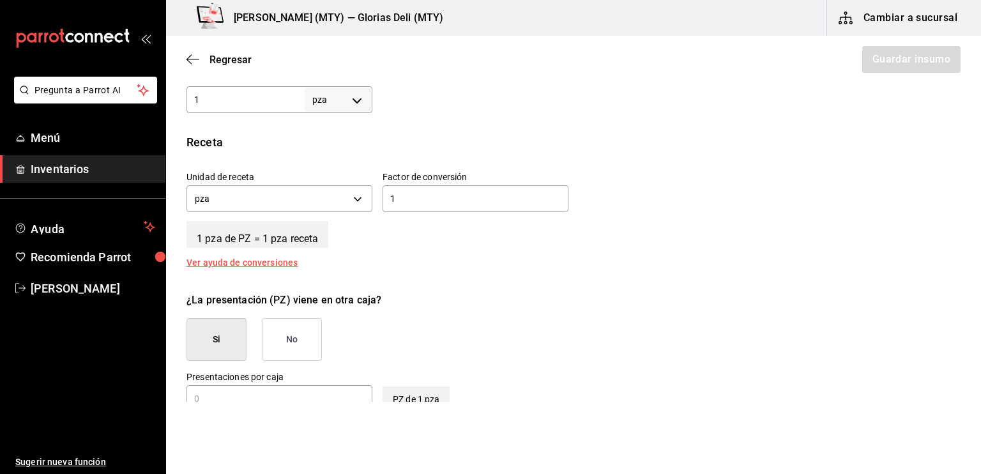
click at [307, 330] on button "No" at bounding box center [292, 339] width 60 height 43
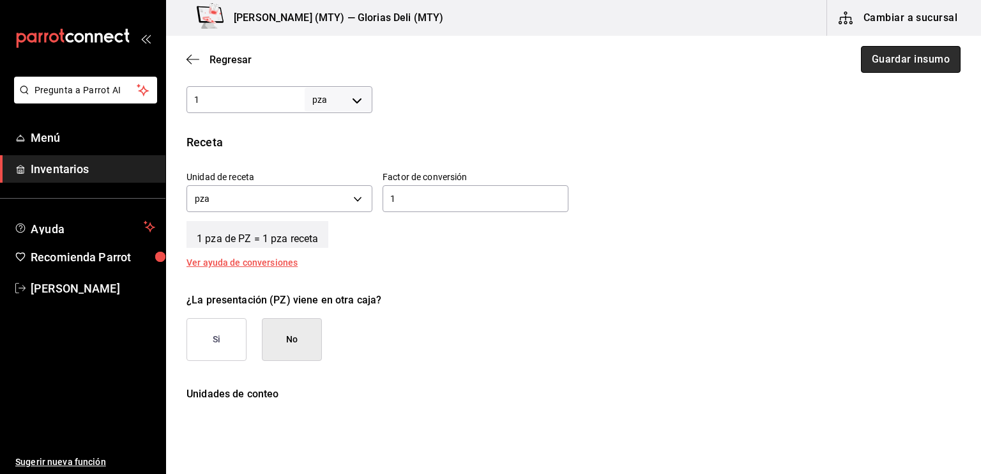
click at [894, 57] on button "Guardar insumo" at bounding box center [911, 59] width 100 height 27
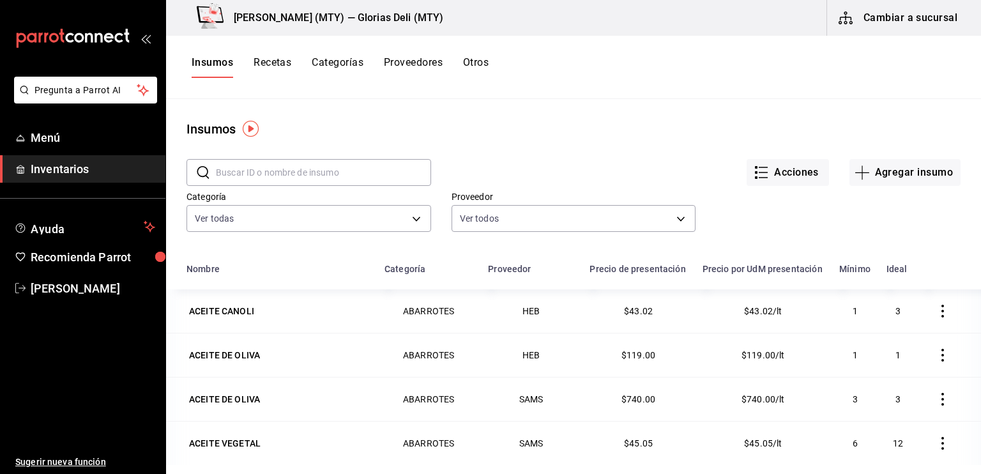
click at [61, 167] on span "Inventarios" at bounding box center [93, 168] width 125 height 17
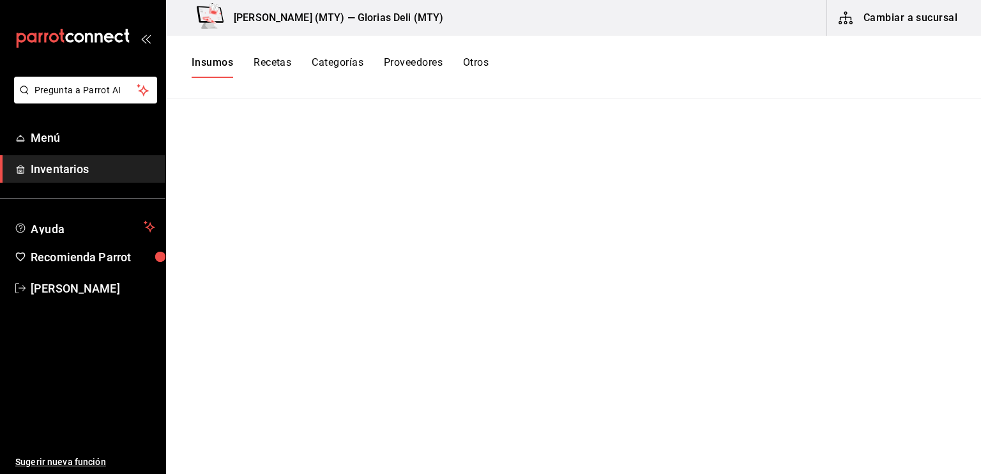
click at [93, 158] on link "Inventarios" at bounding box center [82, 168] width 165 height 27
click at [111, 167] on span "Inventarios" at bounding box center [93, 168] width 125 height 17
click at [883, 11] on button "Cambiar a sucursal" at bounding box center [899, 18] width 144 height 36
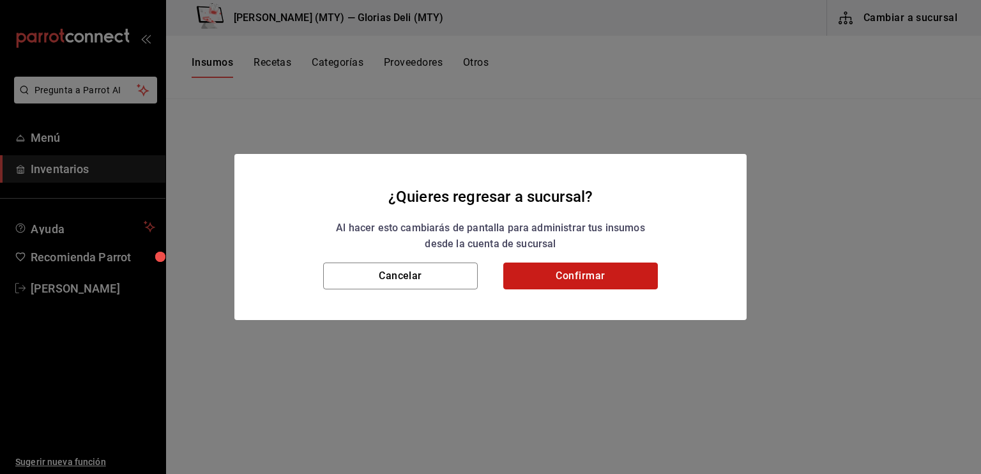
click at [630, 282] on button "Confirmar" at bounding box center [580, 275] width 155 height 27
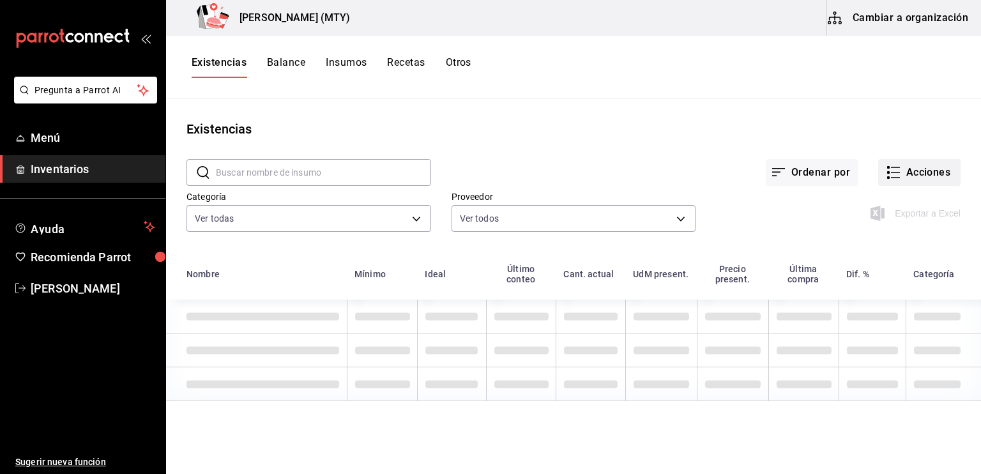
click at [891, 170] on icon "button" at bounding box center [893, 172] width 15 height 15
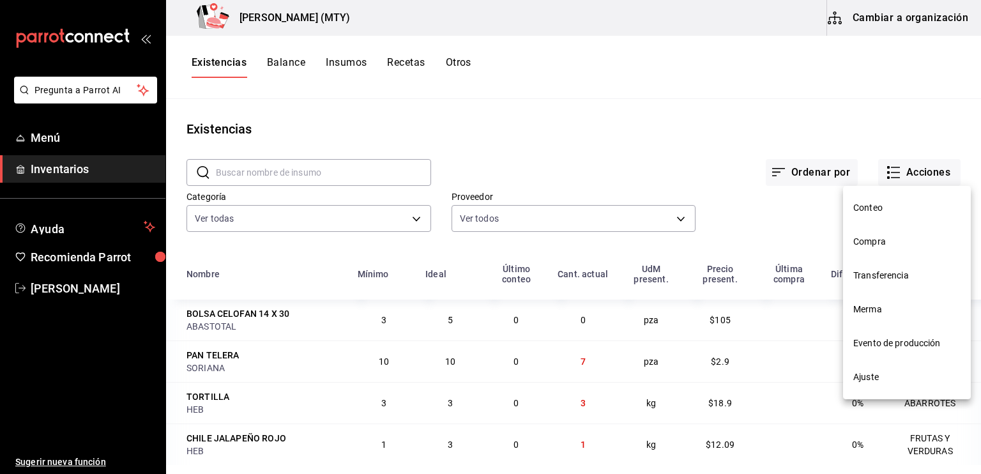
click at [896, 241] on span "Compra" at bounding box center [906, 241] width 107 height 13
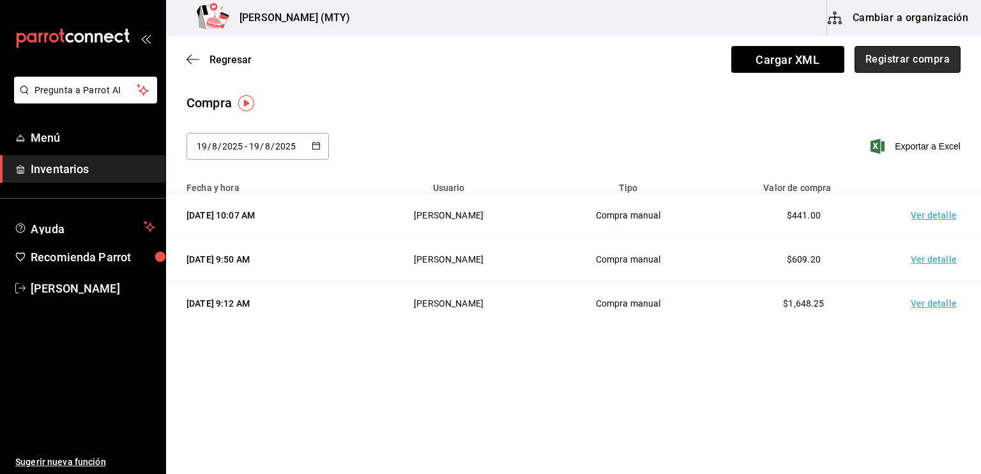
click at [893, 69] on button "Registrar compra" at bounding box center [907, 59] width 106 height 27
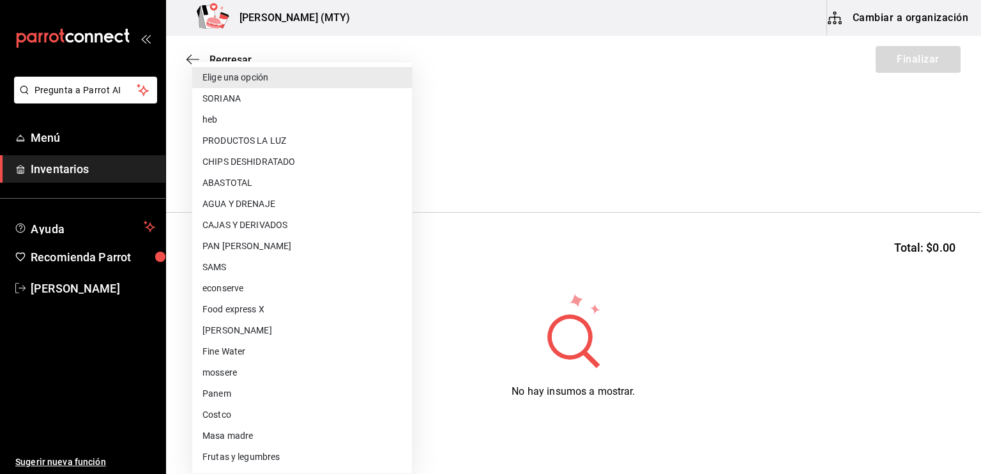
click at [255, 181] on li "ABASTOTAL" at bounding box center [302, 182] width 220 height 21
type input "18d7f114-ee57-4d39-8ab6-36c93e48e9a0"
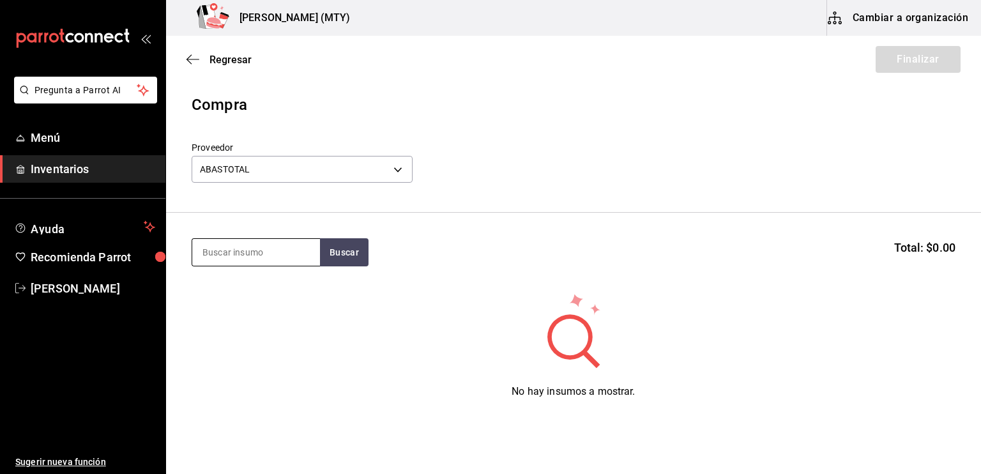
click at [206, 256] on input at bounding box center [256, 252] width 128 height 27
type input "BOLSA"
click at [340, 251] on button "Buscar" at bounding box center [344, 252] width 49 height 28
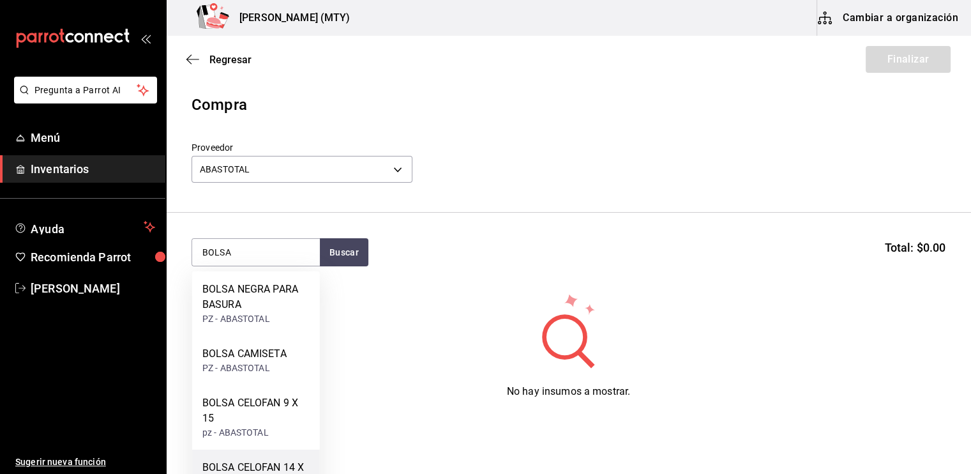
click at [265, 460] on div "BOLSA CELOFAN 14 X 30" at bounding box center [255, 475] width 107 height 31
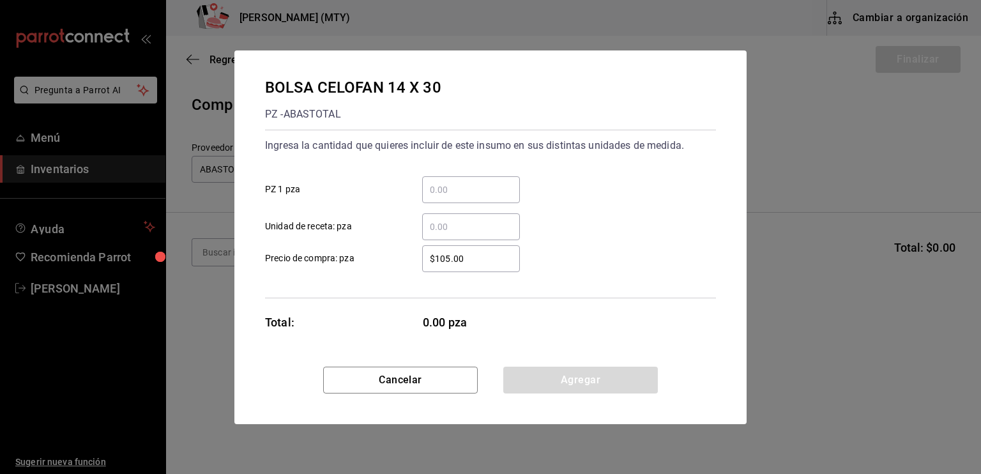
click at [439, 195] on input "​ PZ 1 pza" at bounding box center [471, 189] width 98 height 15
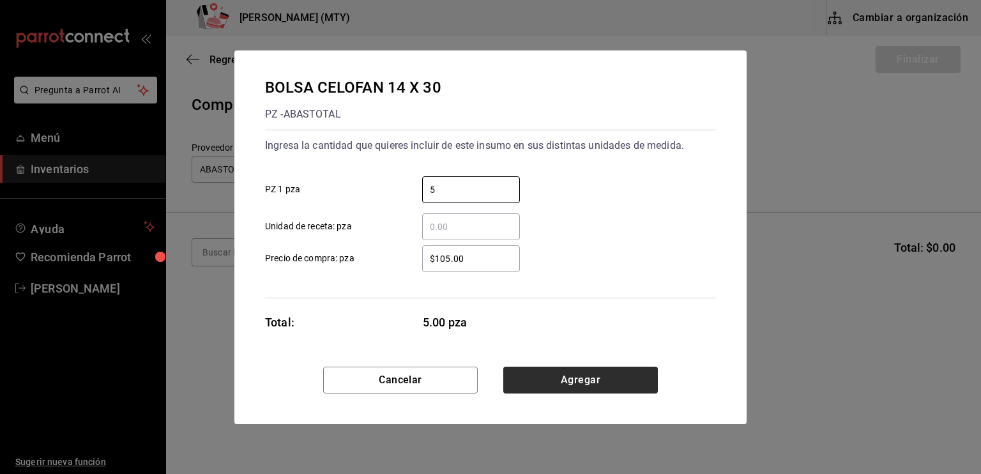
type input "5"
click at [534, 379] on button "Agregar" at bounding box center [580, 380] width 155 height 27
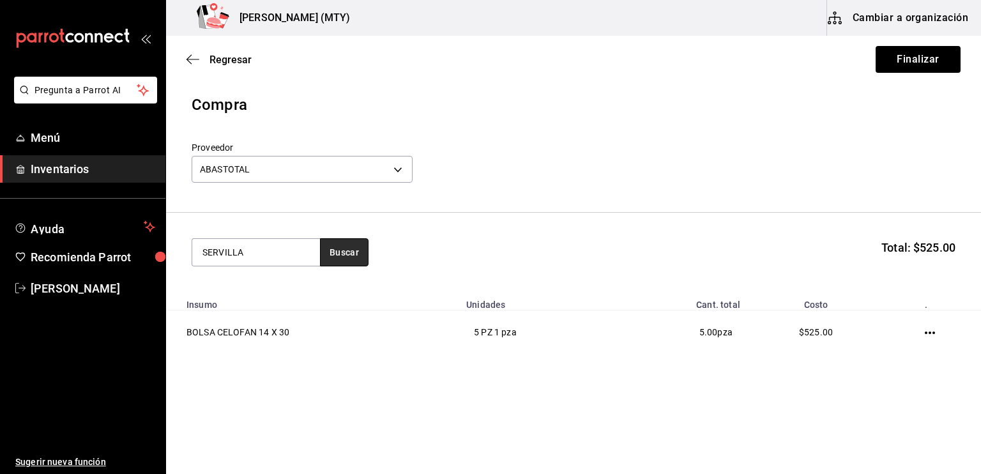
click at [344, 257] on button "Buscar" at bounding box center [344, 252] width 49 height 28
type input "SER"
click at [344, 257] on button "Buscar" at bounding box center [344, 252] width 49 height 28
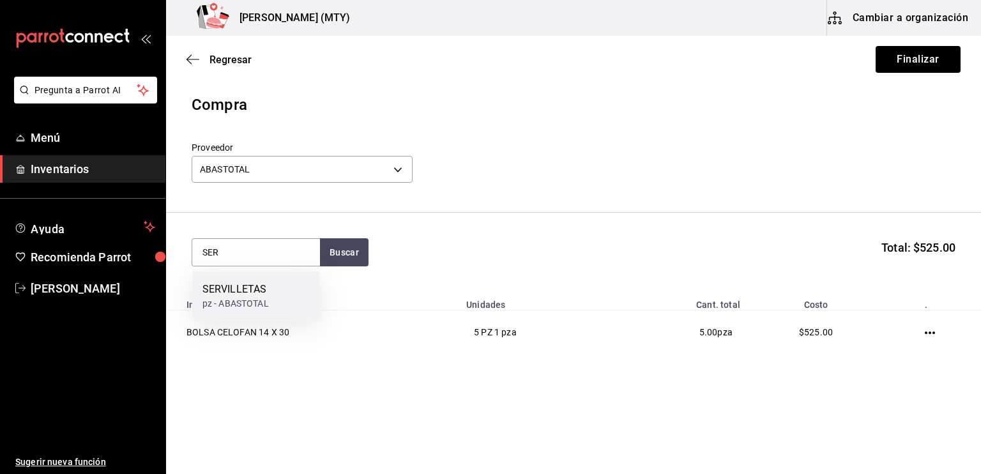
click at [266, 289] on div "SERVILLETAS" at bounding box center [235, 289] width 66 height 15
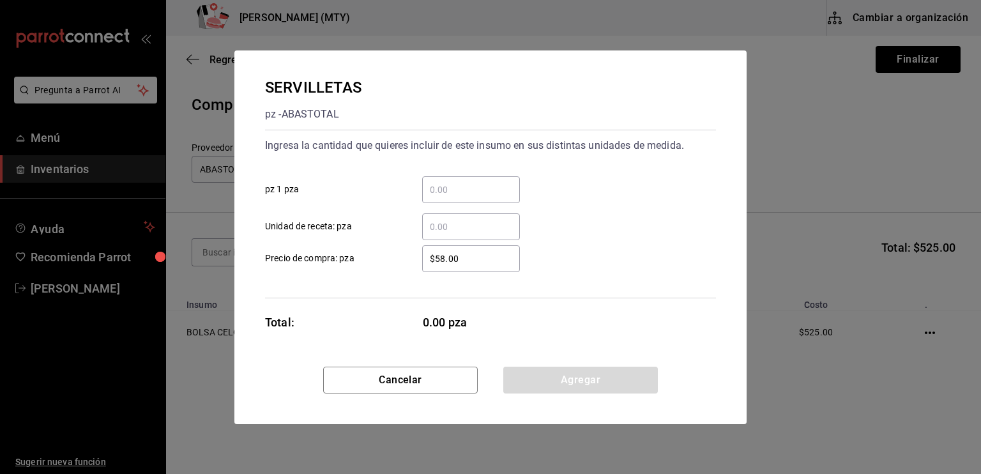
click at [438, 192] on input "​ pz 1 pza" at bounding box center [471, 189] width 98 height 15
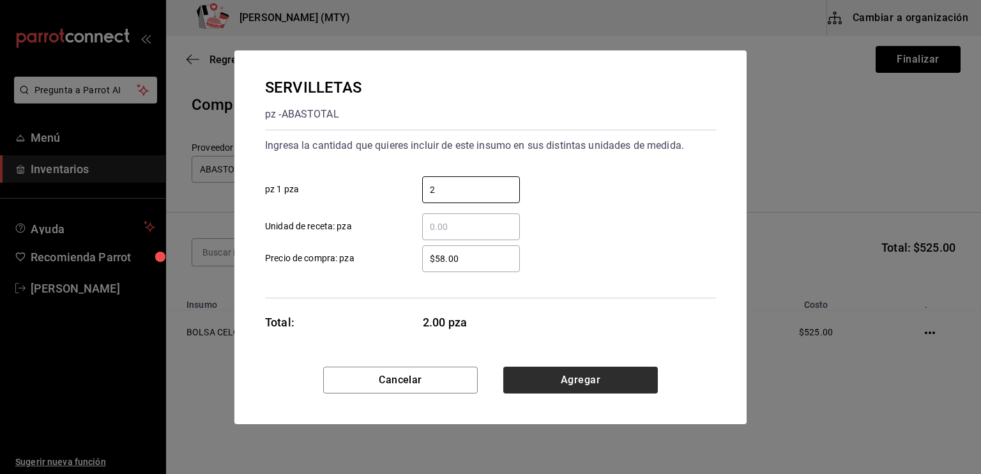
type input "2"
click at [544, 381] on button "Agregar" at bounding box center [580, 380] width 155 height 27
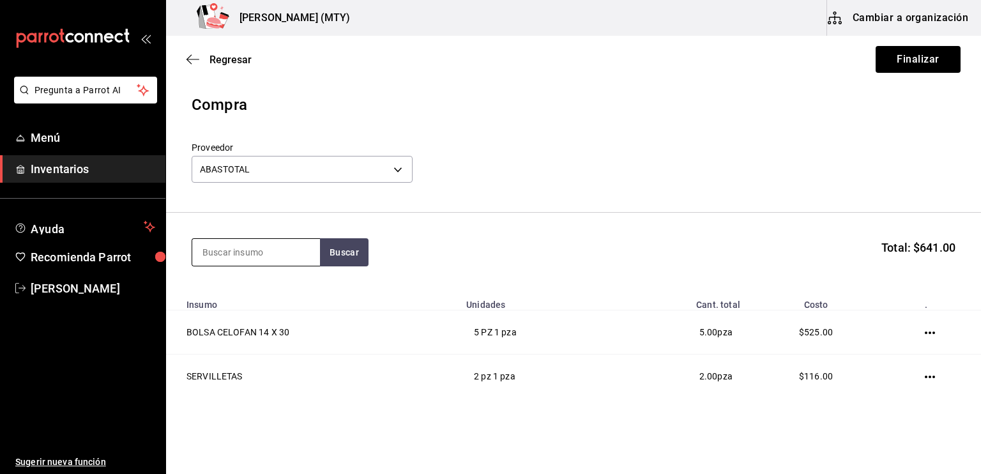
click at [204, 252] on input at bounding box center [256, 252] width 128 height 27
type input "BOLSA"
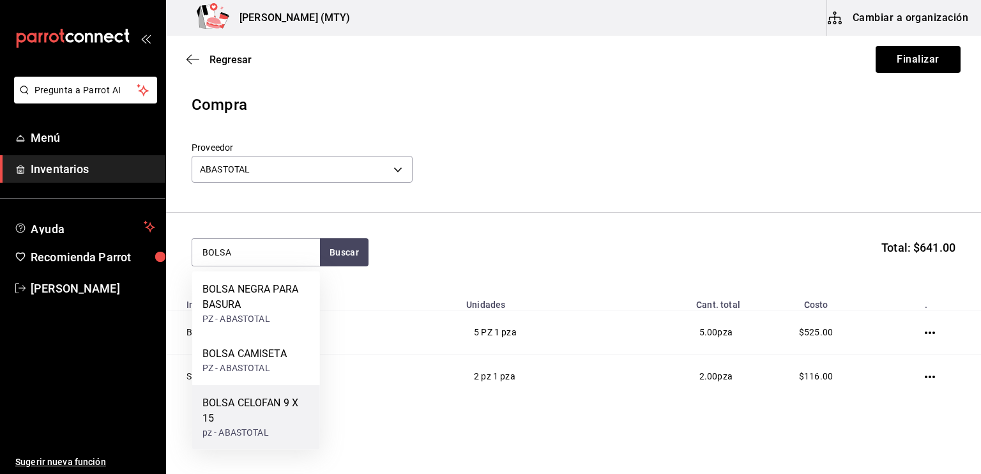
click at [282, 400] on div "BOLSA CELOFAN 9 X 15" at bounding box center [255, 410] width 107 height 31
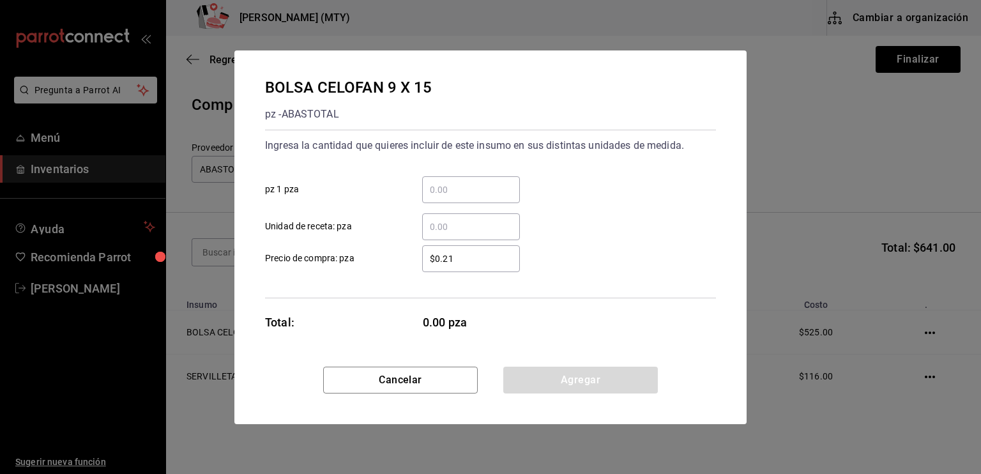
click at [431, 183] on input "​ pz 1 pza" at bounding box center [471, 189] width 98 height 15
type input "4"
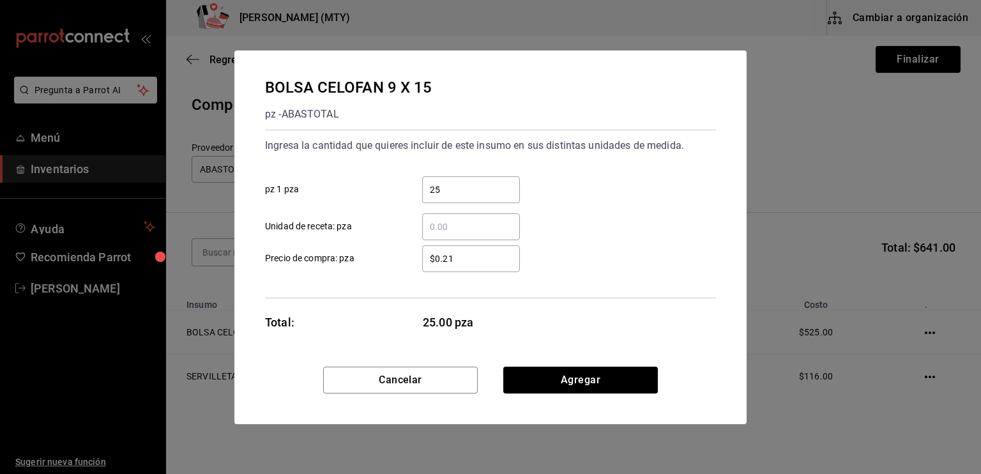
click at [449, 279] on div "Ingresa la cantidad que quieres incluir de este insumo en sus distintas unidade…" at bounding box center [490, 214] width 451 height 169
click at [443, 187] on input "25" at bounding box center [471, 189] width 98 height 15
type input "2"
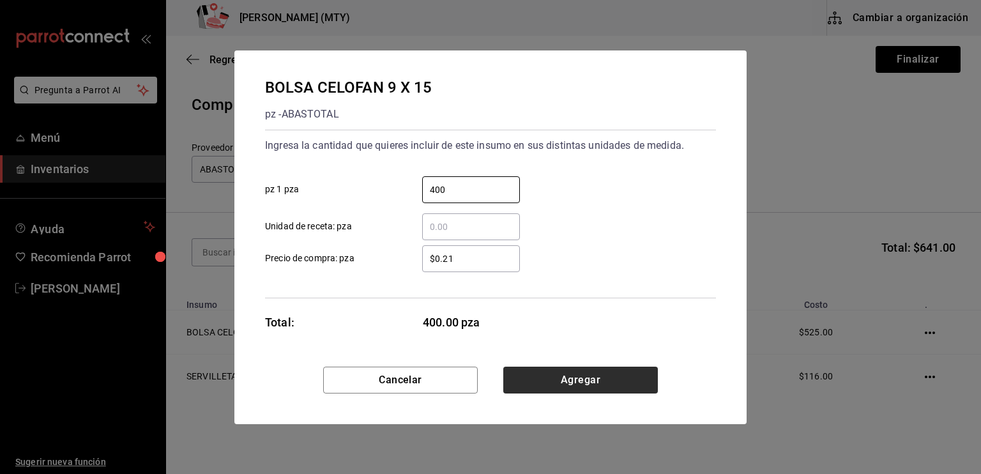
type input "400"
click at [578, 381] on button "Agregar" at bounding box center [580, 380] width 155 height 27
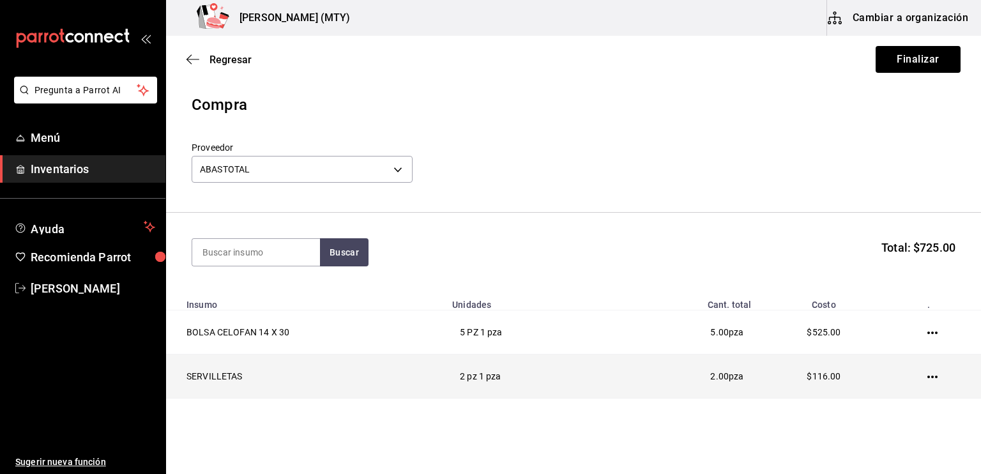
drag, startPoint x: 889, startPoint y: 390, endPoint x: 918, endPoint y: 378, distance: 30.9
click at [918, 378] on td at bounding box center [934, 376] width 93 height 44
click at [927, 378] on icon "button" at bounding box center [932, 377] width 10 height 10
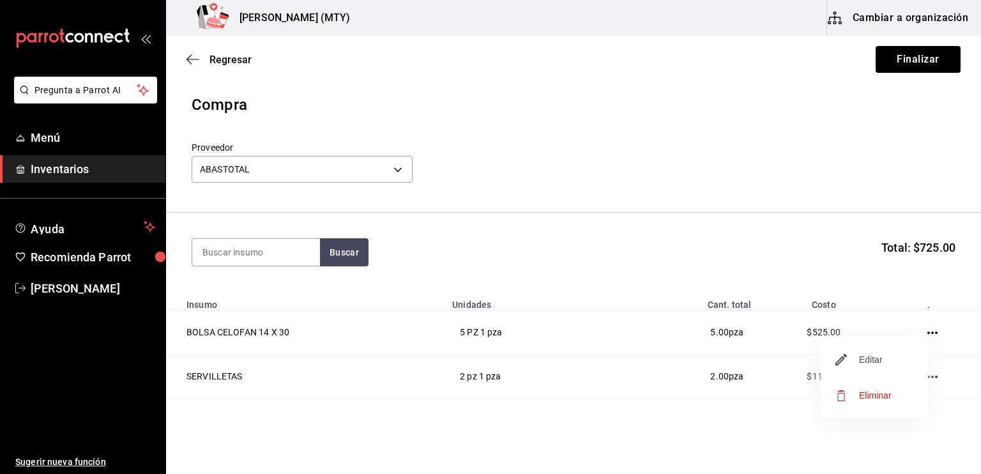
click at [867, 354] on span "Editar" at bounding box center [859, 359] width 47 height 15
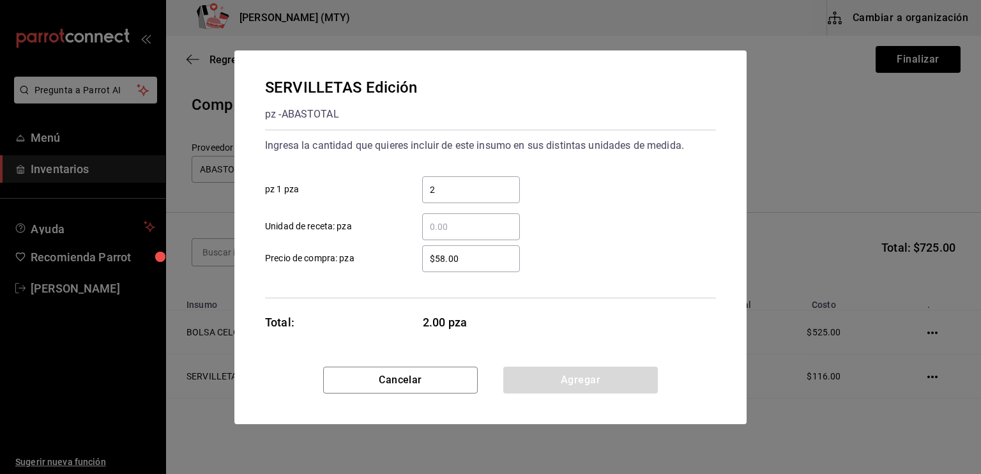
click at [443, 257] on input "$58.00" at bounding box center [471, 258] width 98 height 15
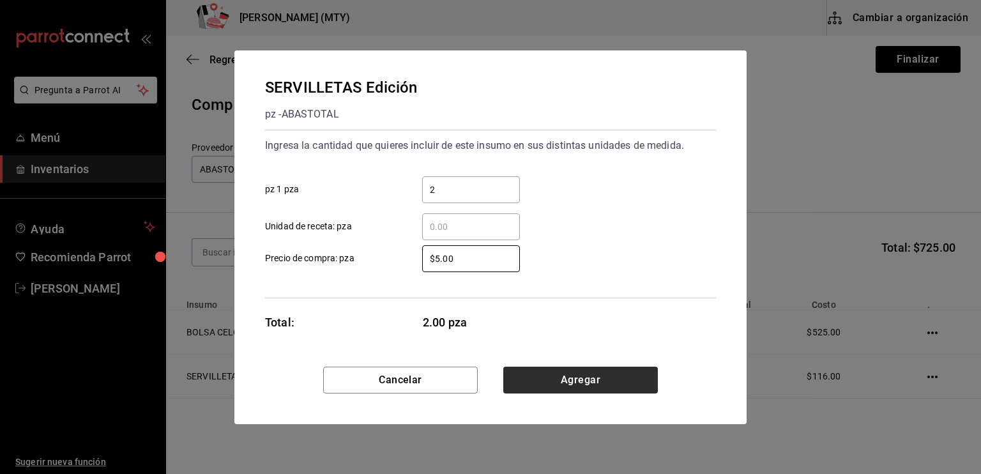
type input "$58.00"
click at [598, 373] on button "Agregar" at bounding box center [580, 380] width 155 height 27
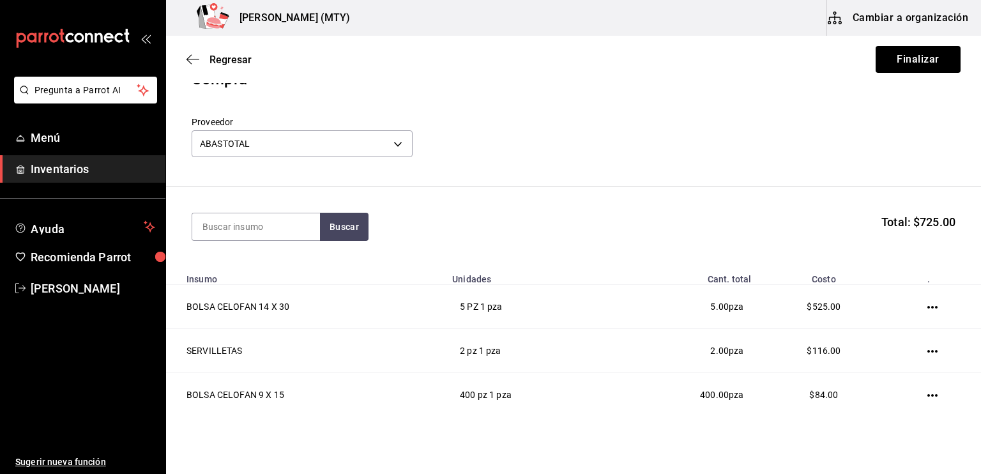
scroll to position [51, 0]
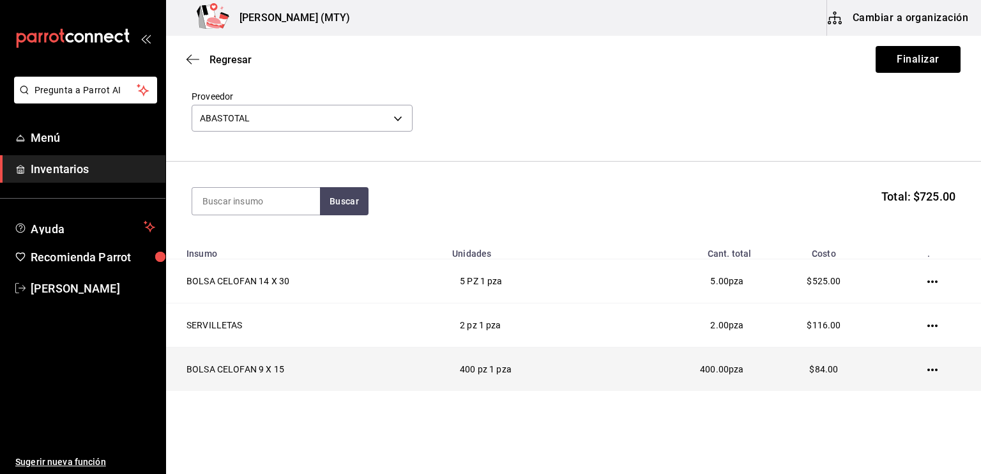
click at [927, 368] on icon "button" at bounding box center [932, 370] width 10 height 10
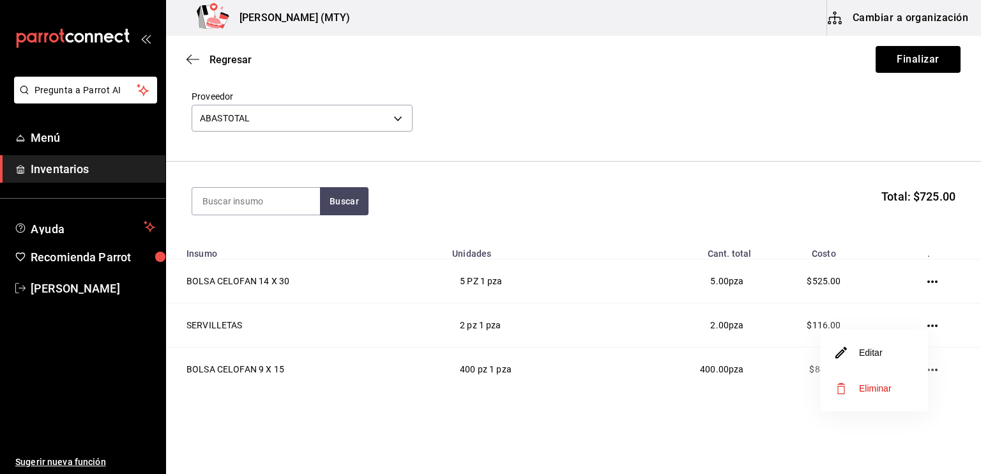
click at [888, 351] on li "Editar" at bounding box center [874, 353] width 107 height 36
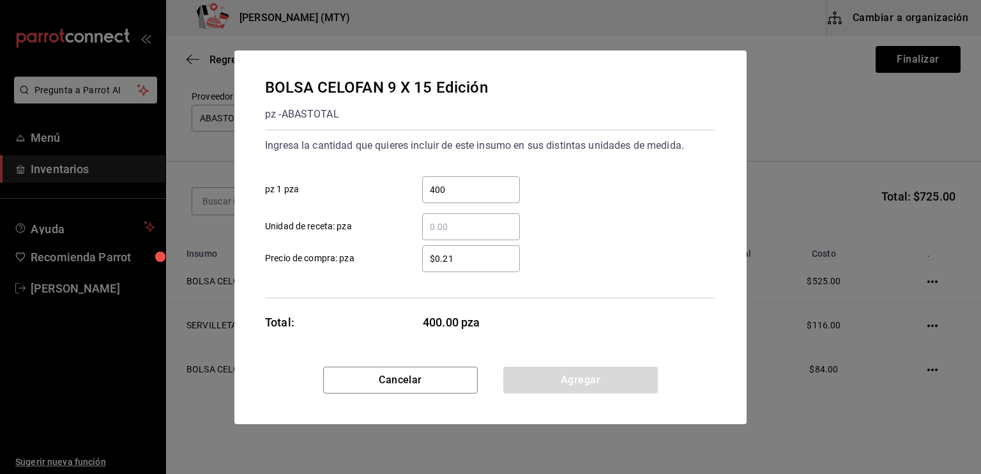
click at [452, 261] on input "$0.21" at bounding box center [471, 258] width 98 height 15
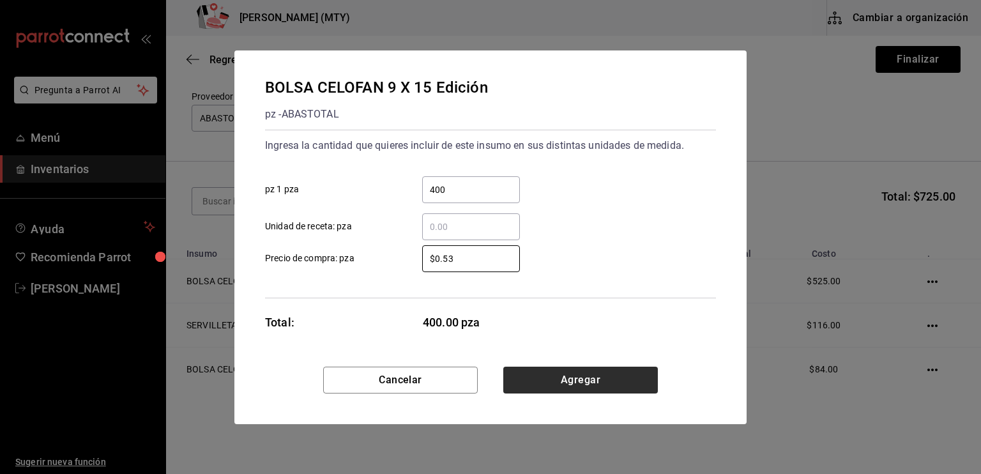
type input "$0.53"
click at [559, 377] on button "Agregar" at bounding box center [580, 380] width 155 height 27
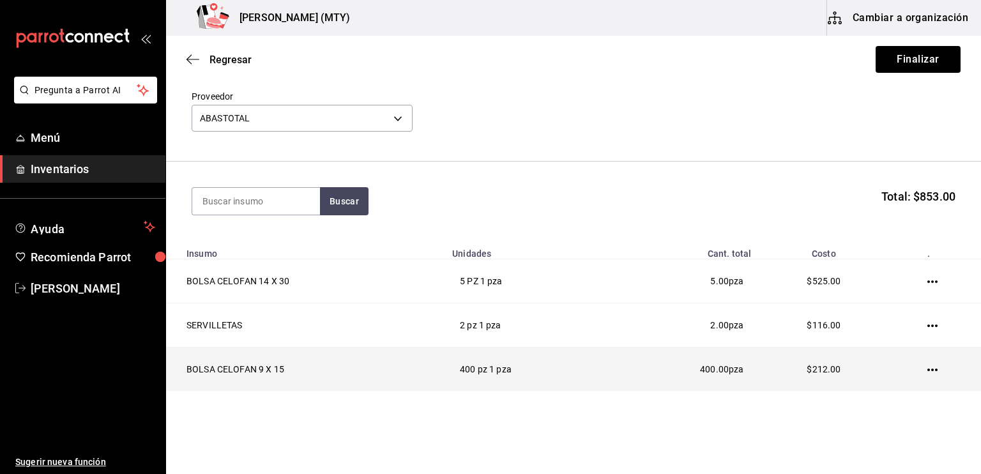
click at [927, 368] on icon "button" at bounding box center [932, 370] width 10 height 10
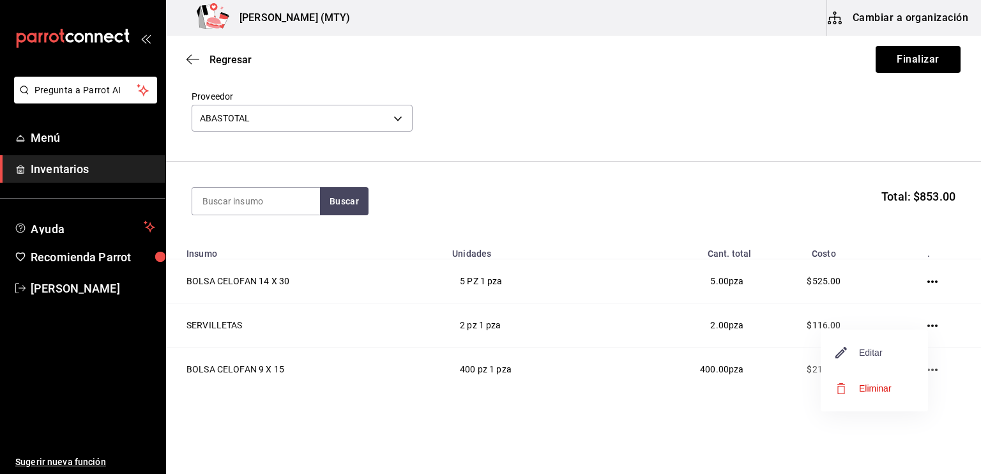
click at [861, 354] on span "Editar" at bounding box center [859, 352] width 47 height 15
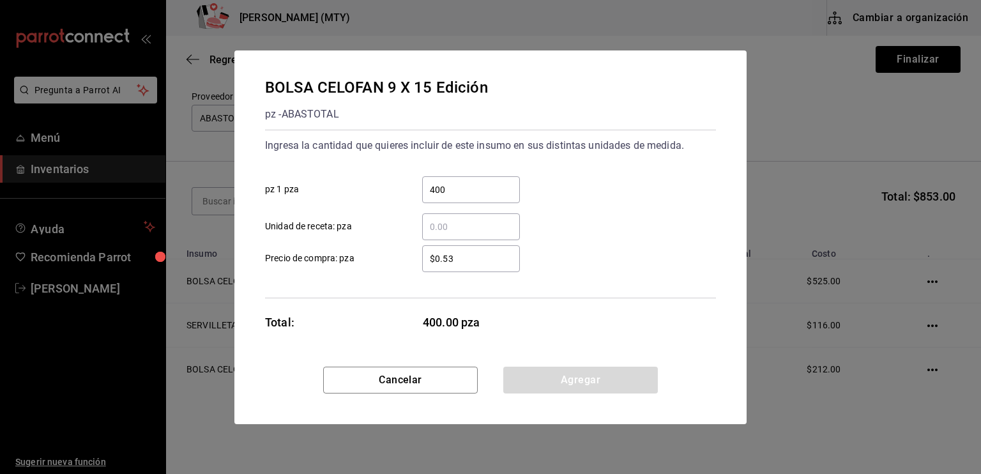
click at [453, 258] on input "$0.53" at bounding box center [471, 258] width 98 height 15
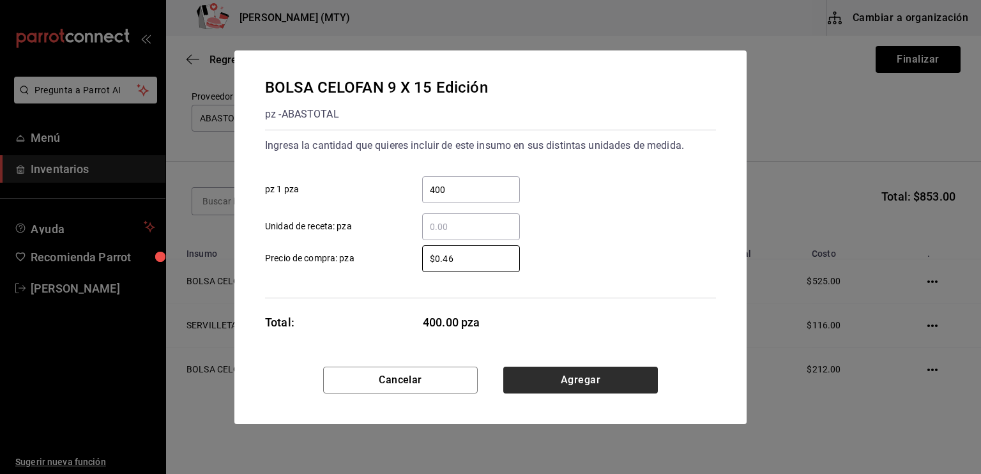
type input "$0.46"
click at [522, 383] on button "Agregar" at bounding box center [580, 380] width 155 height 27
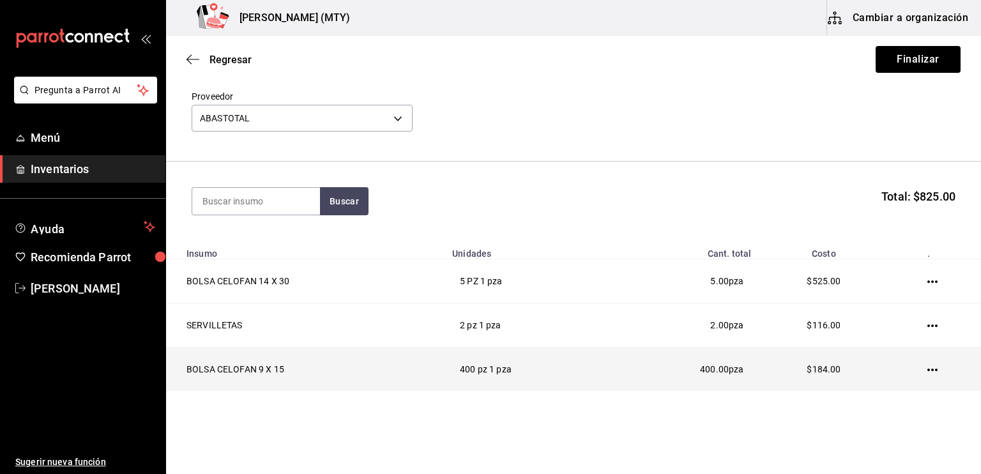
click at [927, 368] on icon "button" at bounding box center [932, 370] width 10 height 10
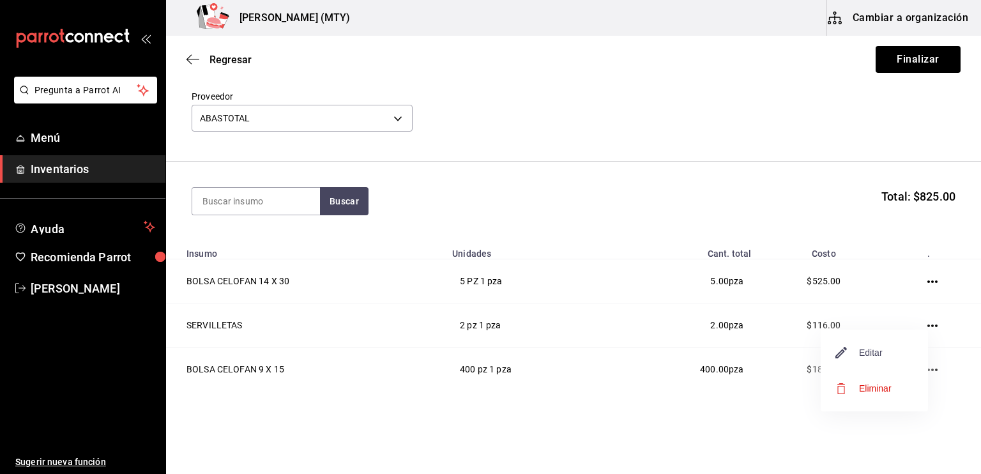
click at [864, 352] on span "Editar" at bounding box center [859, 352] width 47 height 15
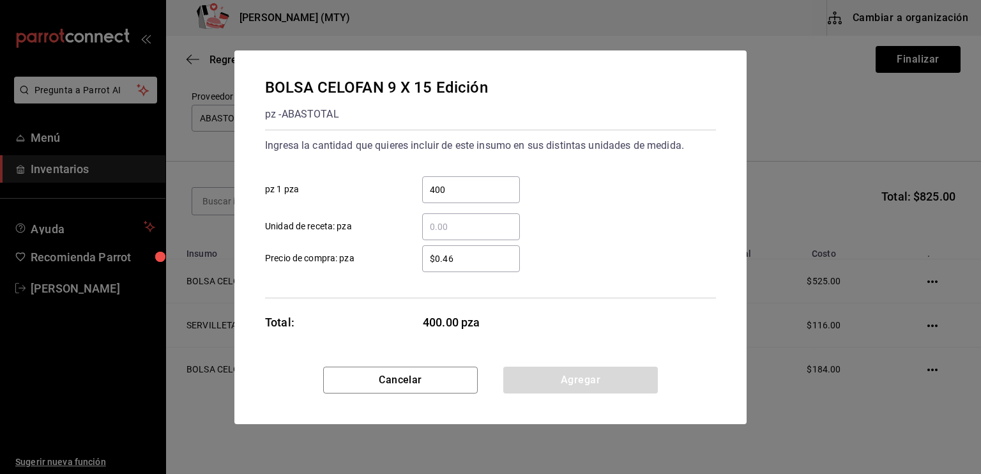
click at [457, 259] on input "$0.46" at bounding box center [471, 258] width 98 height 15
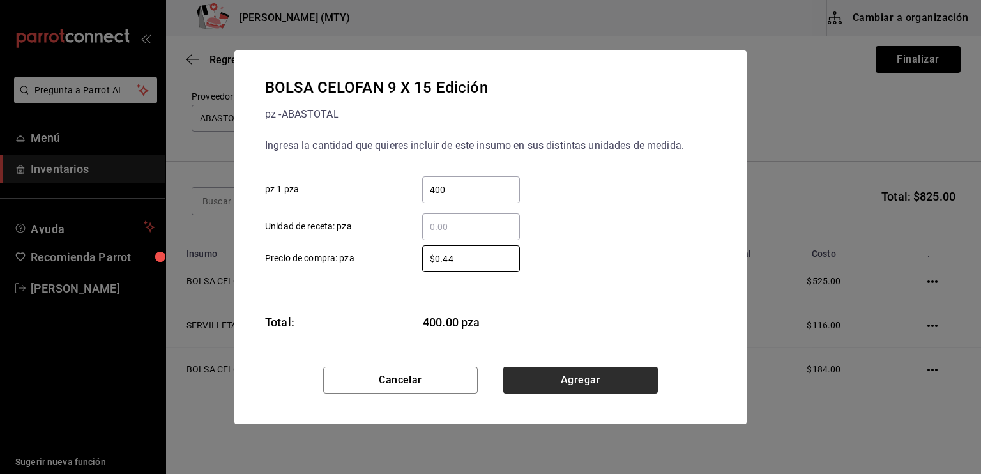
type input "$0.44"
click at [540, 386] on button "Agregar" at bounding box center [580, 380] width 155 height 27
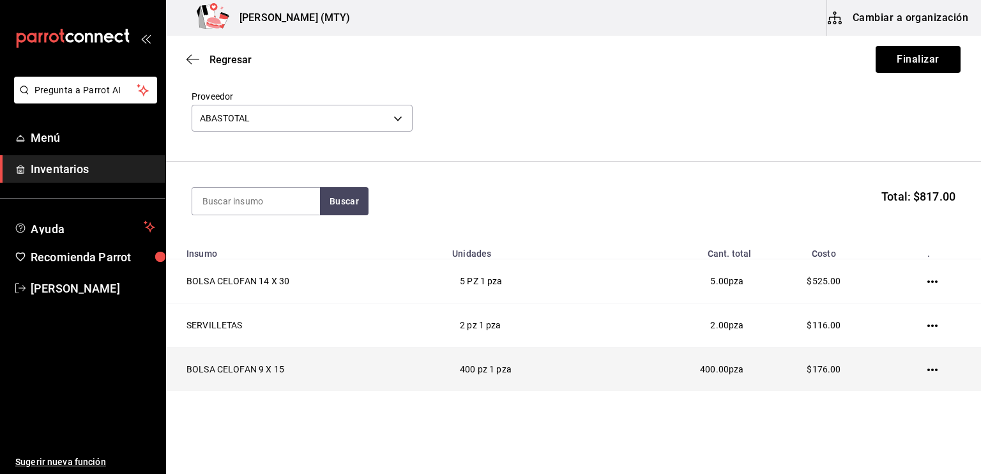
click at [927, 371] on icon "button" at bounding box center [932, 369] width 10 height 3
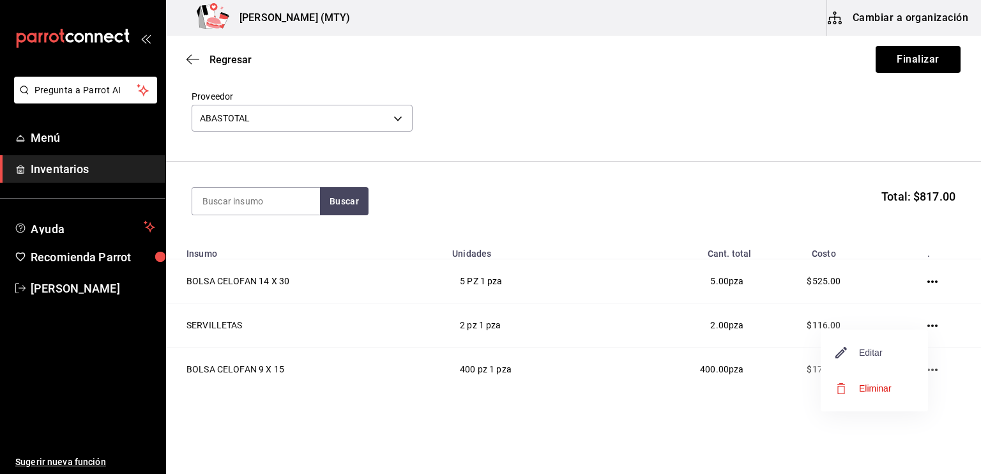
click at [872, 345] on span "Editar" at bounding box center [859, 352] width 47 height 15
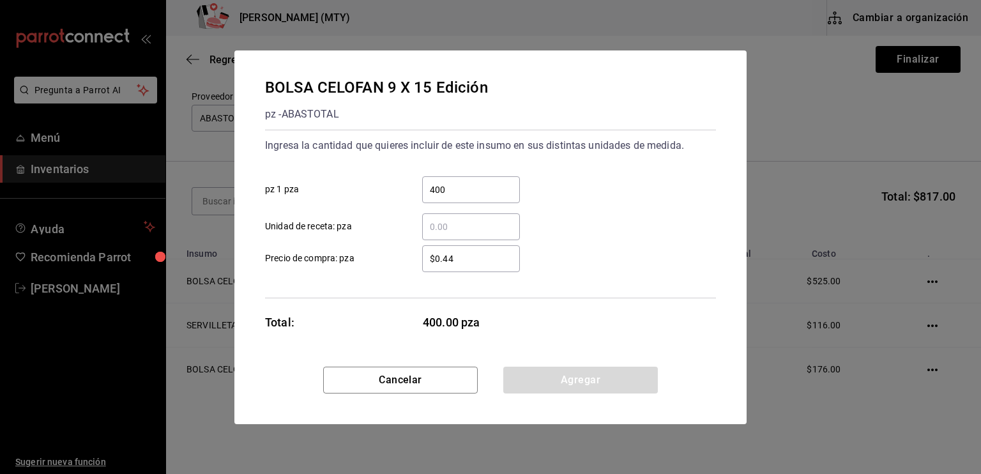
click at [456, 258] on input "$0.44" at bounding box center [471, 258] width 98 height 15
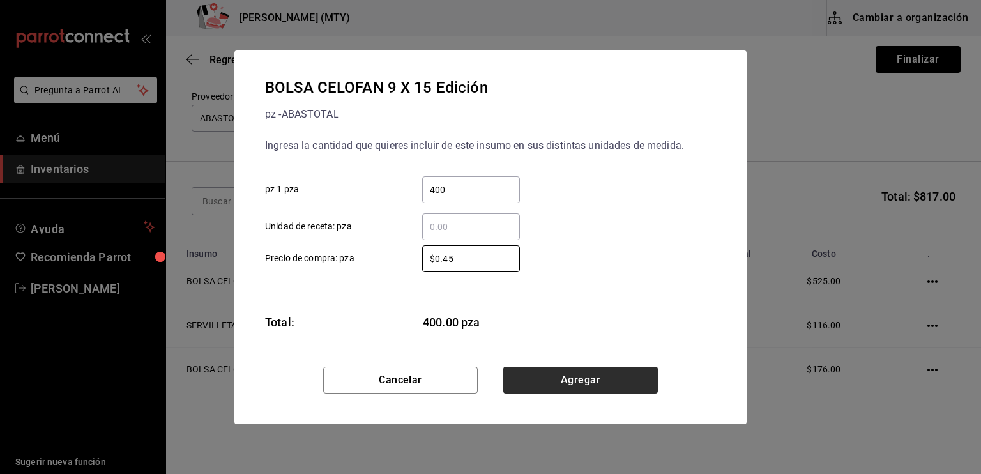
type input "$0.45"
click at [566, 379] on button "Agregar" at bounding box center [580, 380] width 155 height 27
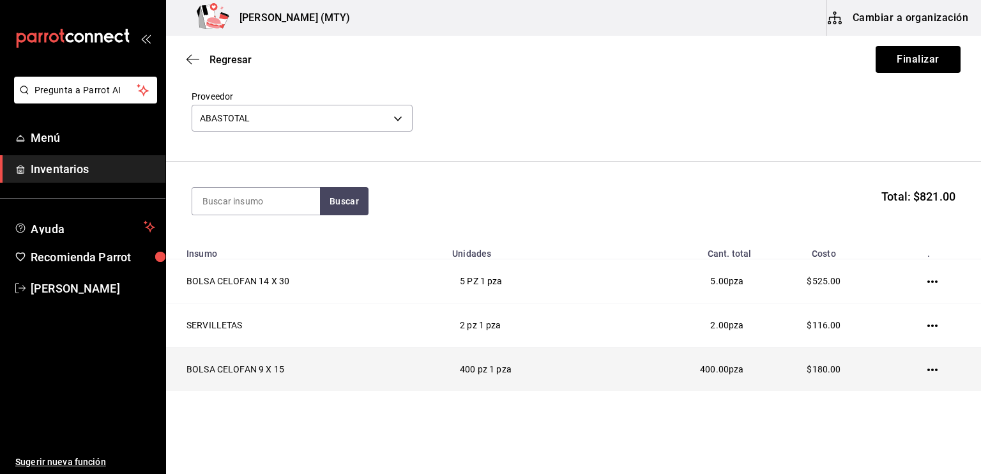
click at [930, 372] on td at bounding box center [934, 369] width 93 height 44
click at [927, 371] on icon "button" at bounding box center [932, 370] width 10 height 10
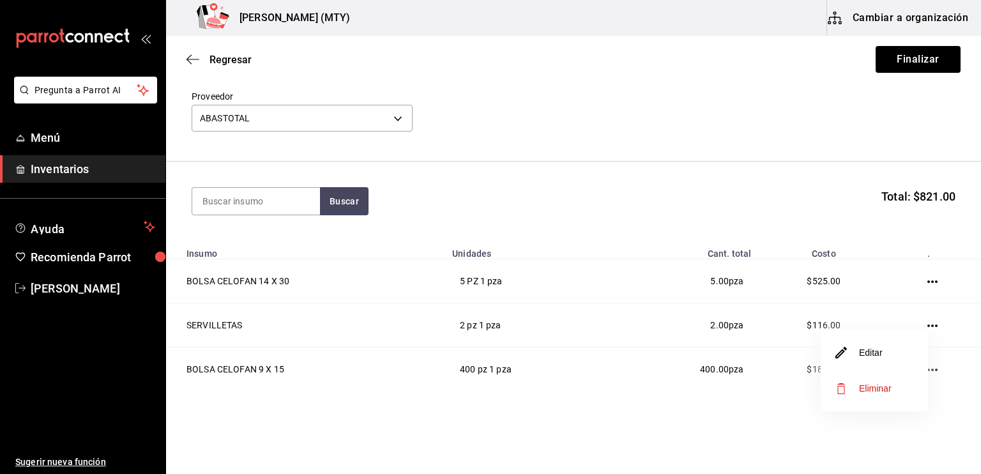
click at [886, 343] on li "Editar" at bounding box center [874, 353] width 107 height 36
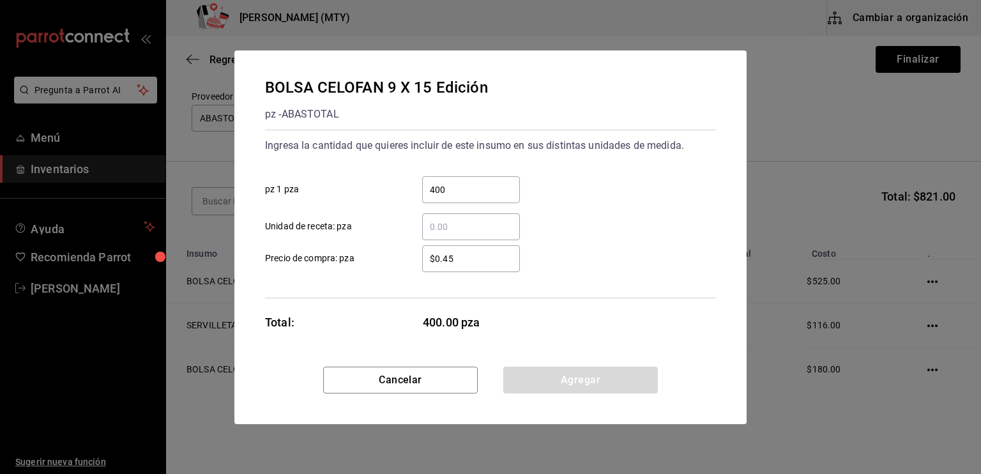
click at [461, 256] on input "$0.45" at bounding box center [471, 258] width 98 height 15
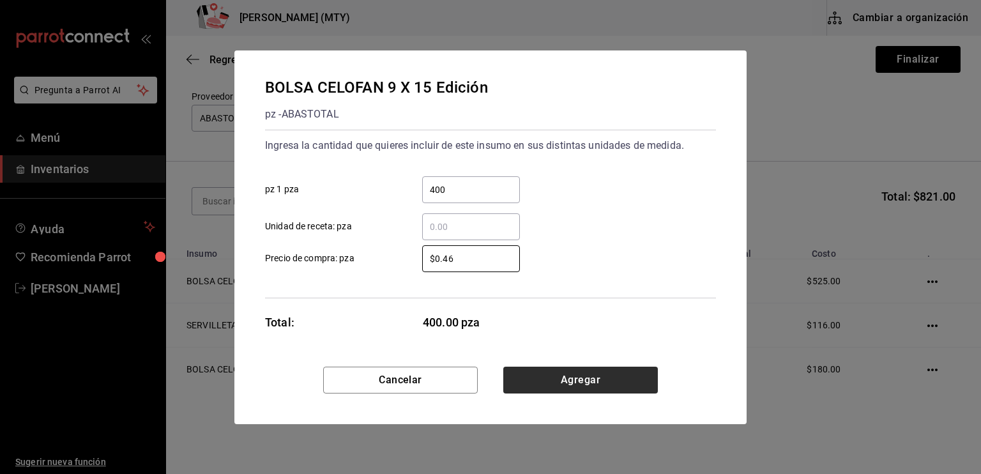
type input "$0.46"
click at [545, 377] on button "Agregar" at bounding box center [580, 380] width 155 height 27
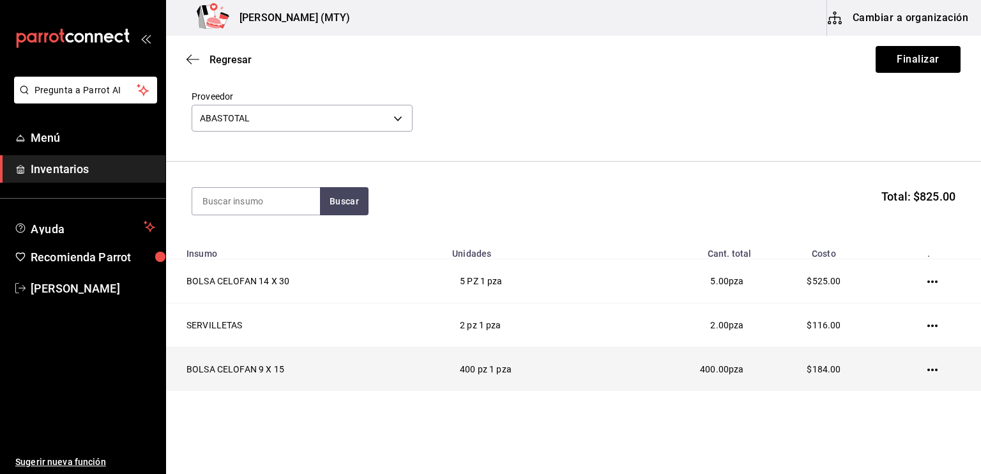
click at [927, 370] on icon "button" at bounding box center [932, 369] width 10 height 3
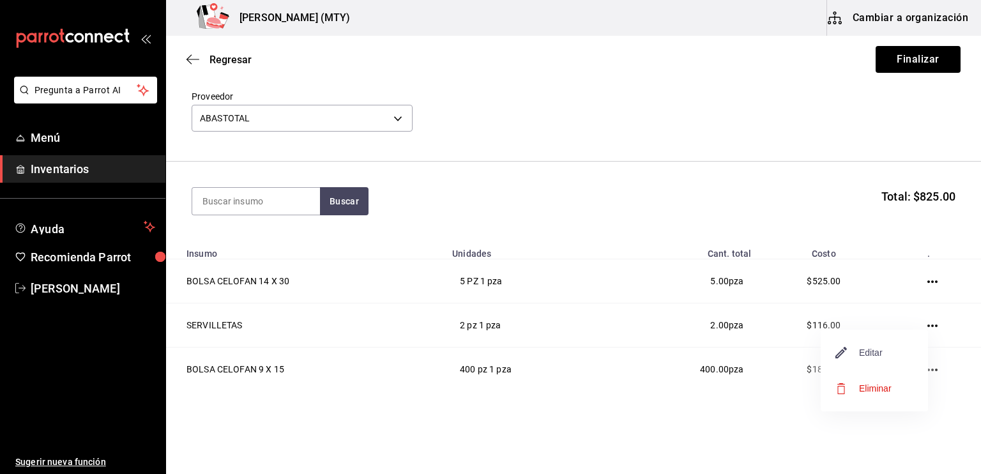
click at [874, 357] on span "Editar" at bounding box center [859, 352] width 47 height 15
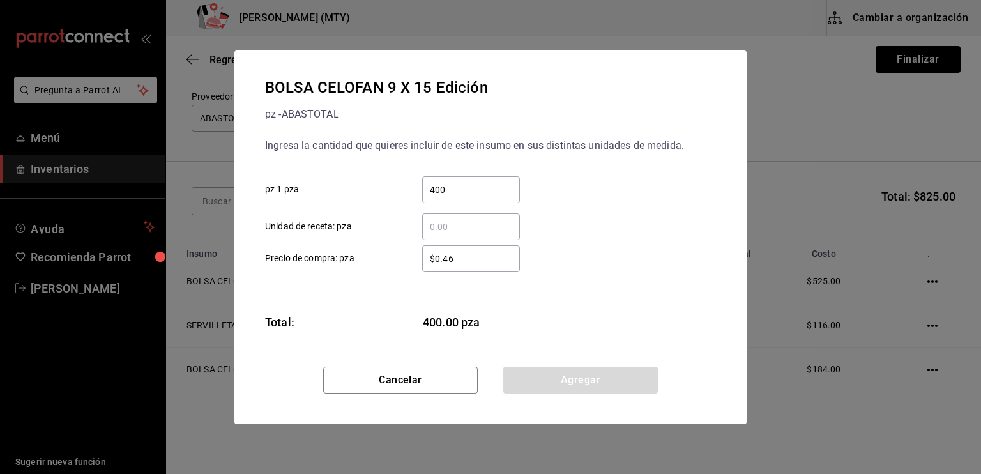
click at [455, 257] on input "$0.46" at bounding box center [471, 258] width 98 height 15
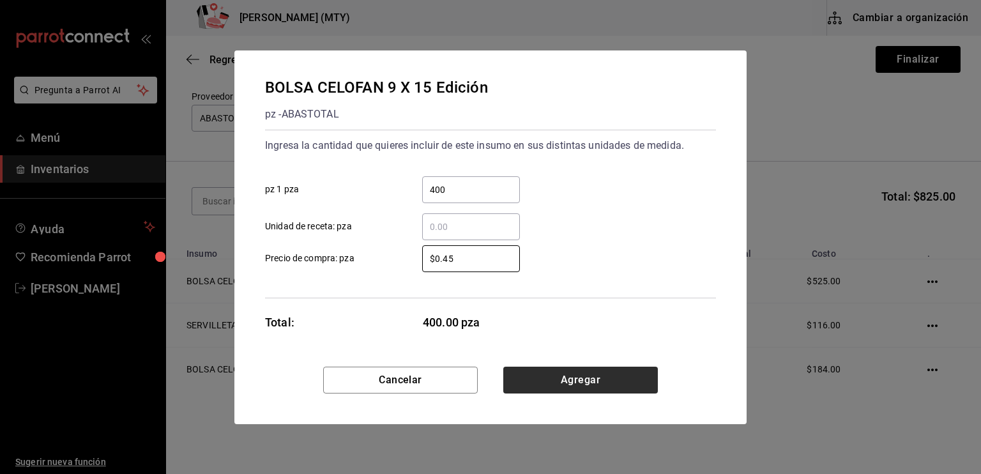
type input "$0.45"
click at [570, 379] on button "Agregar" at bounding box center [580, 380] width 155 height 27
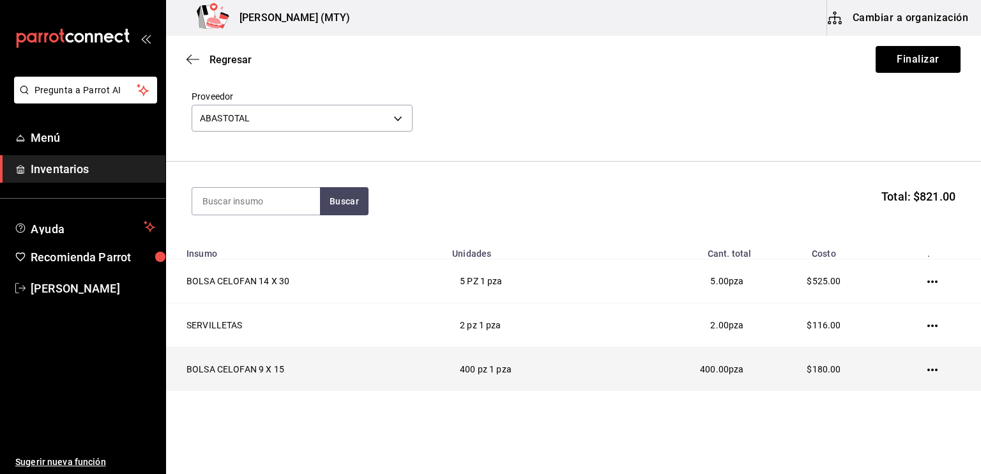
click at [927, 372] on icon "button" at bounding box center [932, 370] width 10 height 10
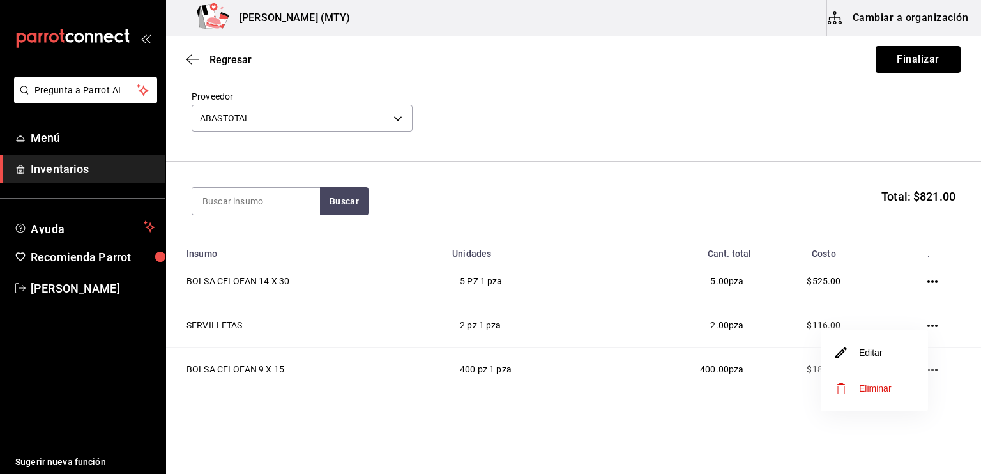
click at [875, 390] on span "Eliminar" at bounding box center [875, 388] width 33 height 10
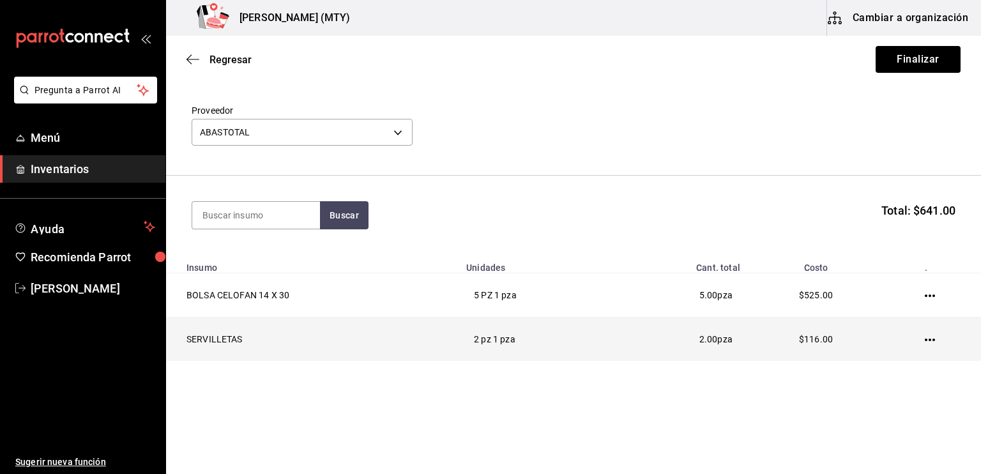
click at [921, 333] on td at bounding box center [932, 339] width 97 height 44
click at [925, 338] on icon "button" at bounding box center [930, 340] width 10 height 10
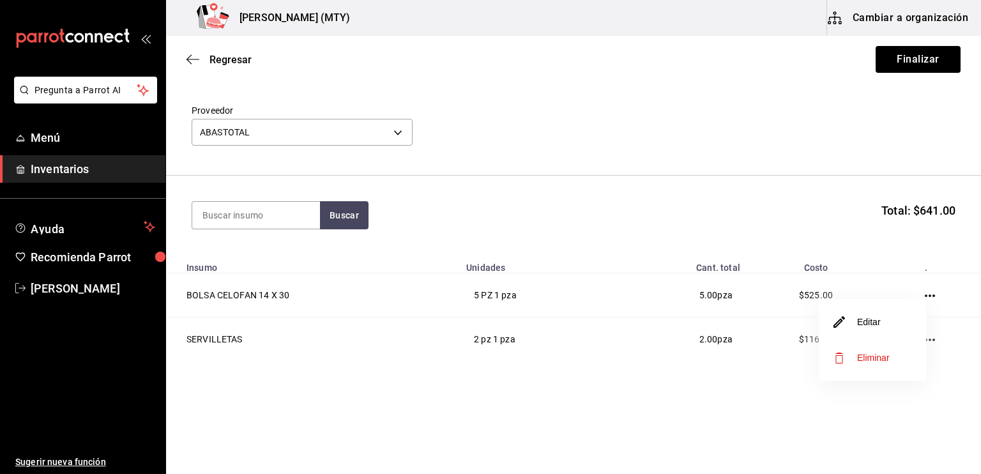
click at [849, 362] on span "Eliminar" at bounding box center [862, 357] width 56 height 15
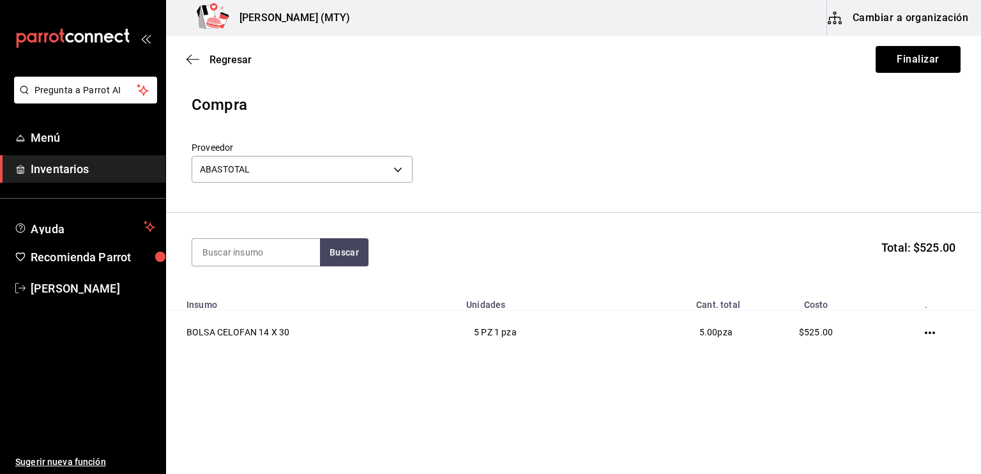
scroll to position [0, 0]
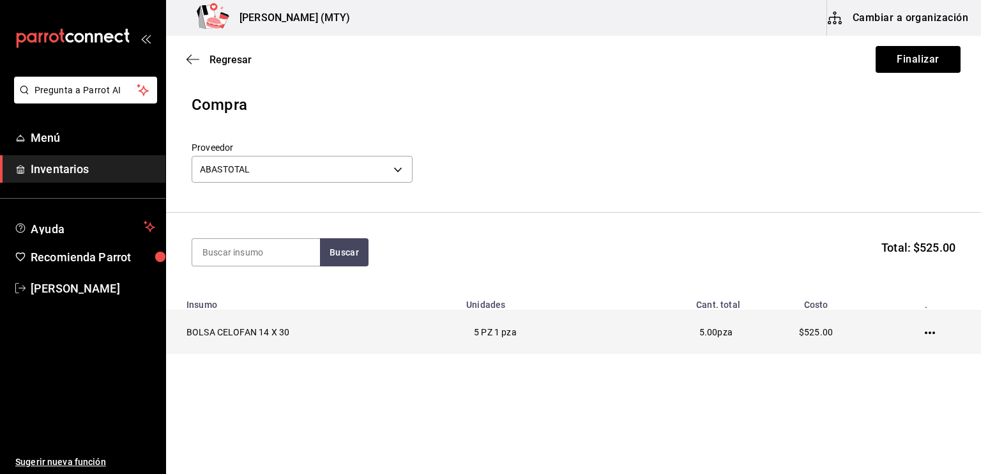
click at [934, 331] on icon "button" at bounding box center [930, 333] width 10 height 10
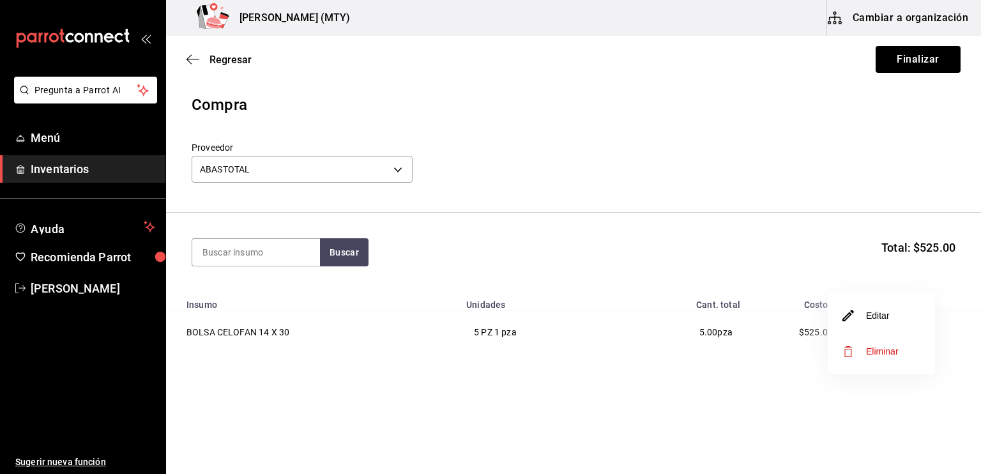
click at [884, 356] on span "Eliminar" at bounding box center [871, 351] width 56 height 15
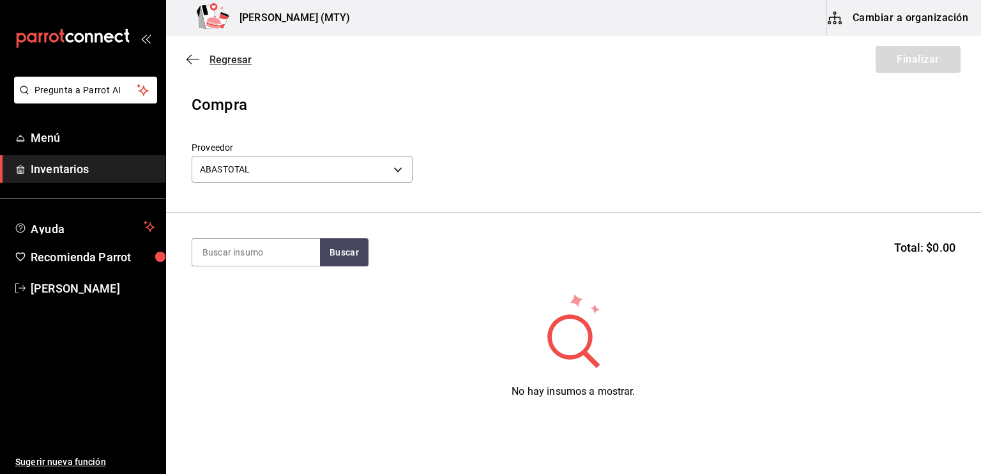
click at [192, 57] on icon "button" at bounding box center [192, 59] width 13 height 11
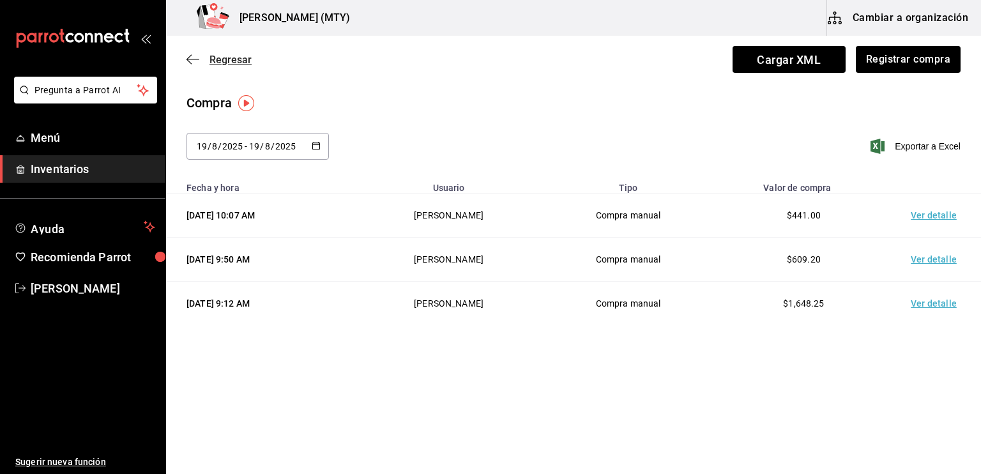
click at [186, 56] on icon "button" at bounding box center [192, 59] width 13 height 11
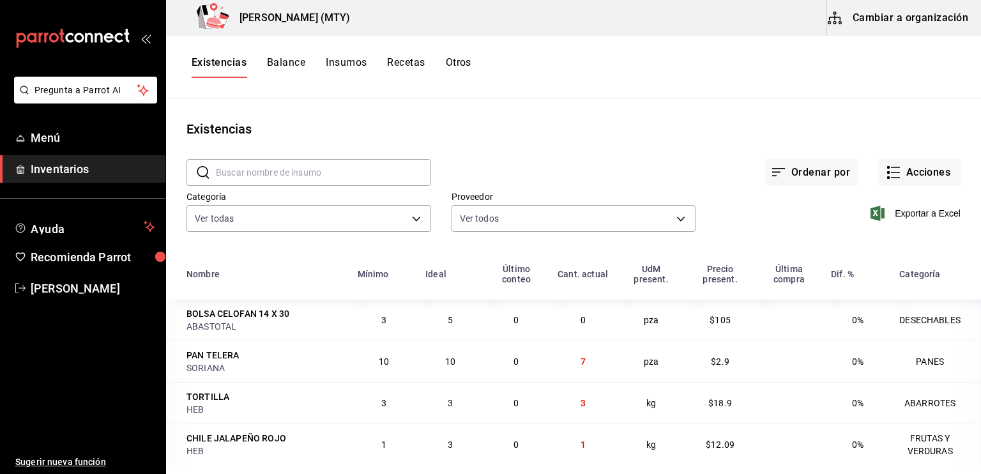
click at [352, 64] on button "Insumos" at bounding box center [346, 67] width 41 height 22
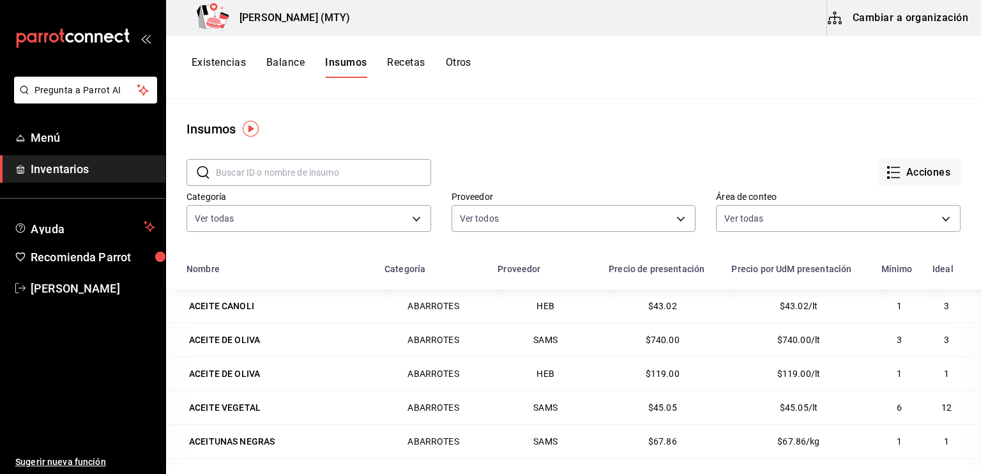
click at [875, 26] on button "Cambiar a organización" at bounding box center [899, 18] width 144 height 36
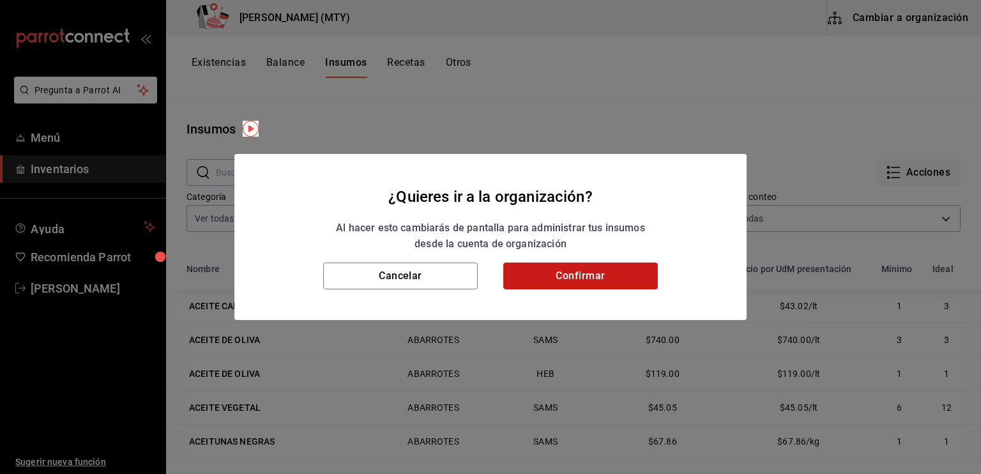
click at [631, 280] on button "Confirmar" at bounding box center [580, 275] width 155 height 27
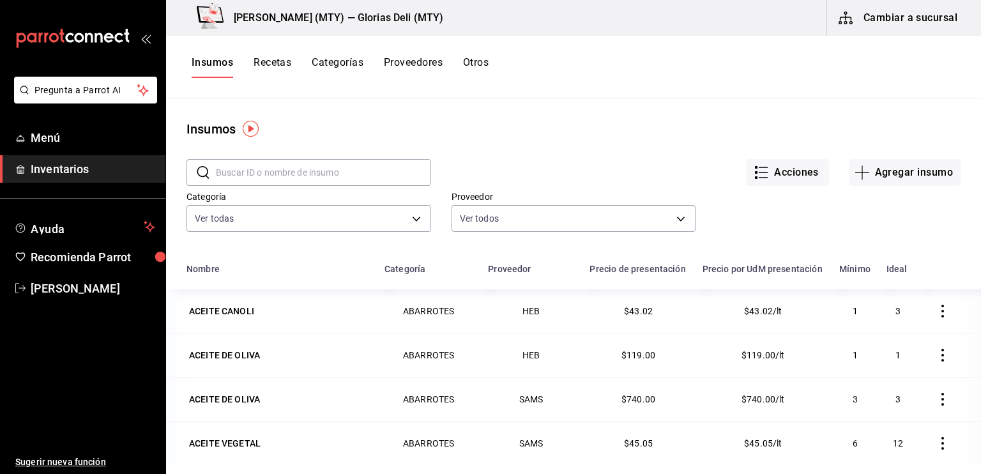
click at [231, 176] on input "text" at bounding box center [323, 173] width 215 height 26
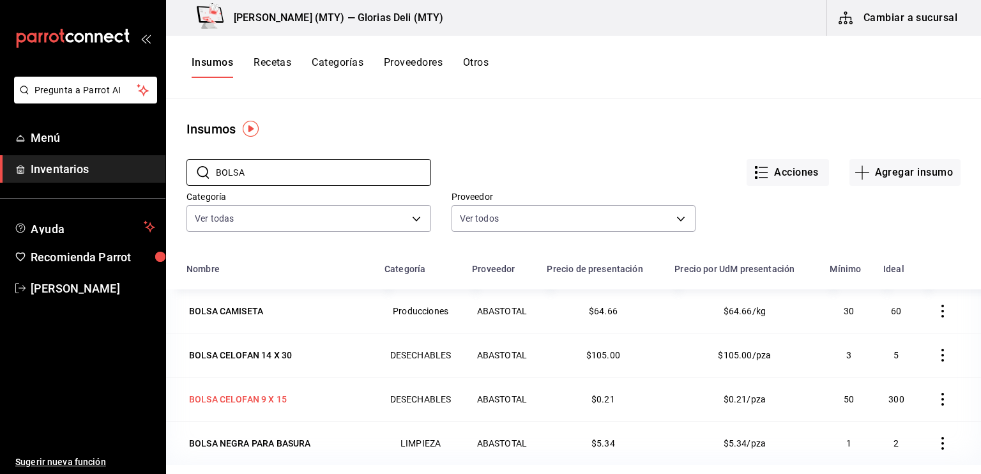
type input "BOLSA"
click at [252, 399] on div "BOLSA CELOFAN 9 X 15" at bounding box center [238, 399] width 98 height 13
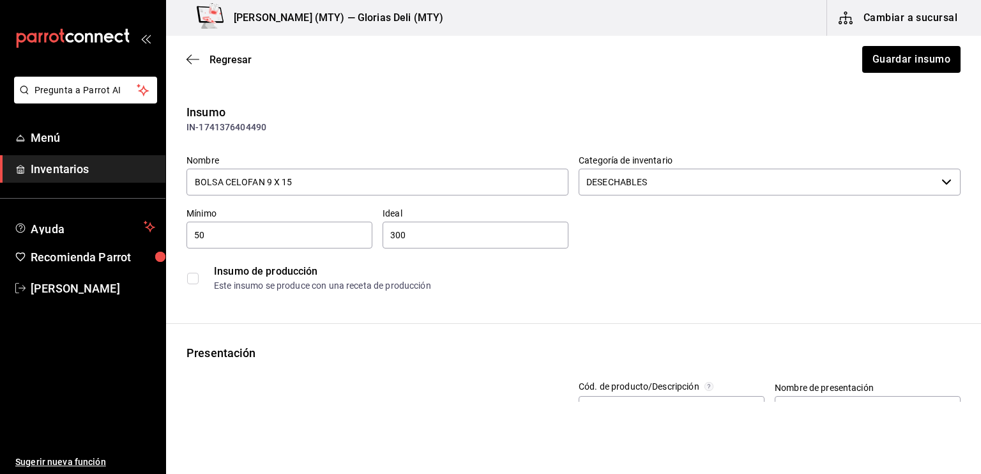
type input "$0.24"
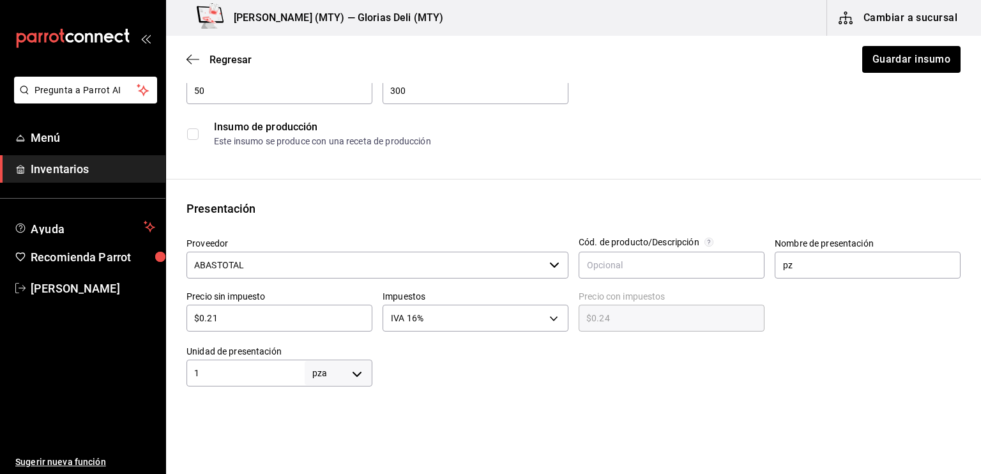
scroll to position [153, 0]
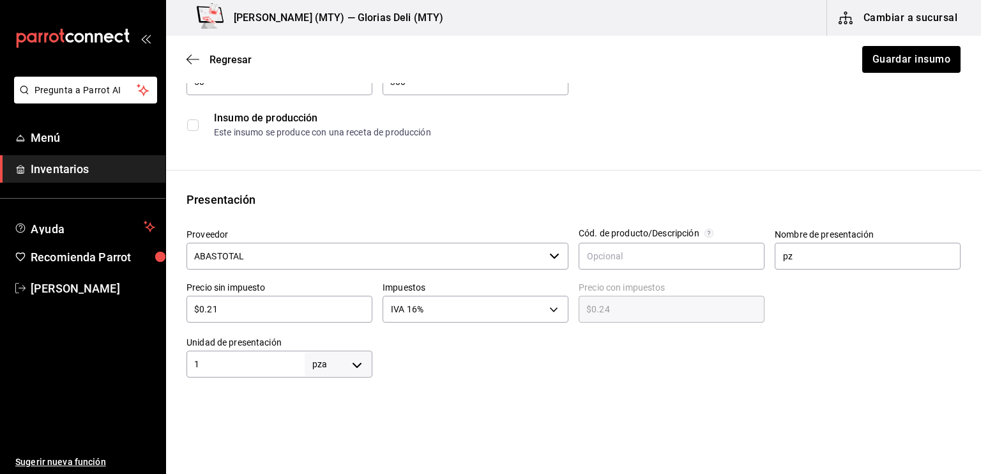
click at [242, 305] on input "$0.21" at bounding box center [279, 308] width 186 height 15
type input "$0.2"
type input "$0.23"
type input "$0."
type input "$0.00"
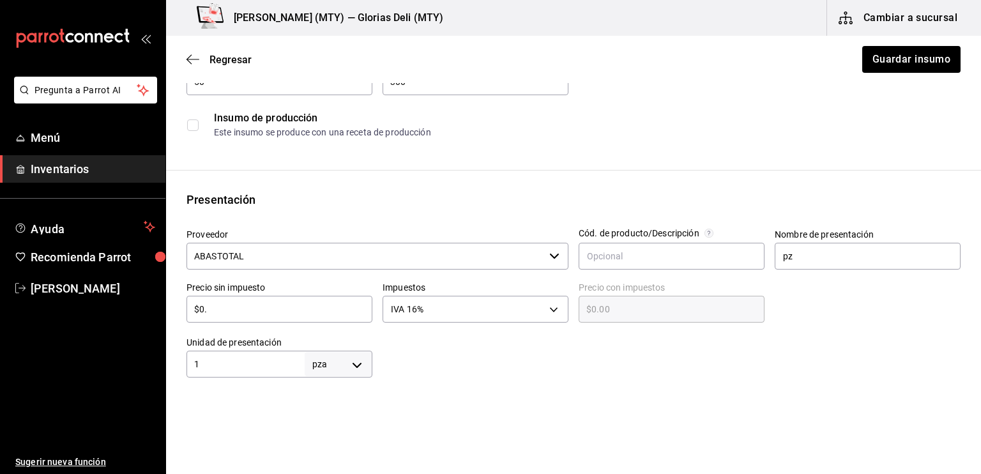
type input "$0"
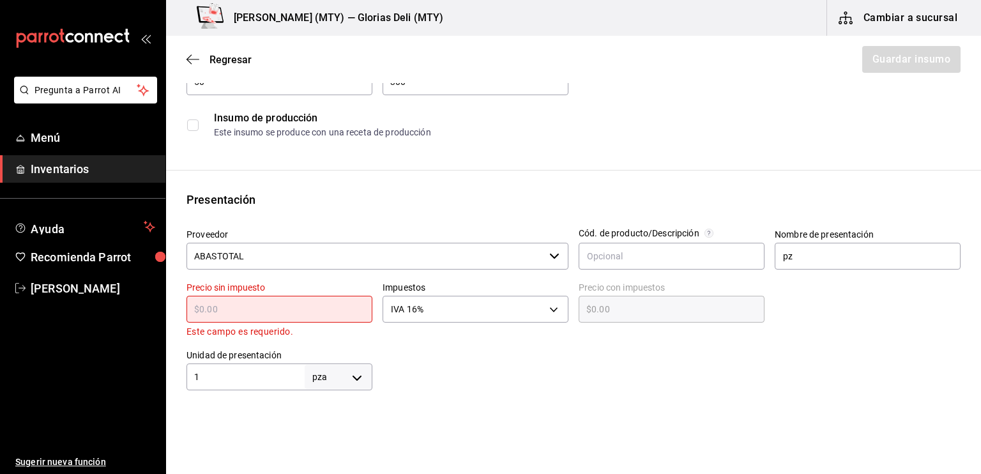
type input "$4"
type input "$4.64"
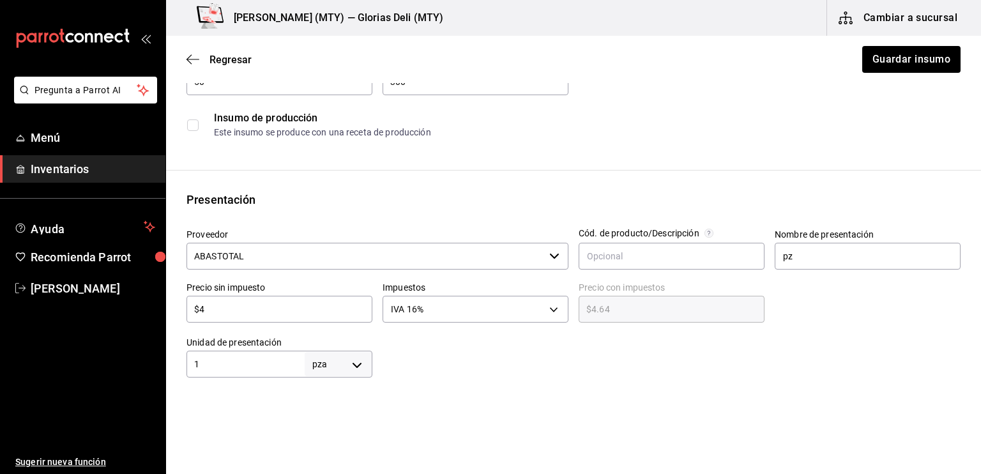
type input "$45"
type input "$52.20"
type input "$45.6"
type input "$52.90"
type input "$45.69"
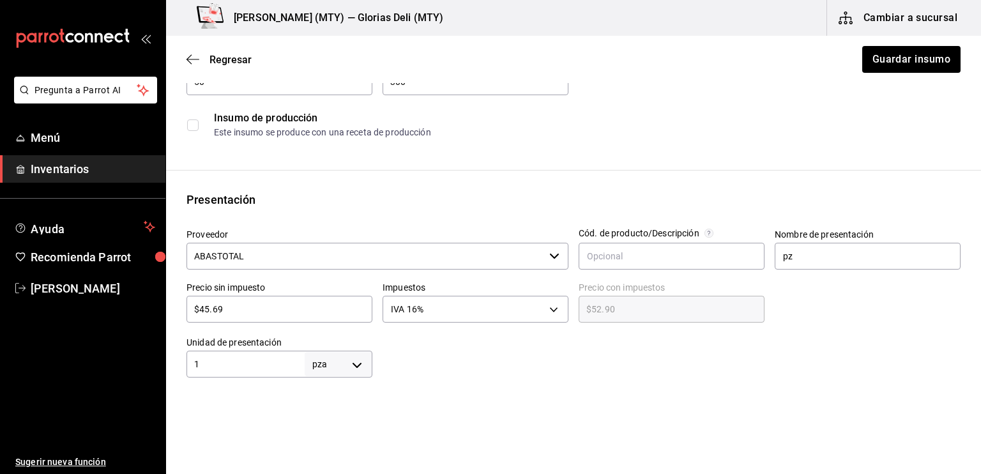
type input "$53.00"
type input "$45.69"
click at [575, 342] on div at bounding box center [666, 351] width 588 height 51
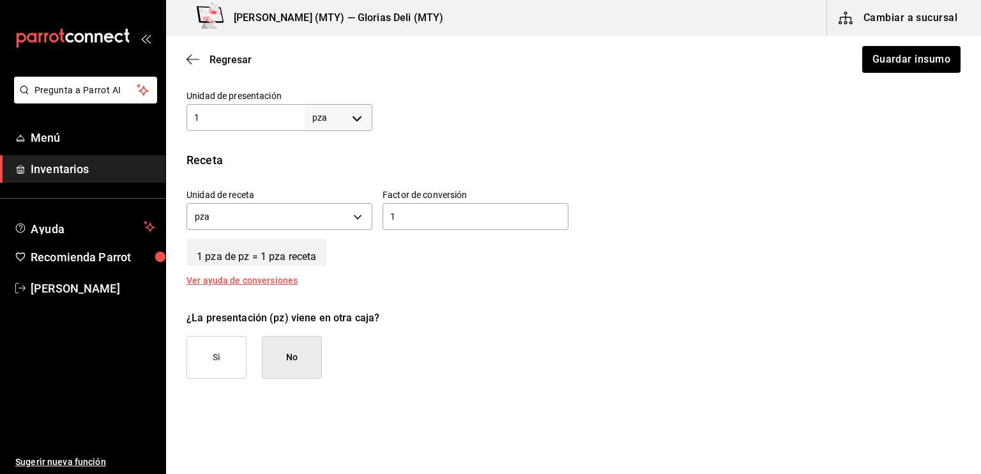
scroll to position [425, 0]
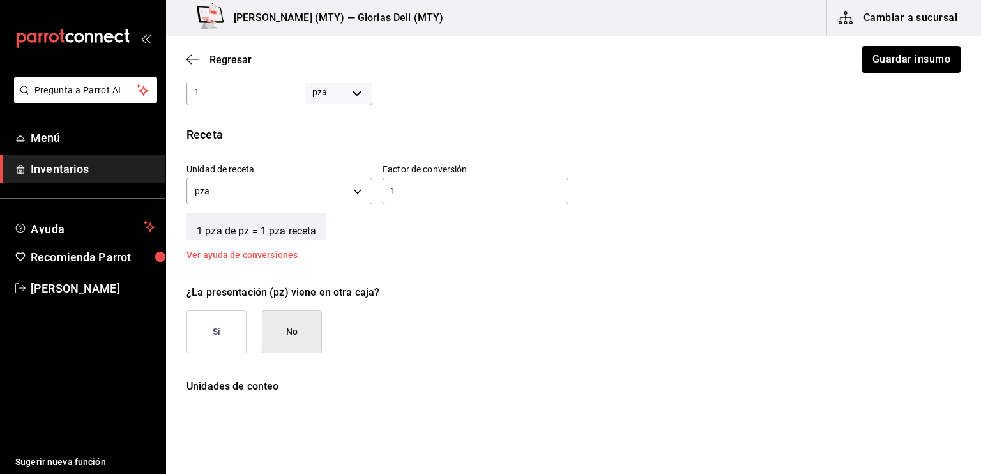
click at [295, 328] on button "No" at bounding box center [292, 331] width 60 height 43
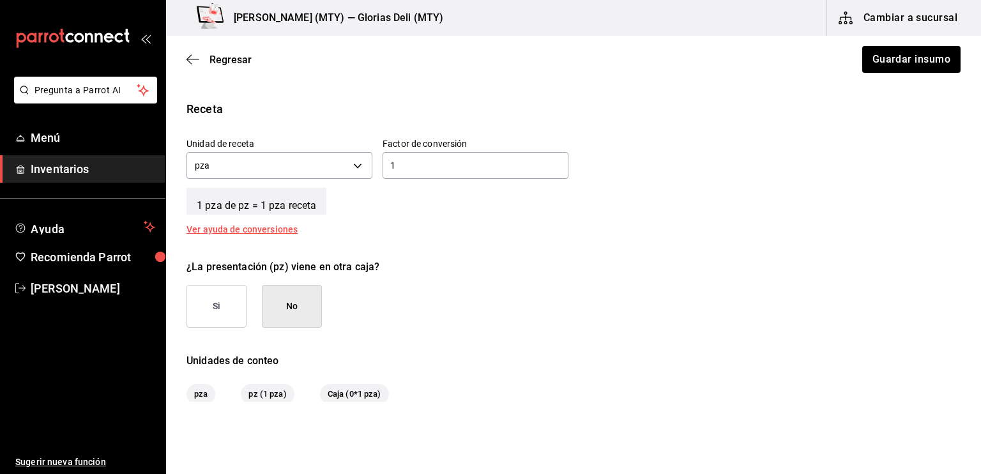
scroll to position [527, 0]
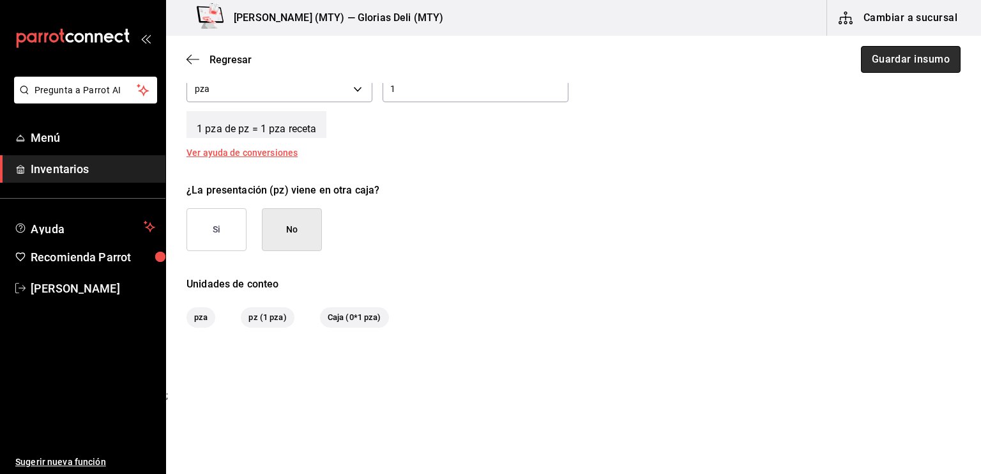
click at [882, 62] on button "Guardar insumo" at bounding box center [911, 59] width 100 height 27
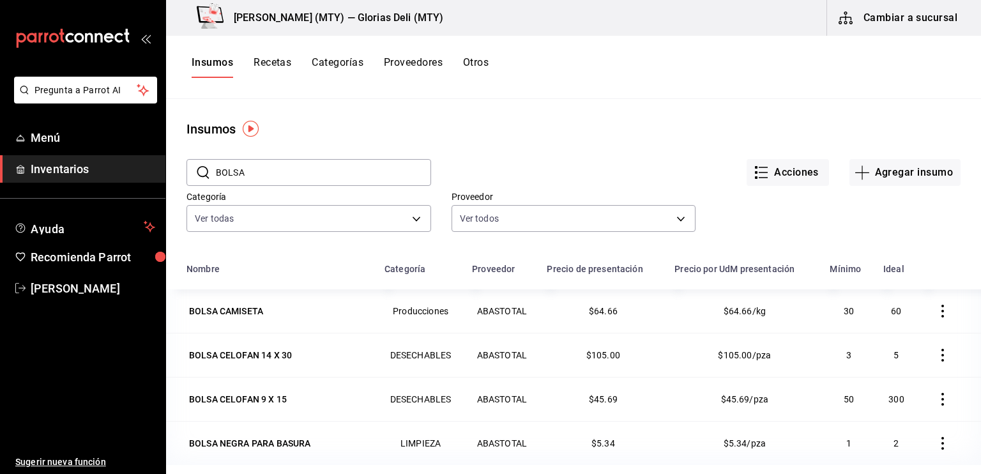
click at [110, 165] on span "Inventarios" at bounding box center [93, 168] width 125 height 17
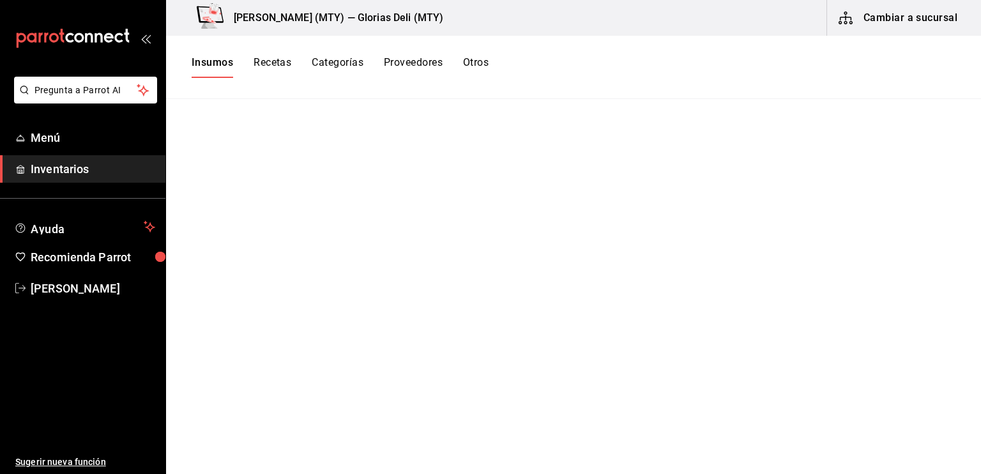
click at [52, 167] on span "Inventarios" at bounding box center [93, 168] width 125 height 17
click at [891, 16] on button "Cambiar a sucursal" at bounding box center [899, 18] width 144 height 36
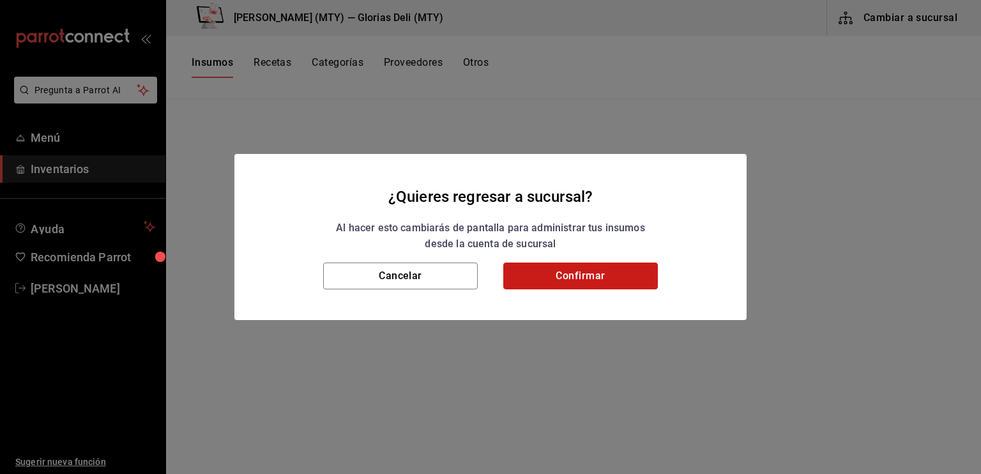
click at [612, 264] on button "Confirmar" at bounding box center [580, 275] width 155 height 27
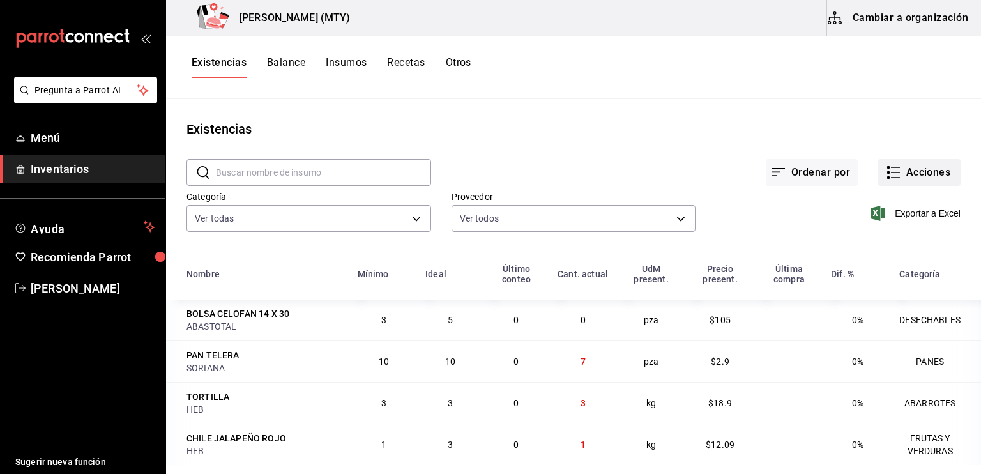
click at [886, 170] on icon "button" at bounding box center [893, 172] width 15 height 15
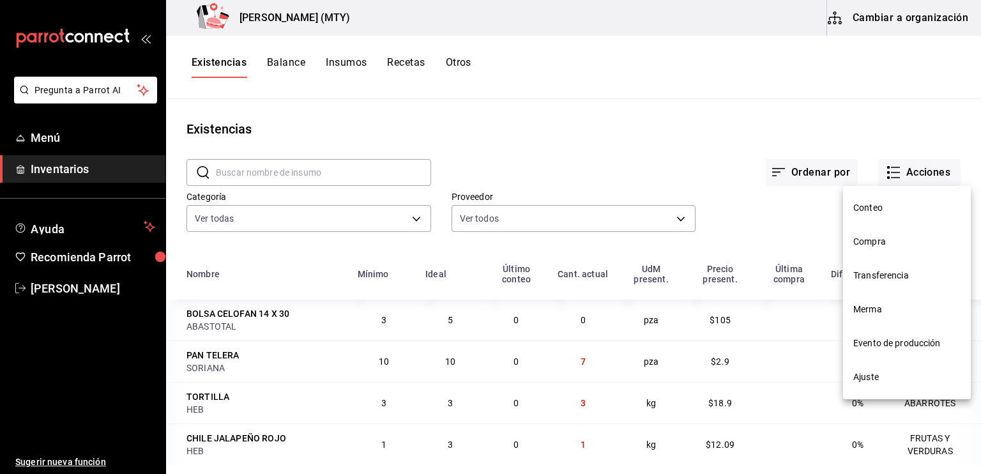
click at [865, 243] on span "Compra" at bounding box center [906, 241] width 107 height 13
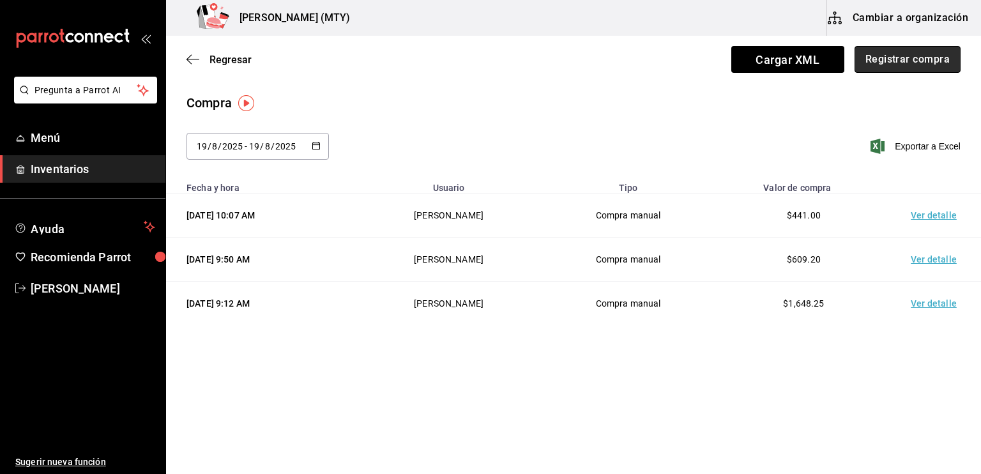
click at [932, 56] on button "Registrar compra" at bounding box center [907, 59] width 106 height 27
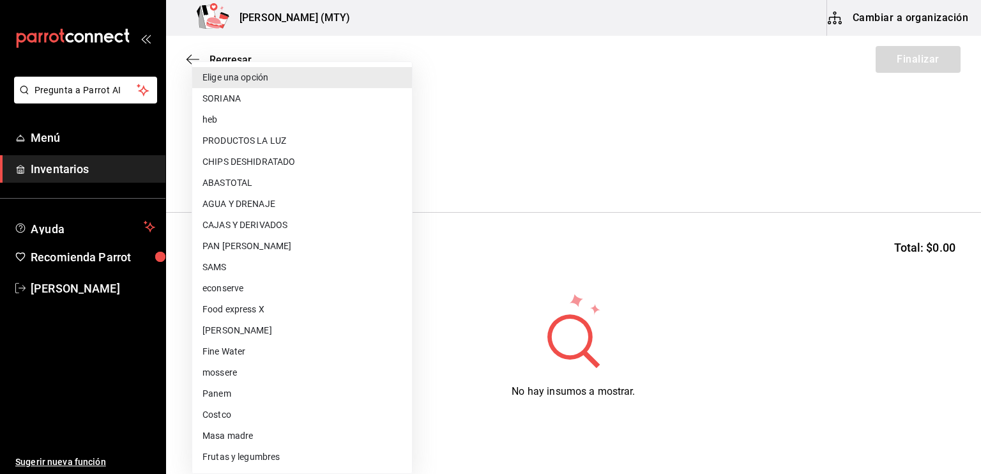
click at [220, 172] on body "Pregunta a Parrot AI Menú Inventarios Ayuda Recomienda Parrot [PERSON_NAME] Sug…" at bounding box center [490, 201] width 981 height 402
click at [222, 184] on li "ABASTOTAL" at bounding box center [302, 182] width 220 height 21
type input "18d7f114-ee57-4d39-8ab6-36c93e48e9a0"
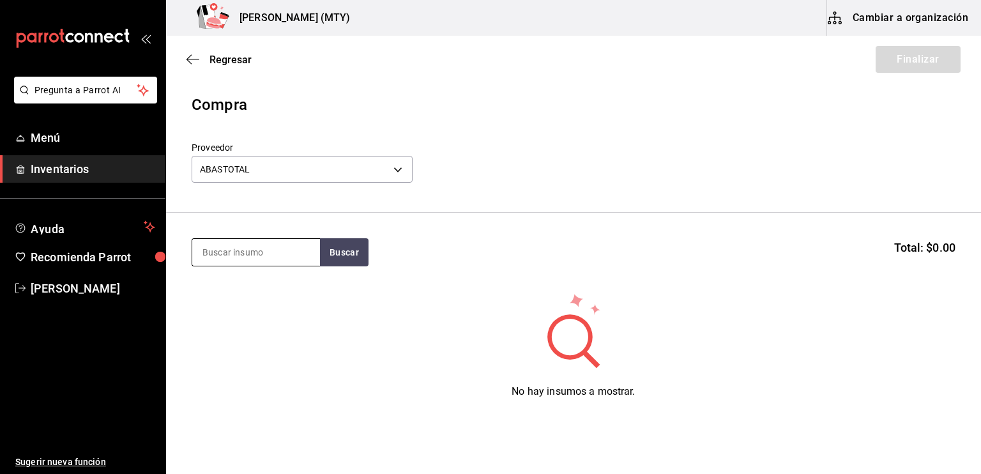
click at [212, 252] on input at bounding box center [256, 252] width 128 height 27
type input "SER"
click at [350, 249] on button "Buscar" at bounding box center [344, 252] width 49 height 28
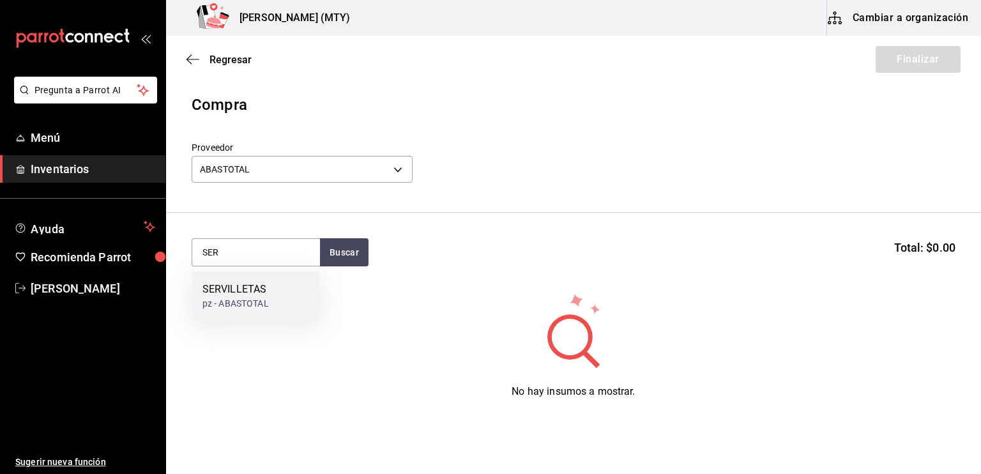
click at [264, 312] on div "SERVILLETAS pz - ABASTOTAL" at bounding box center [256, 295] width 128 height 49
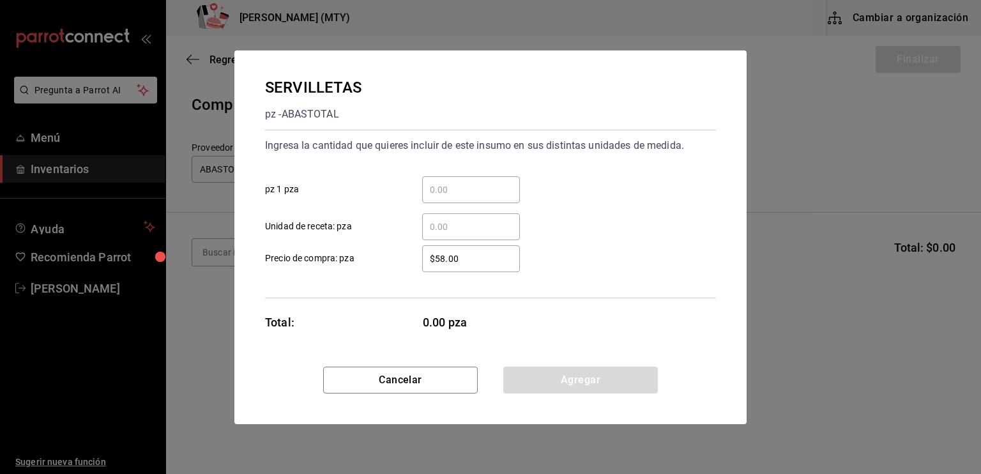
click at [434, 185] on input "​ pz 1 pza" at bounding box center [471, 189] width 98 height 15
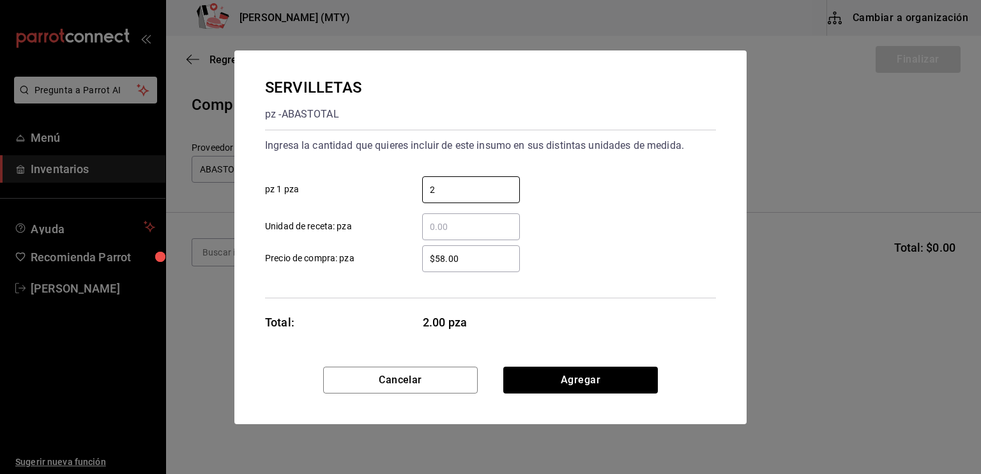
type input "2"
click at [404, 271] on div "$58.00 ​" at bounding box center [461, 258] width 118 height 27
click at [422, 266] on input "$58.00" at bounding box center [471, 258] width 98 height 15
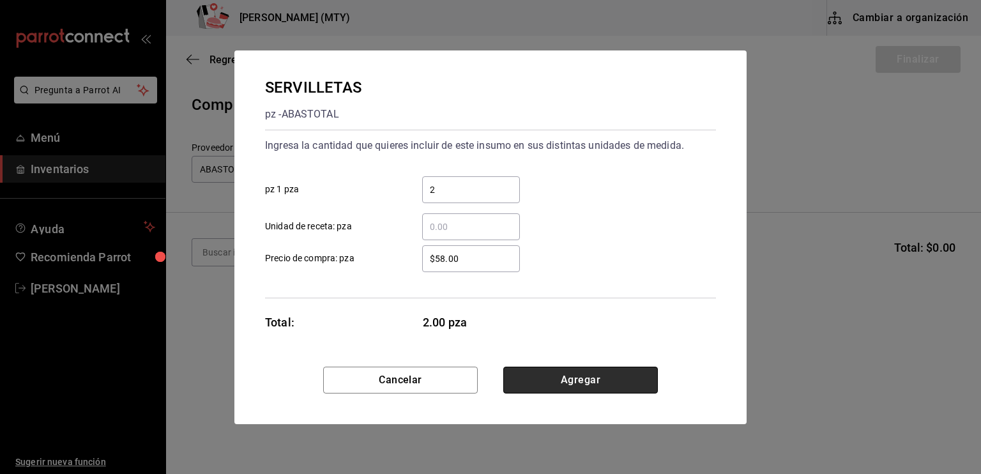
click at [549, 372] on button "Agregar" at bounding box center [580, 380] width 155 height 27
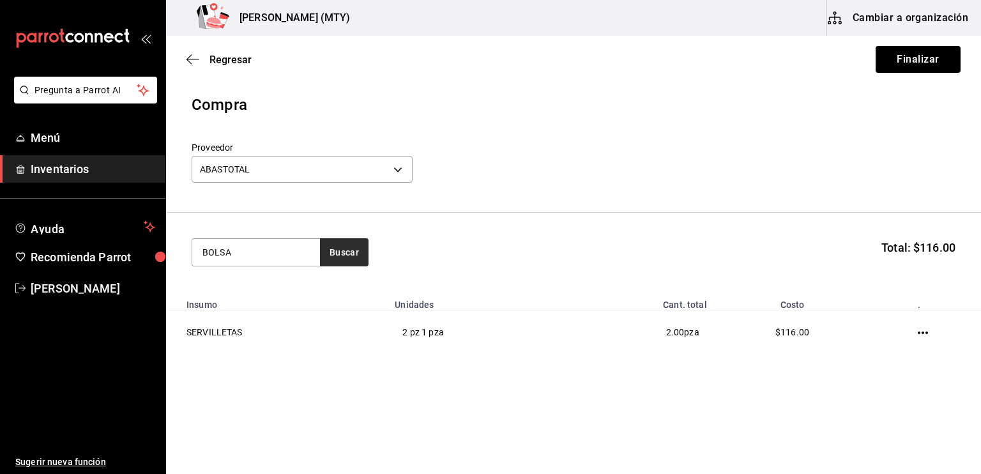
type input "BOLSA"
click at [345, 246] on button "Buscar" at bounding box center [344, 252] width 49 height 28
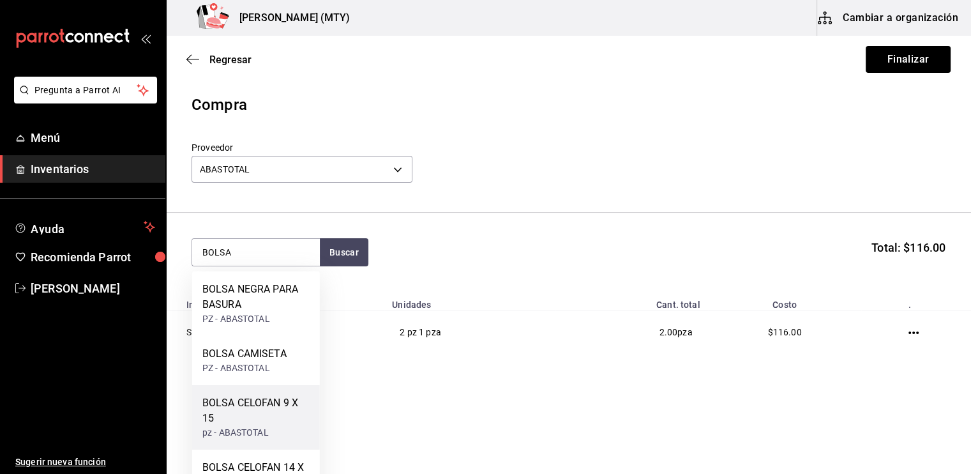
click at [262, 399] on div "BOLSA CELOFAN 9 X 15" at bounding box center [255, 410] width 107 height 31
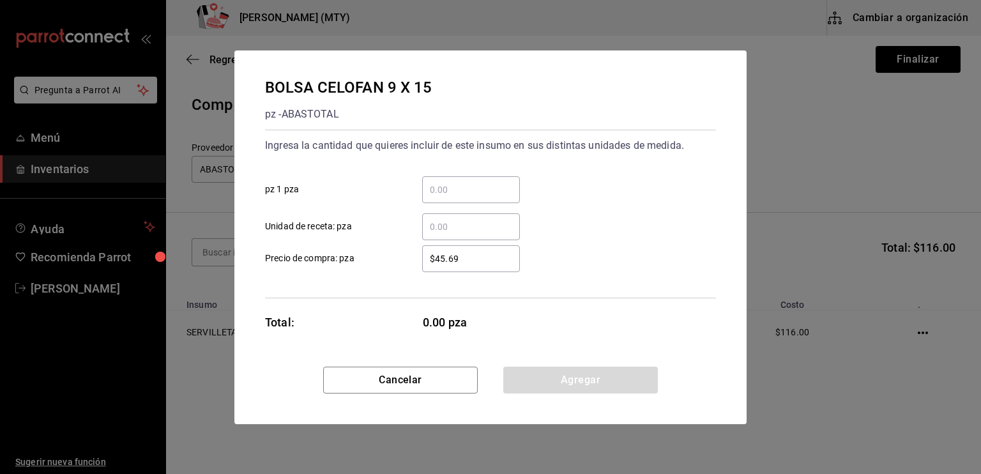
click at [445, 187] on input "​ pz 1 pza" at bounding box center [471, 189] width 98 height 15
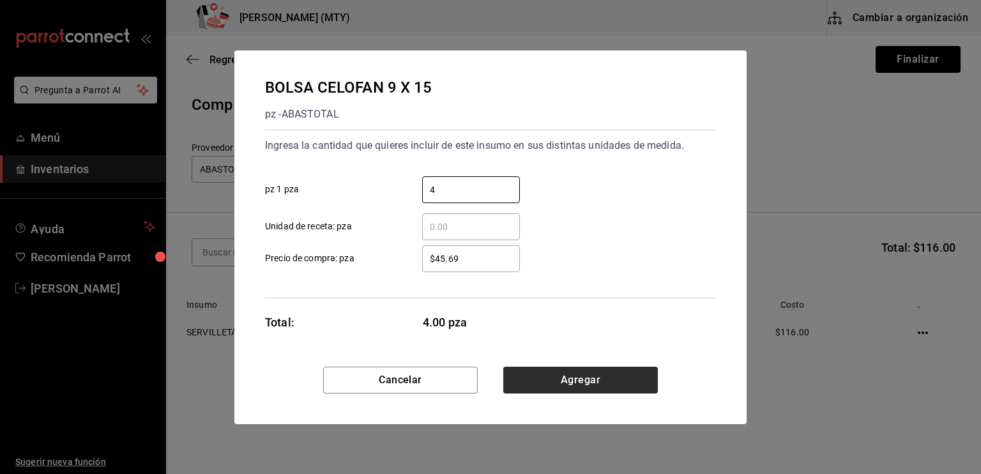
type input "4"
click at [555, 381] on button "Agregar" at bounding box center [580, 380] width 155 height 27
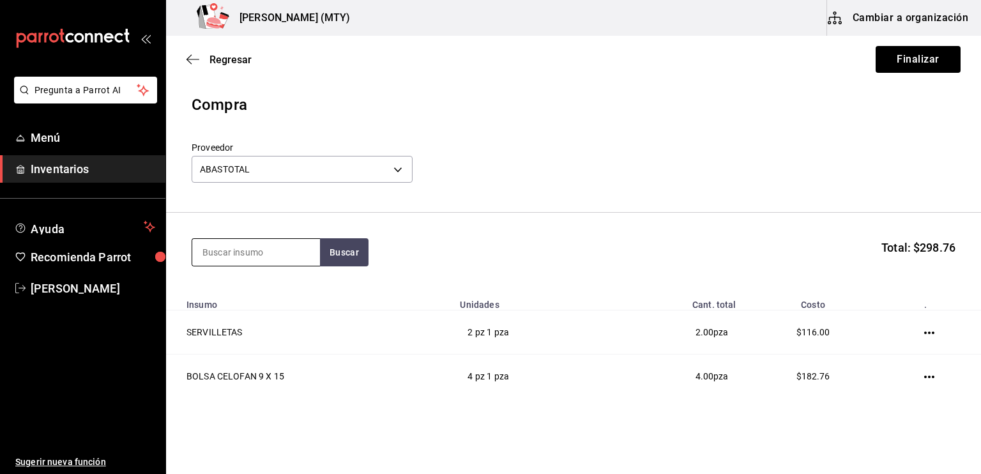
click at [211, 243] on input at bounding box center [256, 252] width 128 height 27
type input "BOLSA"
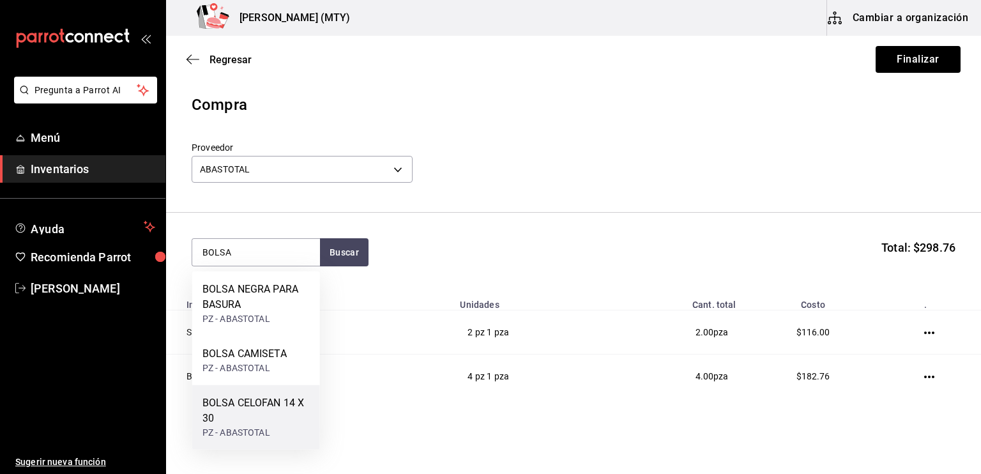
click at [271, 404] on div "BOLSA CELOFAN 14 X 30" at bounding box center [255, 410] width 107 height 31
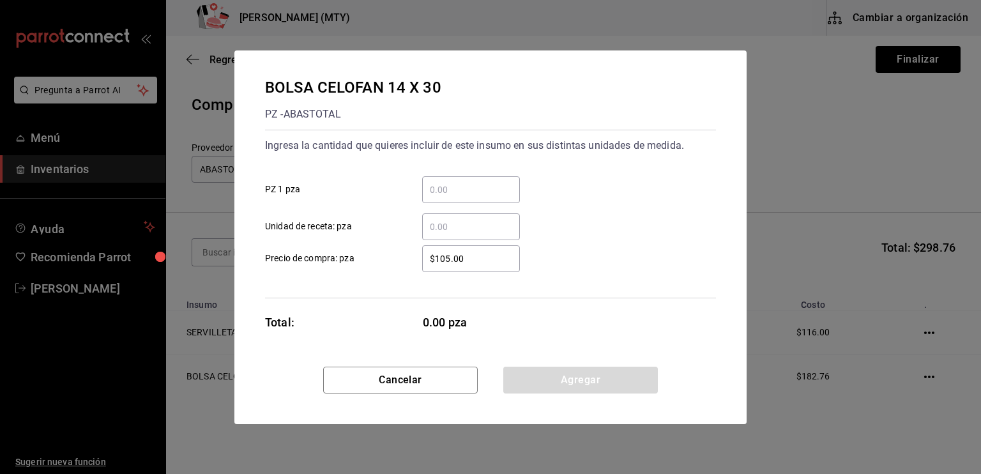
click at [428, 190] on input "​ PZ 1 pza" at bounding box center [471, 189] width 98 height 15
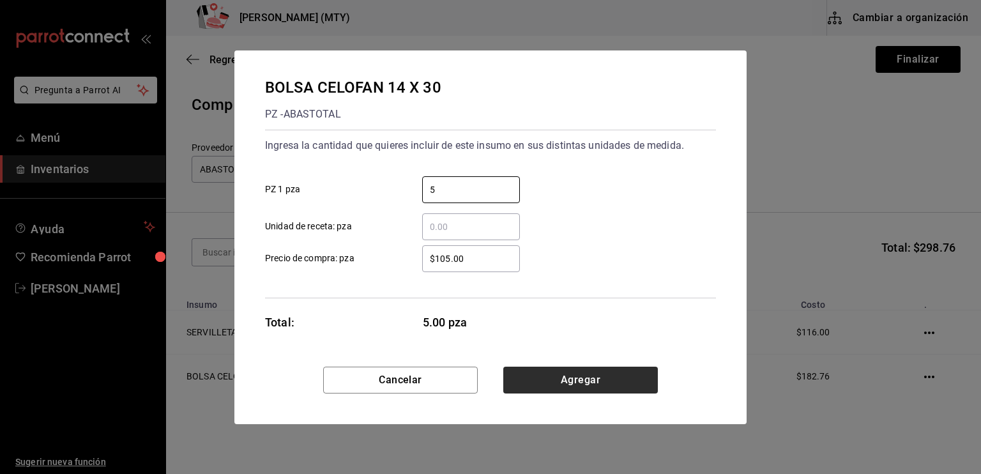
type input "5"
click at [554, 375] on button "Agregar" at bounding box center [580, 380] width 155 height 27
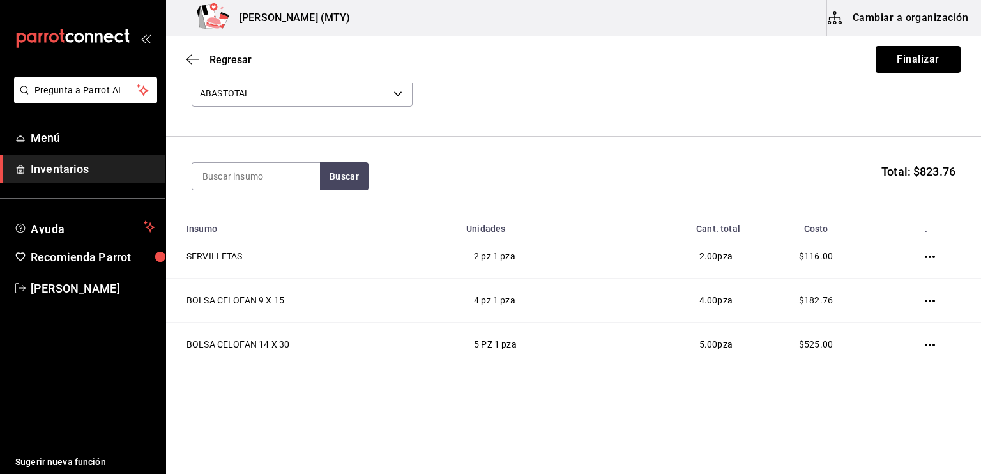
scroll to position [81, 0]
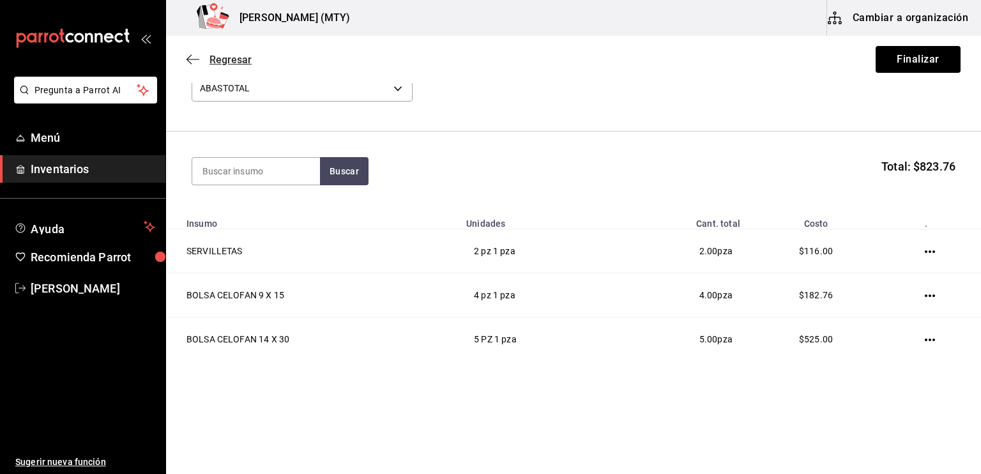
click at [193, 59] on icon "button" at bounding box center [192, 59] width 13 height 1
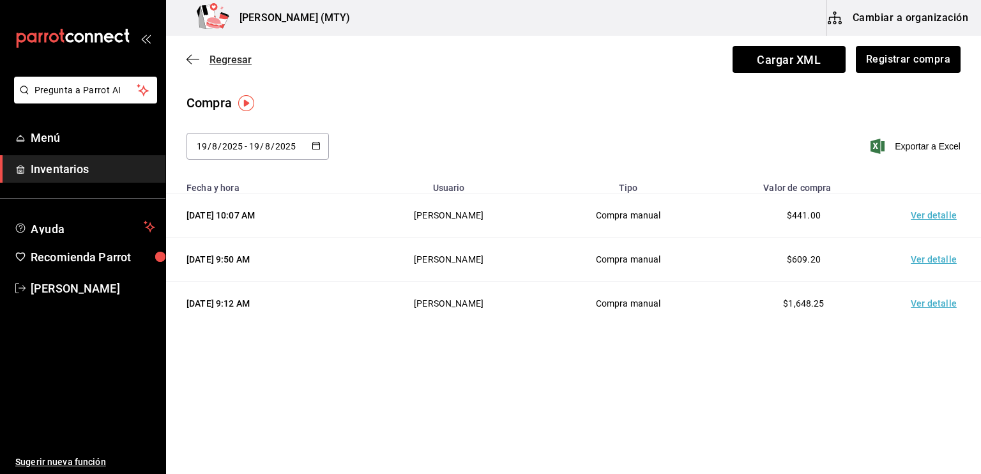
click at [189, 57] on icon "button" at bounding box center [188, 60] width 5 height 10
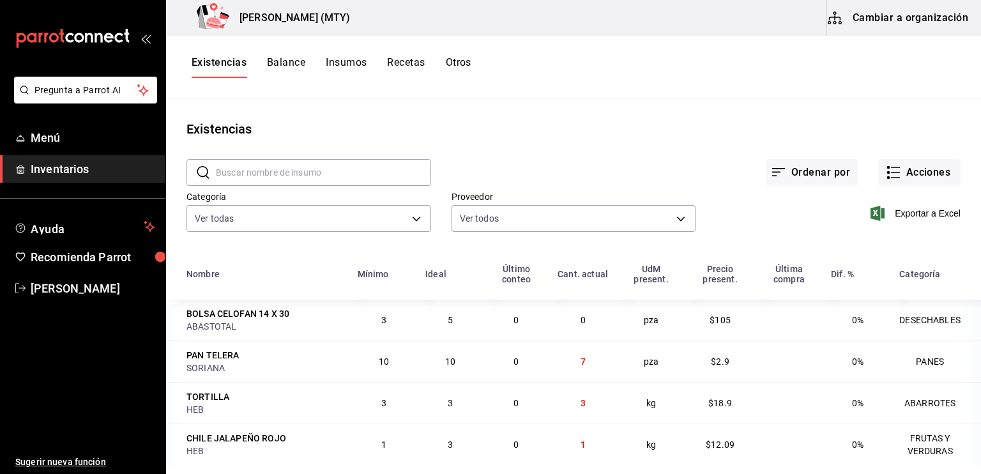
click at [118, 172] on span "Inventarios" at bounding box center [93, 168] width 125 height 17
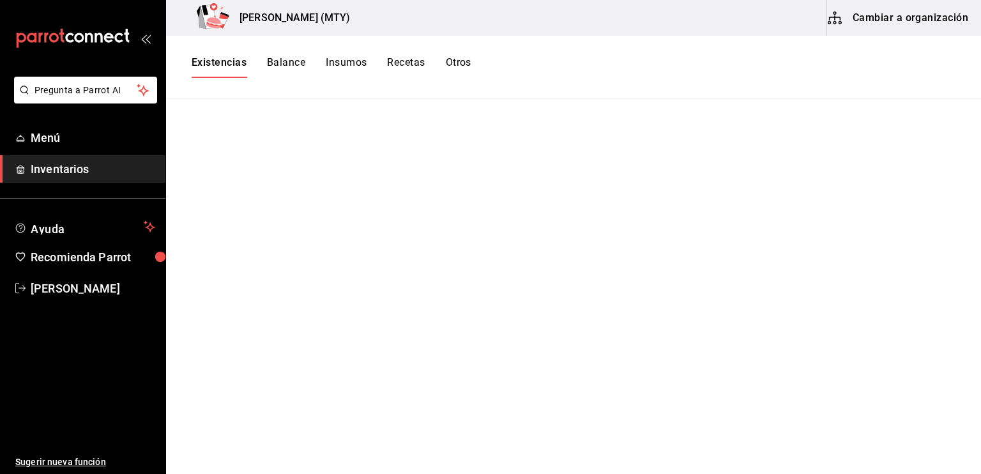
click at [347, 57] on button "Insumos" at bounding box center [346, 67] width 41 height 22
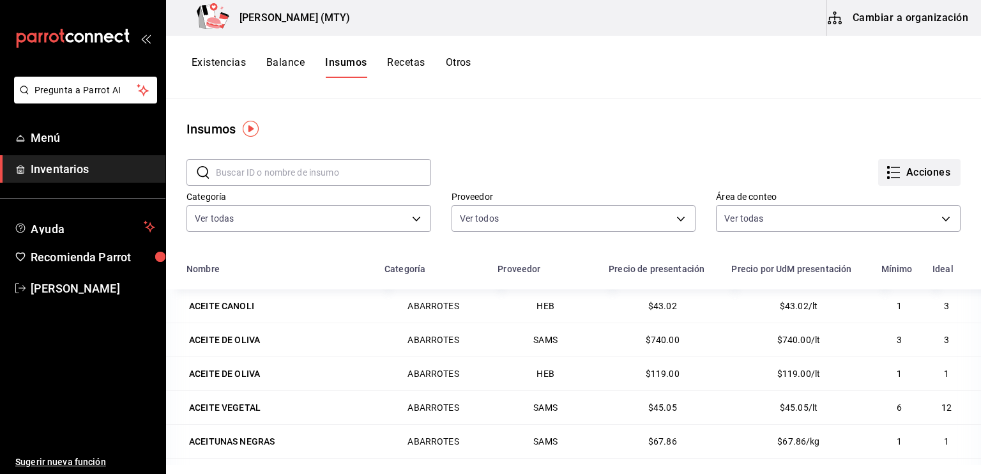
click at [886, 171] on icon "button" at bounding box center [893, 172] width 15 height 15
click at [790, 90] on div at bounding box center [490, 237] width 981 height 474
click at [889, 26] on button "Cambiar a organización" at bounding box center [899, 18] width 144 height 36
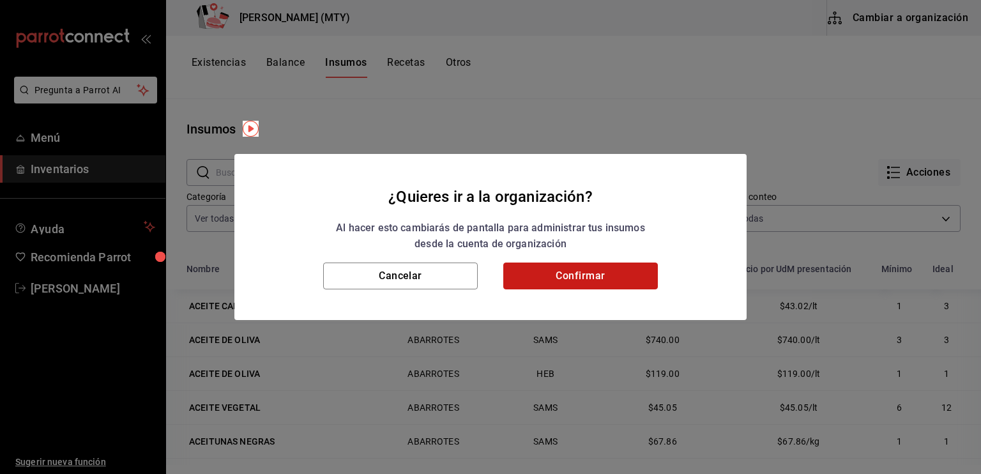
click at [633, 268] on button "Confirmar" at bounding box center [580, 275] width 155 height 27
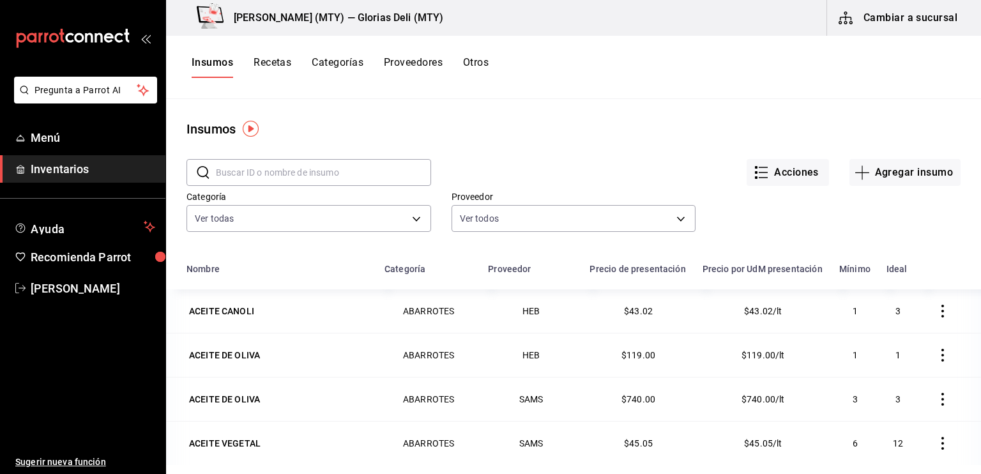
click at [227, 167] on input "text" at bounding box center [323, 173] width 215 height 26
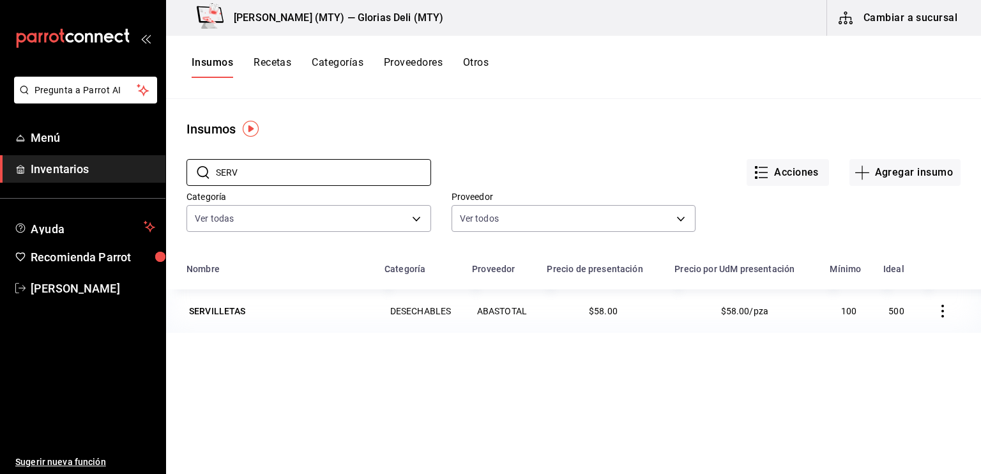
type input "SERV"
click at [418, 310] on td "DESECHABLES" at bounding box center [420, 310] width 87 height 43
click at [214, 302] on div "SERVILLETAS" at bounding box center [217, 311] width 62 height 18
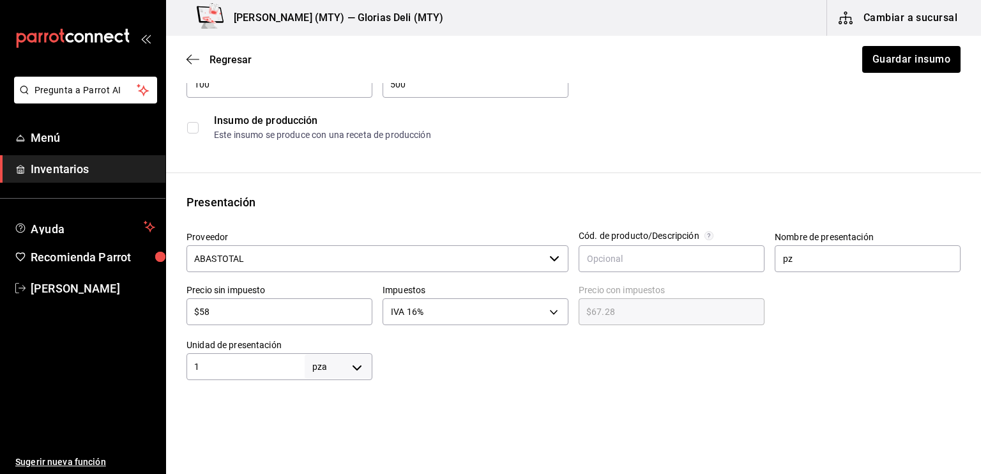
scroll to position [153, 0]
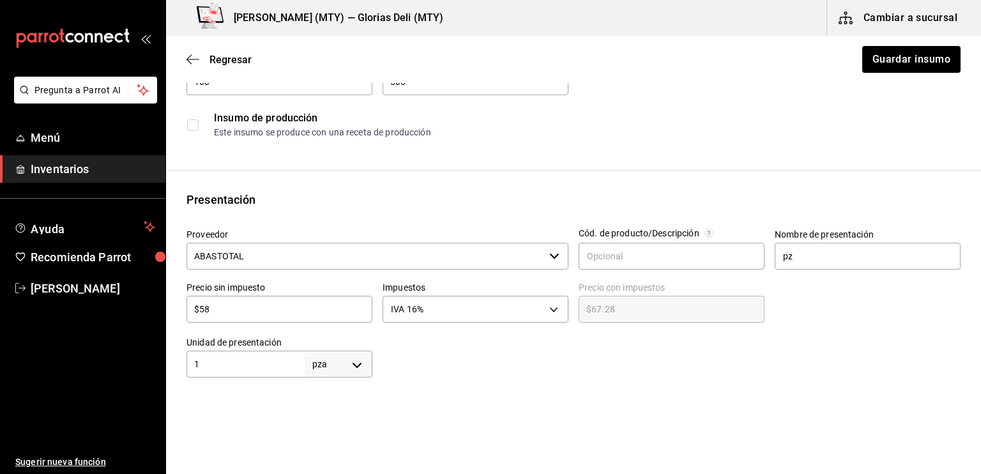
click at [215, 307] on input "$58" at bounding box center [279, 308] width 186 height 15
type input "$5"
type input "$5.80"
type input "$50"
type input "$58.00"
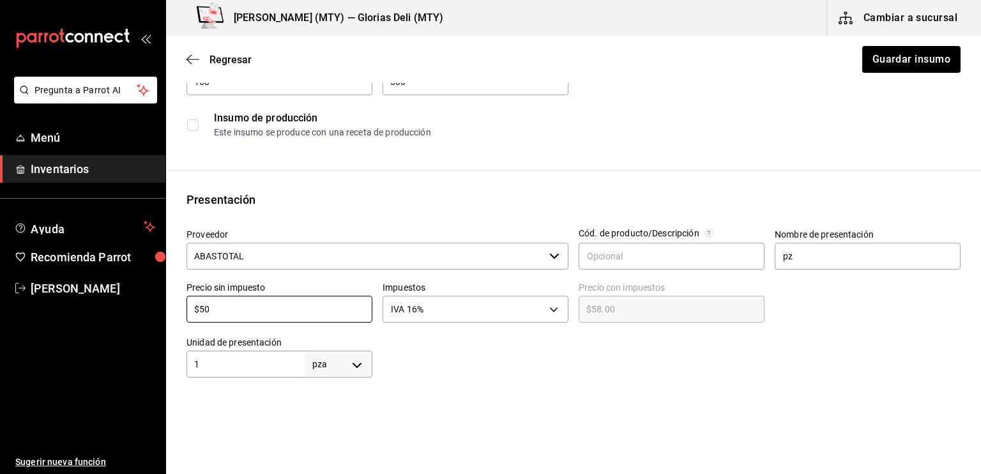
type input "$50"
click at [384, 186] on div "Insumo IN-1741376262239 Nombre SERVILLETAS Categoría de inventario DESECHABLES …" at bounding box center [573, 326] width 815 height 752
click at [898, 59] on button "Guardar insumo" at bounding box center [911, 59] width 100 height 27
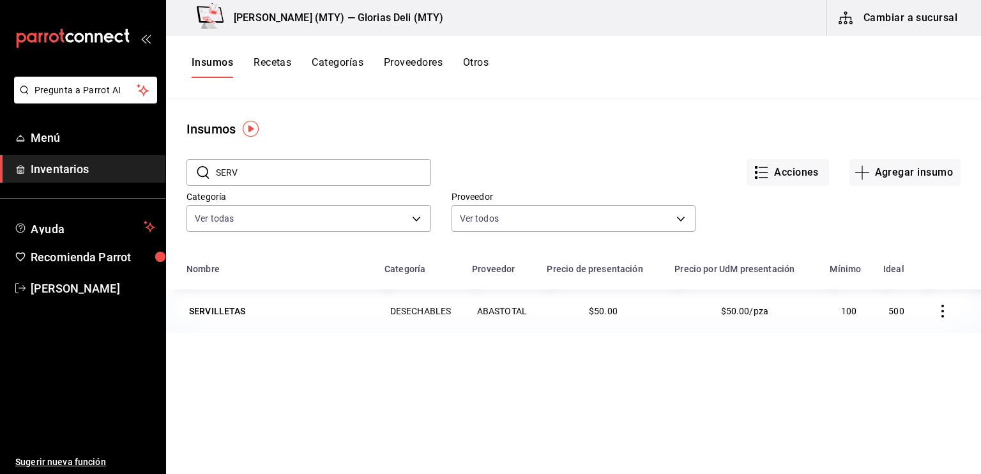
click at [245, 162] on input "SERV" at bounding box center [323, 173] width 215 height 26
type input "S"
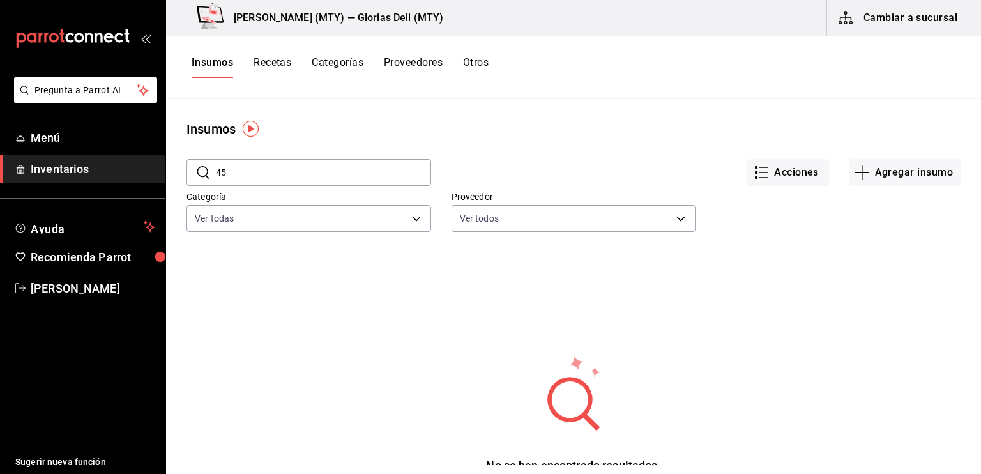
type input "4"
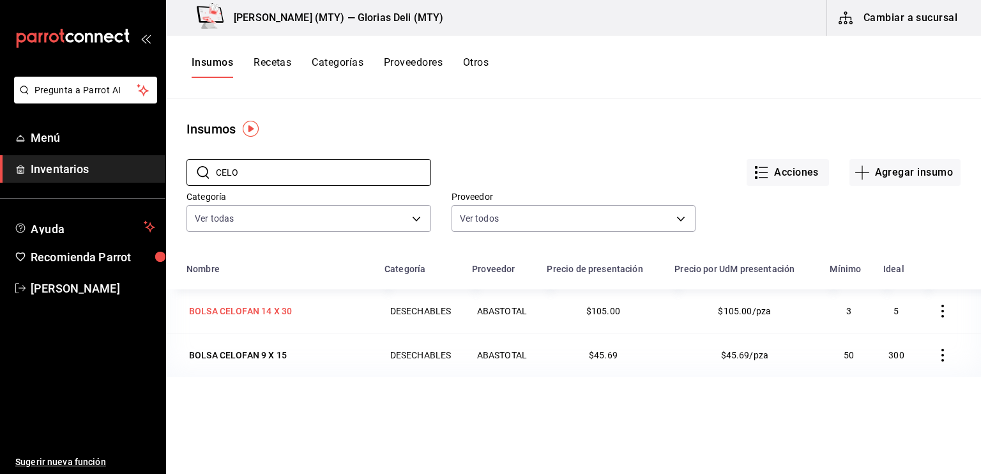
type input "CELO"
click at [278, 297] on td "BOLSA CELOFAN 14 X 30" at bounding box center [271, 310] width 211 height 43
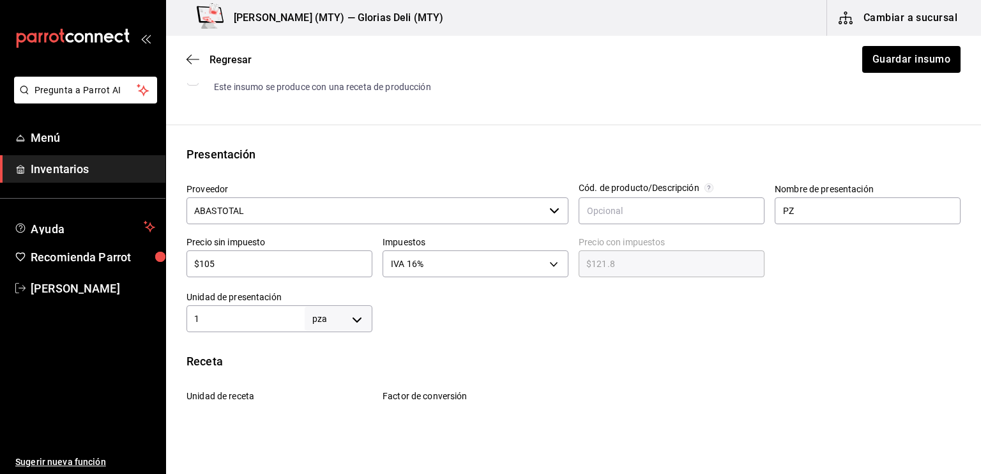
scroll to position [204, 0]
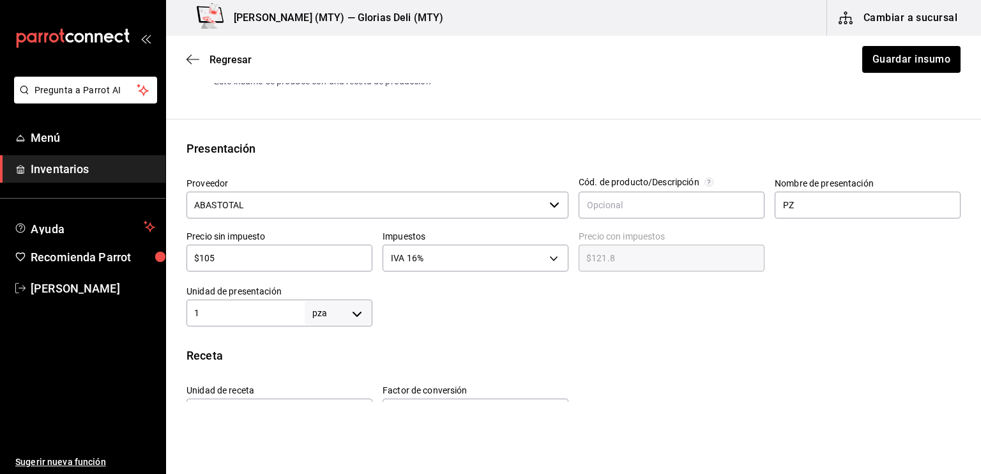
click at [226, 247] on div "$105 ​" at bounding box center [279, 258] width 186 height 27
type input "$10"
type input "$11.60"
type input "$1"
type input "$1.16"
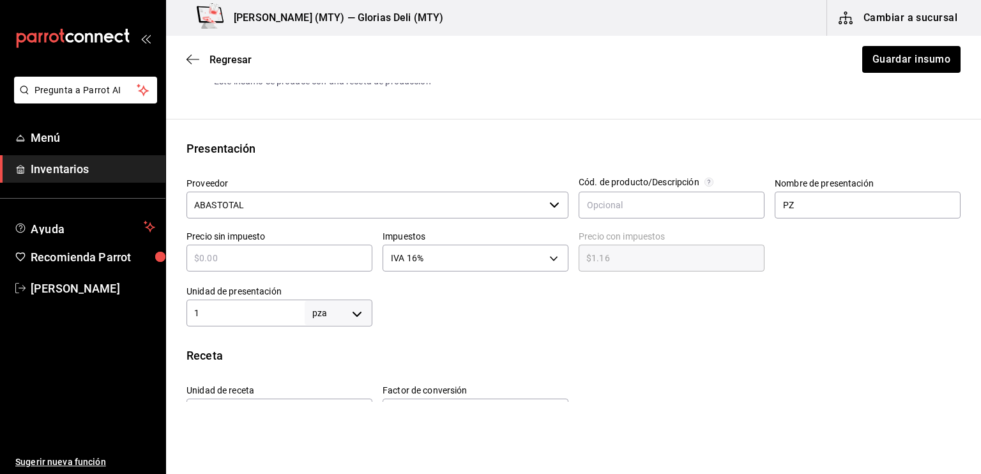
type input "$0.00"
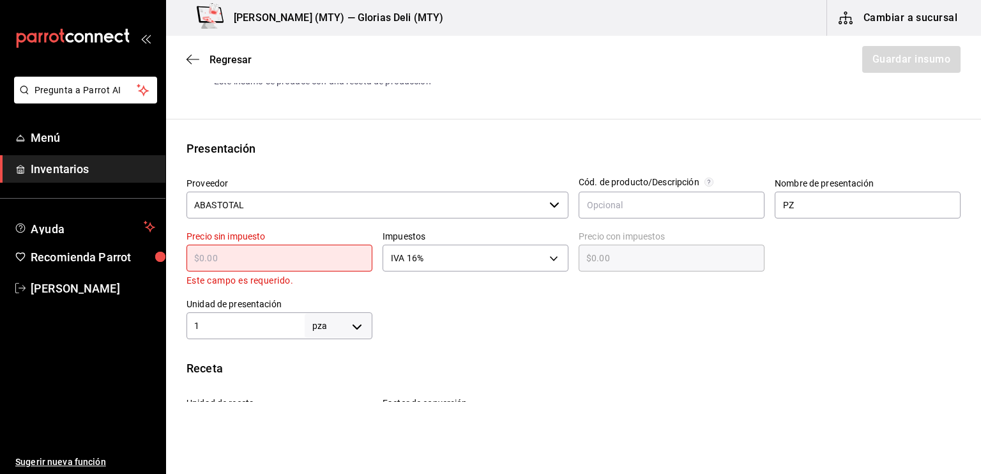
type input "$9"
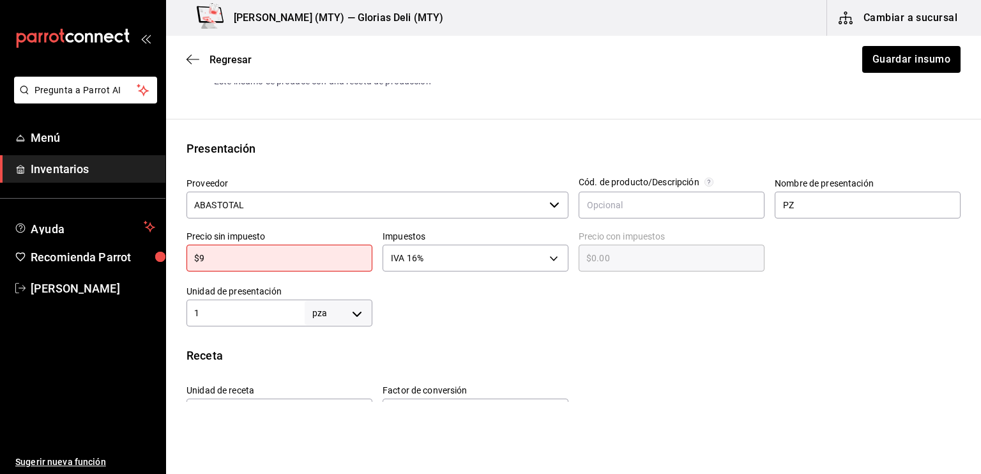
type input "$10.44"
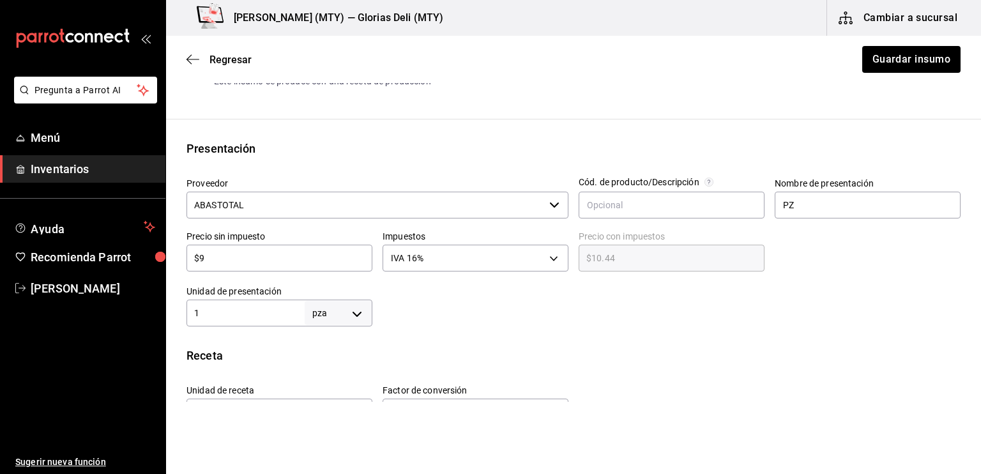
type input "$90"
type input "$104.40"
type input "$90.5"
type input "$104.98"
type input "$90.52"
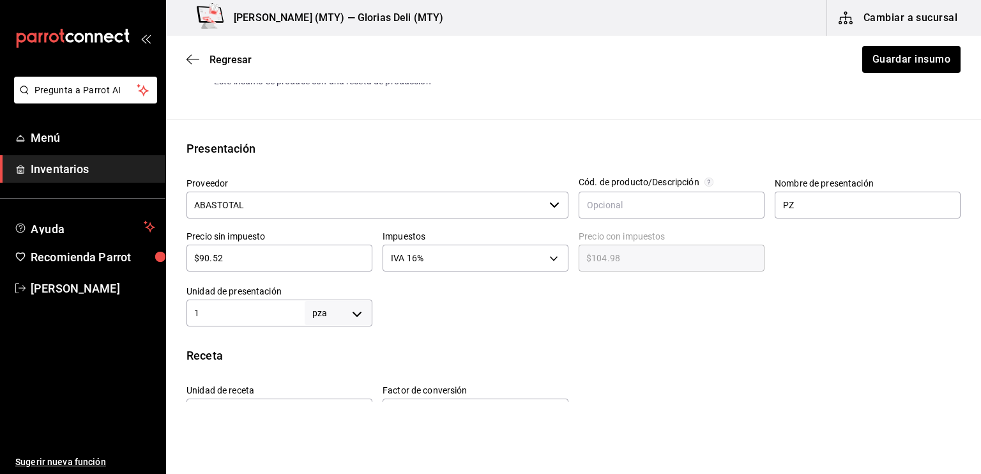
type input "$105.00"
type input "$90.5"
type input "$104.98"
type input "$90.51"
type input "$104.99"
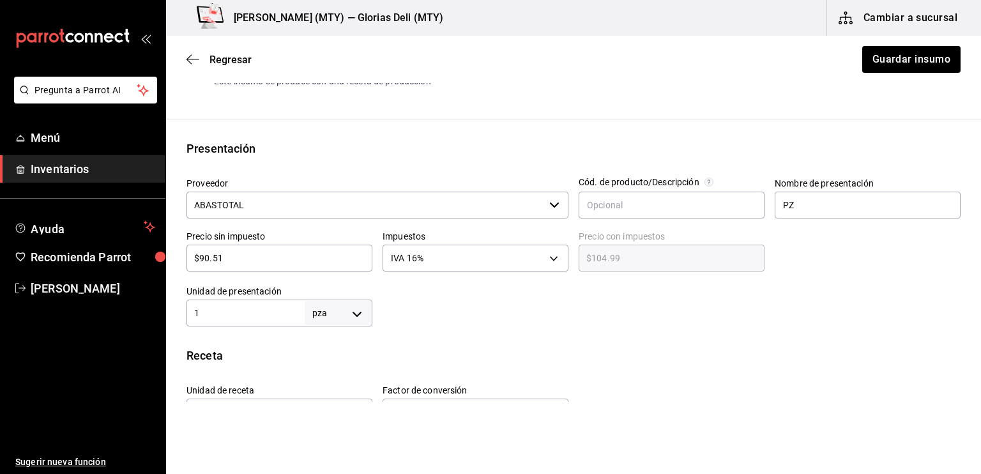
type input "$90.5"
type input "$104.98"
type input "$90.52"
type input "$105.00"
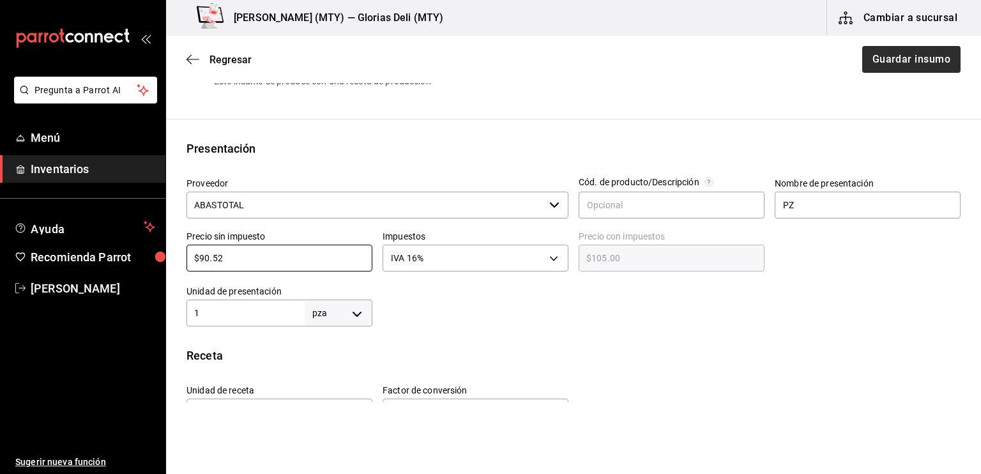
type input "$90.52"
click at [874, 61] on button "Guardar insumo" at bounding box center [911, 59] width 100 height 27
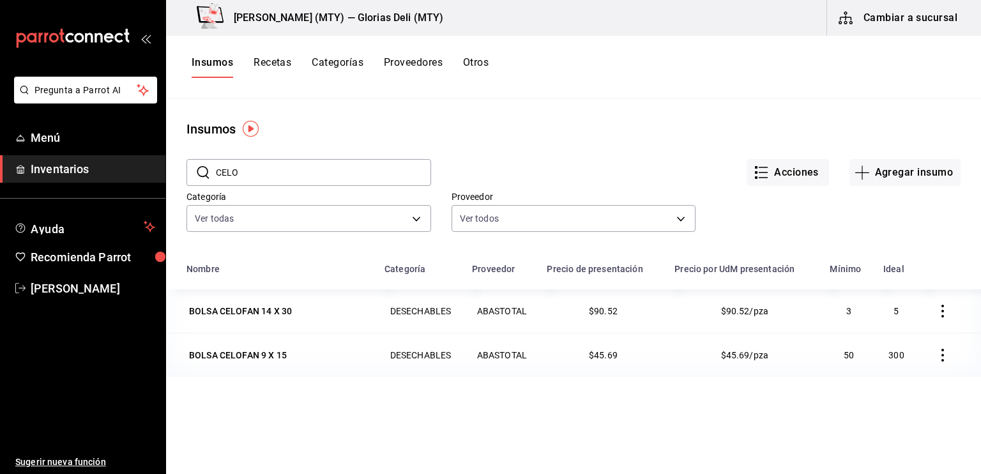
click at [284, 180] on input "CELO" at bounding box center [323, 173] width 215 height 26
type input "C"
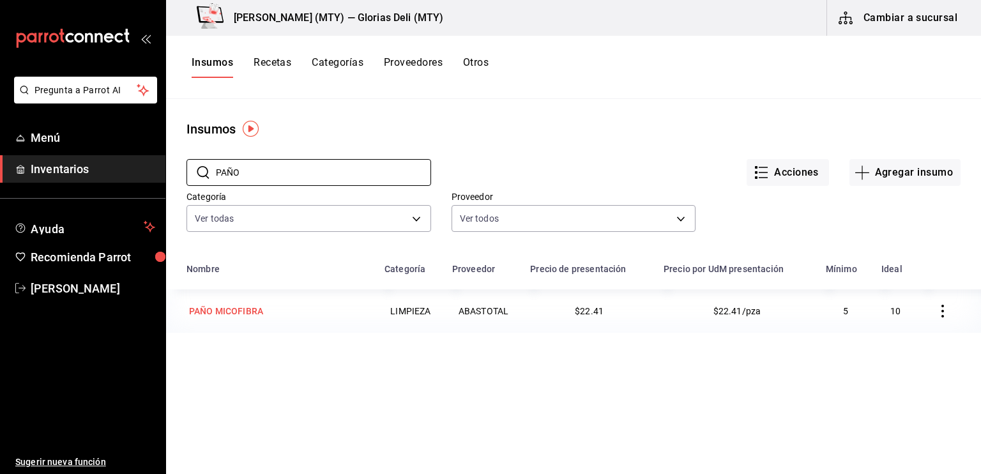
type input "PAÑO"
click at [238, 313] on div "PAÑO MICOFIBRA" at bounding box center [226, 311] width 74 height 13
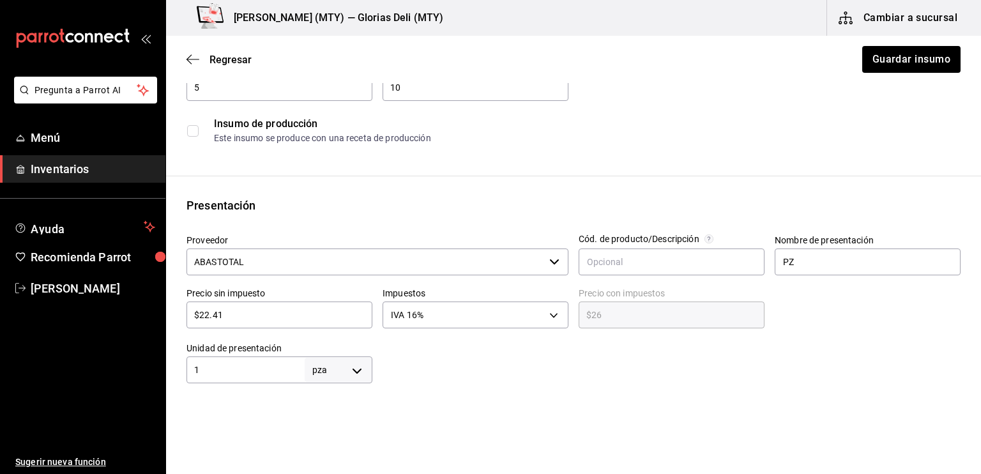
scroll to position [153, 0]
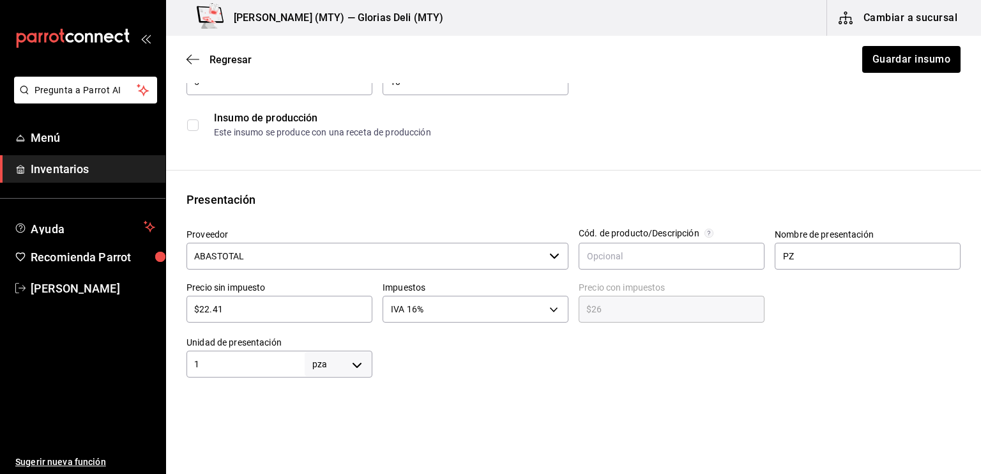
click at [240, 314] on input "$22.41" at bounding box center [279, 308] width 186 height 15
type input "$22.4"
type input "$25.98"
type input "$22."
type input "$25.52"
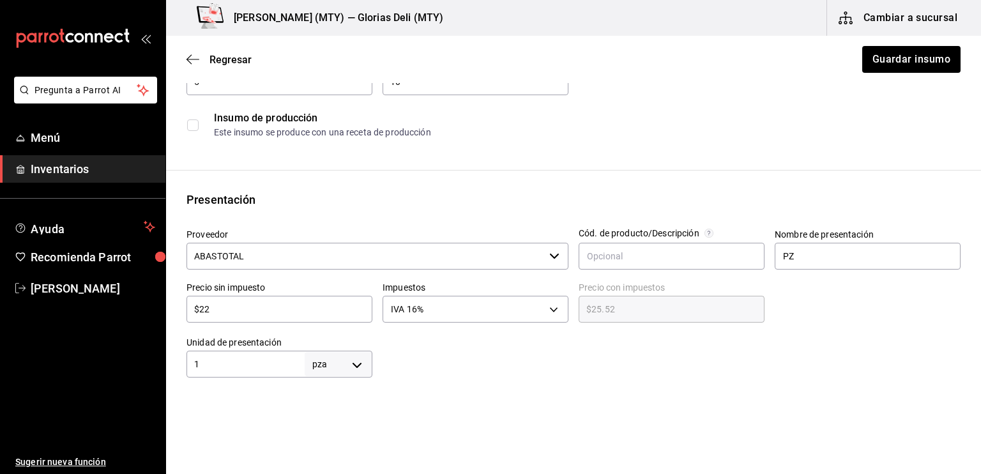
type input "$2"
type input "$2.32"
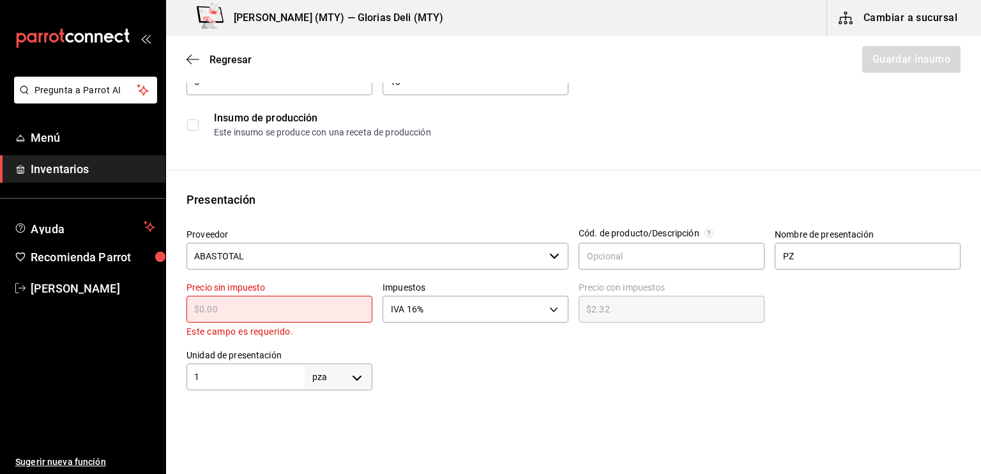
type input "$0.00"
type input "$3"
type input "$3.48"
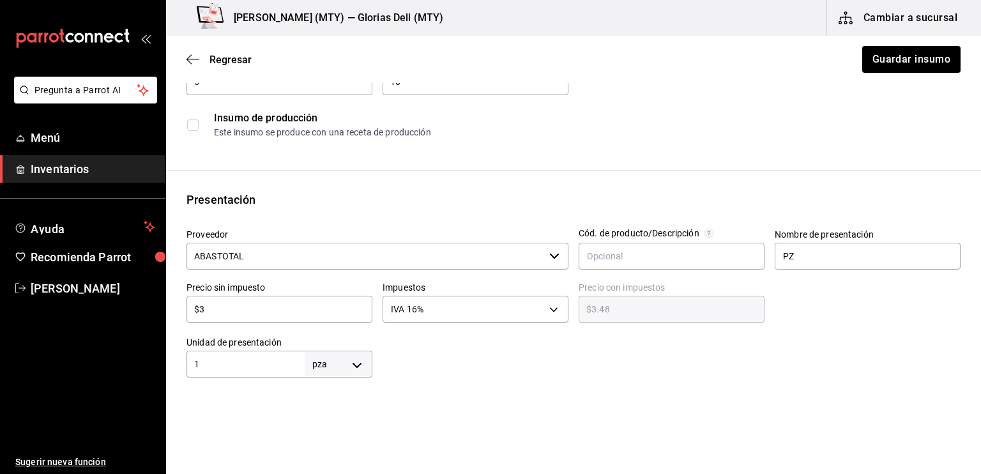
type input "$33"
type input "$38.28"
type input "$33.6"
type input "$38.98"
type input "$33.62"
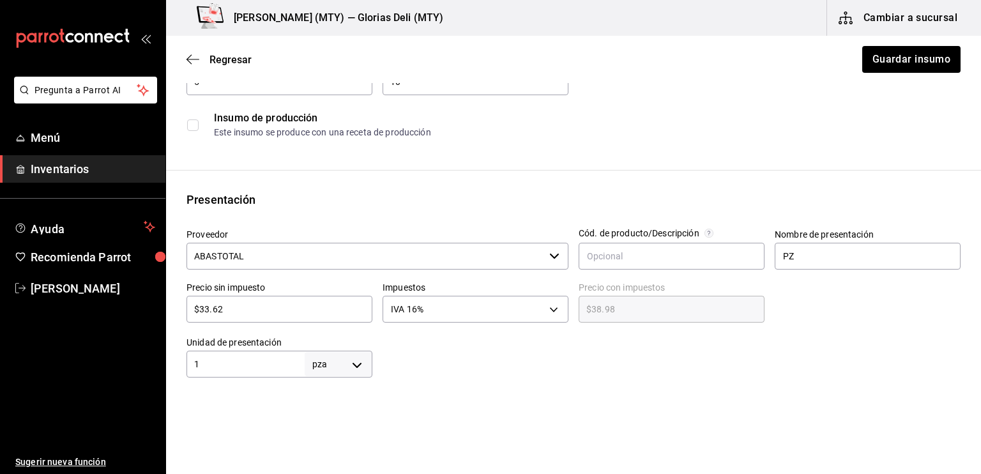
type input "$39.00"
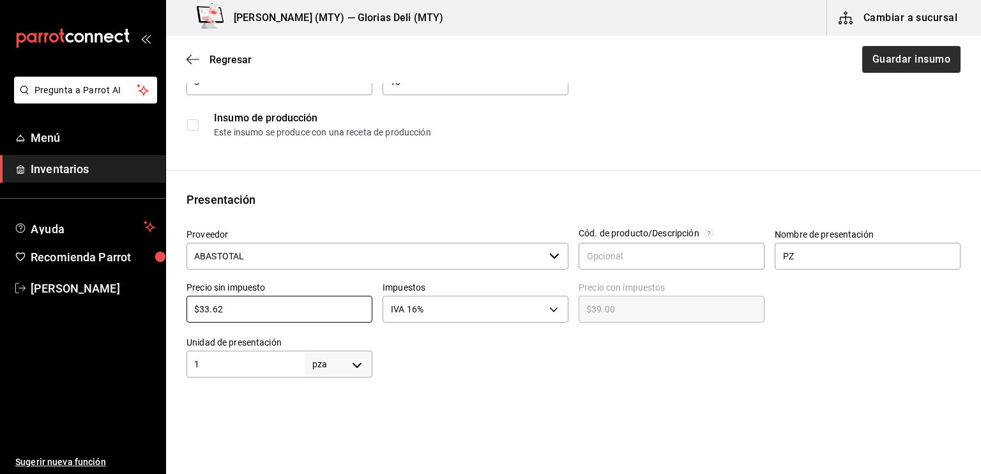
type input "$33.62"
click at [882, 61] on button "Guardar insumo" at bounding box center [911, 59] width 100 height 27
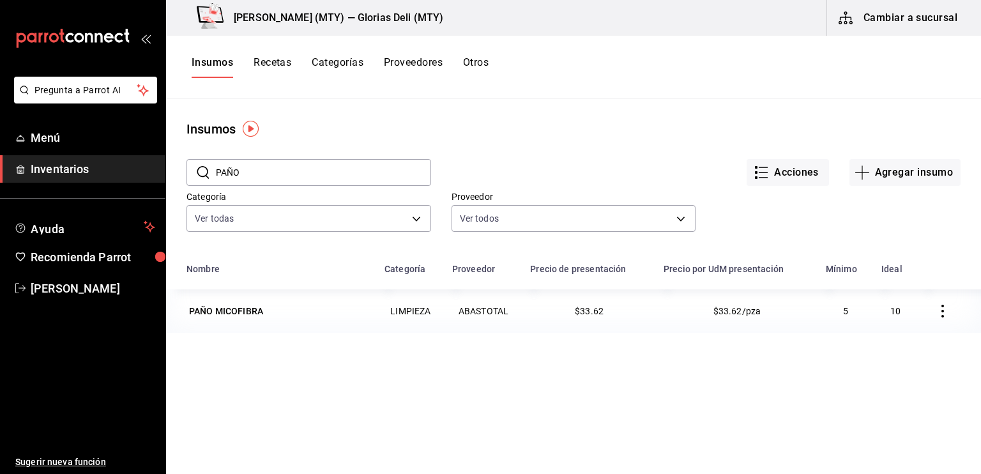
click at [252, 178] on input "PAÑO" at bounding box center [323, 173] width 215 height 26
type input "P"
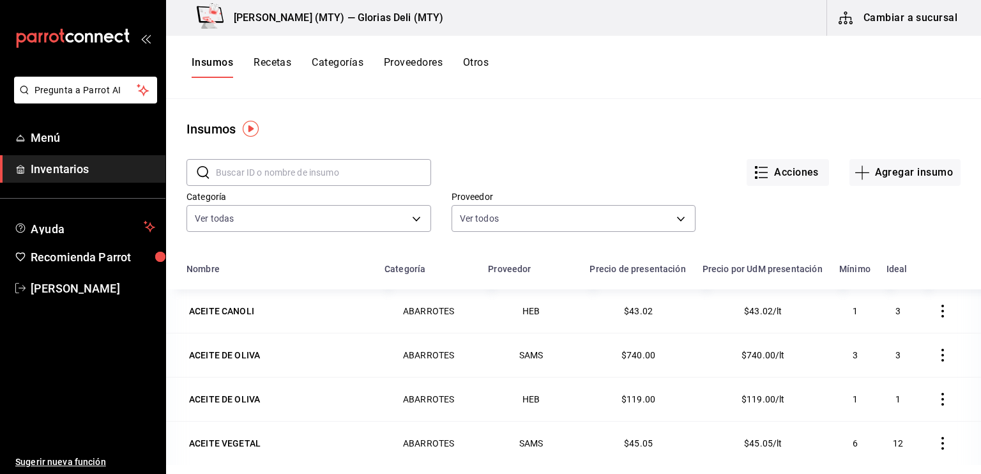
click at [887, 13] on button "Cambiar a sucursal" at bounding box center [899, 18] width 144 height 36
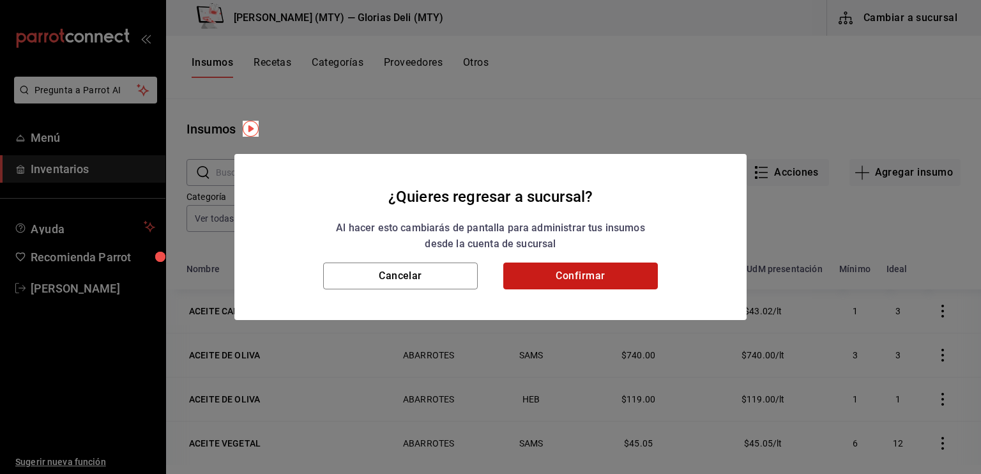
click at [598, 268] on button "Confirmar" at bounding box center [580, 275] width 155 height 27
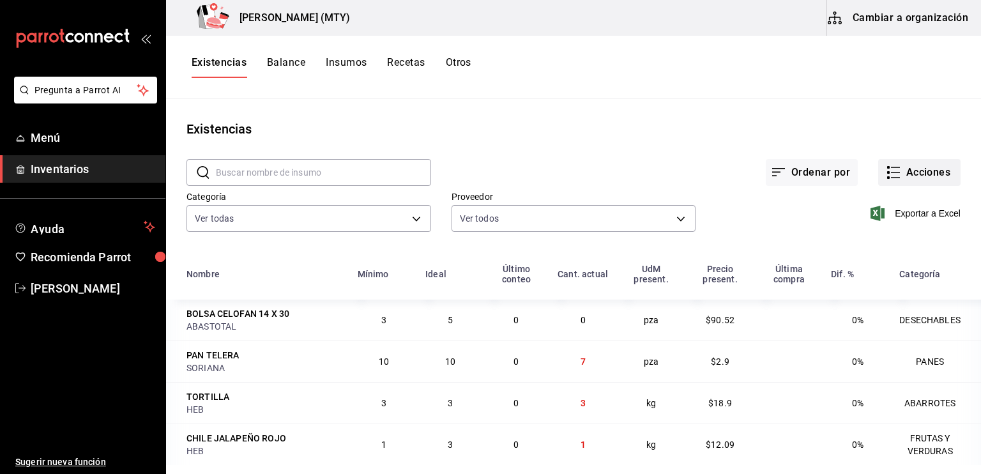
click at [886, 169] on icon "button" at bounding box center [893, 172] width 15 height 15
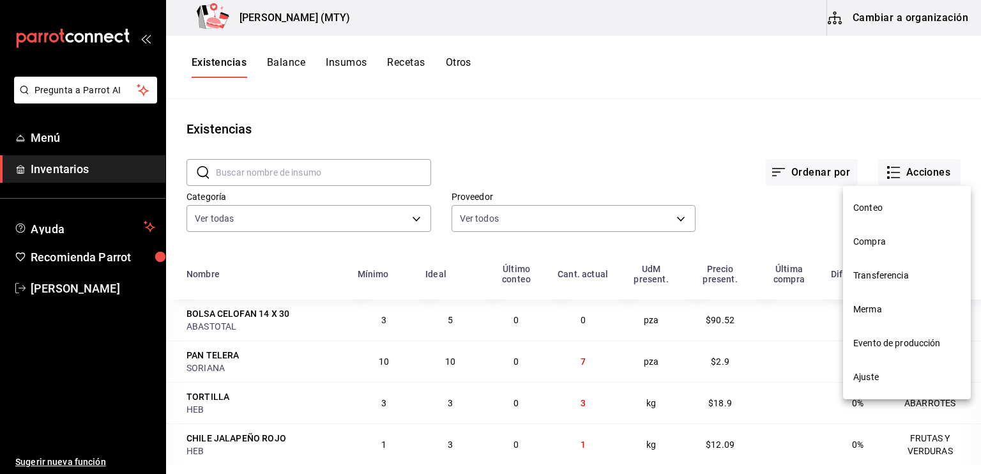
click at [886, 239] on span "Compra" at bounding box center [906, 241] width 107 height 13
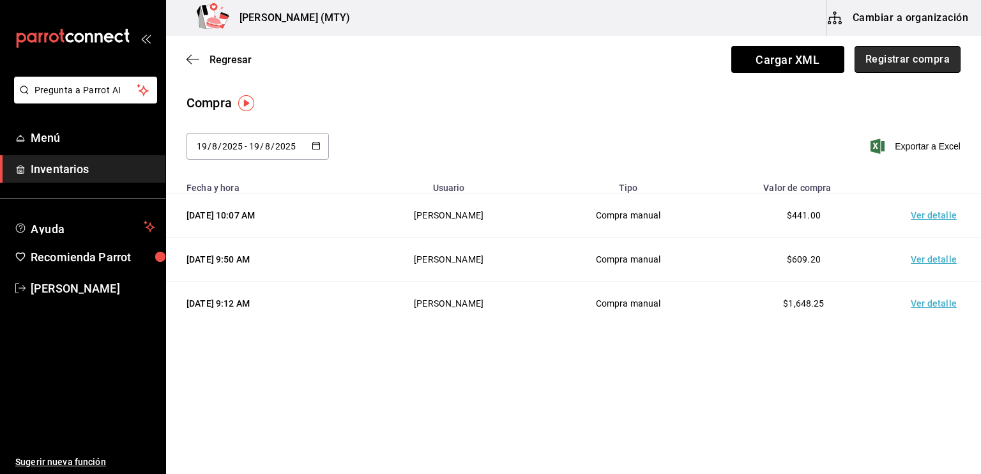
click at [914, 63] on button "Registrar compra" at bounding box center [907, 59] width 106 height 27
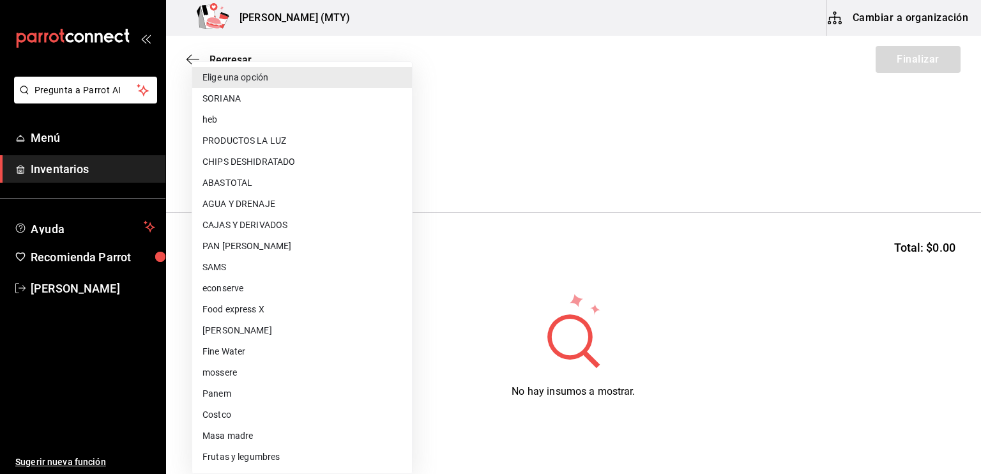
click at [220, 169] on body "Pregunta a Parrot AI Menú Inventarios Ayuda Recomienda Parrot [PERSON_NAME] Sug…" at bounding box center [490, 201] width 981 height 402
click at [245, 179] on li "ABASTOTAL" at bounding box center [302, 182] width 220 height 21
type input "18d7f114-ee57-4d39-8ab6-36c93e48e9a0"
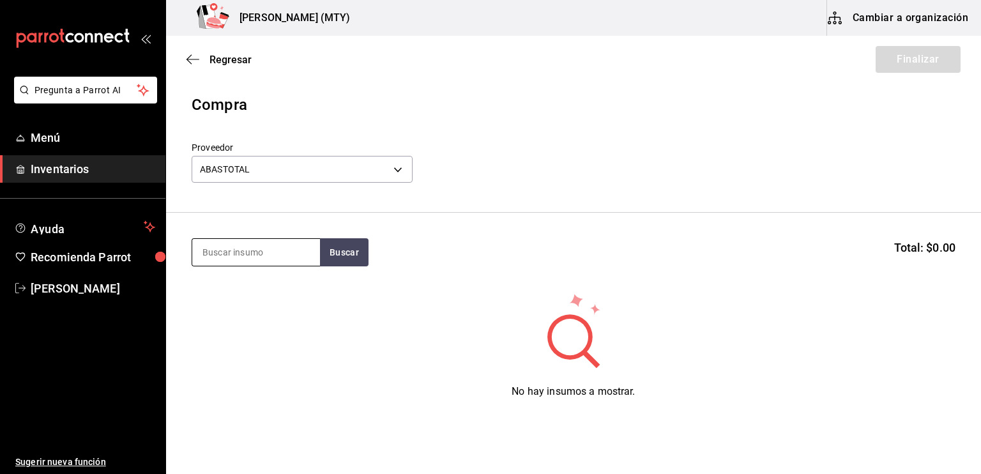
click at [204, 242] on input at bounding box center [256, 252] width 128 height 27
type input "SERVILL"
click at [338, 254] on button "Buscar" at bounding box center [344, 252] width 49 height 28
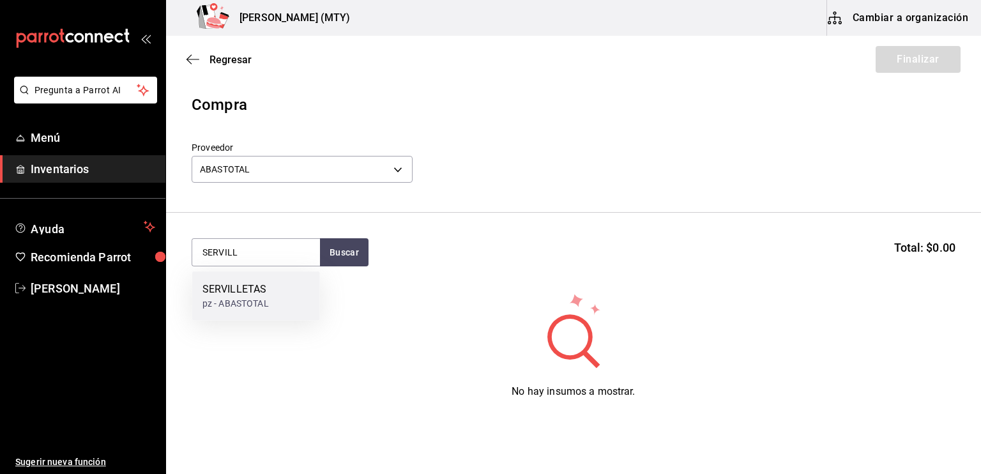
click at [273, 292] on div "SERVILLETAS pz - ABASTOTAL" at bounding box center [256, 295] width 128 height 49
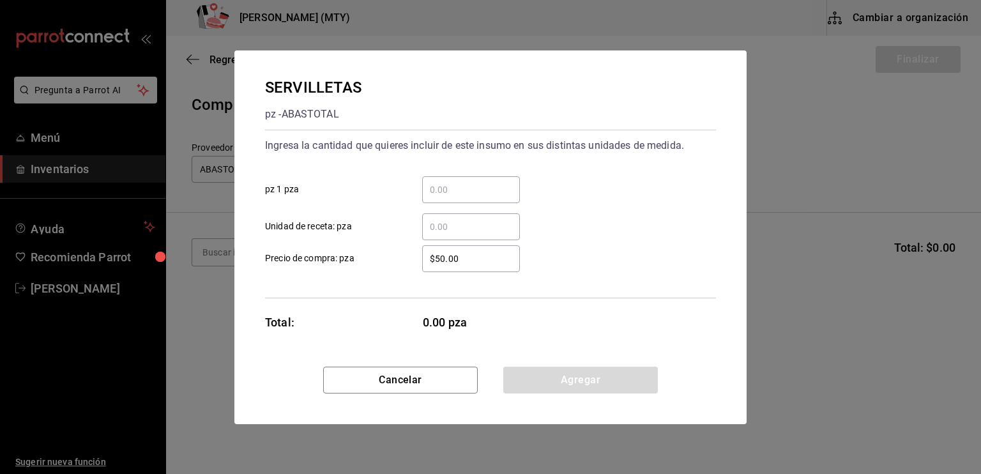
click at [439, 182] on input "​ pz 1 pza" at bounding box center [471, 189] width 98 height 15
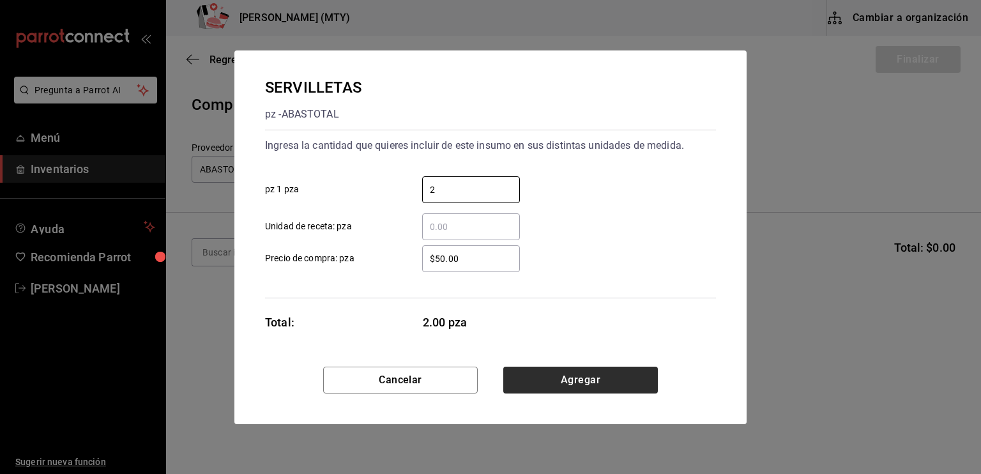
type input "2"
click at [614, 375] on button "Agregar" at bounding box center [580, 380] width 155 height 27
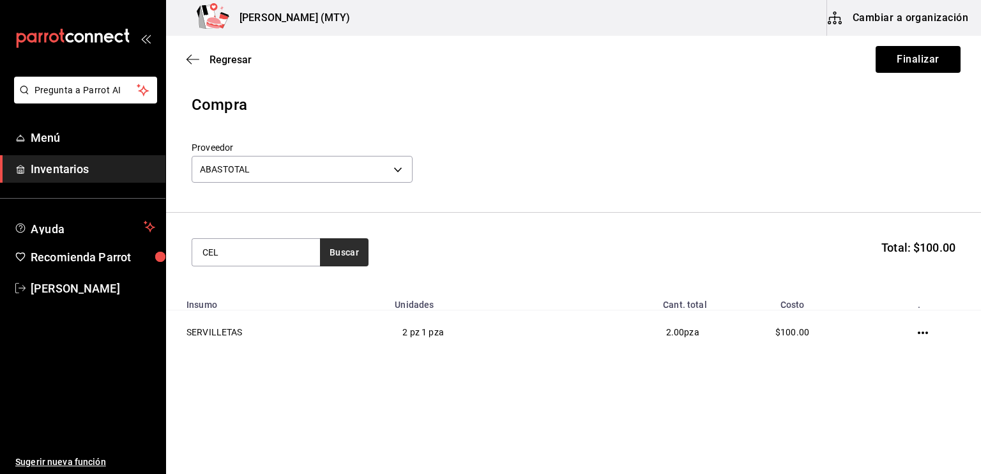
type input "CEL"
click at [331, 249] on button "Buscar" at bounding box center [344, 252] width 49 height 28
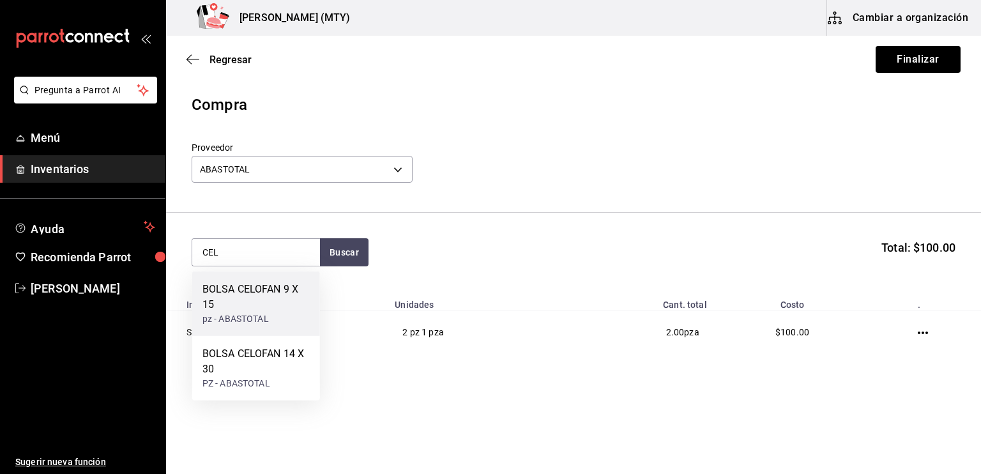
click at [281, 279] on div "BOLSA CELOFAN 9 X 15 pz - ABASTOTAL" at bounding box center [256, 303] width 128 height 64
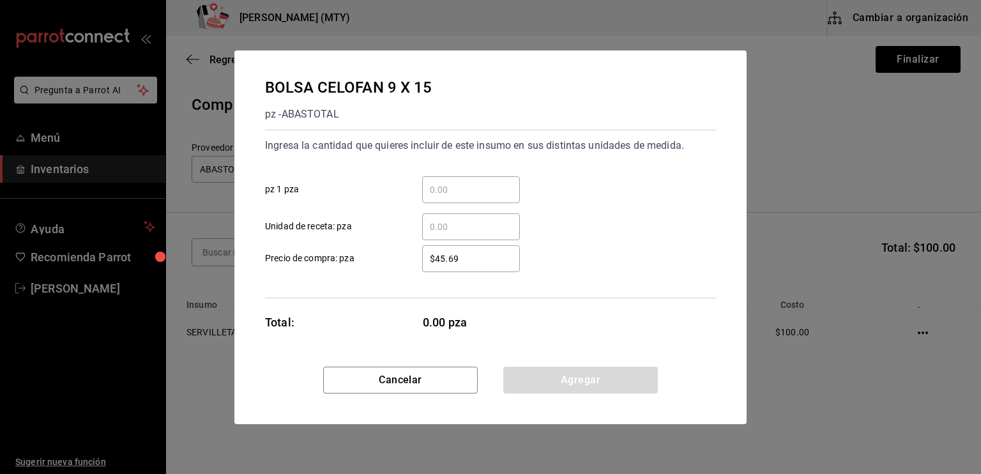
click at [431, 190] on input "​ pz 1 pza" at bounding box center [471, 189] width 98 height 15
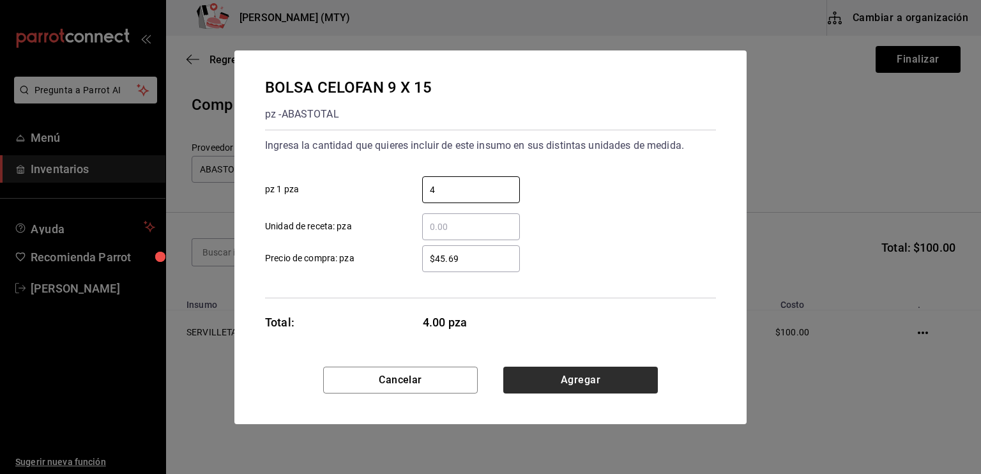
type input "4"
click at [552, 380] on button "Agregar" at bounding box center [580, 380] width 155 height 27
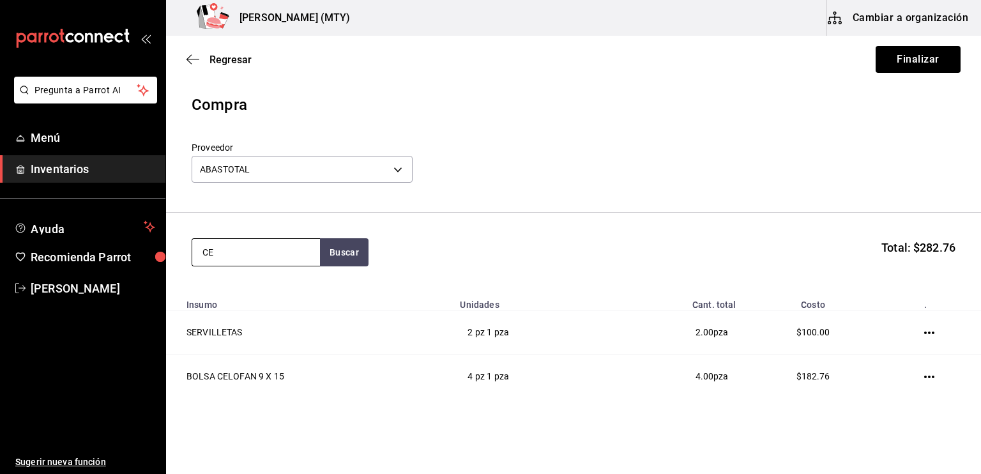
type input "CEL"
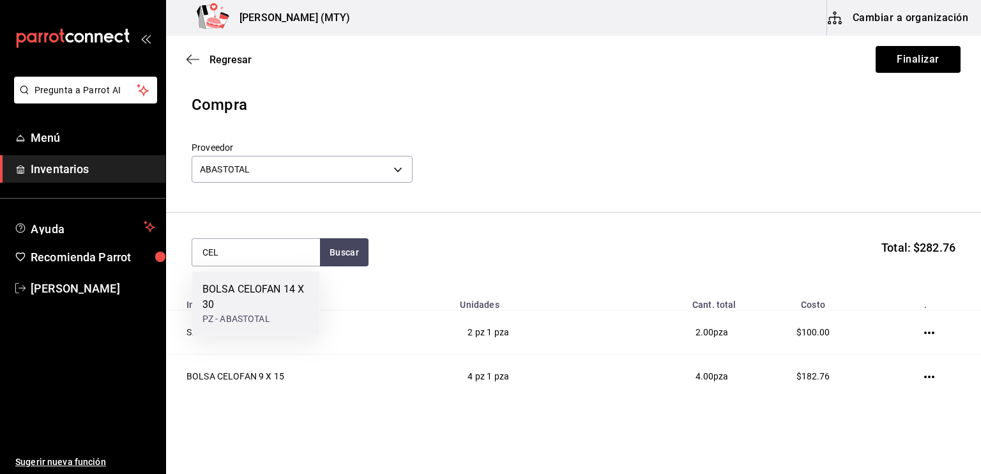
click at [274, 292] on div "BOLSA CELOFAN 14 X 30" at bounding box center [255, 297] width 107 height 31
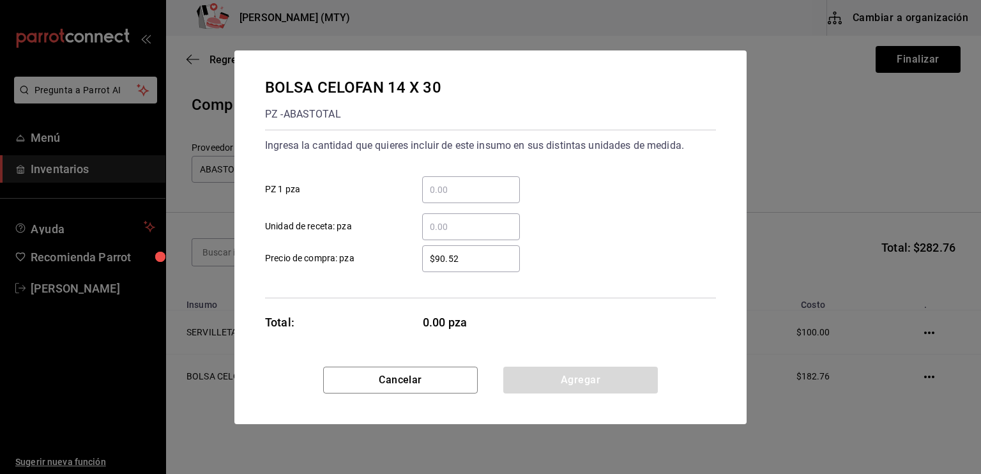
click at [428, 192] on input "​ PZ 1 pza" at bounding box center [471, 189] width 98 height 15
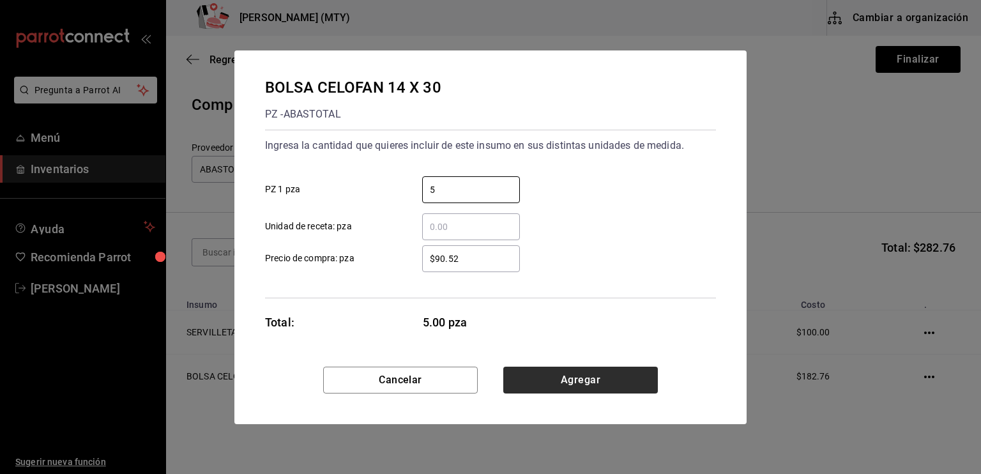
type input "5"
click at [568, 370] on button "Agregar" at bounding box center [580, 380] width 155 height 27
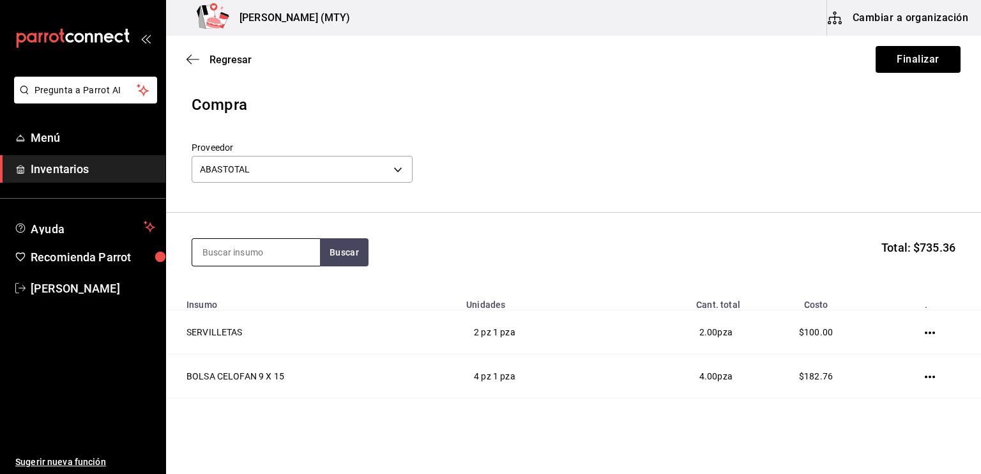
click at [209, 254] on input at bounding box center [256, 252] width 128 height 27
type input "PAÑO"
click at [344, 248] on button "Buscar" at bounding box center [344, 252] width 49 height 28
click at [287, 300] on div "PAÑO MICOFIBRA PZ - ABASTOTAL" at bounding box center [256, 295] width 128 height 49
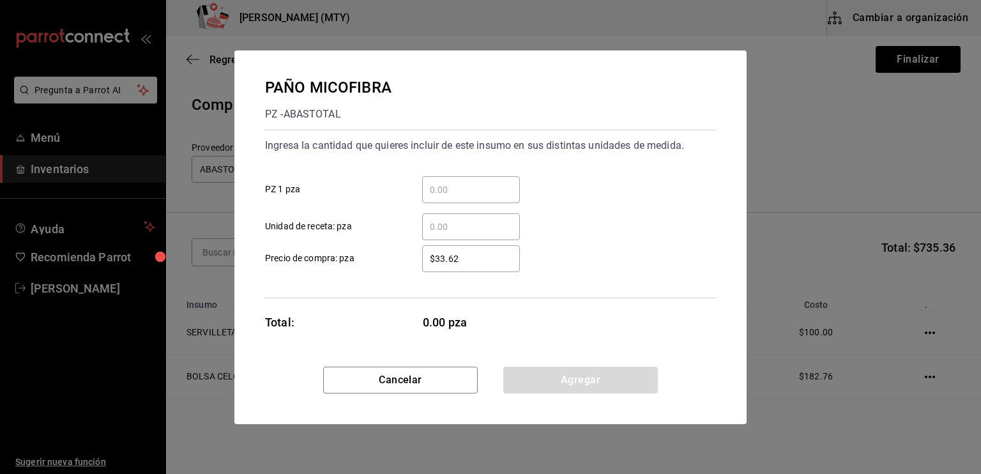
click at [428, 195] on input "​ PZ 1 pza" at bounding box center [471, 189] width 98 height 15
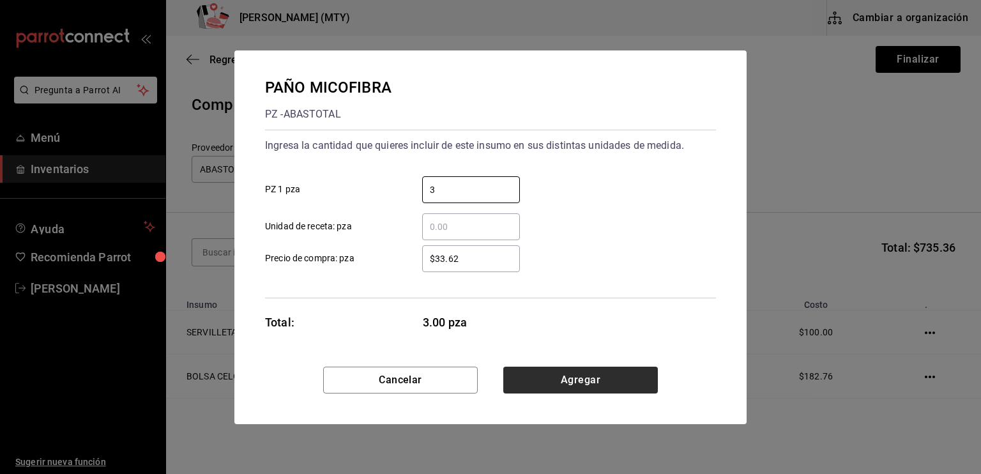
type input "3"
click at [563, 381] on button "Agregar" at bounding box center [580, 380] width 155 height 27
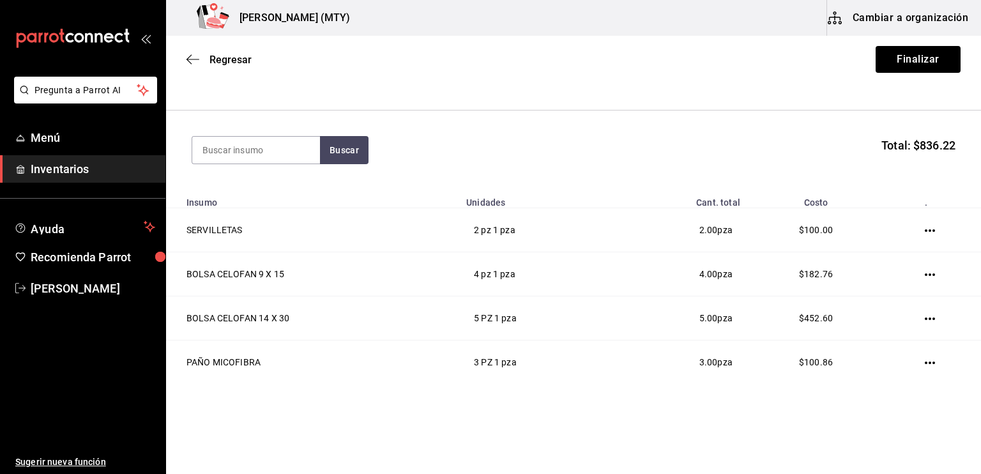
scroll to position [125, 0]
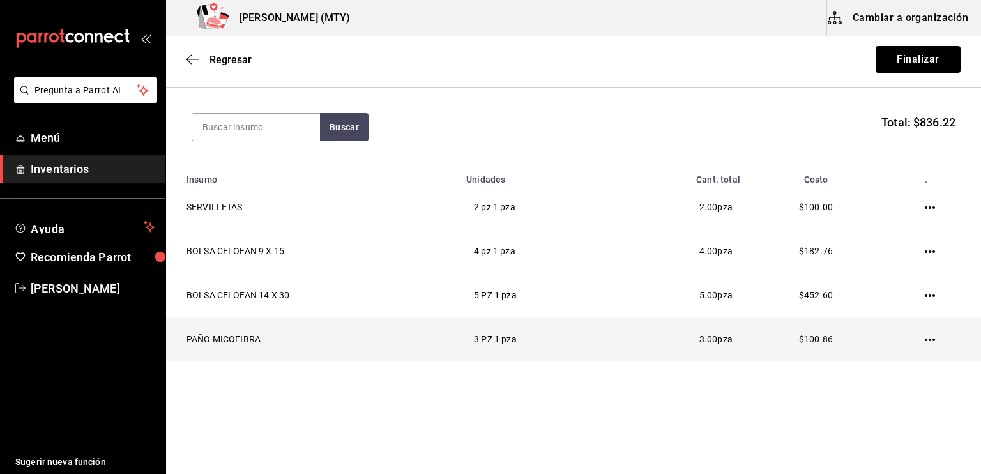
click at [925, 337] on icon "button" at bounding box center [930, 340] width 10 height 10
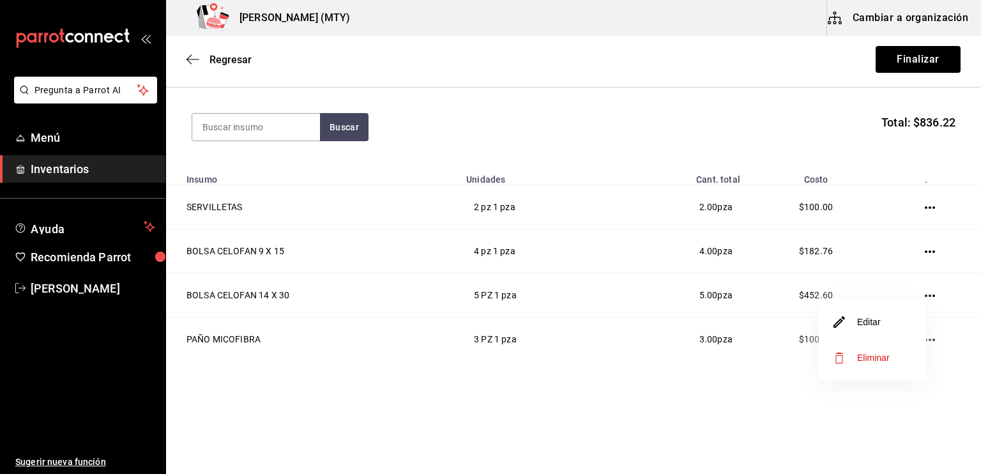
click at [888, 328] on li "Editar" at bounding box center [872, 322] width 107 height 36
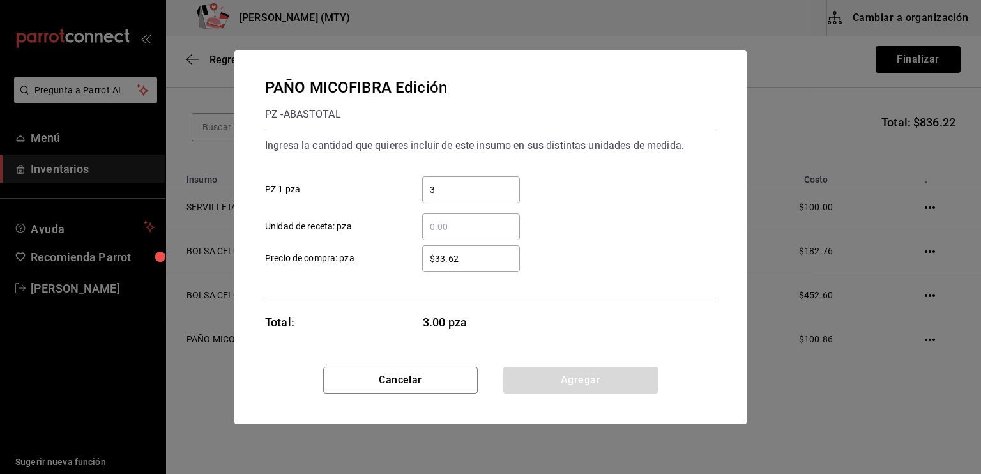
click at [460, 259] on input "$33.62" at bounding box center [471, 258] width 98 height 15
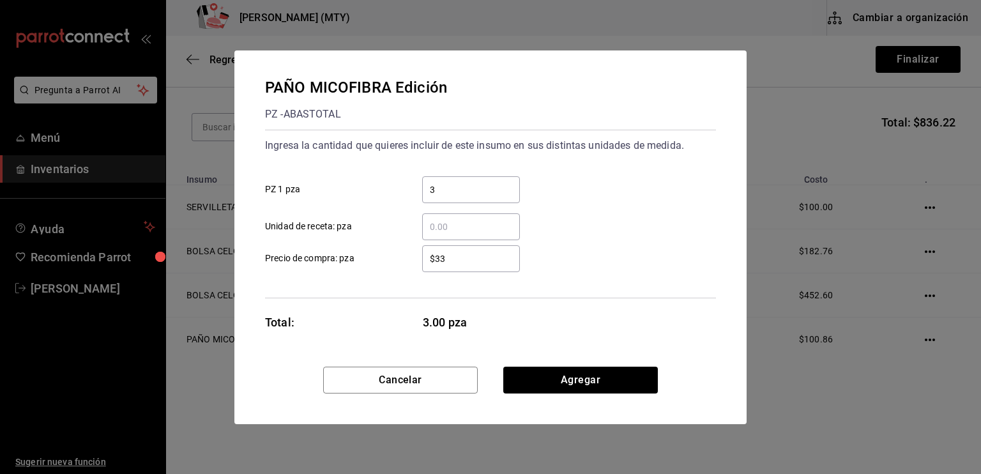
type input "$3"
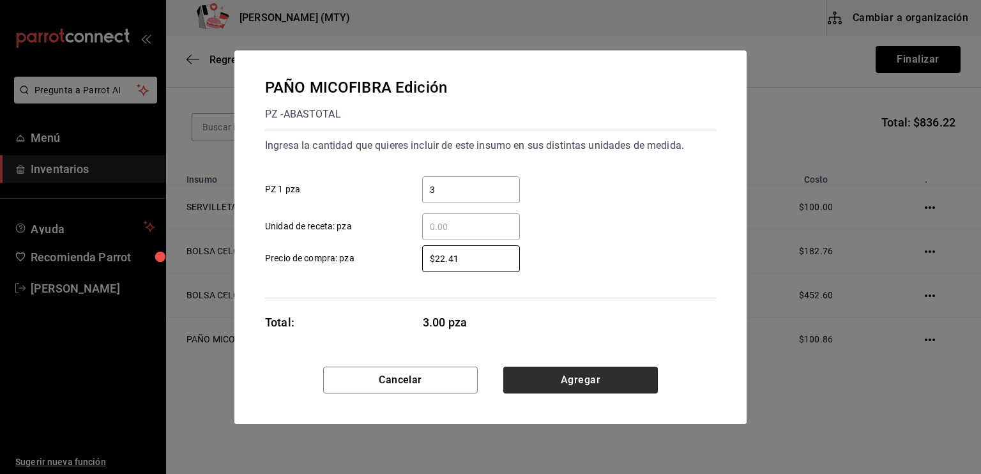
type input "$22.41"
click at [566, 382] on button "Agregar" at bounding box center [580, 380] width 155 height 27
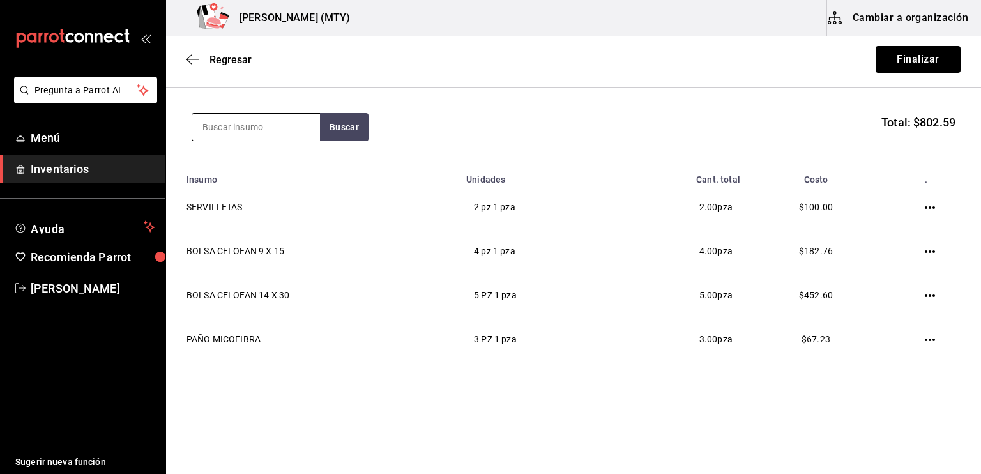
click at [208, 119] on input at bounding box center [256, 127] width 128 height 27
type input "BOLS"
click at [345, 120] on button "Buscar" at bounding box center [344, 127] width 49 height 28
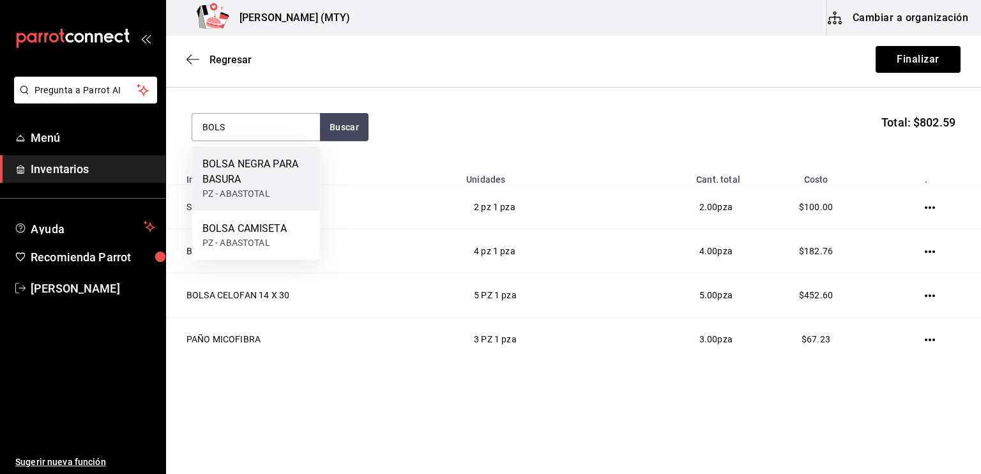
click at [281, 181] on div "BOLSA NEGRA PARA BASURA" at bounding box center [255, 171] width 107 height 31
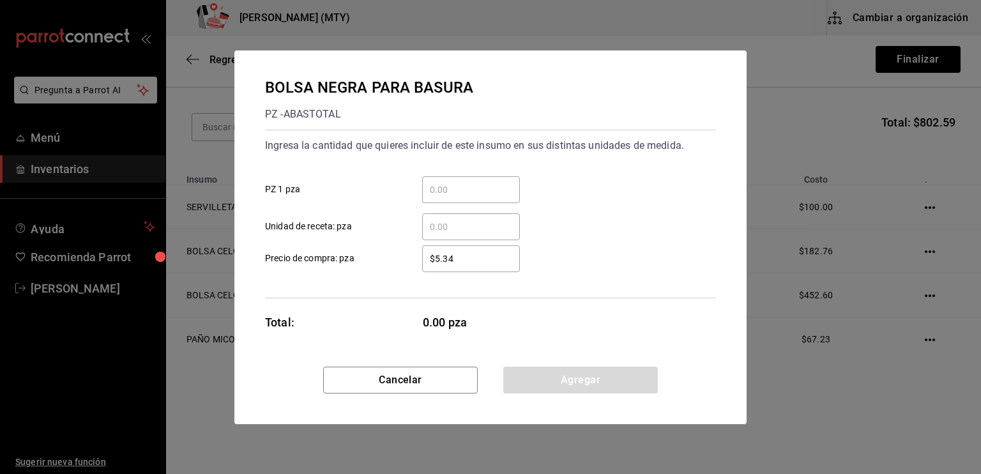
click at [432, 192] on input "​ PZ 1 pza" at bounding box center [471, 189] width 98 height 15
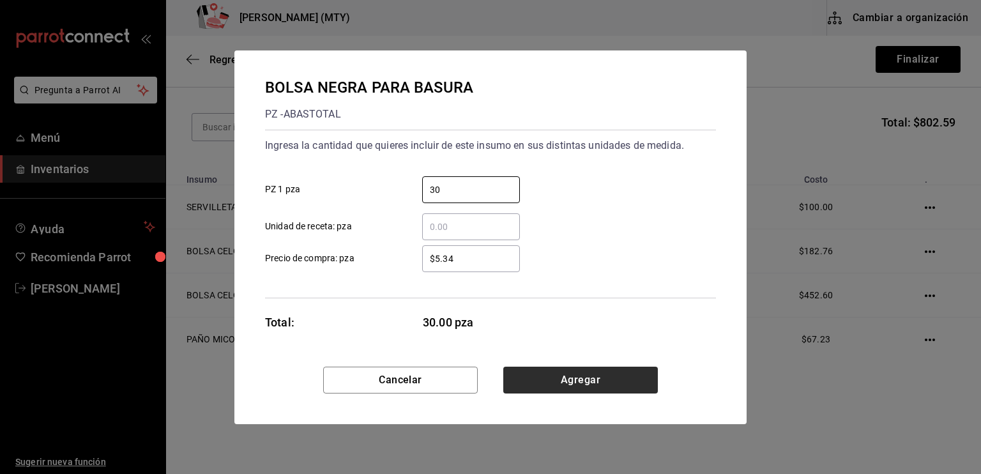
type input "30"
click at [542, 371] on button "Agregar" at bounding box center [580, 380] width 155 height 27
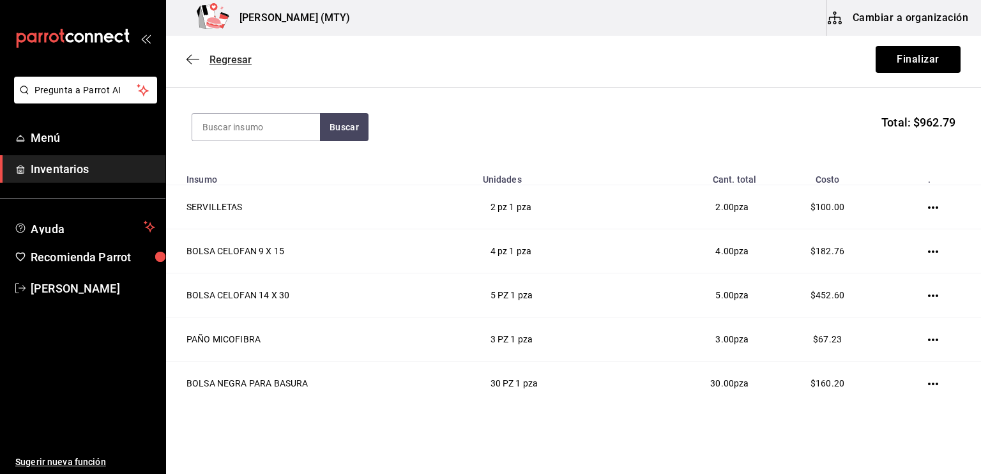
click at [193, 59] on icon "button" at bounding box center [192, 59] width 13 height 11
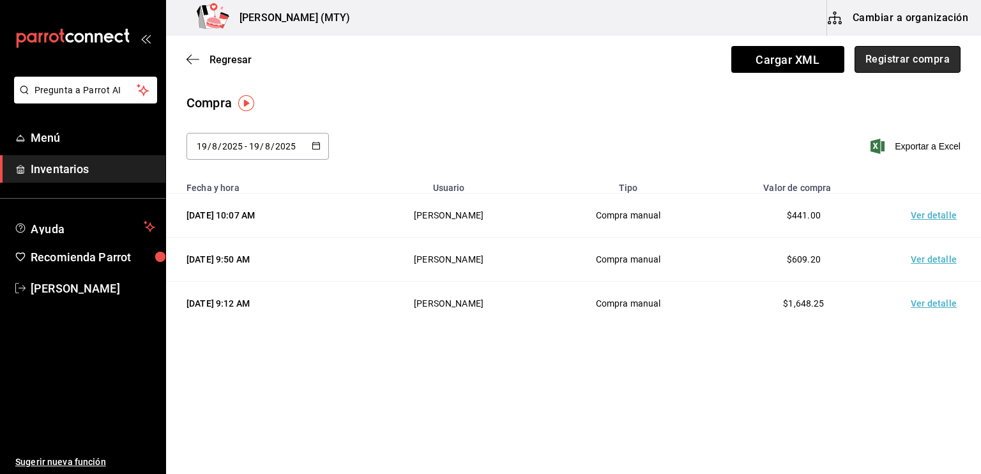
click at [877, 71] on button "Registrar compra" at bounding box center [907, 59] width 106 height 27
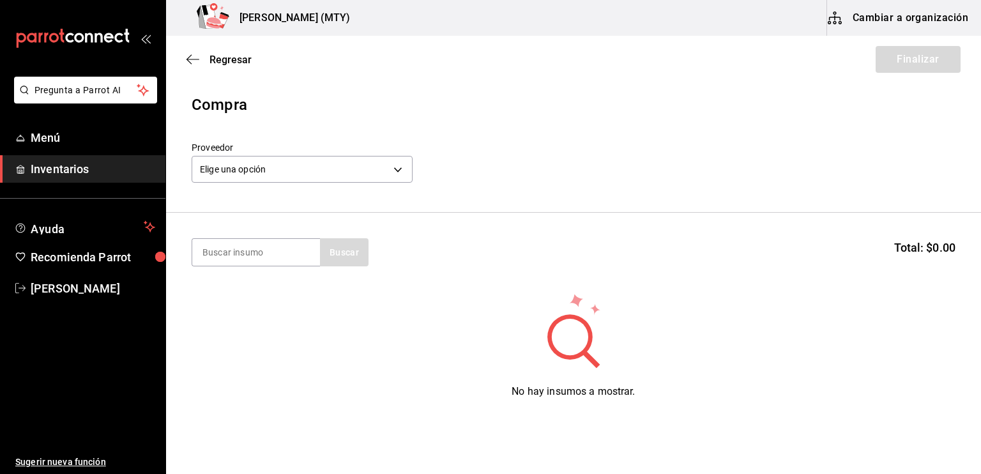
click at [66, 167] on span "Inventarios" at bounding box center [93, 168] width 125 height 17
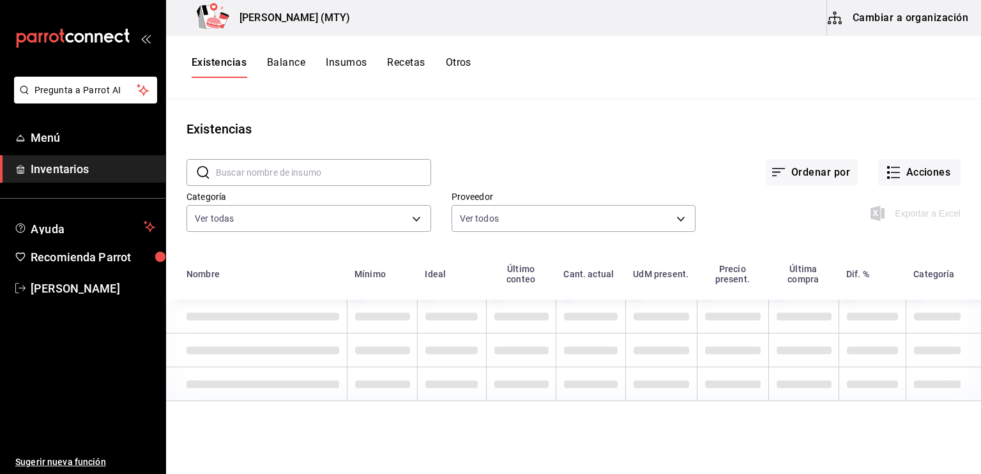
click at [893, 29] on button "Cambiar a organización" at bounding box center [899, 18] width 144 height 36
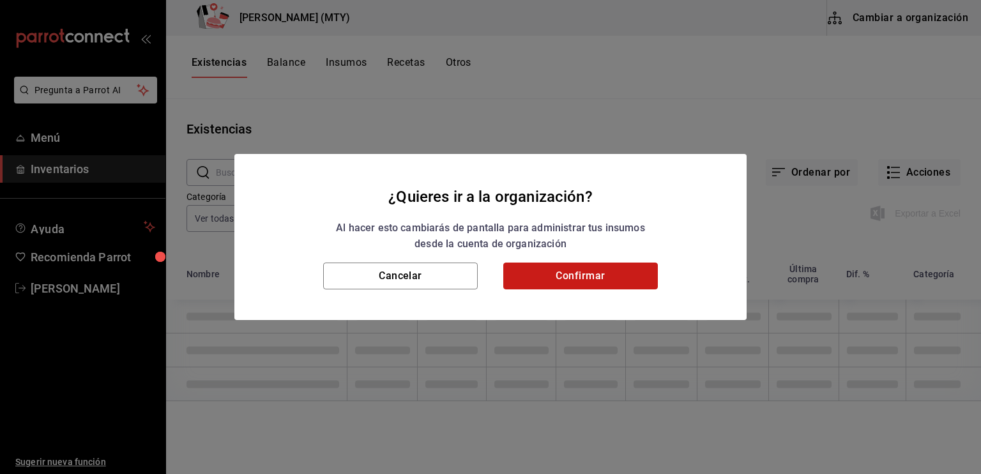
click at [648, 280] on button "Confirmar" at bounding box center [580, 275] width 155 height 27
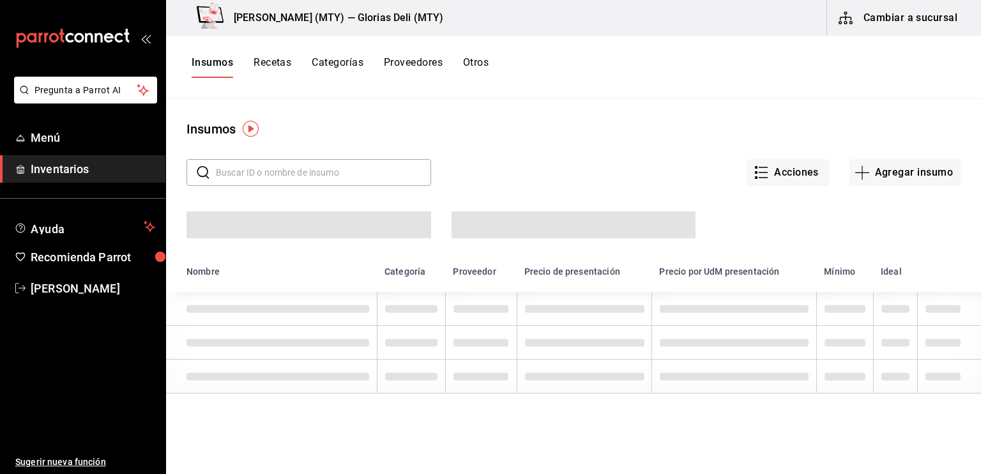
click at [239, 169] on input "text" at bounding box center [323, 173] width 215 height 26
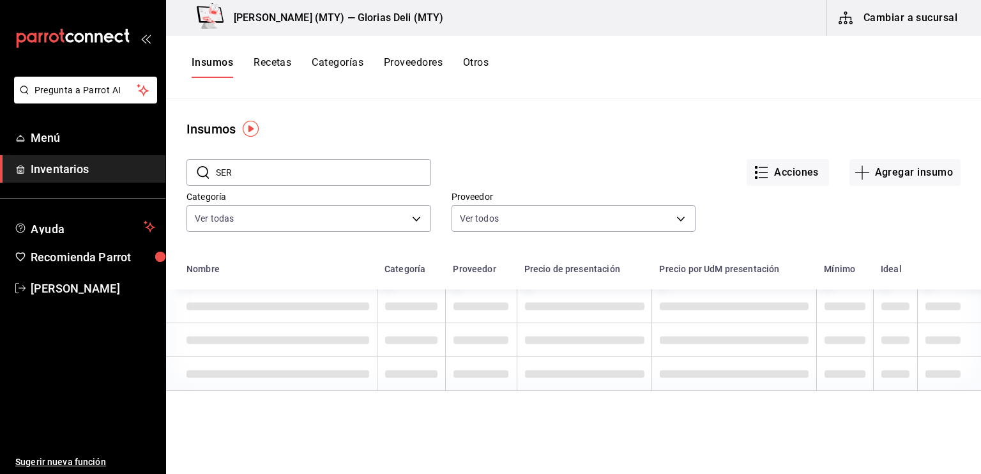
click at [241, 176] on input "SER" at bounding box center [323, 173] width 215 height 26
type input "SERVILLETAS"
click at [468, 148] on div "Acciones Agregar insumo" at bounding box center [695, 162] width 529 height 47
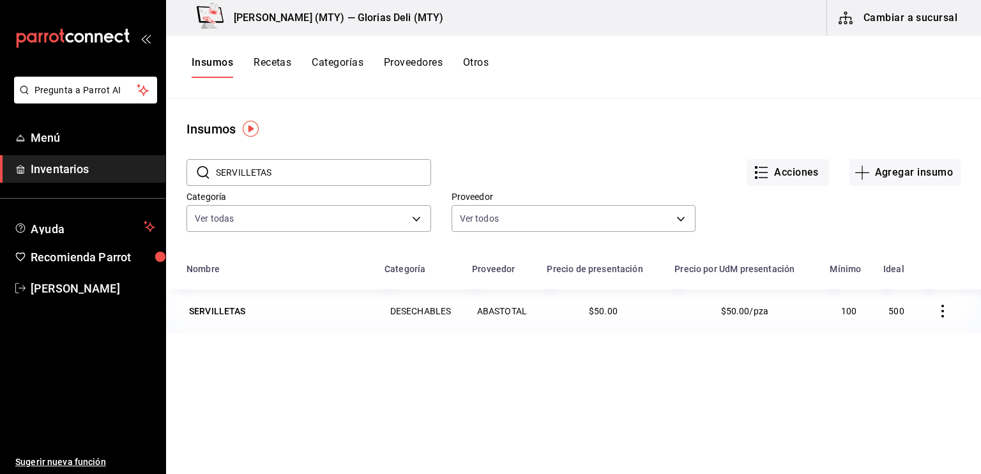
click at [276, 178] on input "SERVILLETAS" at bounding box center [323, 173] width 215 height 26
click at [224, 314] on div "SERVILLETAS" at bounding box center [217, 311] width 57 height 13
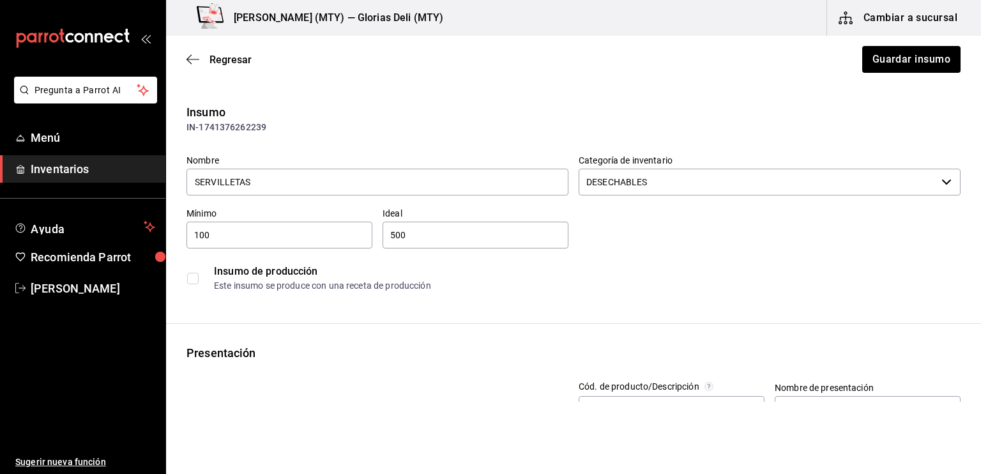
type input "$58.00"
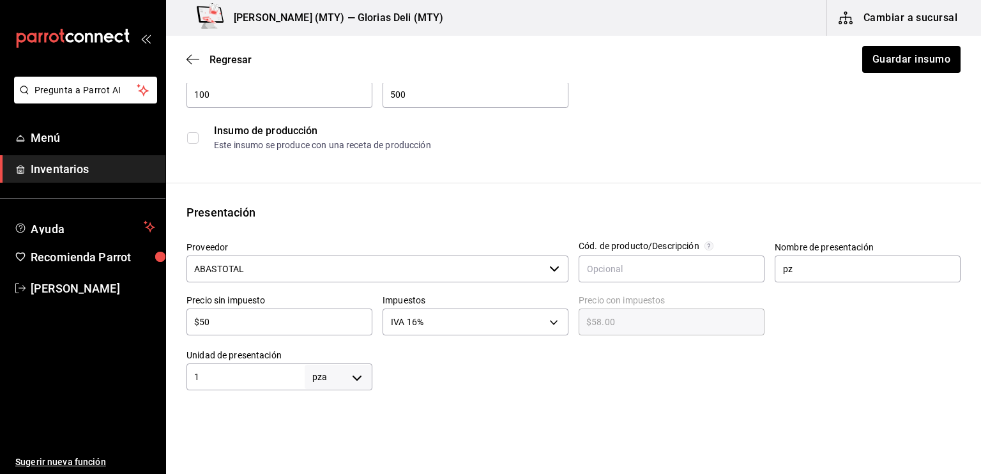
scroll to position [213, 0]
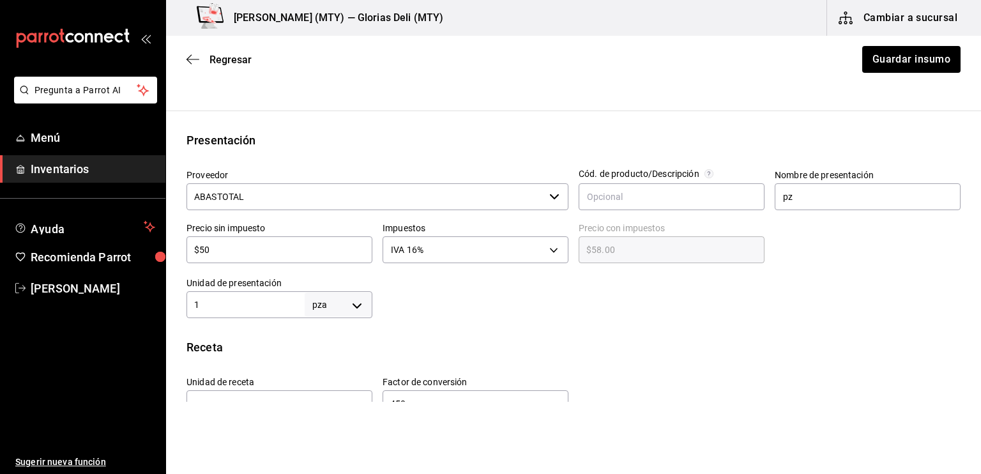
click at [209, 248] on input "$50" at bounding box center [279, 249] width 186 height 15
type input "$5"
type input "$5.80"
type input "$58"
type input "$67.28"
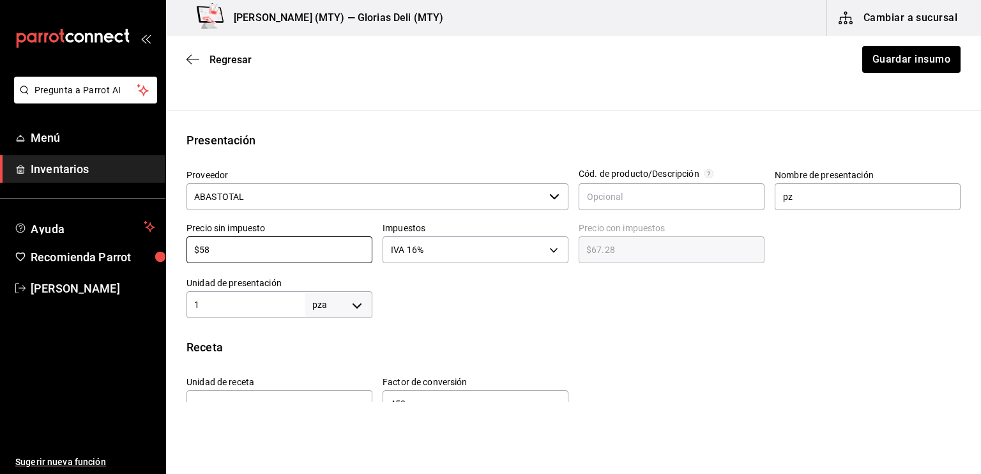
type input "$58"
click at [289, 223] on label "Precio sin impuesto" at bounding box center [279, 227] width 186 height 9
click at [874, 63] on button "Guardar insumo" at bounding box center [911, 59] width 100 height 27
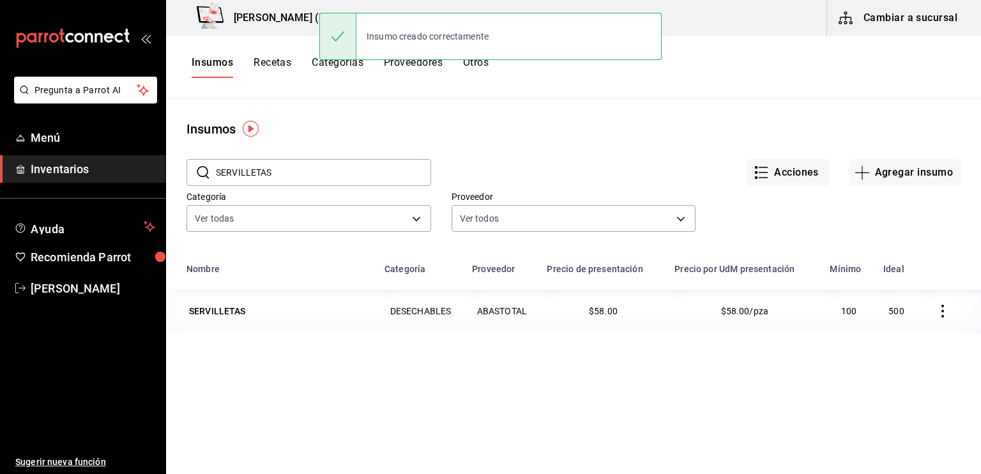
click at [280, 176] on input "SERVILLETAS" at bounding box center [323, 173] width 215 height 26
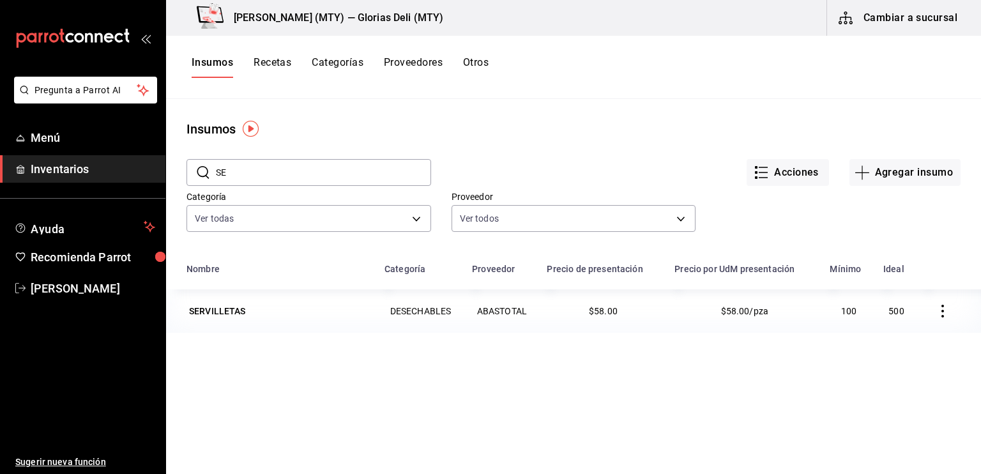
type input "S"
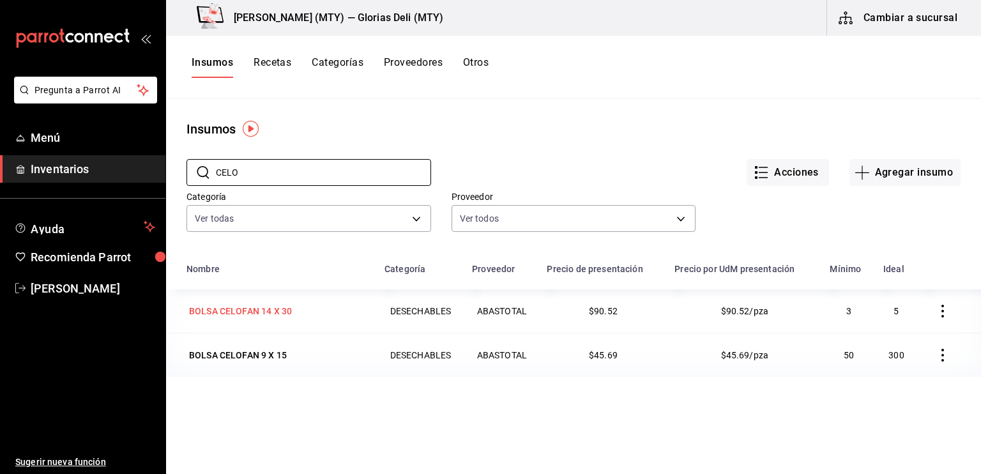
type input "CELO"
click at [308, 312] on div "BOLSA CELOFAN 14 X 30" at bounding box center [277, 311] width 183 height 18
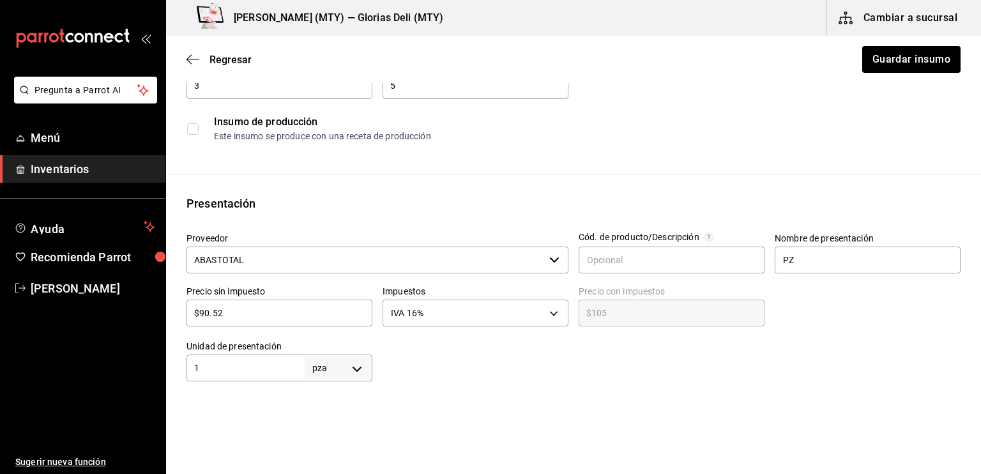
scroll to position [153, 0]
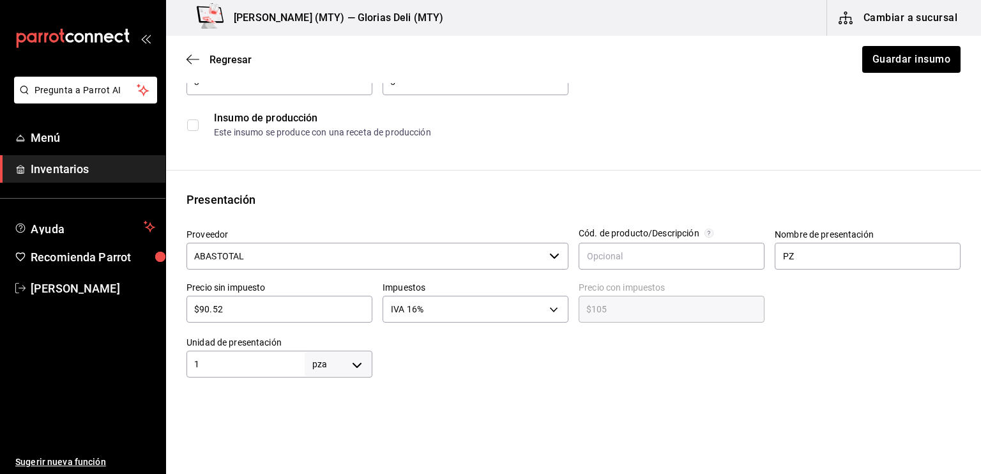
click at [225, 312] on input "$90.52" at bounding box center [279, 308] width 186 height 15
type input "$90.5"
type input "$104.98"
type input "$90."
type input "$104.40"
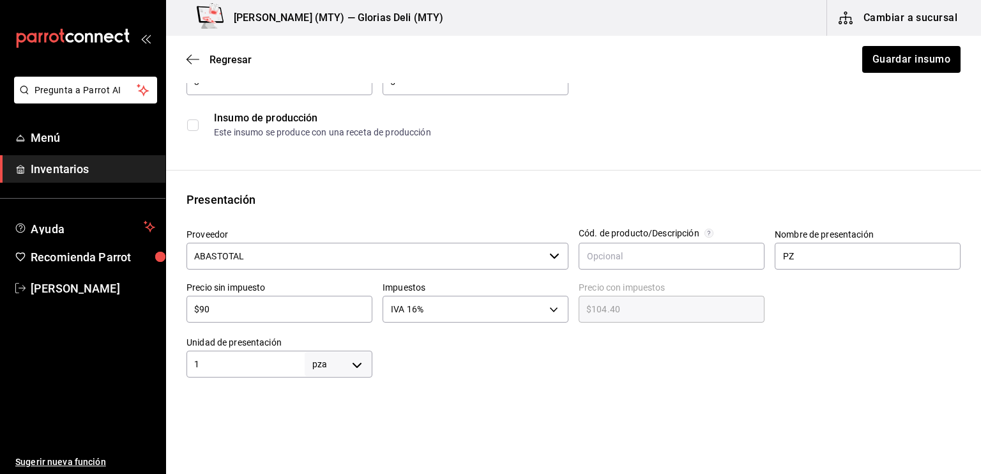
type input "$9"
type input "$10.44"
type input "$0.00"
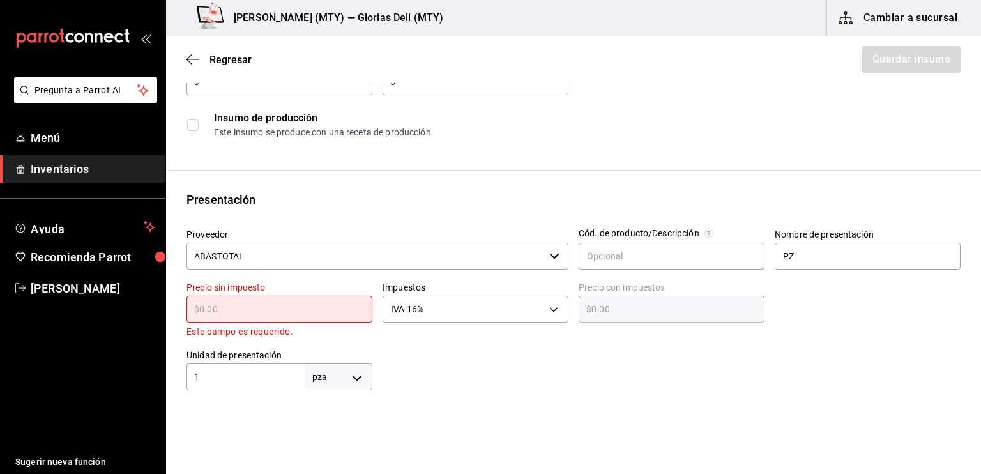
type input "$1"
type input "$1.16"
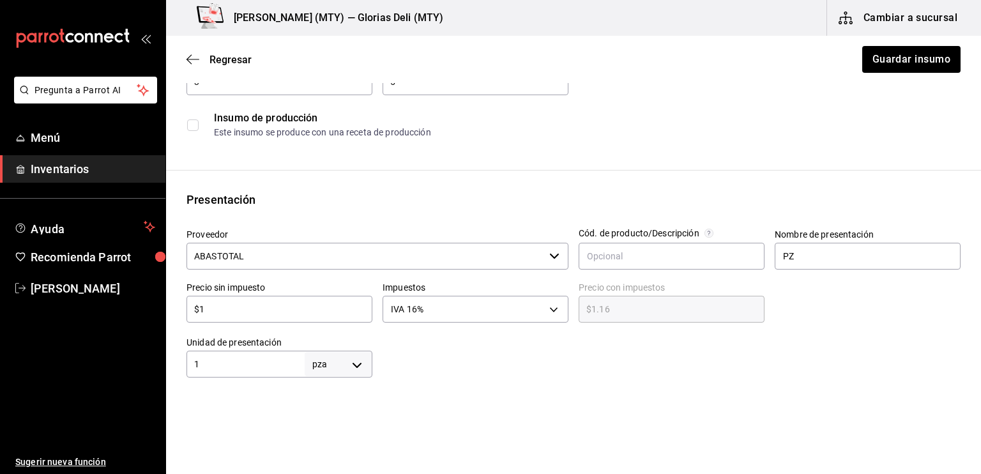
type input "$10"
type input "$11.60"
type input "$105"
type input "$121.80"
type input "$105.00"
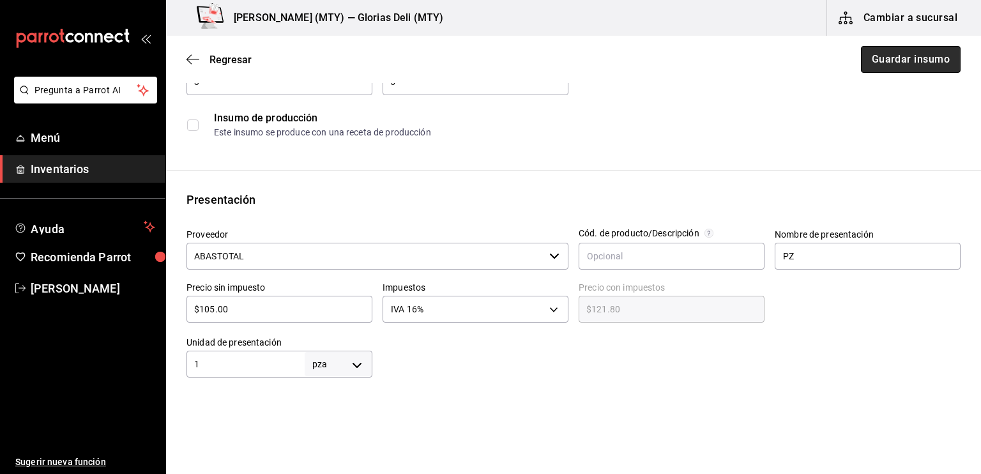
click at [890, 64] on button "Guardar insumo" at bounding box center [911, 59] width 100 height 27
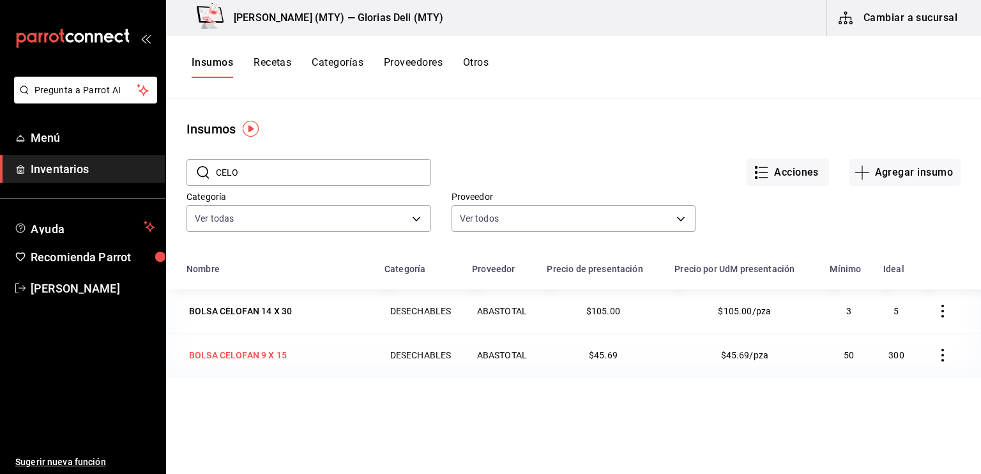
click at [317, 361] on div "BOLSA CELOFAN 9 X 15" at bounding box center [277, 355] width 183 height 18
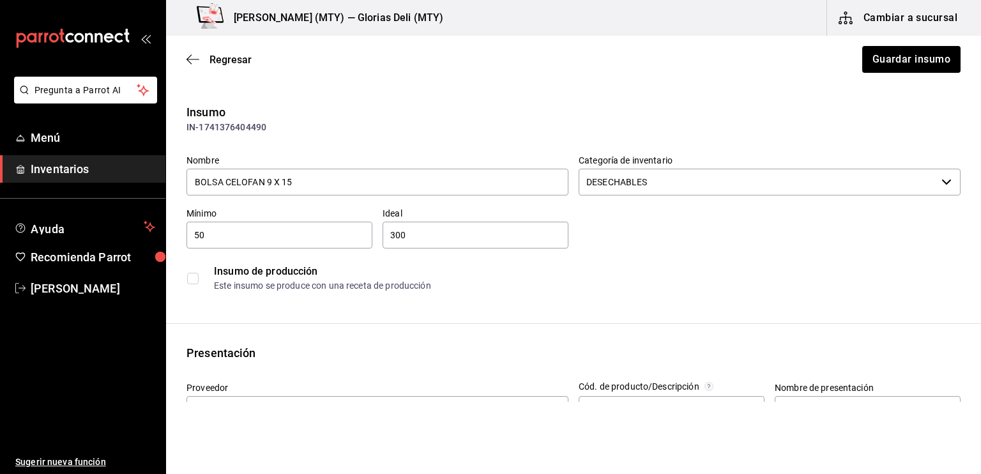
click at [208, 238] on input "50" at bounding box center [279, 234] width 186 height 15
type input "53"
click at [878, 60] on button "Guardar insumo" at bounding box center [911, 59] width 100 height 27
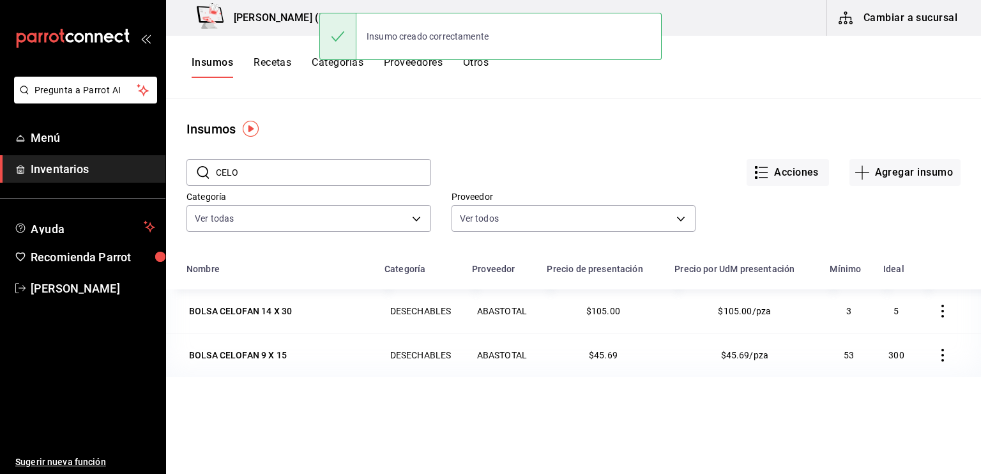
click at [256, 170] on input "CELO" at bounding box center [323, 173] width 215 height 26
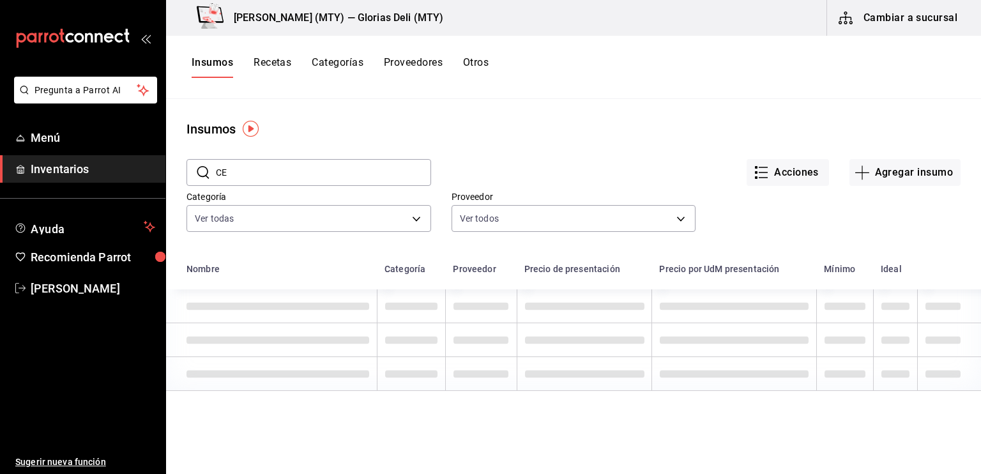
type input "C"
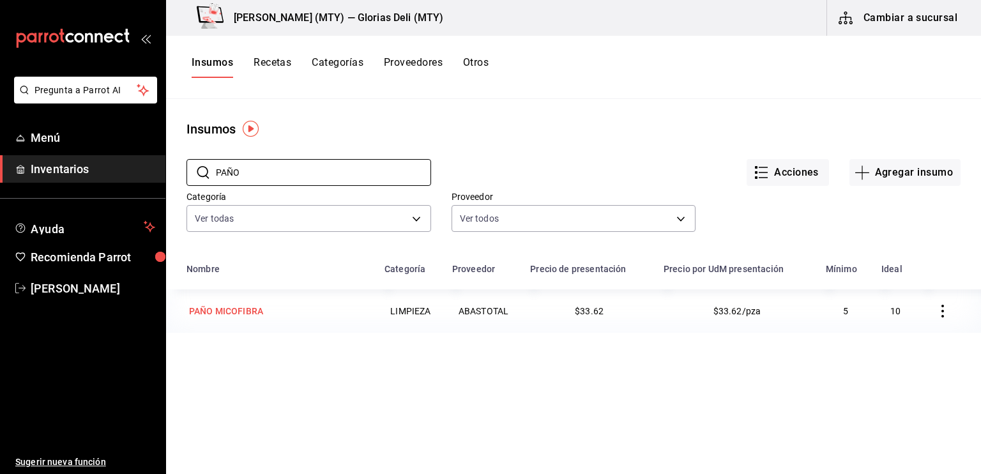
type input "PAÑO"
click at [251, 320] on div "PAÑO MICOFIBRA" at bounding box center [225, 311] width 79 height 18
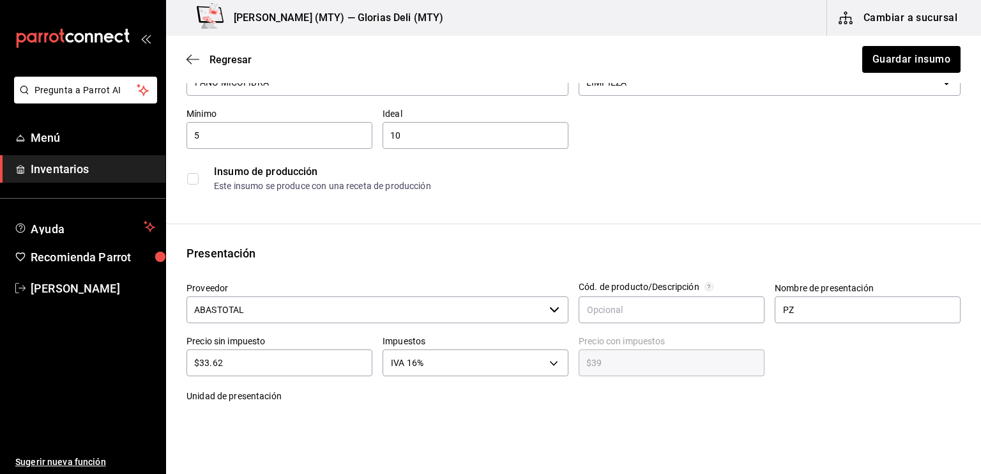
scroll to position [102, 0]
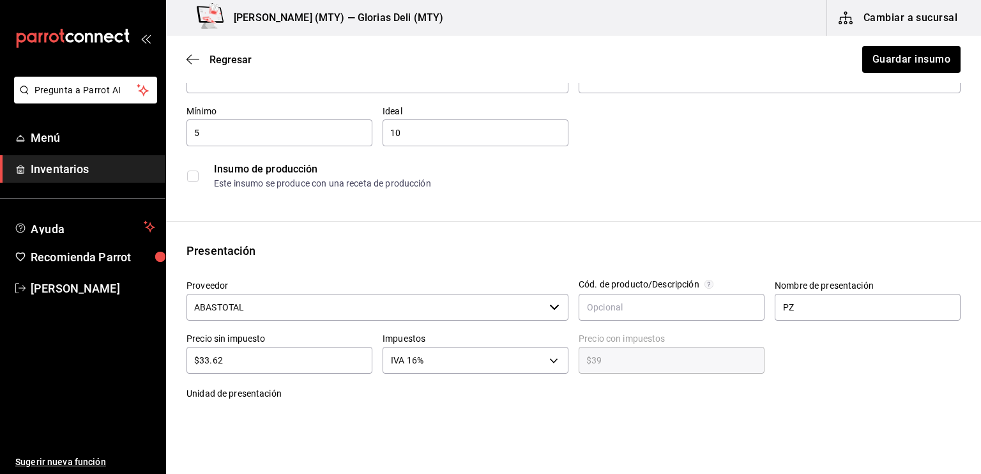
click at [231, 366] on input "$33.62" at bounding box center [279, 359] width 186 height 15
type input "$33.6"
type input "$38.98"
type input "$33."
type input "$38.28"
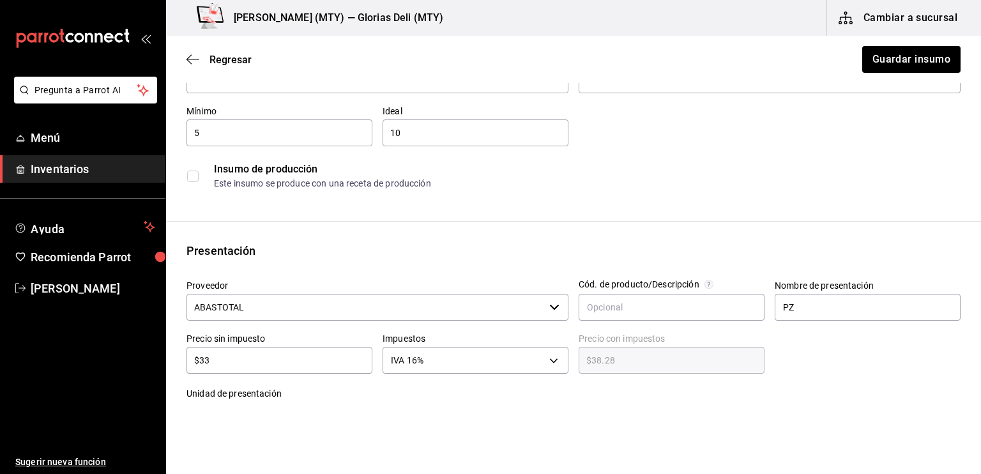
type input "$3"
type input "$3.48"
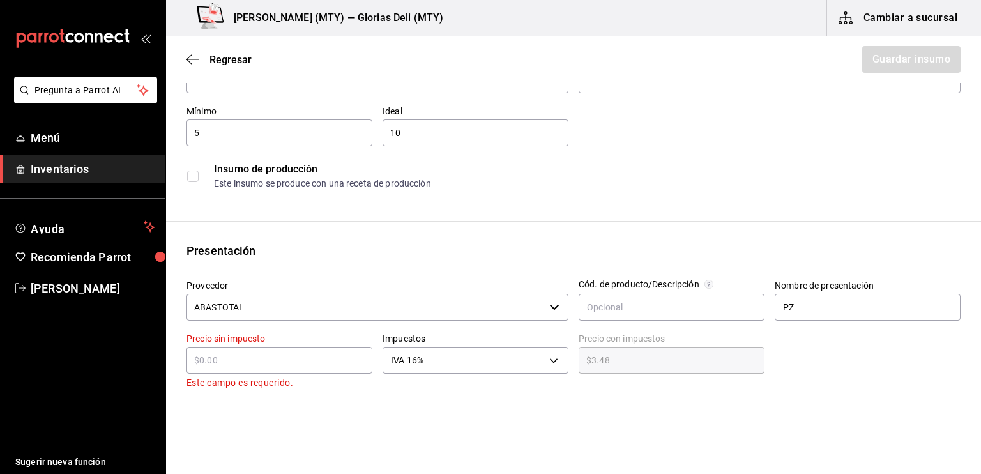
type input "$0.00"
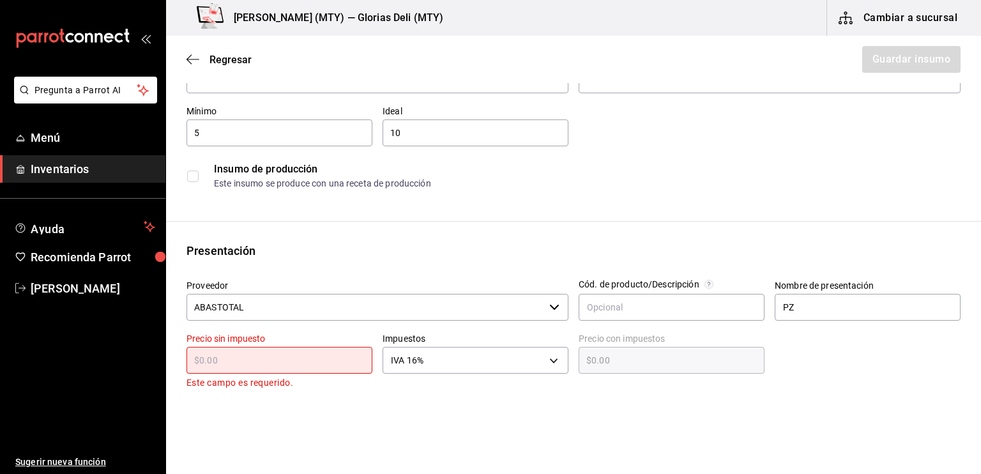
type input "$2"
type input "$2.32"
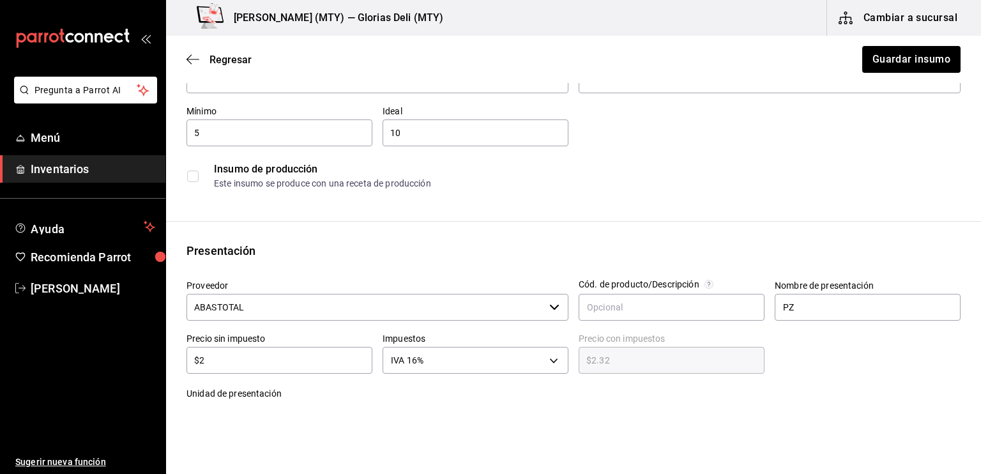
type input "$26"
type input "$30.16"
type input "$26"
click at [351, 402] on html "Pregunta a Parrot AI Menú Inventarios Ayuda Recomienda Parrot [PERSON_NAME] Sug…" at bounding box center [490, 201] width 981 height 402
click at [892, 48] on button "Guardar insumo" at bounding box center [911, 59] width 100 height 27
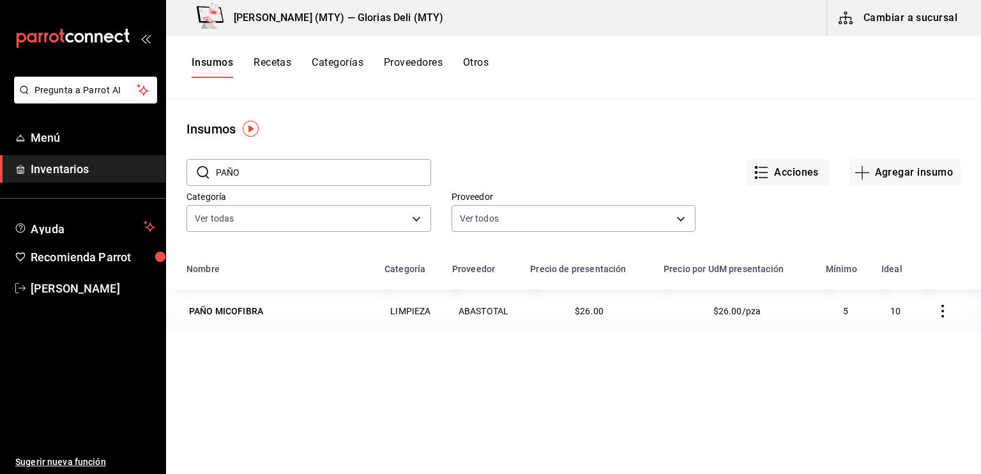
click at [258, 167] on input "PAÑO" at bounding box center [323, 173] width 215 height 26
type input "P"
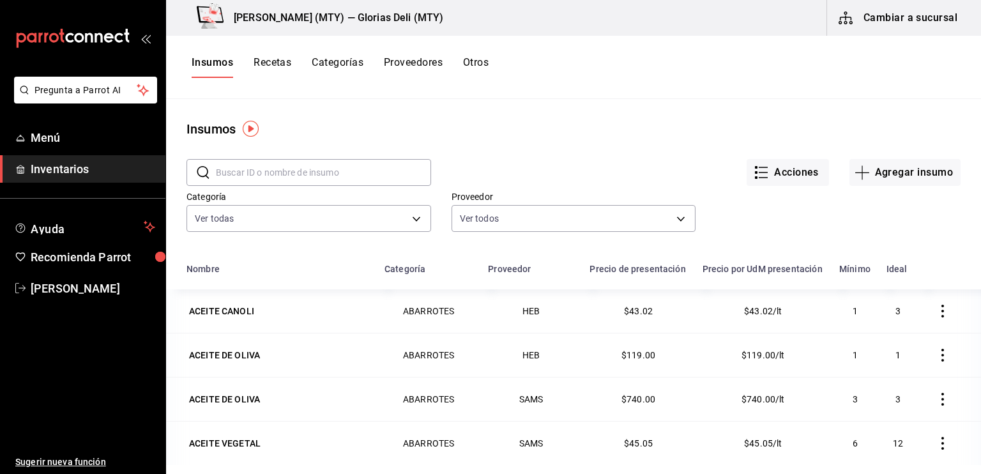
click at [911, 21] on button "Cambiar a sucursal" at bounding box center [899, 18] width 144 height 36
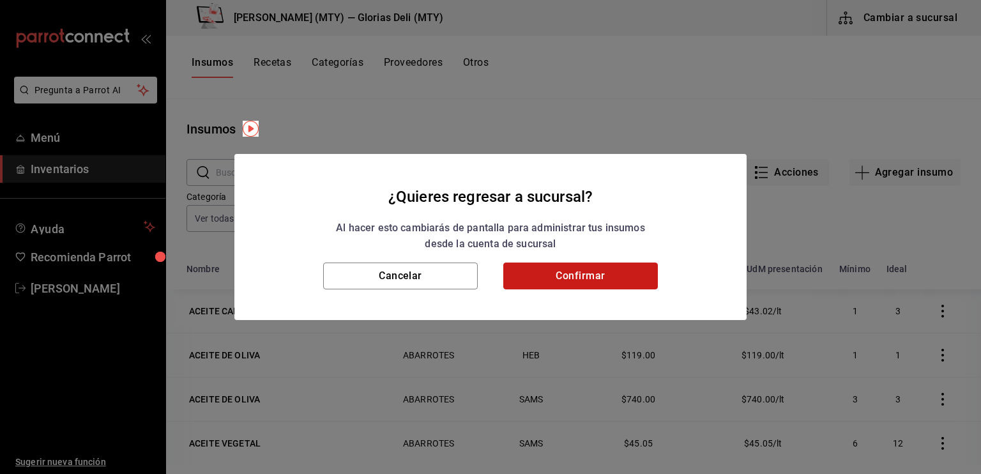
click at [616, 268] on button "Confirmar" at bounding box center [580, 275] width 155 height 27
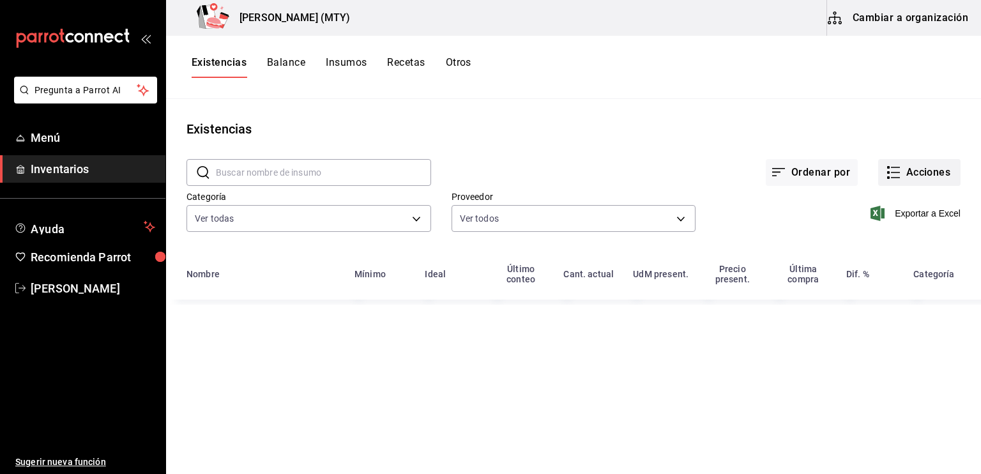
click at [892, 176] on icon "button" at bounding box center [893, 172] width 15 height 15
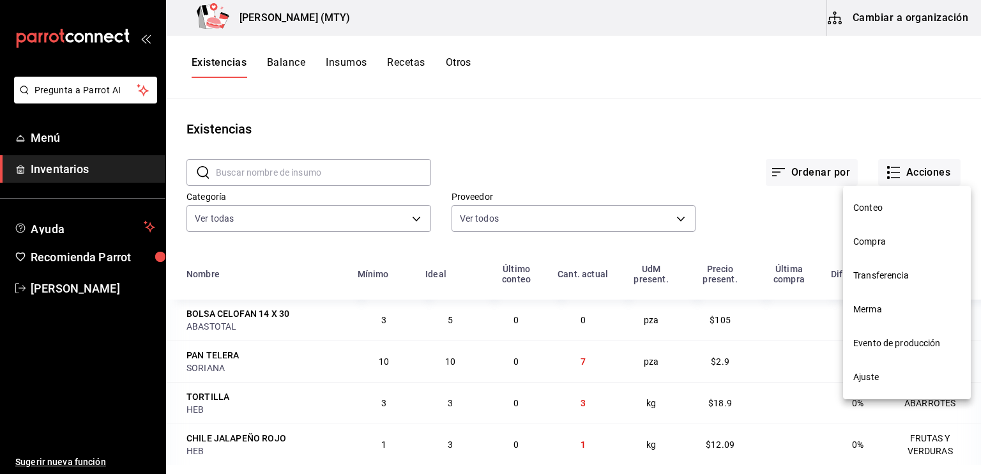
click at [863, 239] on span "Compra" at bounding box center [906, 241] width 107 height 13
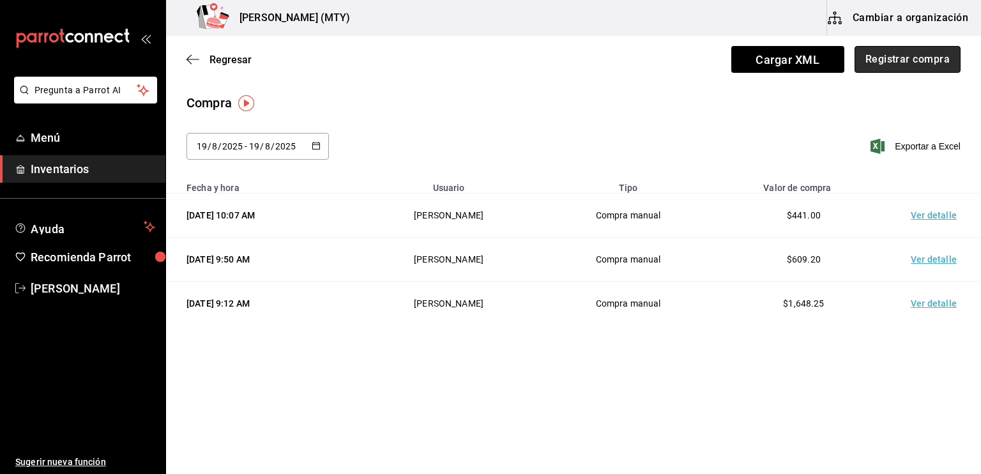
click at [881, 63] on button "Registrar compra" at bounding box center [907, 59] width 106 height 27
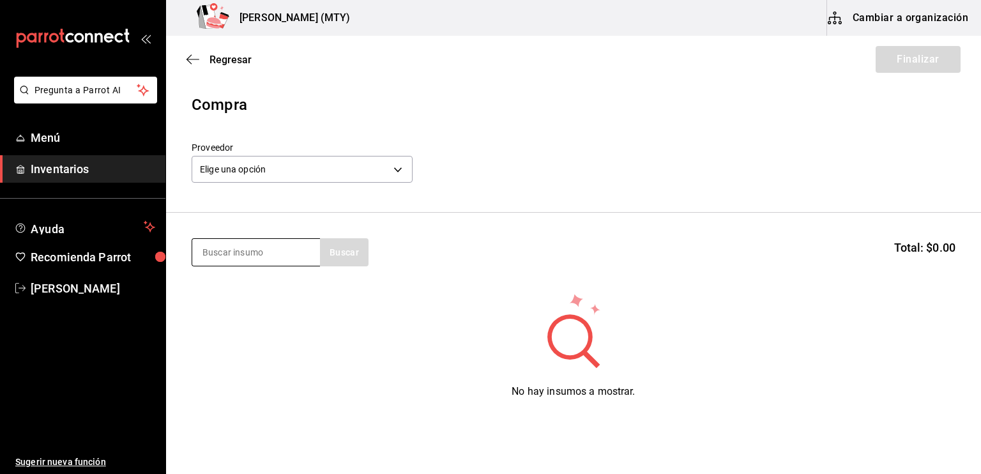
click at [231, 246] on input at bounding box center [256, 252] width 128 height 27
type input "SERV"
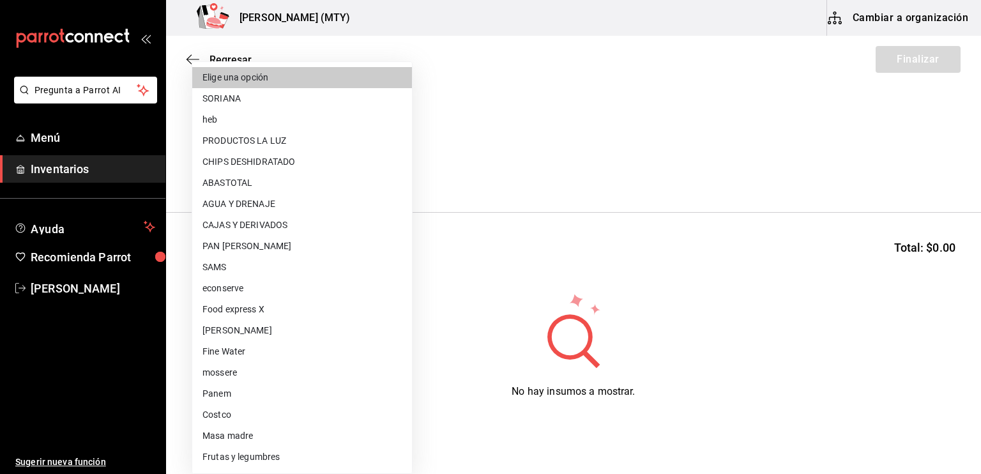
click at [211, 174] on body "Pregunta a Parrot AI Menú Inventarios Ayuda Recomienda Parrot [PERSON_NAME] Sug…" at bounding box center [490, 201] width 981 height 402
click at [225, 179] on li "ABASTOTAL" at bounding box center [302, 182] width 220 height 21
type input "18d7f114-ee57-4d39-8ab6-36c93e48e9a0"
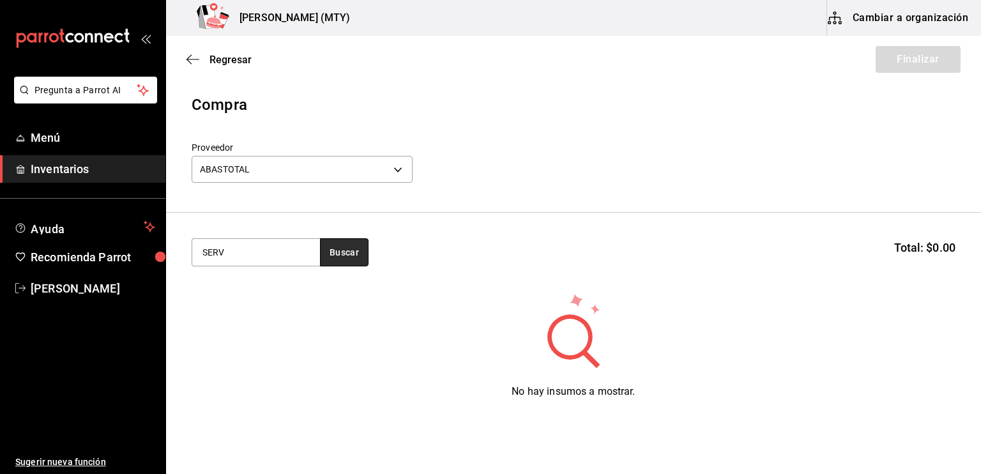
click at [346, 248] on button "Buscar" at bounding box center [344, 252] width 49 height 28
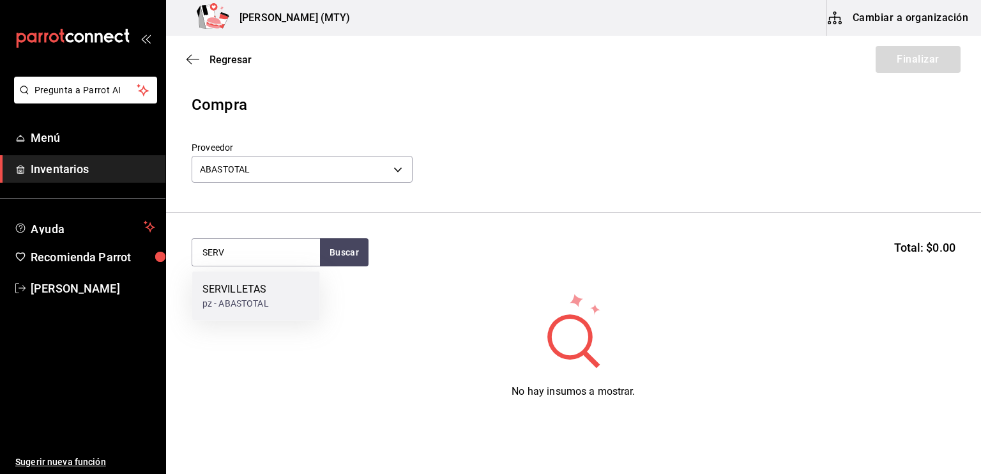
click at [252, 294] on div "SERVILLETAS" at bounding box center [235, 289] width 66 height 15
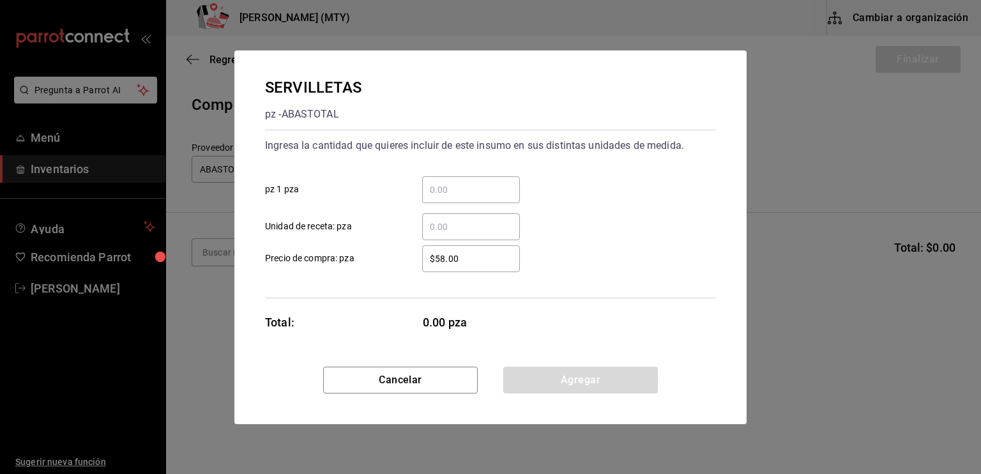
click at [425, 177] on div "​" at bounding box center [471, 189] width 98 height 27
click at [425, 182] on input "​ pz 1 pza" at bounding box center [471, 189] width 98 height 15
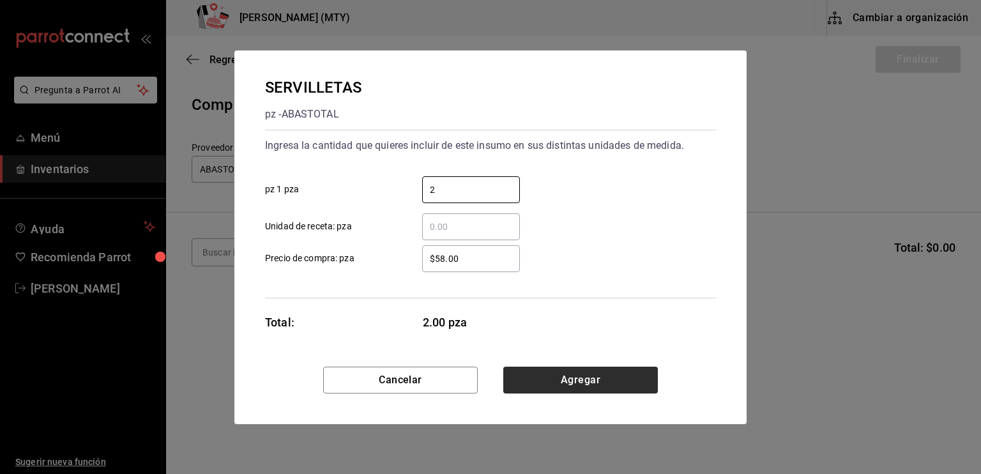
type input "2"
click at [602, 372] on button "Agregar" at bounding box center [580, 380] width 155 height 27
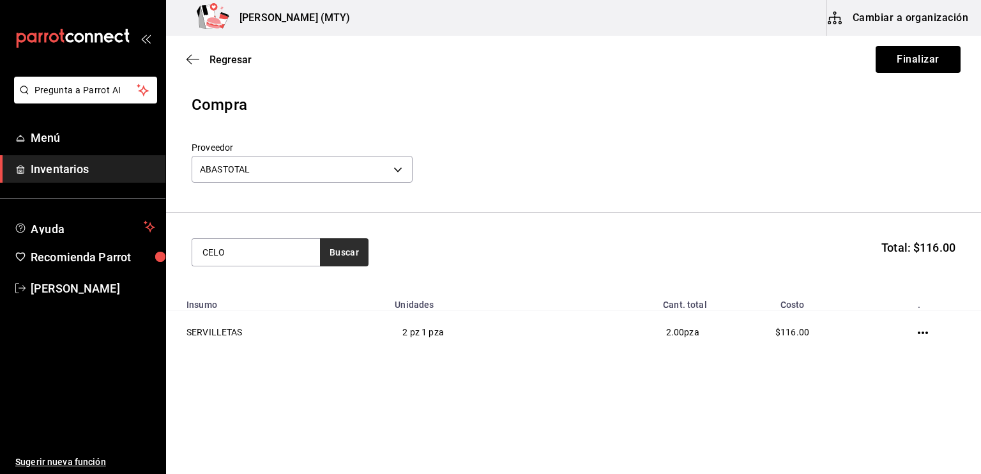
type input "CELO"
click at [340, 255] on button "Buscar" at bounding box center [344, 252] width 49 height 28
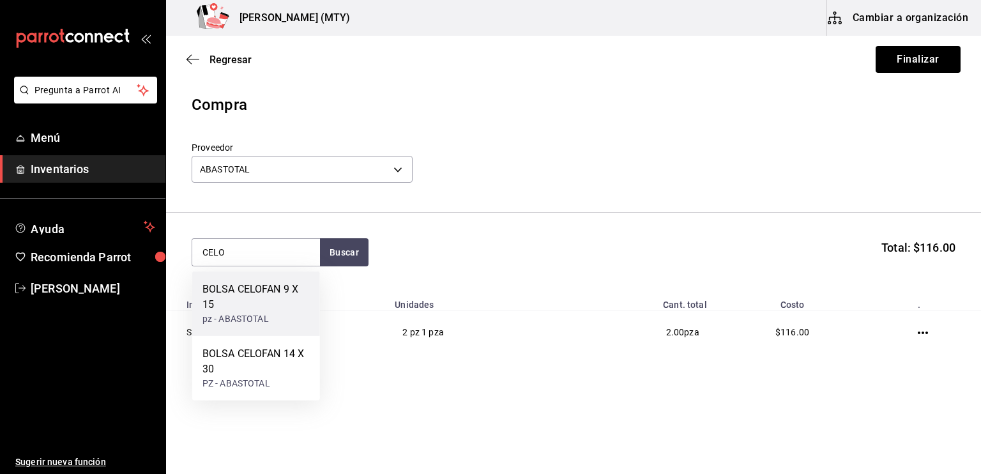
click at [294, 285] on div "BOLSA CELOFAN 9 X 15" at bounding box center [255, 297] width 107 height 31
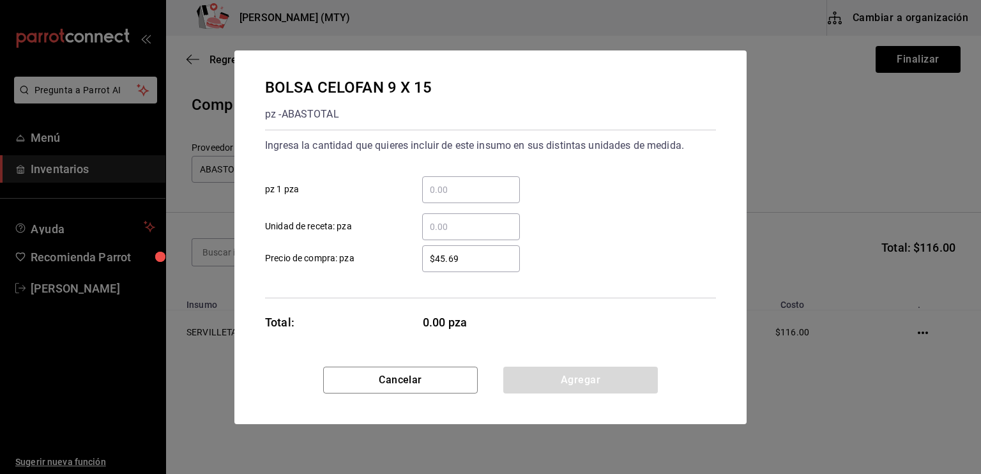
click at [442, 190] on input "​ pz 1 pza" at bounding box center [471, 189] width 98 height 15
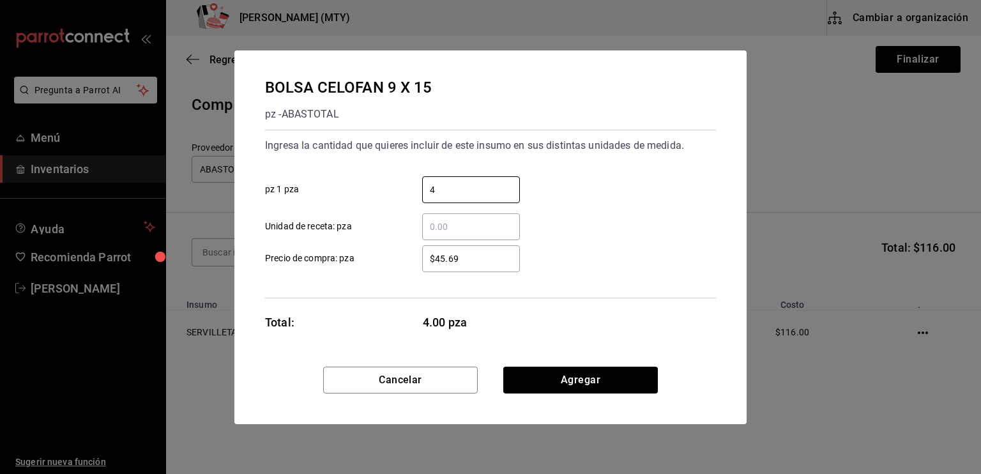
type input "4"
click at [443, 259] on input "$45.69" at bounding box center [471, 258] width 98 height 15
click at [457, 257] on input "$45.69" at bounding box center [471, 258] width 98 height 15
type input "$4"
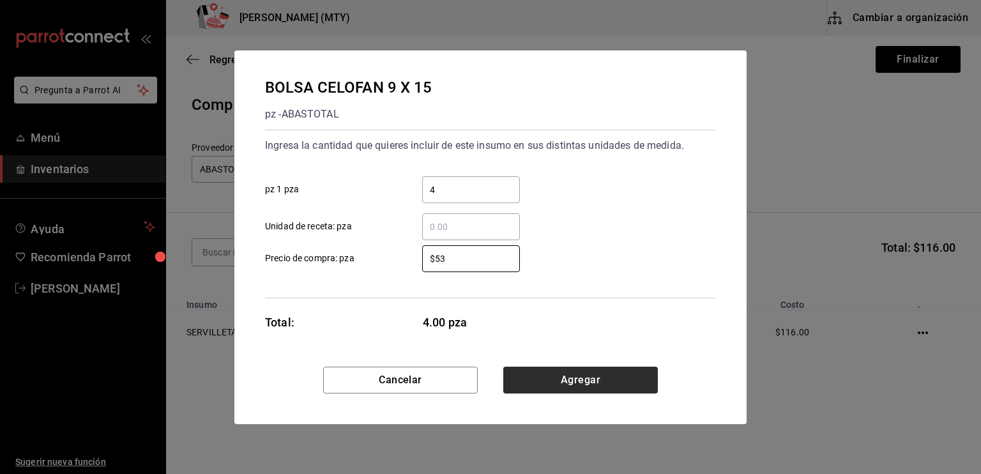
type input "$53"
click at [556, 377] on button "Agregar" at bounding box center [580, 380] width 155 height 27
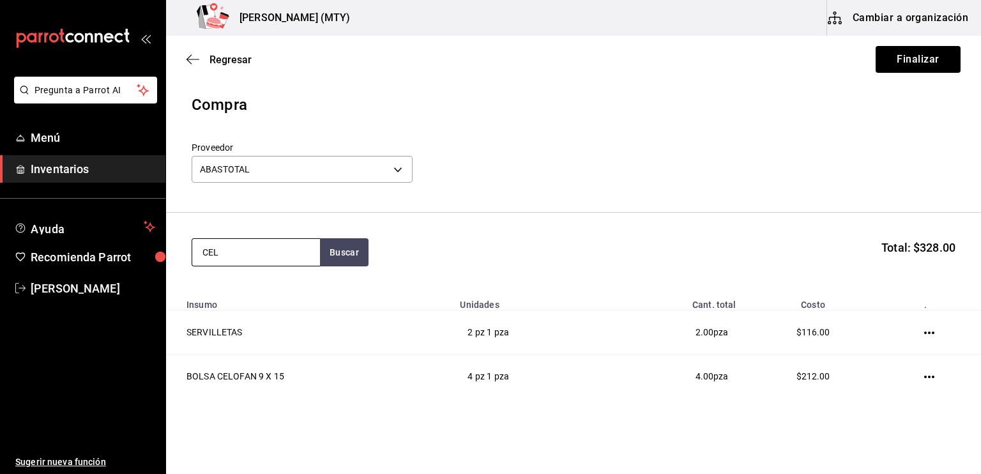
type input "CELO"
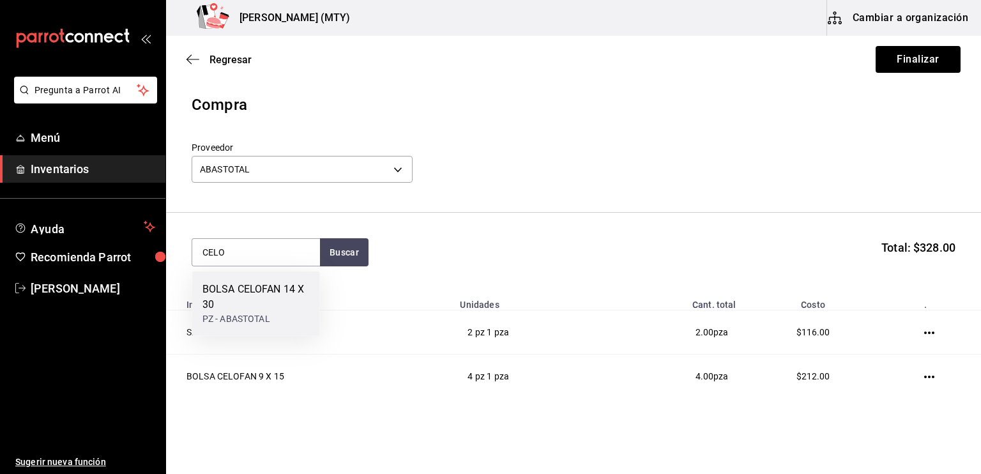
click at [269, 297] on div "BOLSA CELOFAN 14 X 30" at bounding box center [255, 297] width 107 height 31
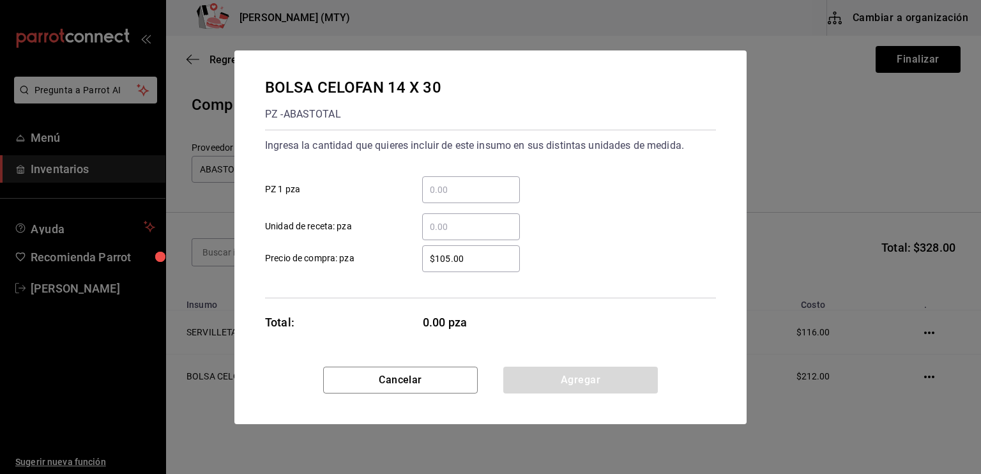
click at [428, 195] on input "​ PZ 1 pza" at bounding box center [471, 189] width 98 height 15
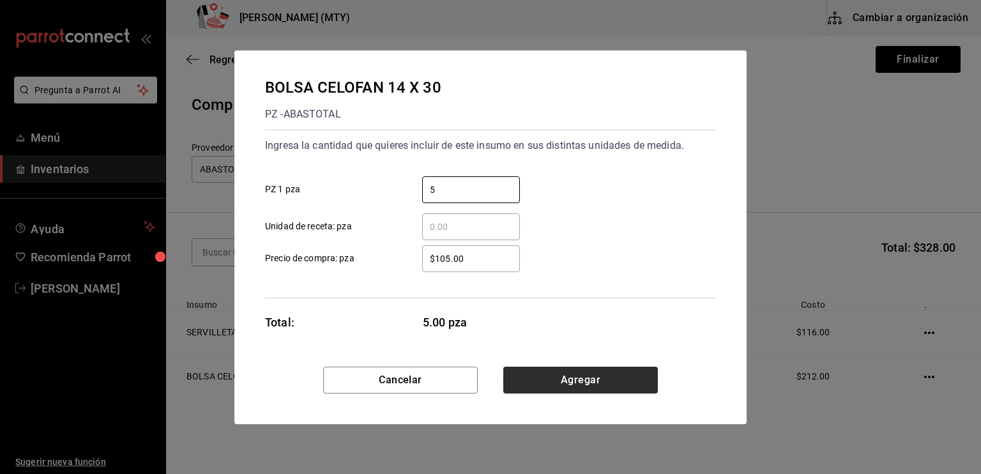
type input "5"
click at [557, 384] on button "Agregar" at bounding box center [580, 380] width 155 height 27
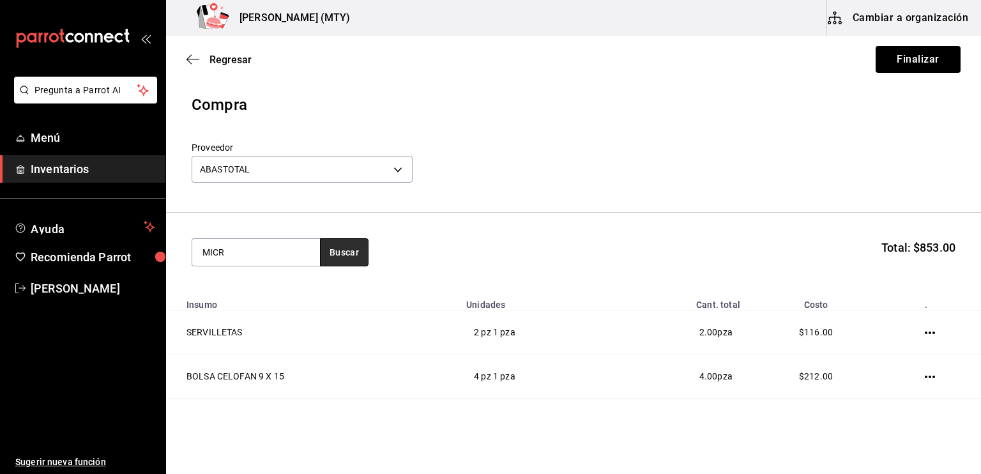
click at [343, 263] on button "Buscar" at bounding box center [344, 252] width 49 height 28
click at [345, 257] on button "Buscar" at bounding box center [344, 252] width 49 height 28
type input "M"
type input "PAÑO"
click at [345, 247] on button "Buscar" at bounding box center [344, 252] width 49 height 28
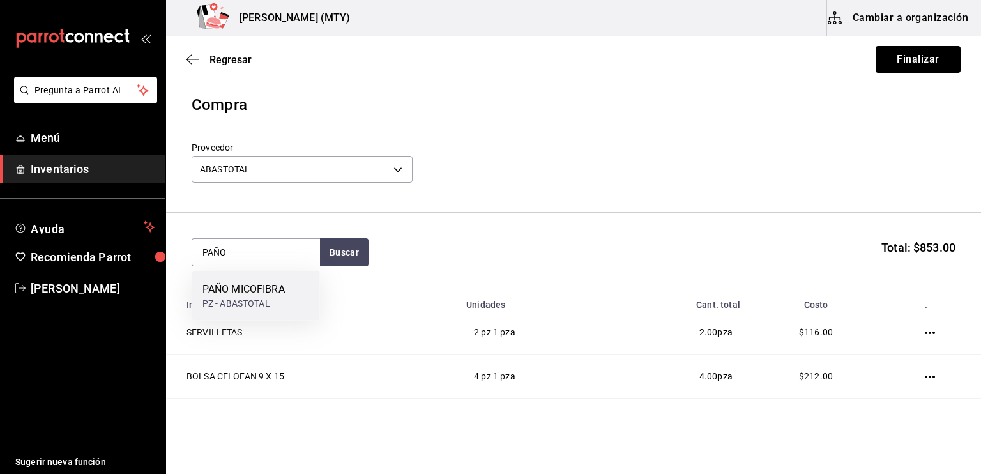
click at [273, 289] on div "PAÑO MICOFIBRA" at bounding box center [243, 289] width 82 height 15
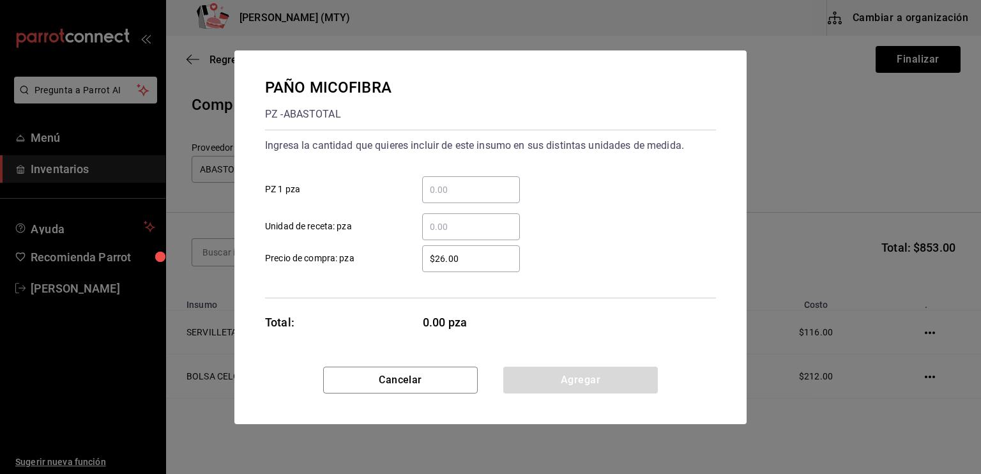
click at [428, 193] on input "​ PZ 1 pza" at bounding box center [471, 189] width 98 height 15
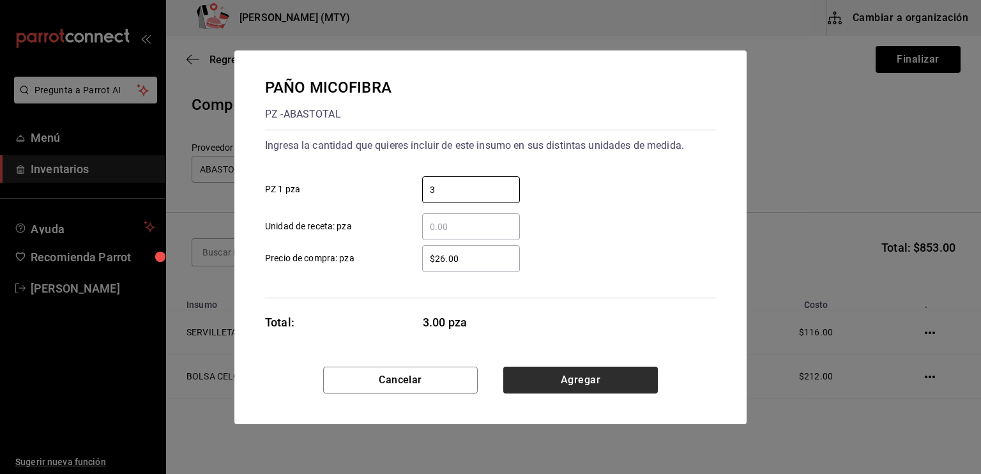
type input "3"
click at [545, 379] on button "Agregar" at bounding box center [580, 380] width 155 height 27
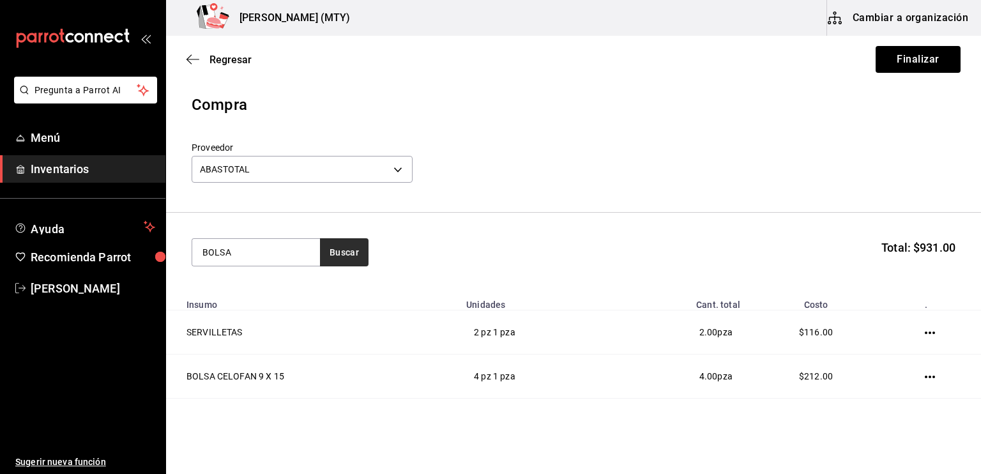
type input "BOLSA"
click at [340, 257] on button "Buscar" at bounding box center [344, 252] width 49 height 28
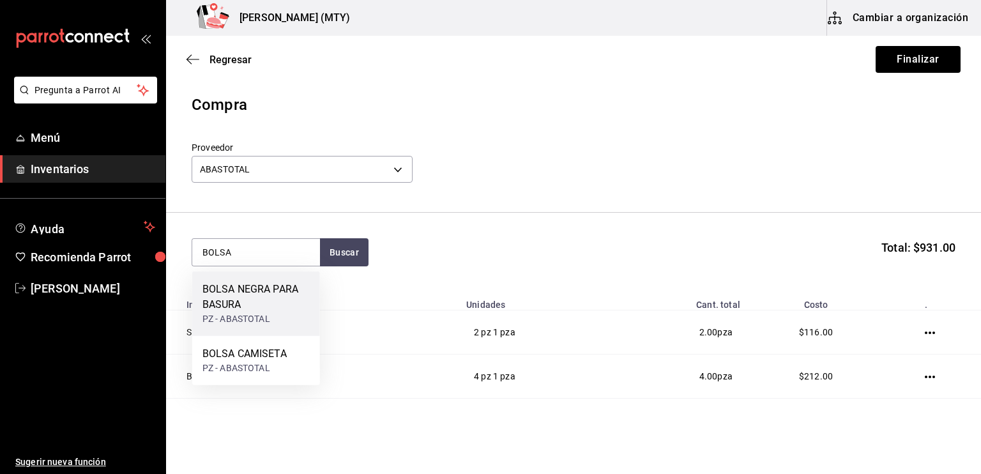
click at [274, 299] on div "BOLSA NEGRA PARA BASURA" at bounding box center [255, 297] width 107 height 31
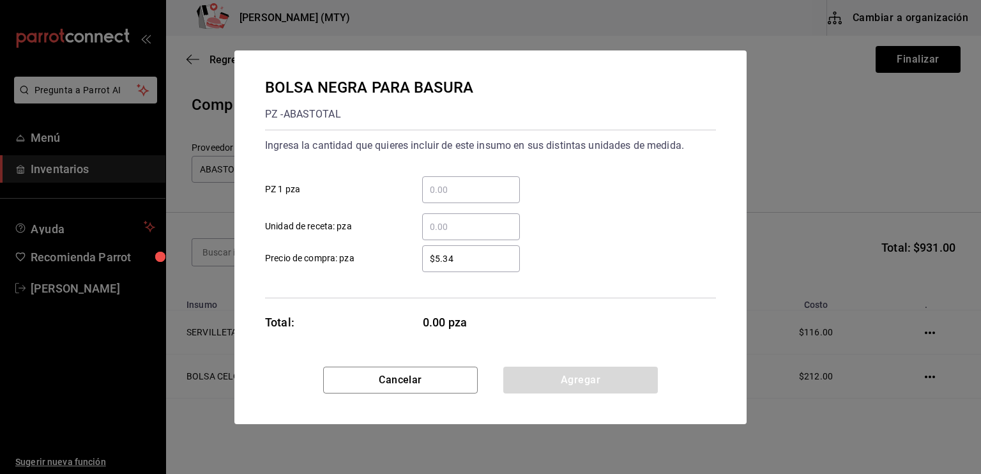
click at [437, 196] on input "​ PZ 1 pza" at bounding box center [471, 189] width 98 height 15
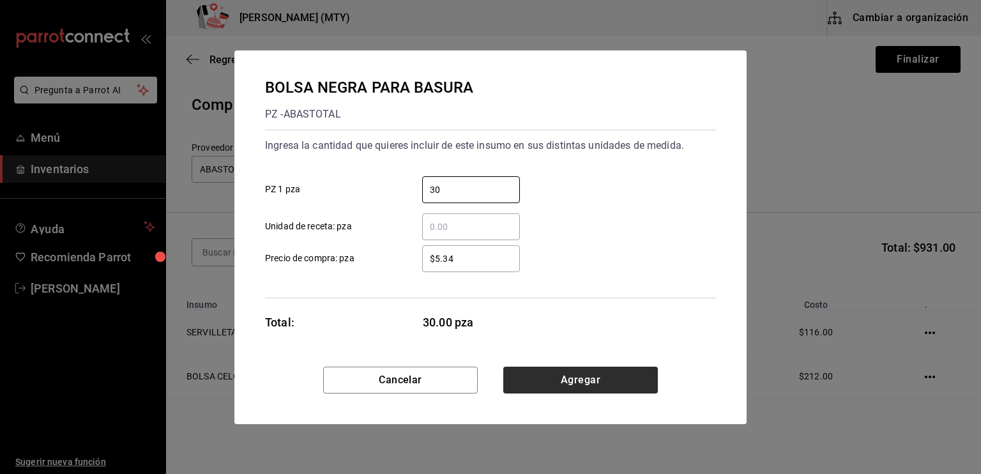
type input "30"
click at [550, 381] on button "Agregar" at bounding box center [580, 380] width 155 height 27
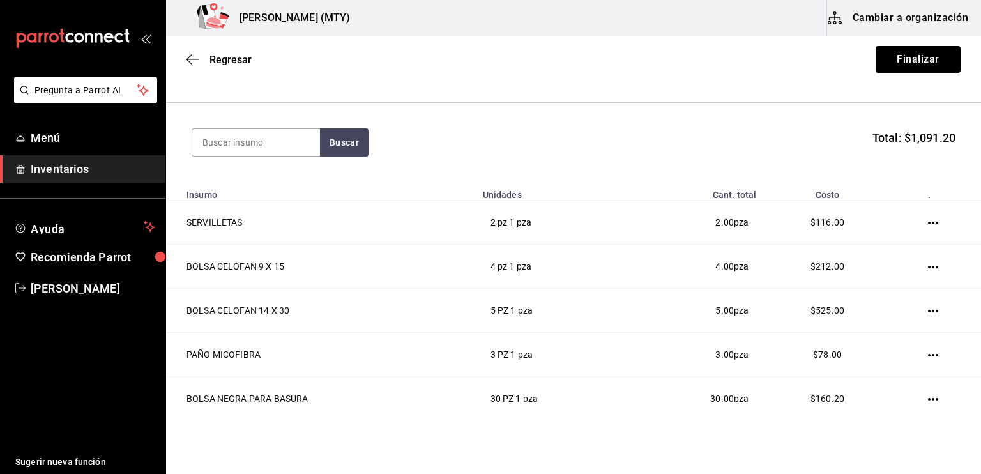
scroll to position [169, 0]
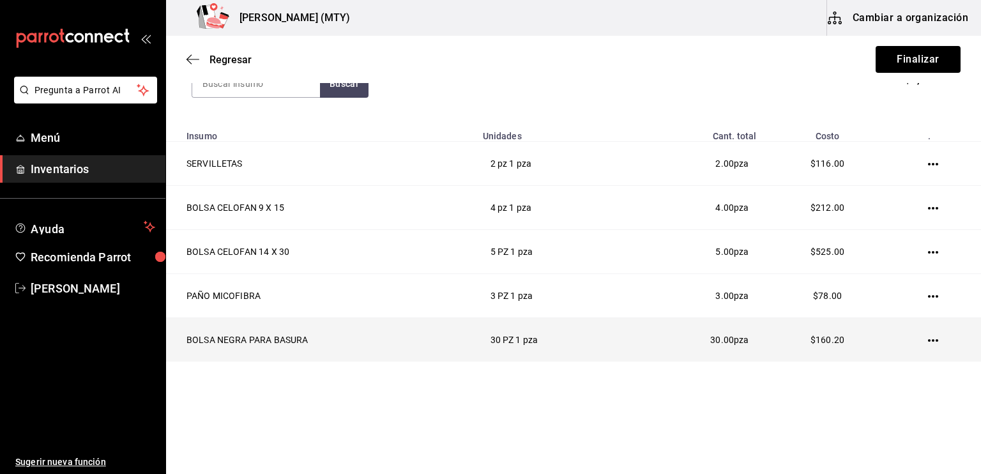
click at [928, 338] on icon "button" at bounding box center [933, 340] width 10 height 10
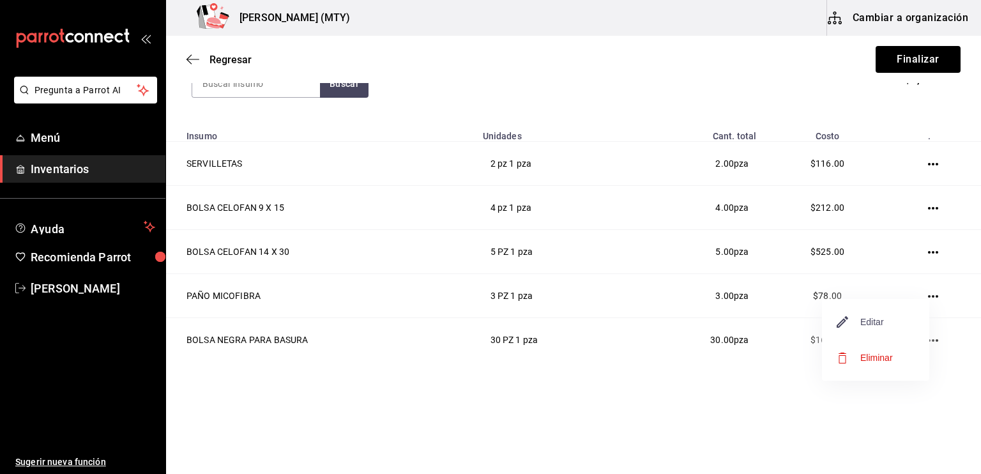
click at [865, 321] on span "Editar" at bounding box center [860, 321] width 47 height 15
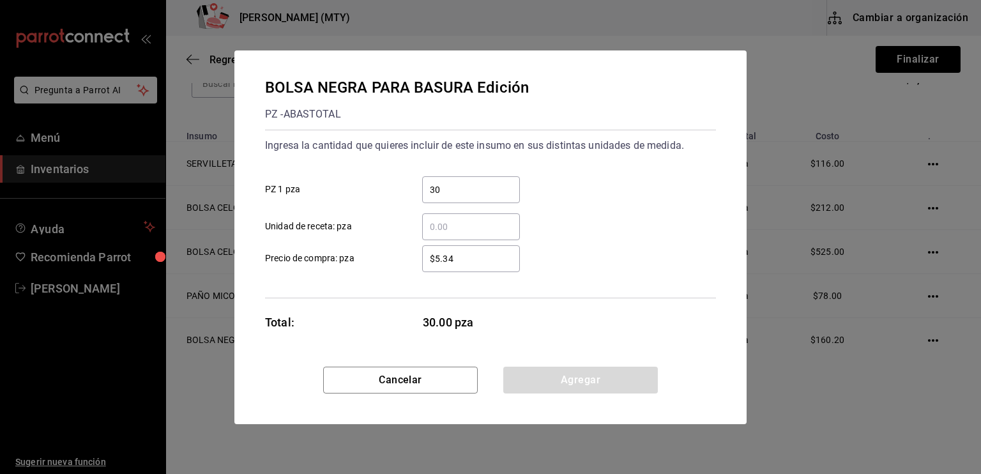
click at [457, 264] on input "$5.34" at bounding box center [471, 258] width 98 height 15
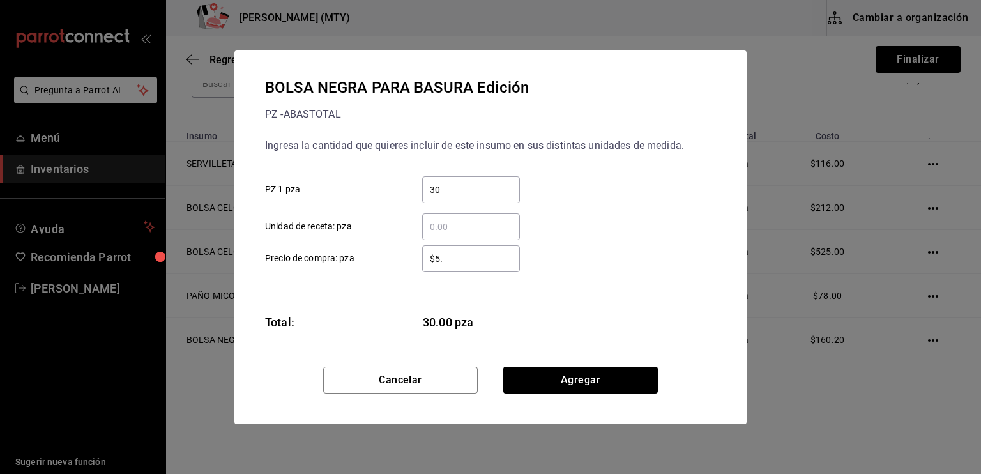
type input "$5"
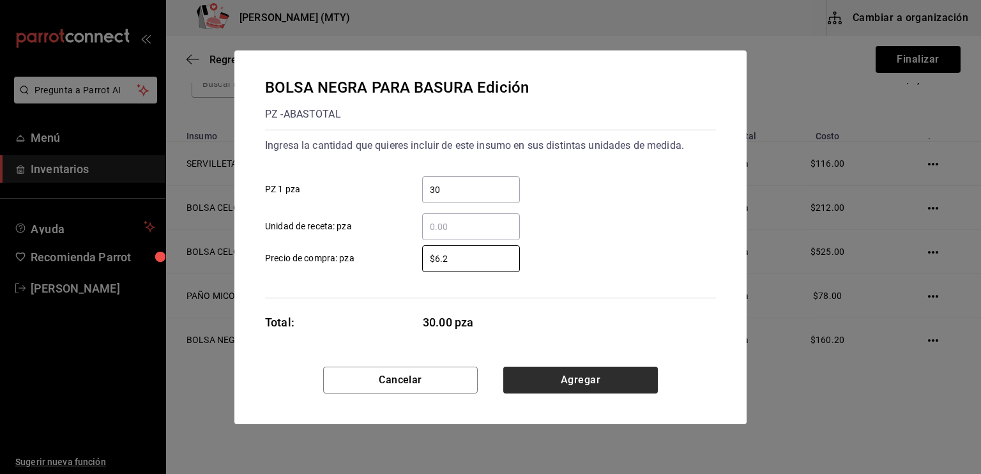
type input "$6.2"
click at [539, 381] on button "Agregar" at bounding box center [580, 380] width 155 height 27
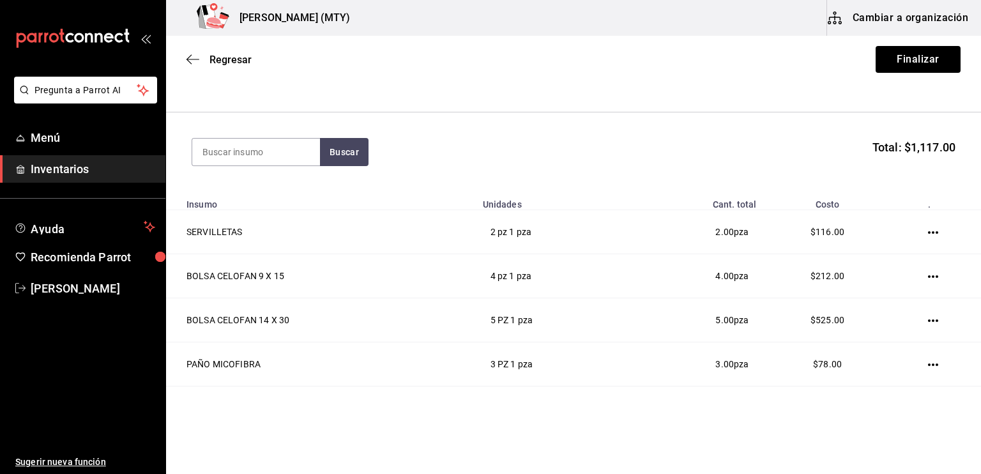
scroll to position [88, 0]
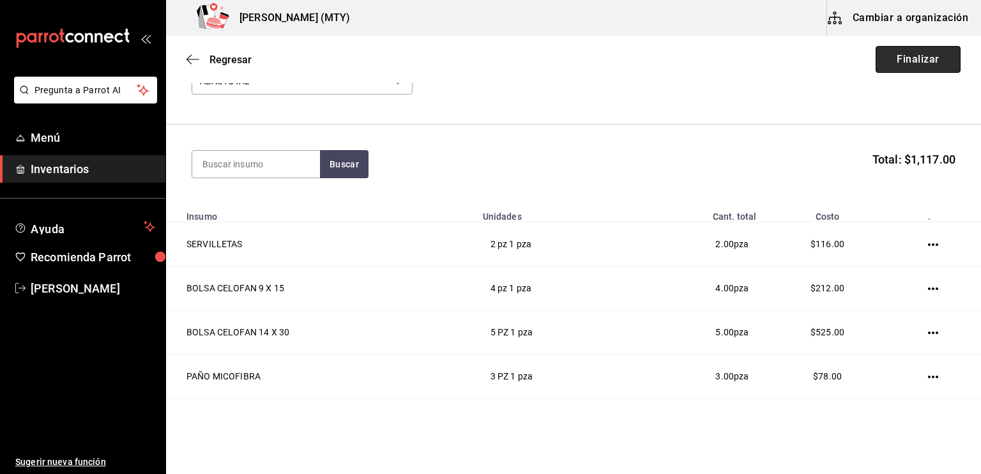
click at [923, 64] on button "Finalizar" at bounding box center [917, 59] width 85 height 27
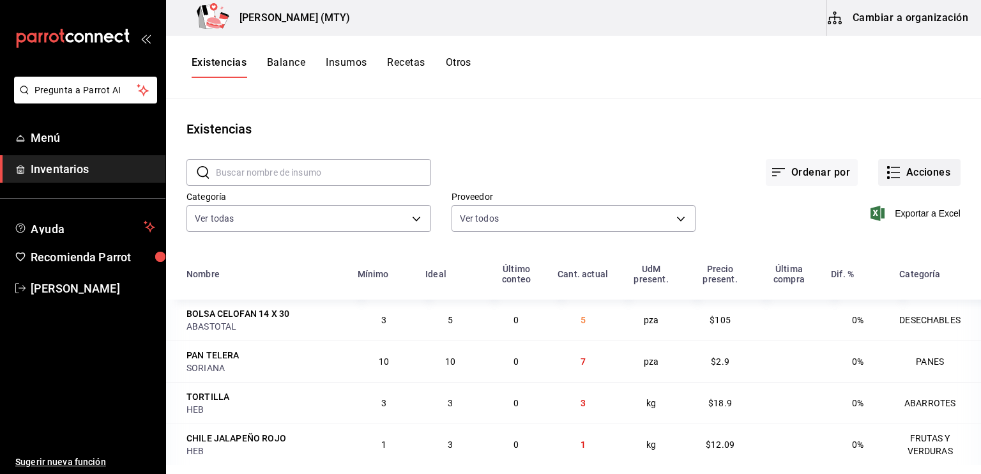
click at [886, 169] on icon "button" at bounding box center [893, 172] width 15 height 15
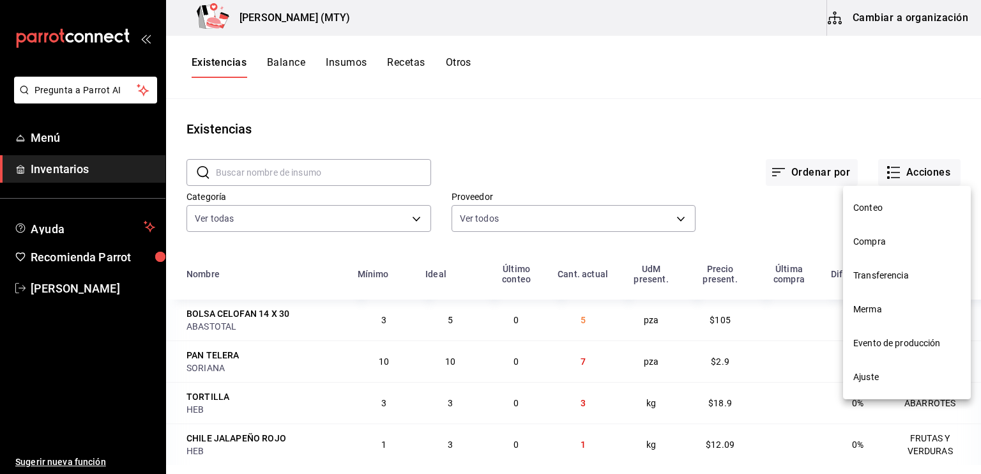
click at [875, 245] on span "Compra" at bounding box center [906, 241] width 107 height 13
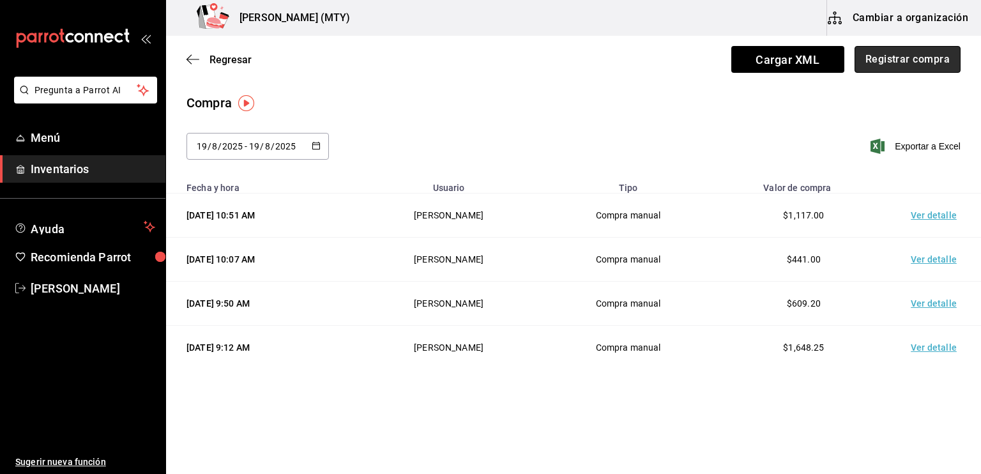
click at [901, 64] on button "Registrar compra" at bounding box center [907, 59] width 106 height 27
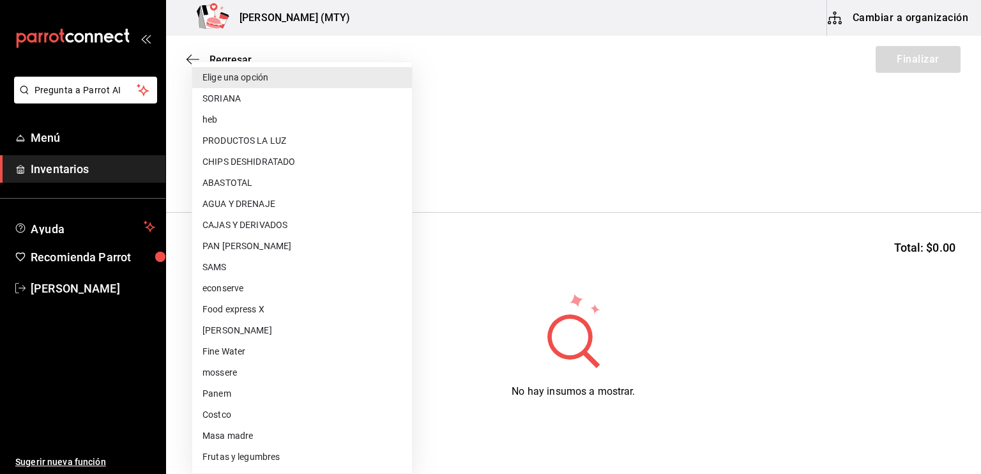
click at [234, 177] on body "Pregunta a Parrot AI Menú Inventarios Ayuda Recomienda Parrot [PERSON_NAME] Sug…" at bounding box center [490, 201] width 981 height 402
click at [221, 87] on li "Elige una opción" at bounding box center [302, 77] width 220 height 21
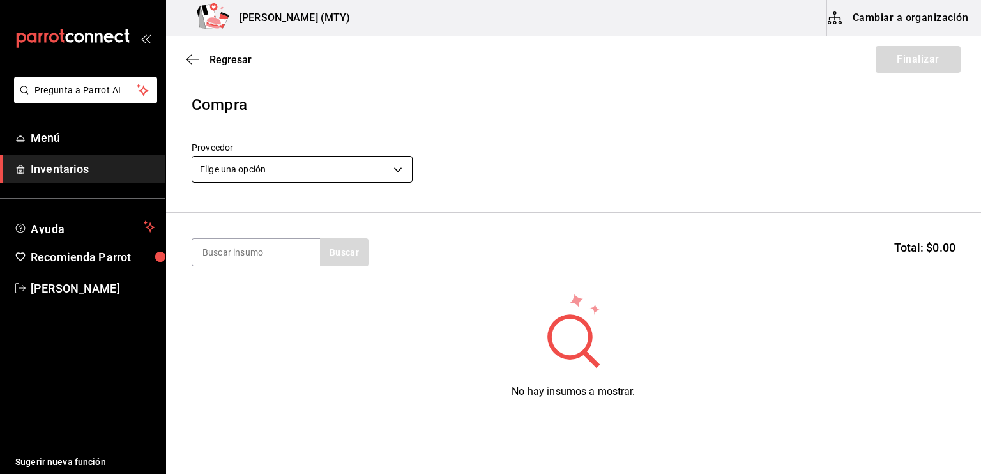
click at [204, 177] on body "Pregunta a Parrot AI Menú Inventarios Ayuda Recomienda Parrot [PERSON_NAME] Sug…" at bounding box center [490, 201] width 981 height 402
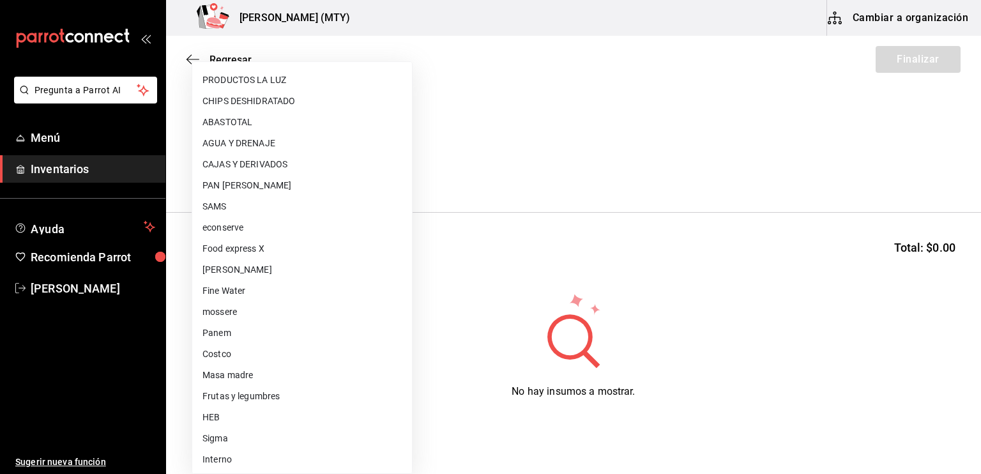
scroll to position [63, 0]
click at [222, 420] on li "HEB" at bounding box center [302, 415] width 220 height 21
type input "fc112259-3022-4dd4-b23e-1b8e445d49de"
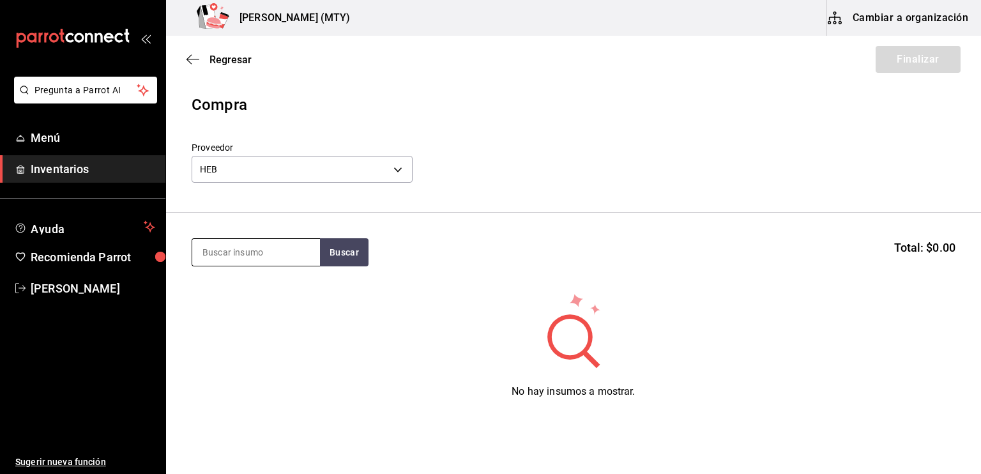
click at [213, 259] on input at bounding box center [256, 252] width 128 height 27
type input "AZU"
click at [343, 259] on button "Buscar" at bounding box center [344, 252] width 49 height 28
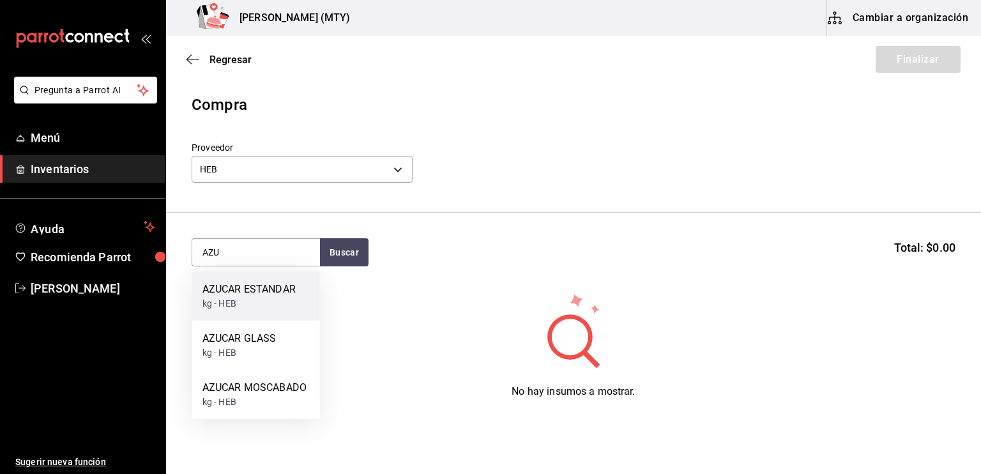
click at [273, 303] on div "kg - HEB" at bounding box center [248, 303] width 93 height 13
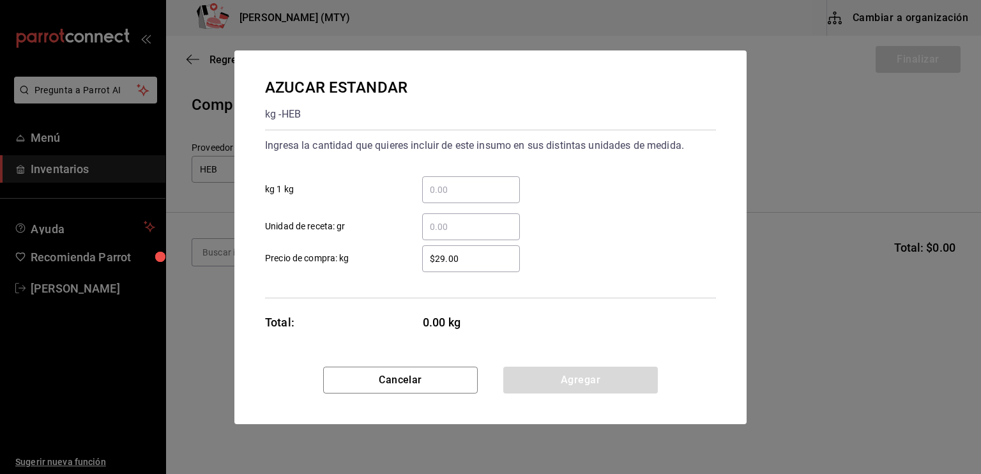
click at [427, 187] on input "​ kg 1 kg" at bounding box center [471, 189] width 98 height 15
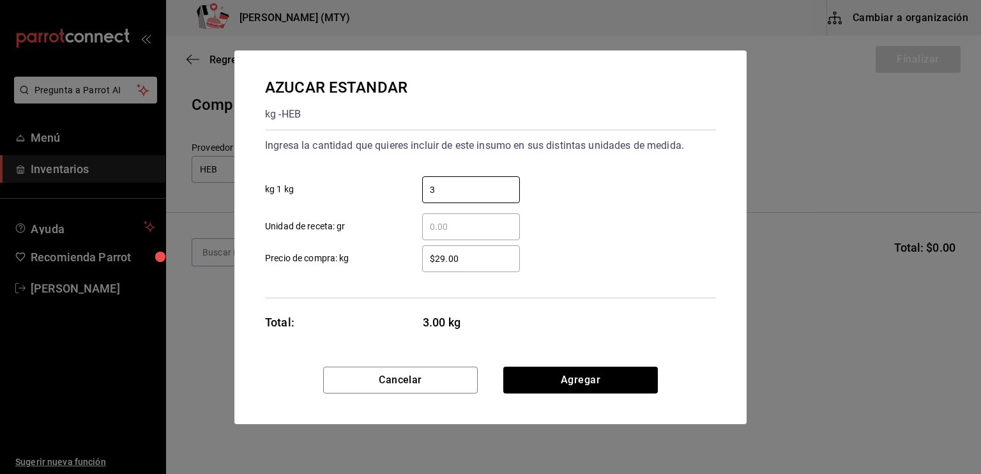
type input "3"
click at [439, 256] on input "$29.00" at bounding box center [471, 258] width 98 height 15
click at [444, 259] on input "$29.00" at bounding box center [471, 258] width 98 height 15
click at [462, 263] on input "$21.00" at bounding box center [471, 258] width 98 height 15
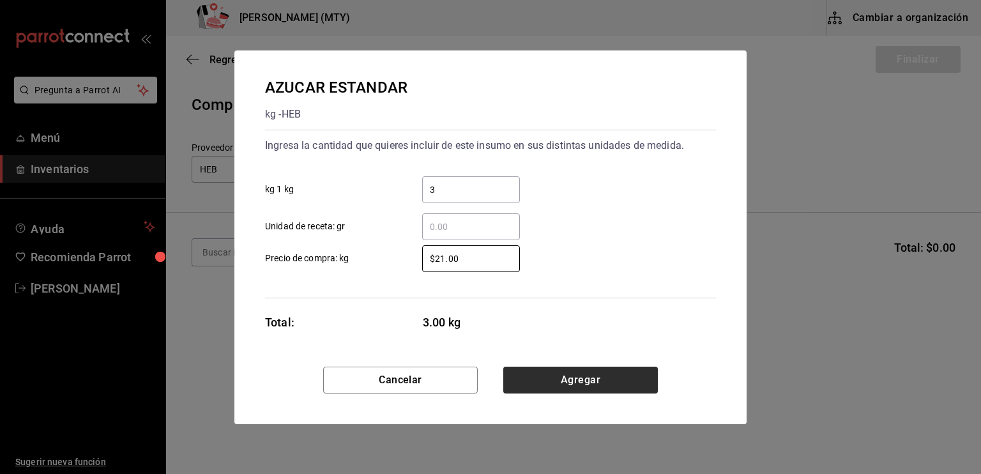
type input "$21.00"
click at [539, 385] on button "Agregar" at bounding box center [580, 380] width 155 height 27
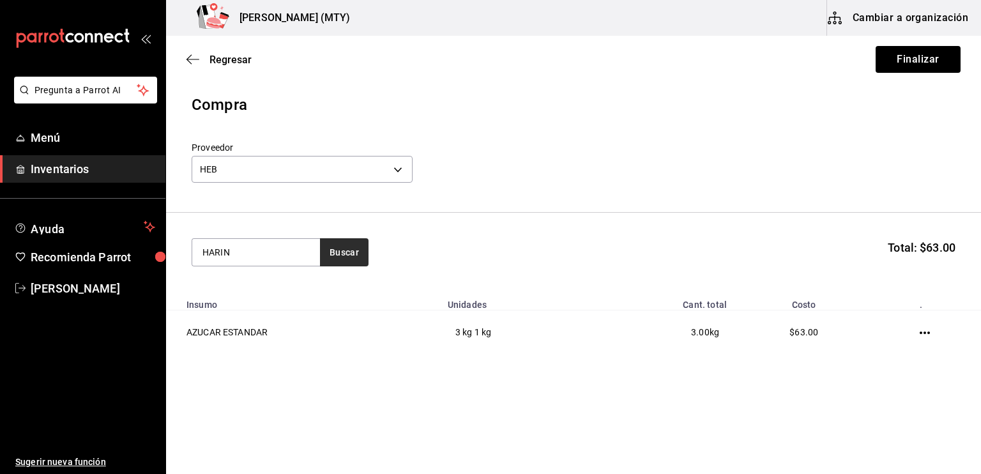
type input "HARIN"
click at [352, 255] on button "Buscar" at bounding box center [344, 252] width 49 height 28
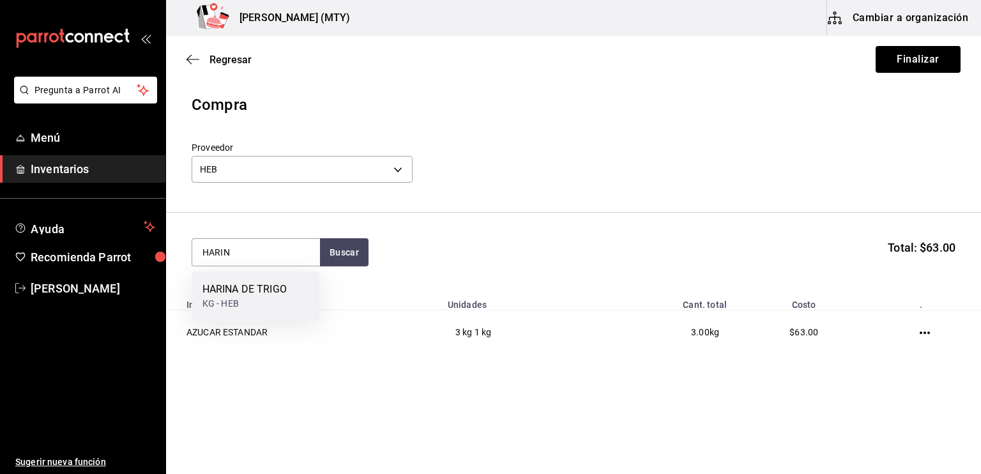
click at [289, 297] on div "HARINA DE TRIGO KG - HEB" at bounding box center [256, 295] width 128 height 49
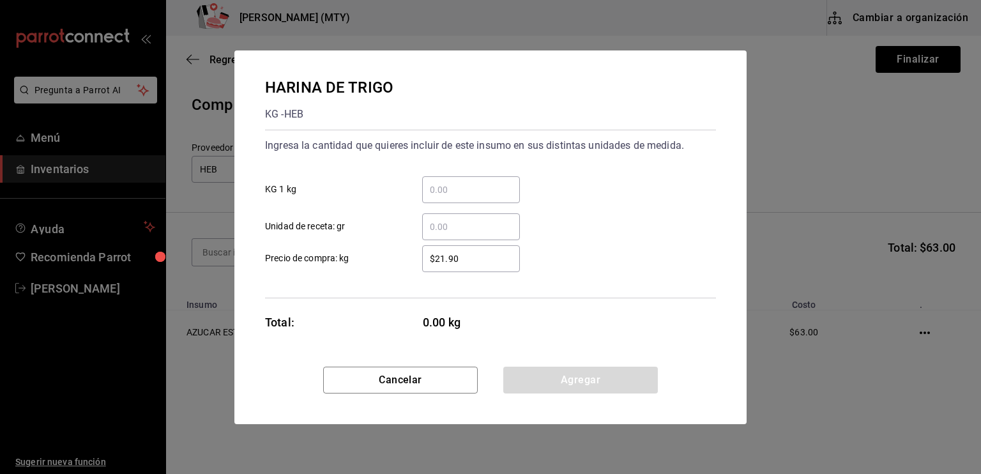
click at [441, 192] on input "​ KG 1 kg" at bounding box center [471, 189] width 98 height 15
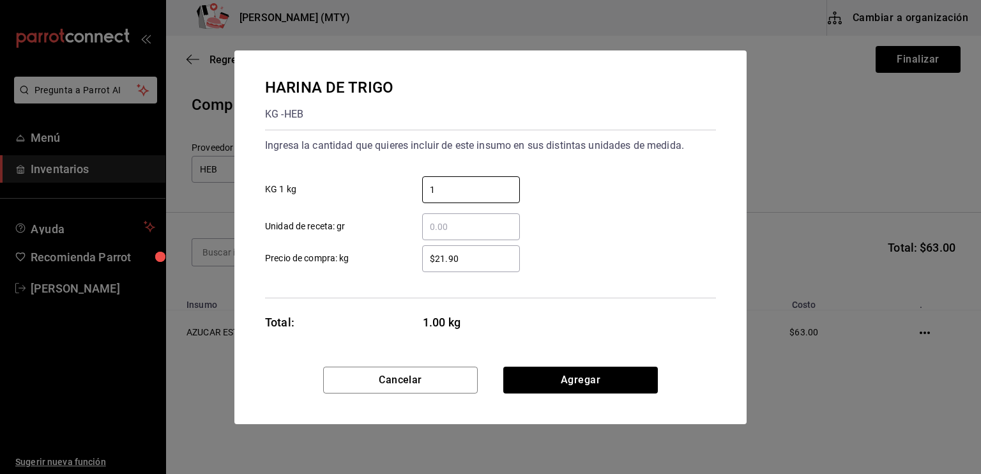
type input "1"
drag, startPoint x: 442, startPoint y: 259, endPoint x: 465, endPoint y: 259, distance: 23.0
click at [465, 259] on input "$21.90" at bounding box center [471, 258] width 98 height 15
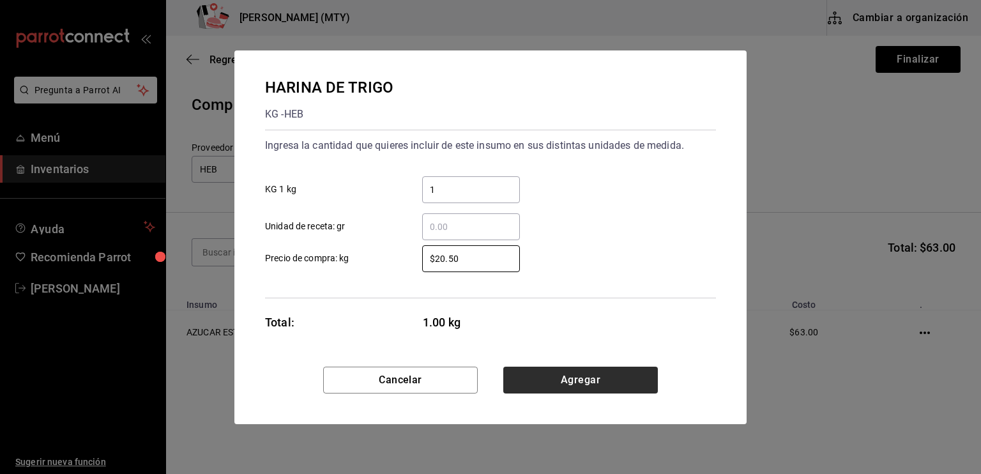
type input "$20.50"
click at [566, 379] on button "Agregar" at bounding box center [580, 380] width 155 height 27
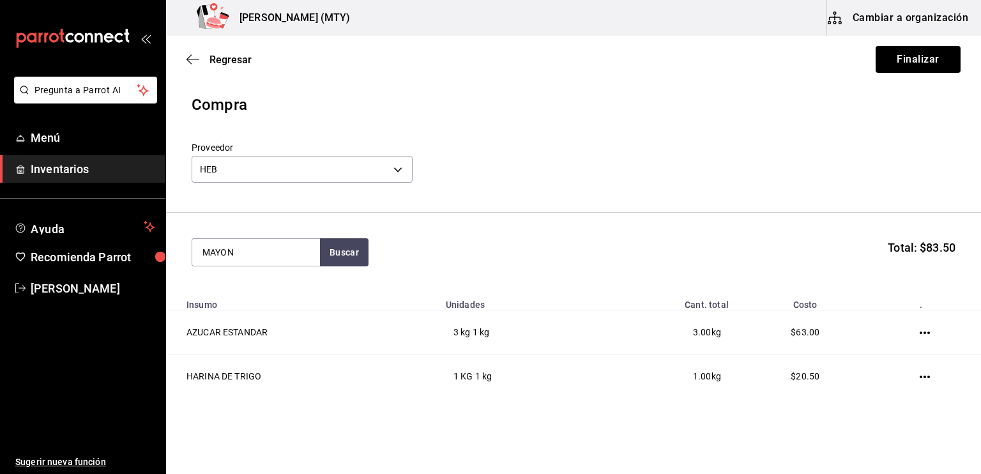
click at [345, 237] on section "MAYON Buscar Total: $83.50" at bounding box center [573, 252] width 815 height 79
click at [341, 257] on button "Buscar" at bounding box center [344, 252] width 49 height 28
type input "M"
click at [341, 257] on button "Buscar" at bounding box center [344, 252] width 49 height 28
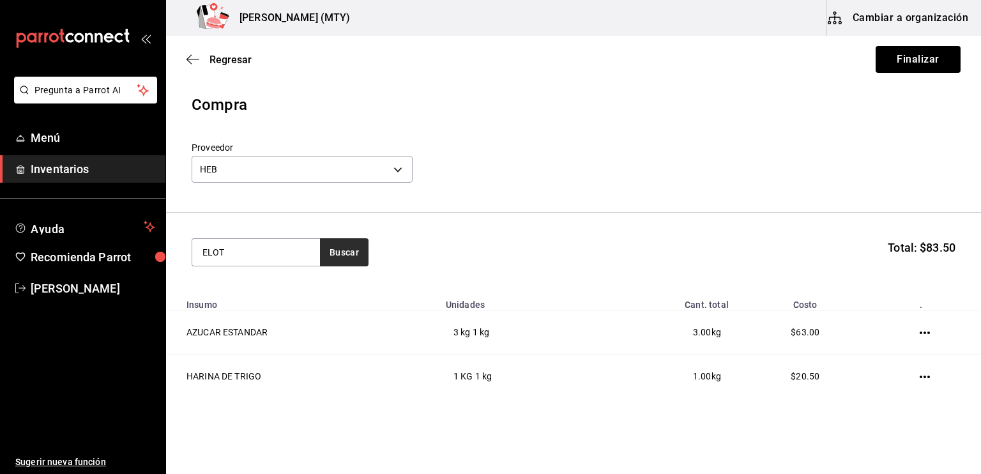
type input "ELOT"
click at [341, 257] on button "Buscar" at bounding box center [344, 252] width 49 height 28
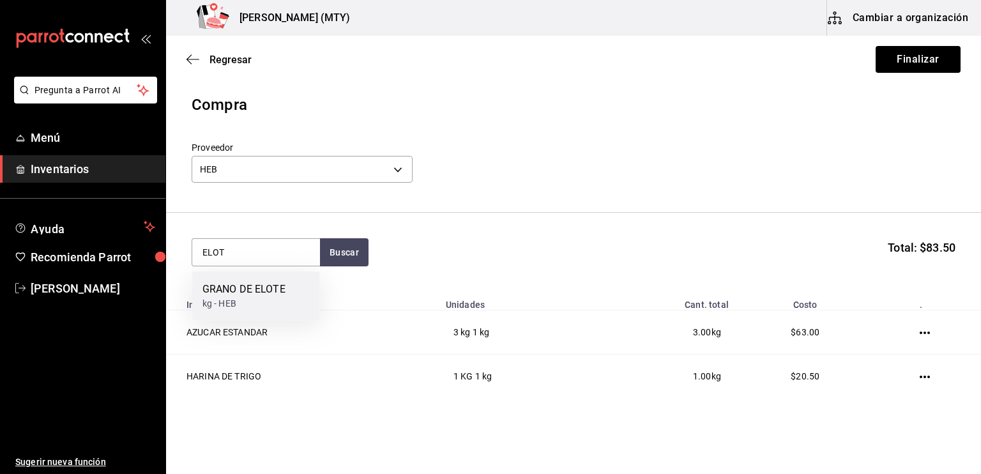
click at [258, 286] on div "GRANO DE ELOTE" at bounding box center [243, 289] width 83 height 15
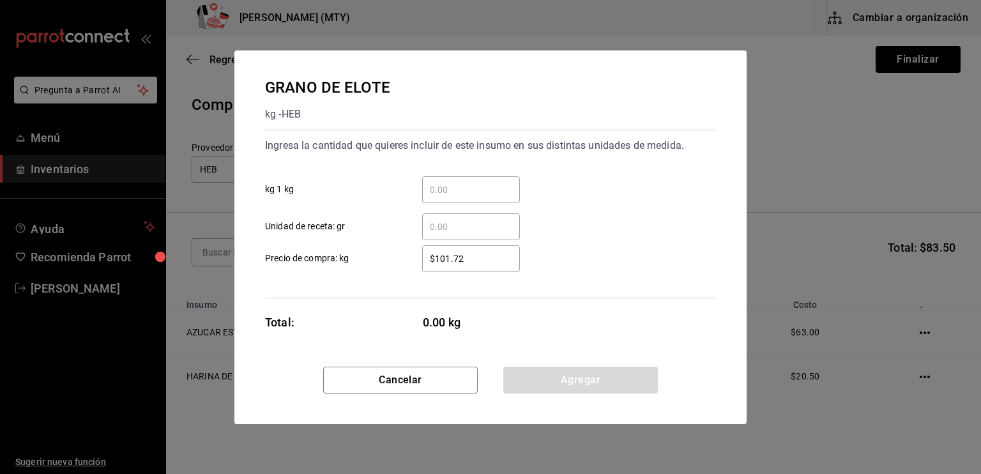
click at [439, 190] on input "​ kg 1 kg" at bounding box center [471, 189] width 98 height 15
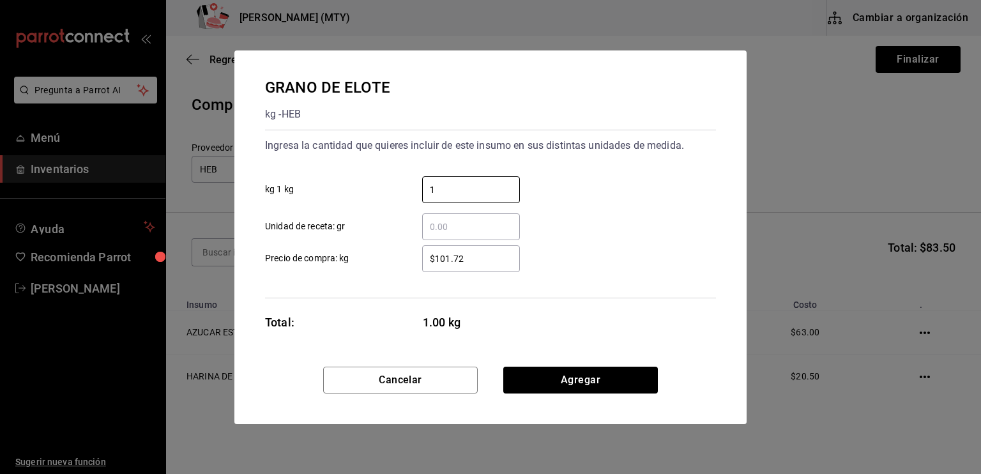
type input "1"
drag, startPoint x: 372, startPoint y: 264, endPoint x: 469, endPoint y: 255, distance: 98.1
click at [469, 255] on label "$101.72 ​ Precio de compra: kg" at bounding box center [392, 258] width 255 height 27
click at [469, 255] on input "$101.72" at bounding box center [471, 258] width 98 height 15
type input "$1"
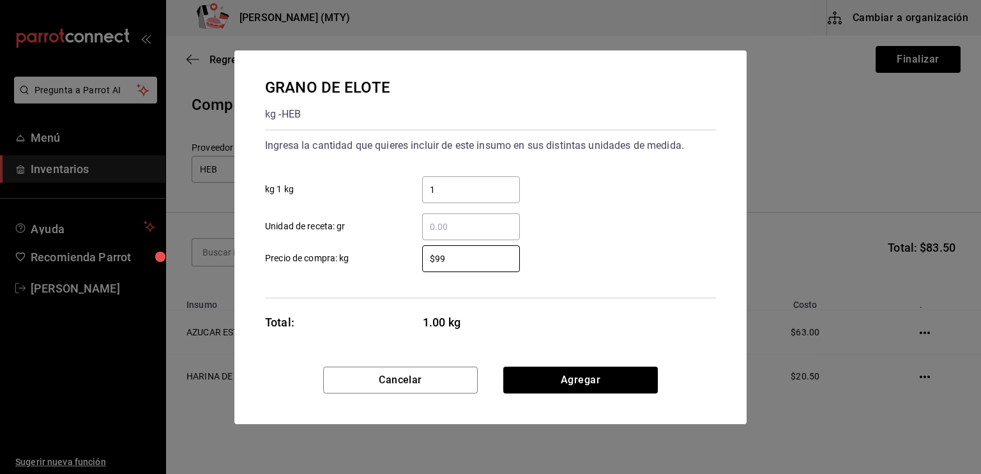
type input "$99"
click at [377, 307] on div "GRANO DE ELOTE kg - HEB Ingresa la cantidad que quieres incluir de este insumo …" at bounding box center [490, 208] width 512 height 316
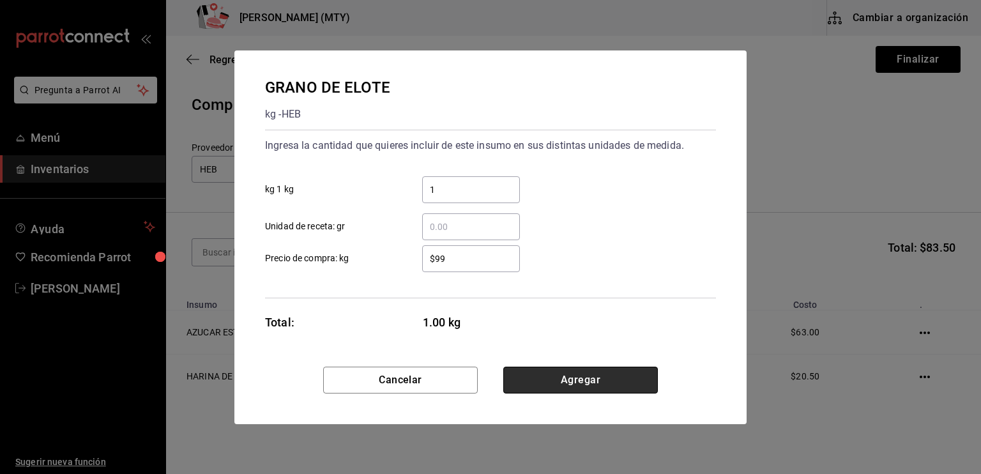
click at [556, 378] on button "Agregar" at bounding box center [580, 380] width 155 height 27
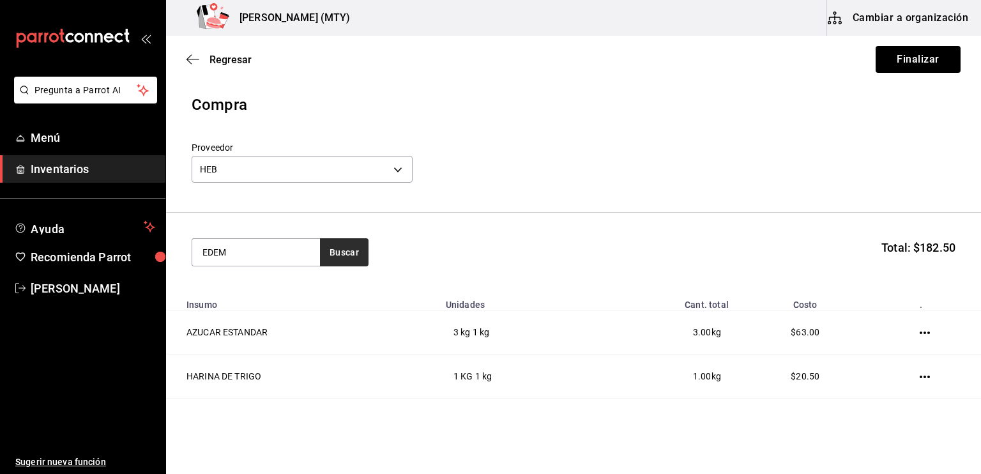
type input "EDEM"
click at [347, 250] on button "Buscar" at bounding box center [344, 252] width 49 height 28
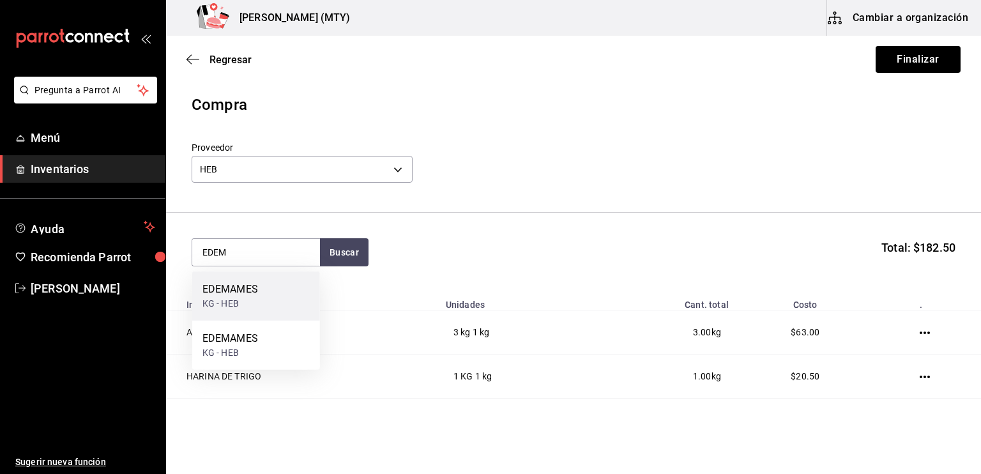
click at [289, 283] on div "EDEMAMES KG - HEB" at bounding box center [256, 295] width 128 height 49
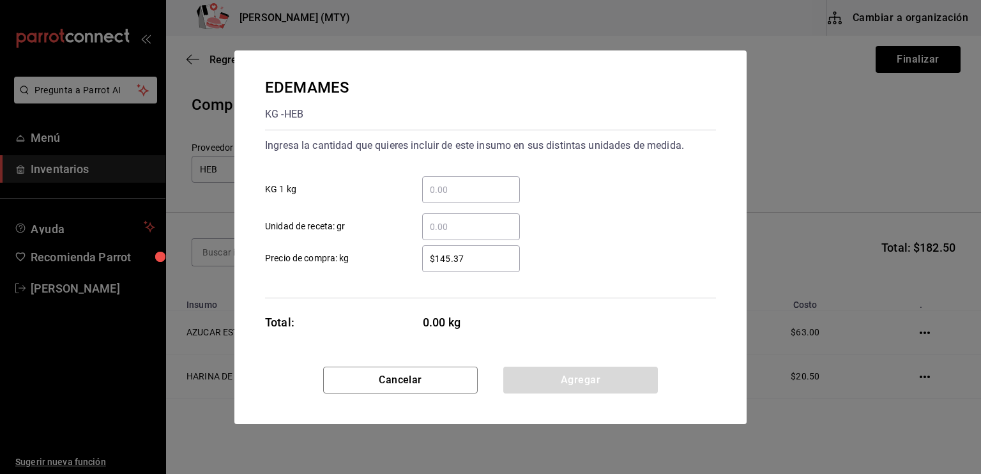
click at [430, 195] on input "​ KG 1 kg" at bounding box center [471, 189] width 98 height 15
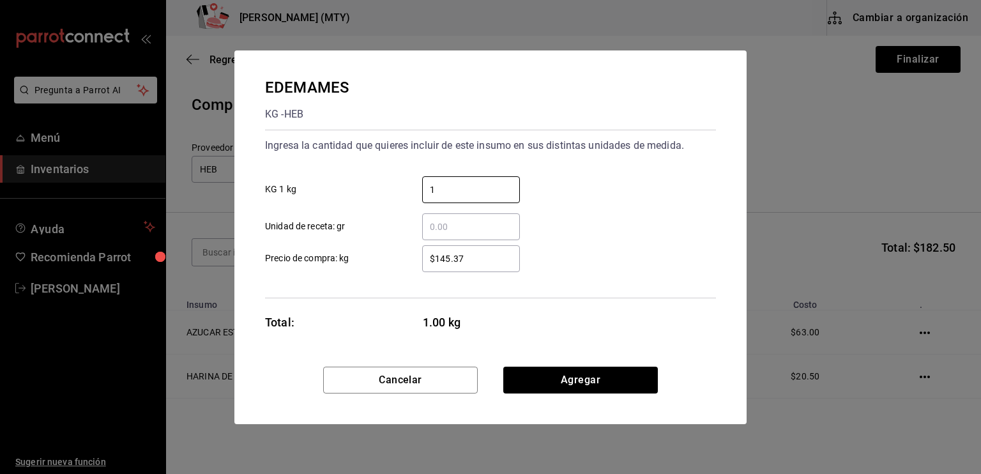
type input "1"
click at [432, 230] on input "​ Unidad de receta: gr" at bounding box center [471, 226] width 98 height 15
type input "200"
click at [465, 255] on input "$145.37" at bounding box center [471, 258] width 98 height 15
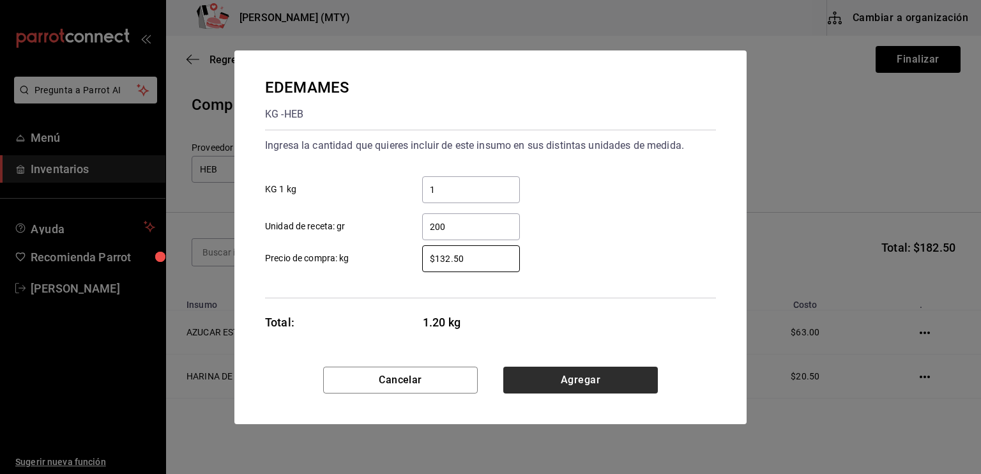
type input "$132.50"
click at [556, 377] on button "Agregar" at bounding box center [580, 380] width 155 height 27
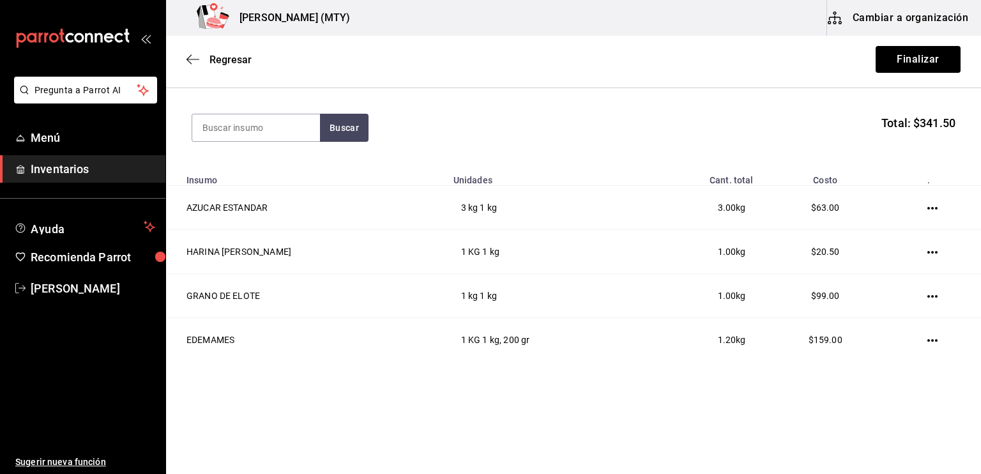
scroll to position [125, 0]
click at [225, 126] on input at bounding box center [256, 127] width 128 height 27
type input "CROI"
click at [346, 128] on button "Buscar" at bounding box center [344, 127] width 49 height 28
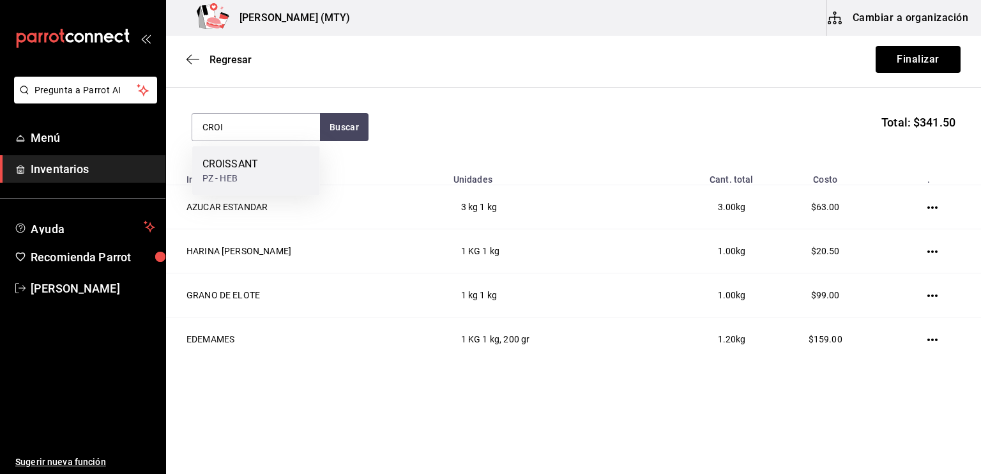
click at [261, 167] on div "CROISSANT PZ - HEB" at bounding box center [256, 170] width 128 height 49
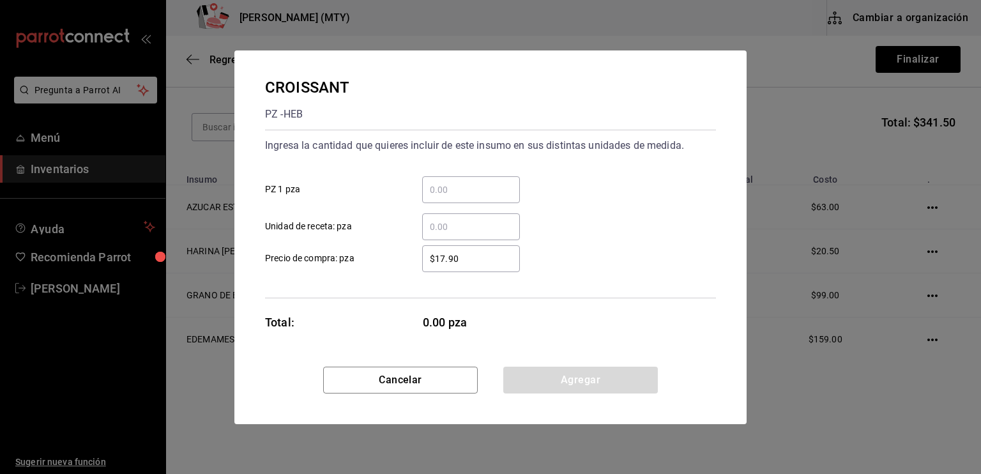
click at [432, 193] on input "​ PZ 1 pza" at bounding box center [471, 189] width 98 height 15
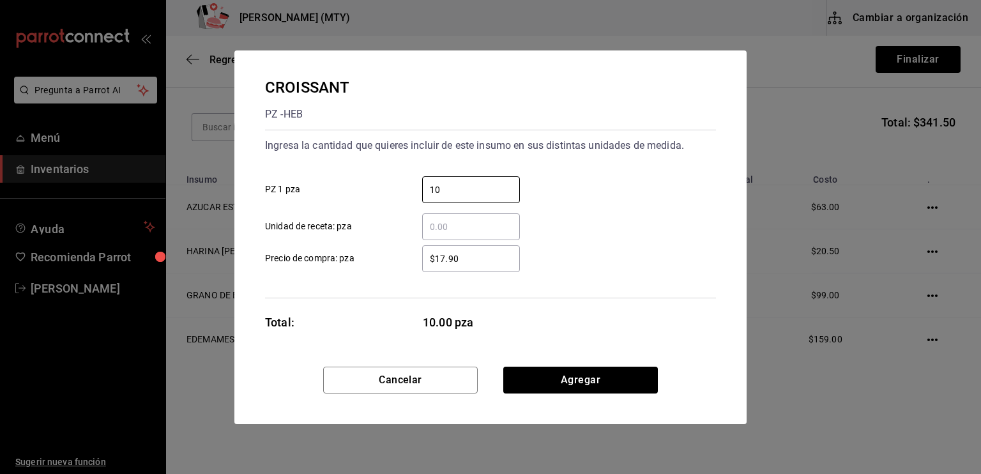
type input "10"
click at [517, 277] on div "Ingresa la cantidad que quieres incluir de este insumo en sus distintas unidade…" at bounding box center [490, 214] width 451 height 169
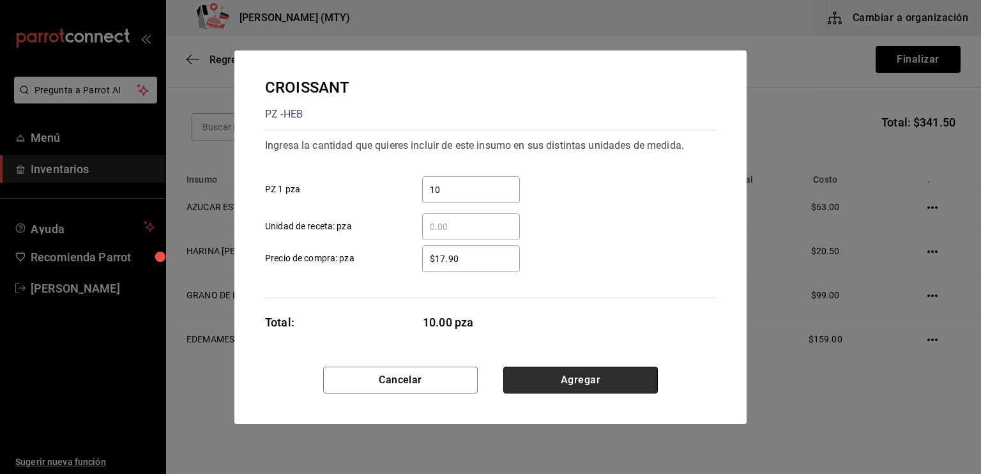
click at [556, 384] on button "Agregar" at bounding box center [580, 380] width 155 height 27
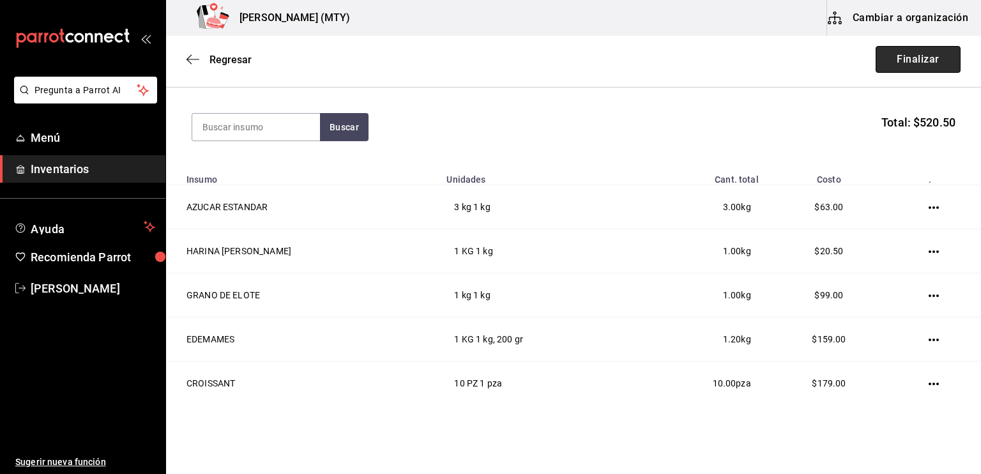
click at [893, 65] on button "Finalizar" at bounding box center [917, 59] width 85 height 27
